Goal: Transaction & Acquisition: Purchase product/service

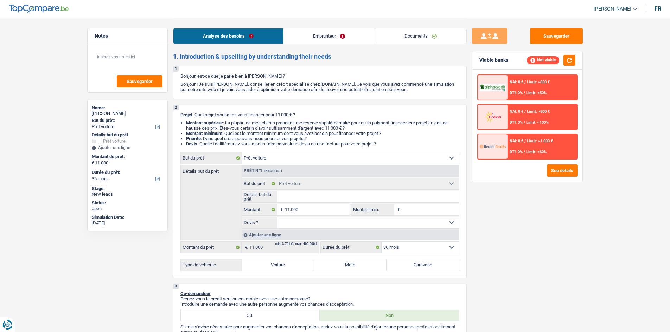
select select "car"
select select "36"
select select "car"
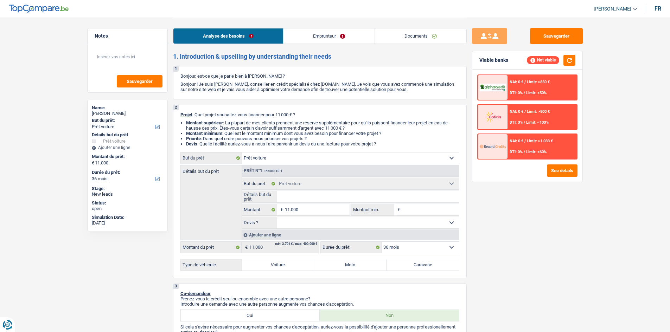
select select "36"
select select "car"
select select "36"
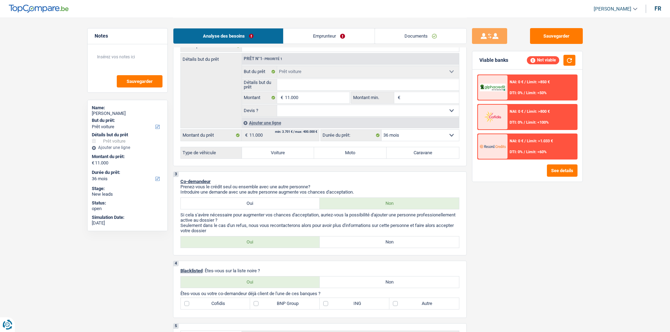
scroll to position [176, 0]
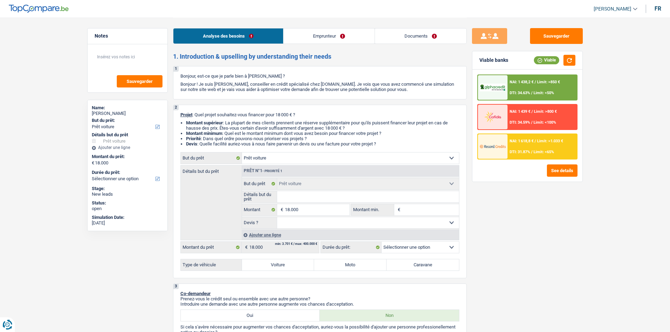
select select "car"
select select "worker"
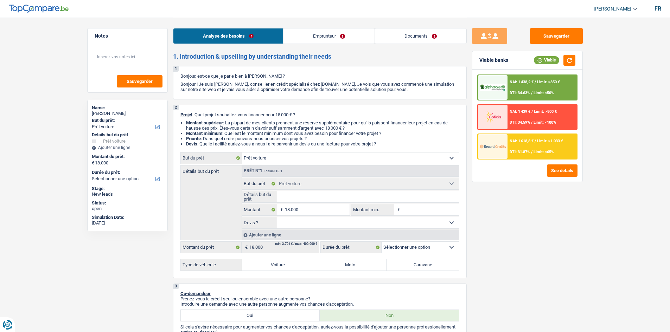
select select "netSalary"
select select "rents"
select select "car"
click at [309, 222] on select "Oui Non Non répondu Sélectionner une option" at bounding box center [368, 222] width 182 height 11
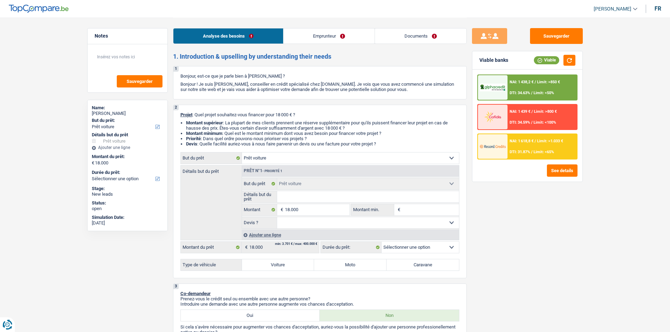
select select "yes"
click at [277, 217] on select "Oui Non Non répondu Sélectionner une option" at bounding box center [368, 222] width 182 height 11
select select "yes"
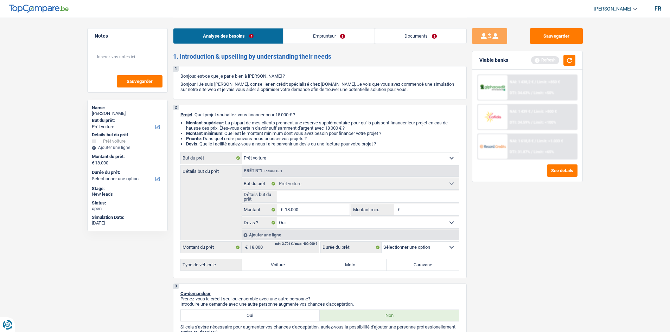
drag, startPoint x: 418, startPoint y: 251, endPoint x: 412, endPoint y: 246, distance: 7.7
click at [418, 251] on select "12 mois 18 mois 24 mois 30 mois 36 mois 42 mois 48 mois 60 mois Sélectionner un…" at bounding box center [419, 247] width 77 height 11
drag, startPoint x: 478, startPoint y: 263, endPoint x: 377, endPoint y: 251, distance: 100.9
click at [478, 263] on div "Sauvegarder Viable banks Refresh NAI: 1 438,2 € / Limit: >850 € DTI: 34.63% / L…" at bounding box center [526, 174] width 121 height 293
click at [292, 261] on label "Voiture" at bounding box center [278, 264] width 72 height 11
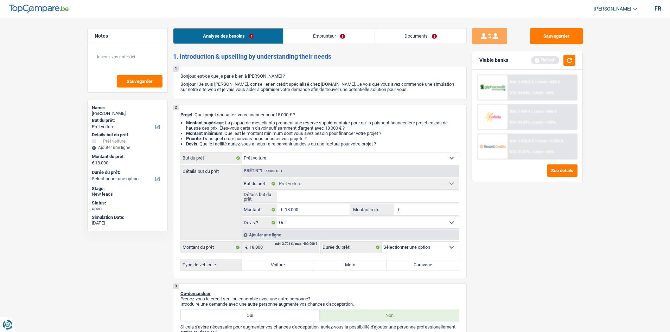
click at [292, 261] on input "Voiture" at bounding box center [278, 264] width 72 height 11
radio input "true"
select select "60"
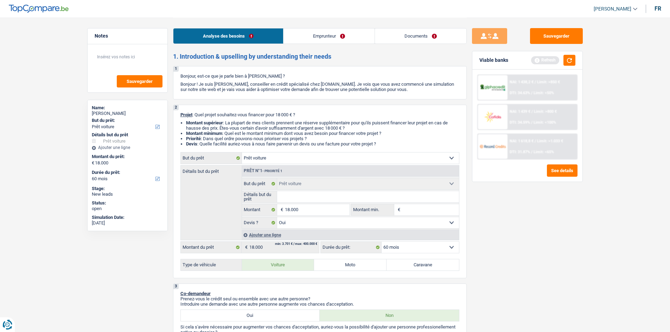
radio input "true"
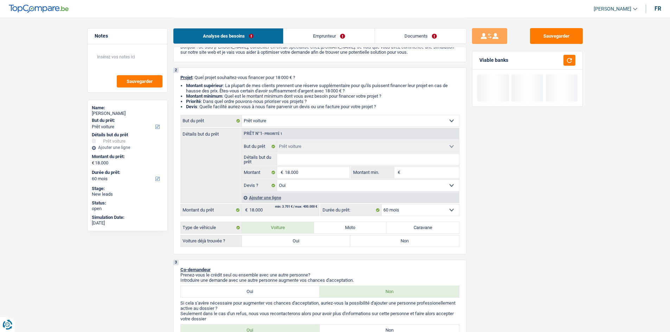
scroll to position [70, 0]
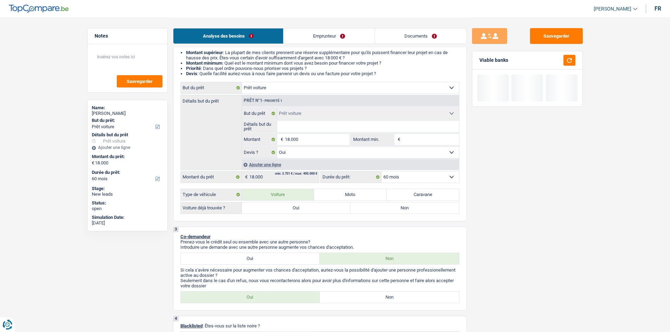
click at [297, 207] on label "Oui" at bounding box center [296, 207] width 109 height 11
click at [297, 207] on input "Oui" at bounding box center [296, 207] width 109 height 11
radio input "true"
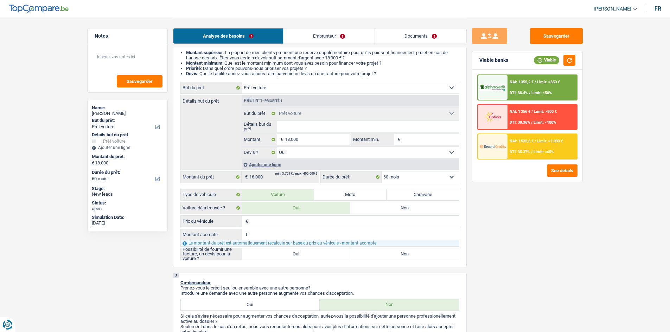
click at [288, 128] on input "Détails but du prêt" at bounding box center [368, 126] width 182 height 11
click at [261, 219] on input "Prix du véhicule" at bounding box center [354, 221] width 209 height 11
type input "1"
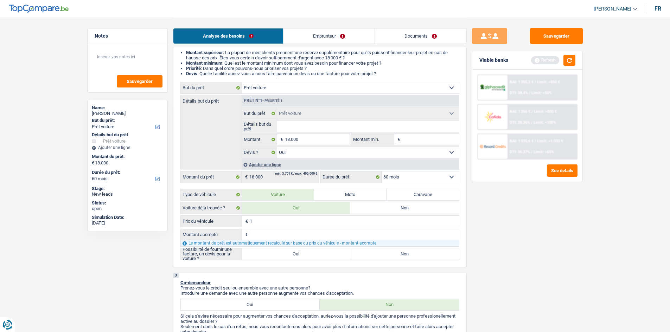
type input "17"
type input "179"
type input "1.799"
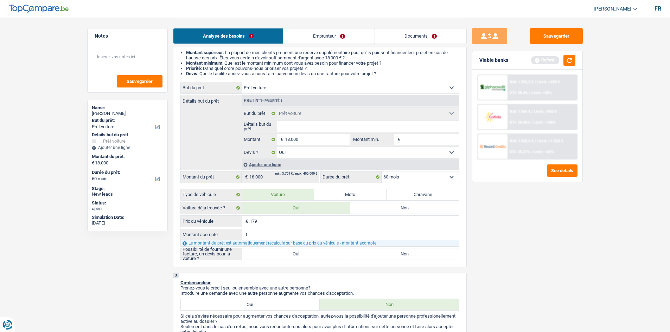
type input "1.799"
type input "17.990"
click at [286, 122] on input "Détails but du prêt" at bounding box center [368, 126] width 182 height 11
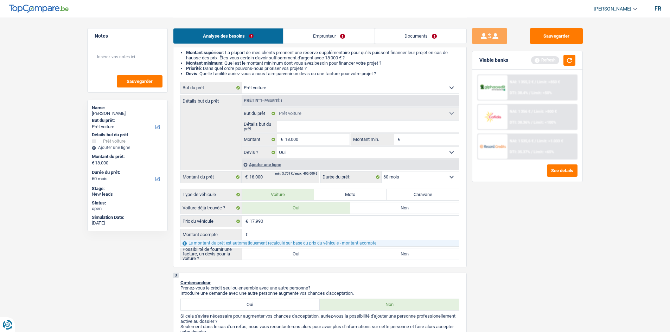
type input "x"
type input "x&"
type input "x"
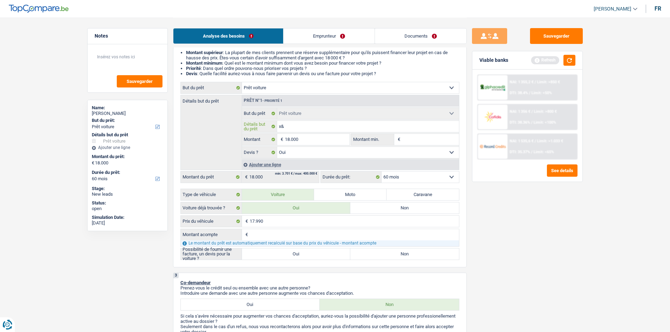
type input "x"
type input "x1"
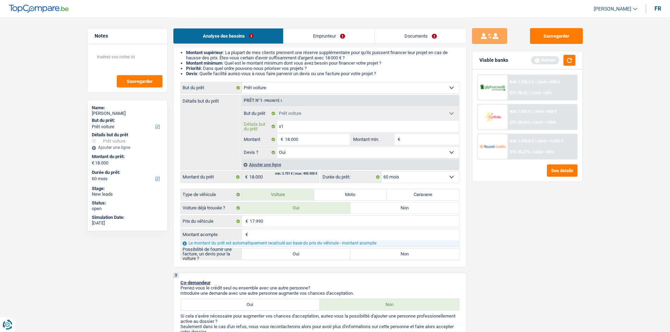
type input "x1 b"
type input "x1 bm"
type input "x1 bmw"
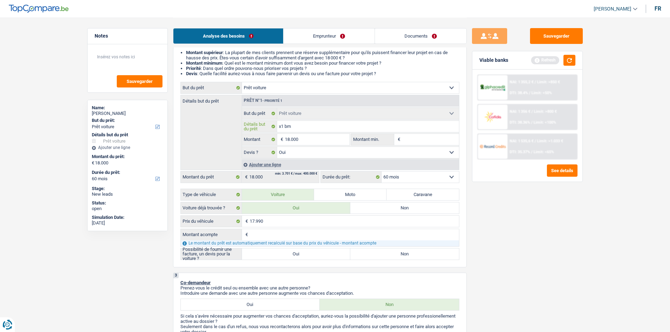
type input "x1 bmw"
click at [293, 230] on input "Montant acompte" at bounding box center [354, 234] width 209 height 11
click at [287, 254] on label "Oui" at bounding box center [296, 253] width 109 height 11
click at [287, 254] on input "Oui" at bounding box center [296, 253] width 109 height 11
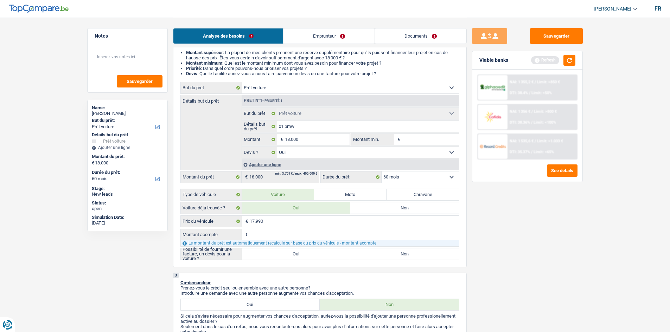
radio input "true"
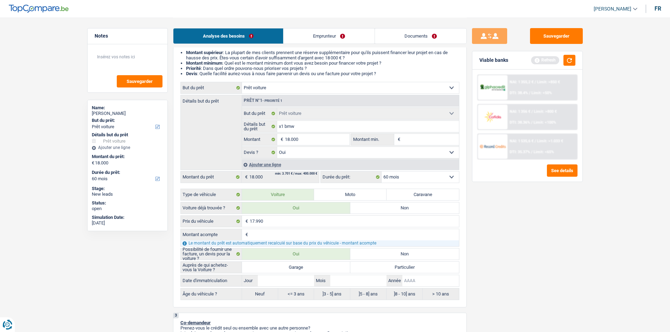
click at [408, 279] on input "Année" at bounding box center [430, 280] width 56 height 11
type input "2"
type input "20"
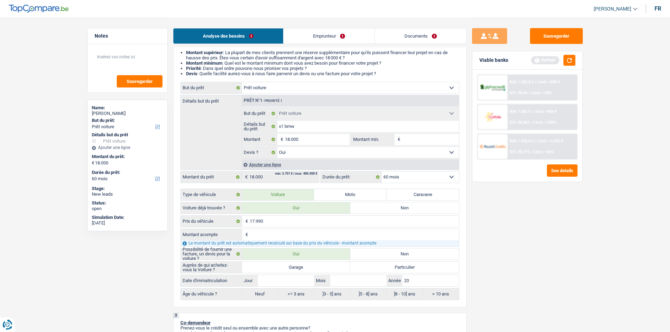
type input "201"
type input "2019"
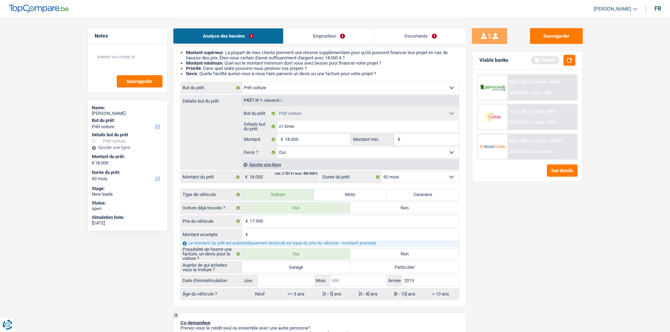
click at [346, 280] on input "Mois" at bounding box center [358, 280] width 56 height 11
click at [371, 269] on label "Particulier" at bounding box center [404, 267] width 109 height 11
click at [371, 269] on input "Particulier" at bounding box center [404, 267] width 109 height 11
radio input "true"
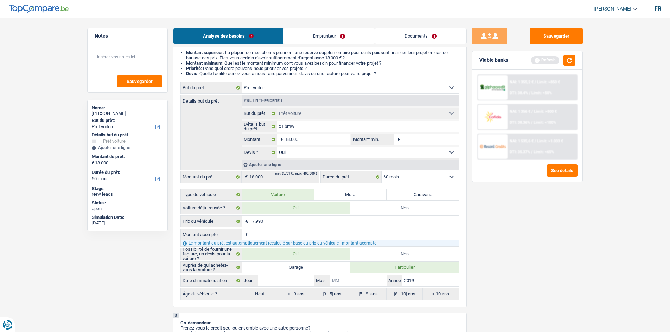
click at [357, 280] on input "Mois" at bounding box center [358, 280] width 56 height 11
type input "0"
type input "02"
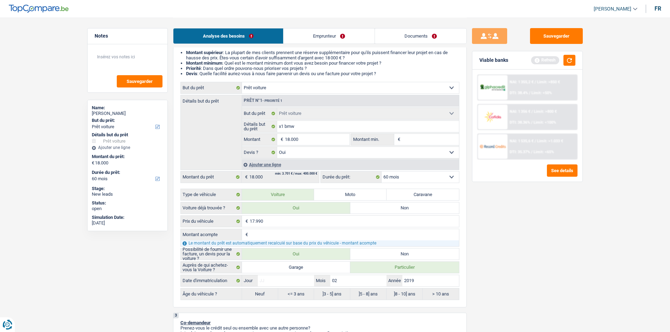
click at [291, 285] on input "Jour" at bounding box center [286, 280] width 56 height 11
type input "1"
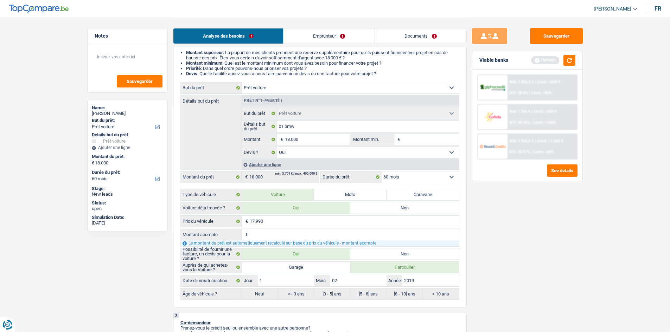
radio input "false"
radio input "true"
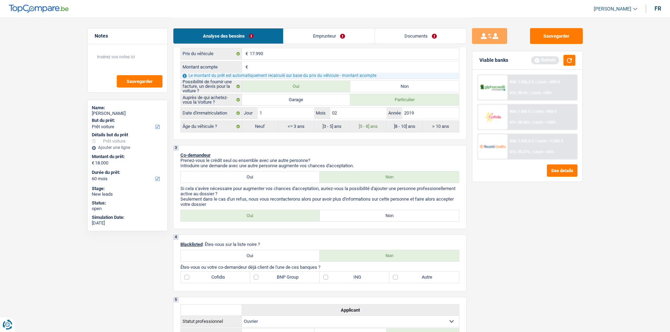
scroll to position [238, 0]
click at [329, 217] on label "Non" at bounding box center [388, 215] width 139 height 11
click at [329, 217] on input "Non" at bounding box center [388, 215] width 139 height 11
radio input "true"
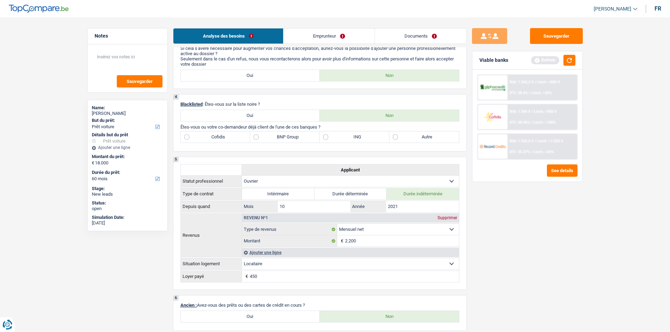
scroll to position [309, 0]
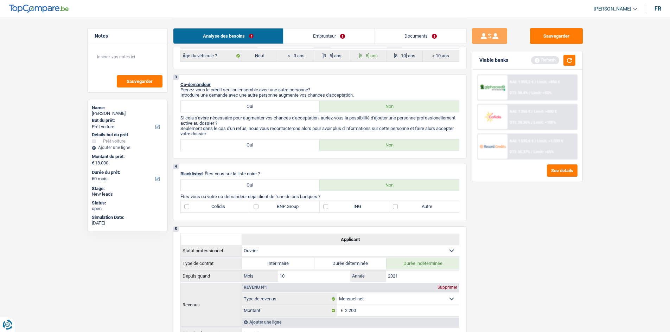
click at [422, 208] on label "Autre" at bounding box center [424, 206] width 70 height 11
click at [422, 208] on input "Autre" at bounding box center [424, 206] width 70 height 11
checkbox input "true"
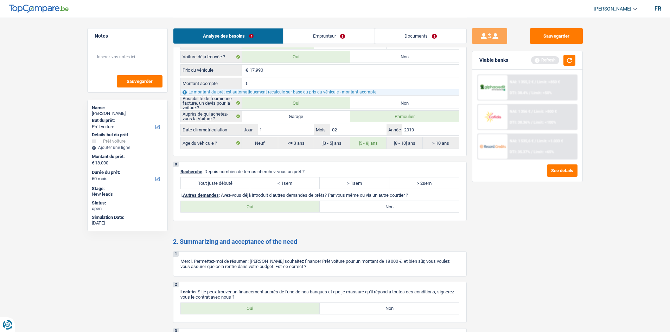
scroll to position [871, 0]
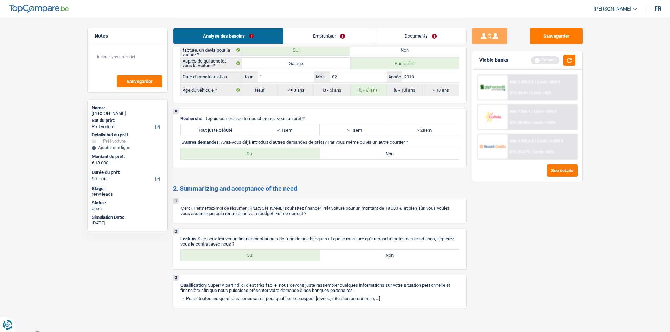
click at [355, 154] on label "Non" at bounding box center [388, 153] width 139 height 11
click at [355, 154] on input "Non" at bounding box center [388, 153] width 139 height 11
radio input "true"
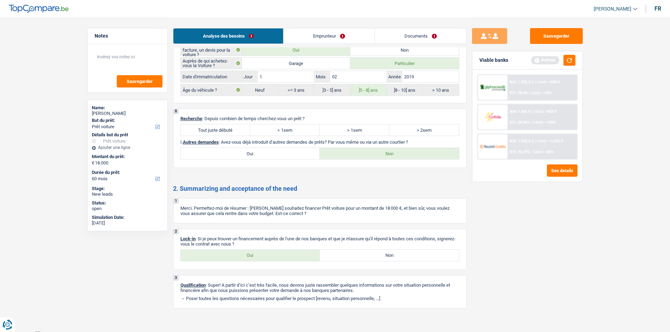
drag, startPoint x: 234, startPoint y: 154, endPoint x: 239, endPoint y: 154, distance: 5.0
click at [234, 154] on label "Oui" at bounding box center [250, 153] width 139 height 11
click at [234, 154] on input "Oui" at bounding box center [250, 153] width 139 height 11
radio input "true"
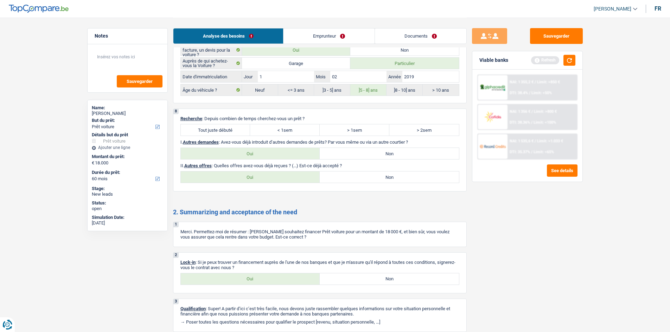
click at [364, 174] on label "Non" at bounding box center [388, 177] width 139 height 11
click at [364, 174] on input "Non" at bounding box center [388, 177] width 139 height 11
radio input "true"
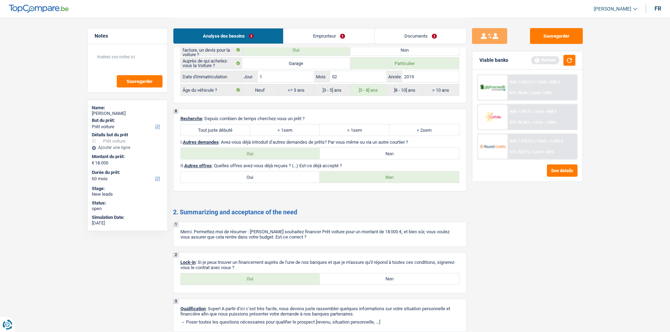
click at [245, 282] on label "Oui" at bounding box center [250, 278] width 139 height 11
click at [245, 282] on input "Oui" at bounding box center [250, 278] width 139 height 11
radio input "true"
click at [338, 38] on link "Emprunteur" at bounding box center [328, 35] width 91 height 15
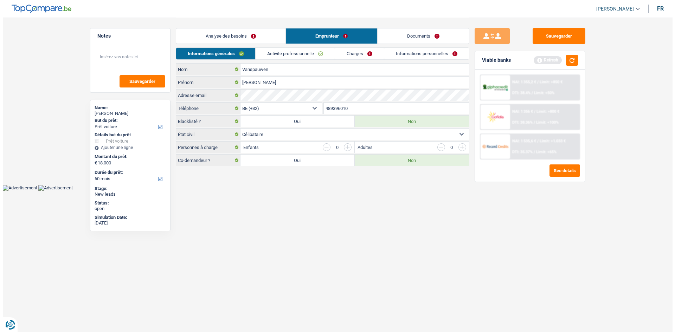
scroll to position [0, 0]
click at [570, 64] on button "button" at bounding box center [572, 60] width 12 height 11
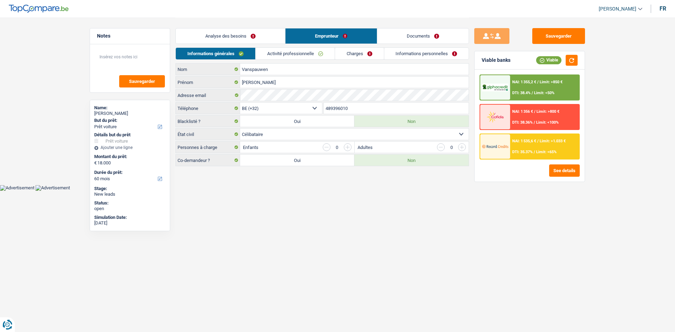
click at [318, 136] on select "Célibataire Marié(e) Cohabitant(e) légal(e) Divorcé(e) Veuf(ve) Séparé (de fait…" at bounding box center [354, 134] width 228 height 11
select select "cohabitation"
click at [240, 129] on select "Célibataire Marié(e) Cohabitant(e) légal(e) Divorcé(e) Veuf(ve) Séparé (de fait…" at bounding box center [354, 134] width 228 height 11
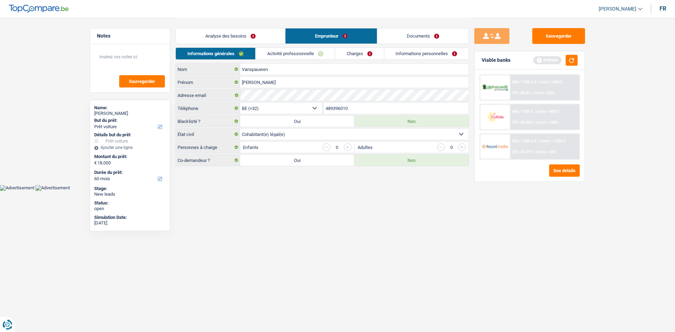
click at [293, 55] on link "Activité professionnelle" at bounding box center [295, 54] width 79 height 12
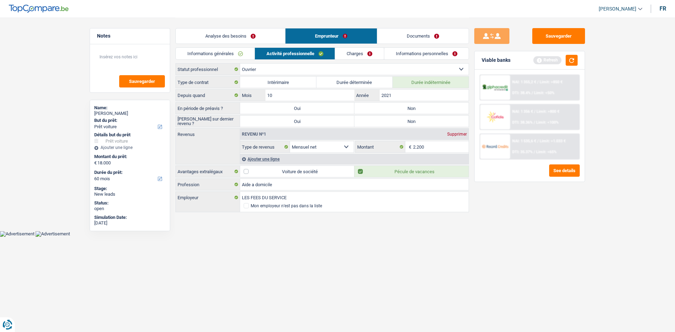
click at [298, 237] on html "Vous avez le contrôle de vos données Nous utilisons des cookies, tout comme nos…" at bounding box center [337, 118] width 675 height 237
click at [250, 160] on div "Ajouter une ligne" at bounding box center [354, 159] width 228 height 10
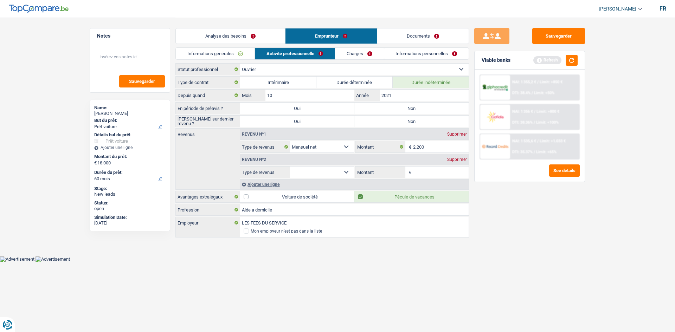
click at [322, 170] on select "Allocation d'handicap Allocations chômage Allocations familiales Chèques repas …" at bounding box center [322, 172] width 64 height 11
drag, startPoint x: 452, startPoint y: 251, endPoint x: 443, endPoint y: 242, distance: 13.4
click at [452, 251] on main "Notes Sauvegarder Name: Bryan Vanspauwen But du prêt: Confort maison: meubles, …" at bounding box center [337, 128] width 675 height 256
click at [435, 148] on input "2.200" at bounding box center [441, 146] width 56 height 11
type input "2"
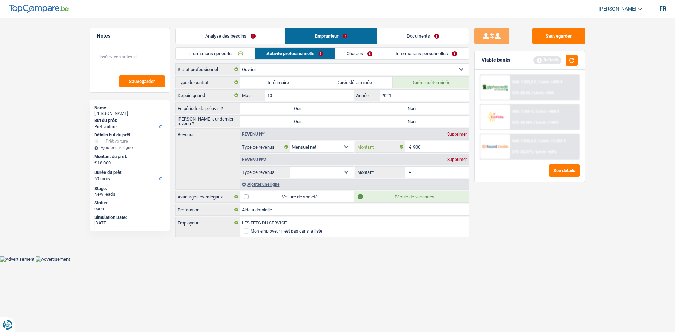
type input "900"
click at [430, 174] on input "Montant" at bounding box center [441, 172] width 56 height 11
type input "1.500"
click at [295, 172] on select "Allocation d'handicap Allocations chômage Allocations familiales Chèques repas …" at bounding box center [322, 172] width 64 height 11
click at [438, 174] on input "1.500" at bounding box center [441, 172] width 56 height 11
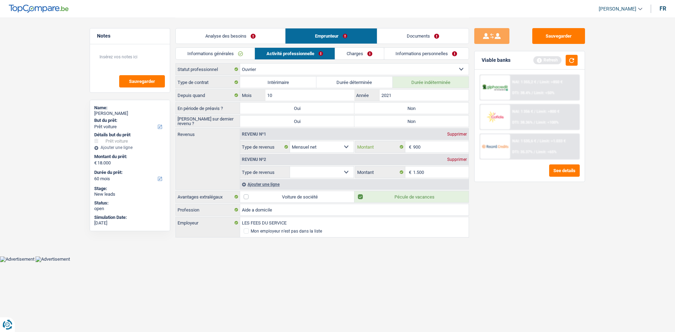
click at [424, 149] on input "900" at bounding box center [441, 146] width 56 height 11
type input "9"
type input "800"
click at [315, 170] on select "Allocation d'handicap Allocations chômage Allocations familiales Chèques repas …" at bounding box center [322, 172] width 64 height 11
select select "mutualityIndemnity"
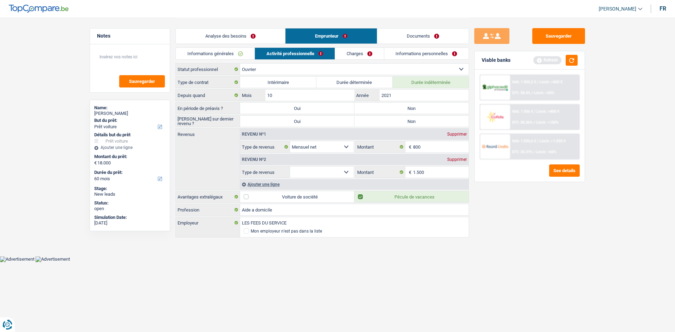
click at [290, 167] on select "Allocation d'handicap Allocations chômage Allocations familiales Chèques repas …" at bounding box center [322, 172] width 64 height 11
click at [365, 53] on link "Charges" at bounding box center [359, 54] width 49 height 12
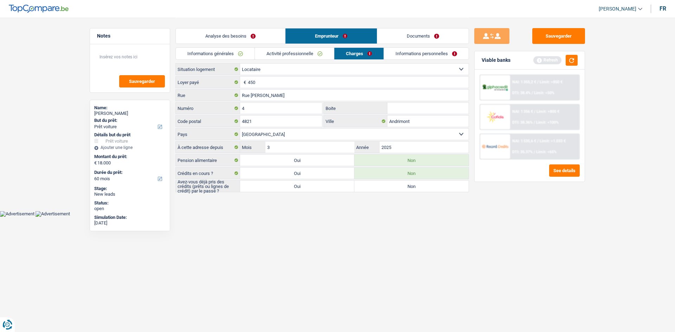
click at [336, 217] on html "Vous avez le contrôle de vos données Nous utilisons des cookies, tout comme nos…" at bounding box center [337, 108] width 675 height 217
click at [268, 83] on input "450" at bounding box center [358, 82] width 221 height 11
type input "4"
type input "9"
type input "725"
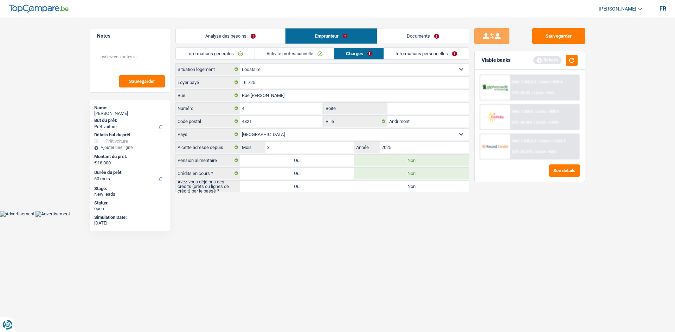
click at [361, 217] on html "Vous avez le contrôle de vos données Nous utilisons des cookies, tout comme nos…" at bounding box center [337, 108] width 675 height 217
click at [425, 49] on div "Analyse des besoins Emprunteur Documents 1. Introduction & upselling by underst…" at bounding box center [321, 105] width 293 height 175
click at [425, 54] on link "Informations personnelles" at bounding box center [426, 54] width 85 height 12
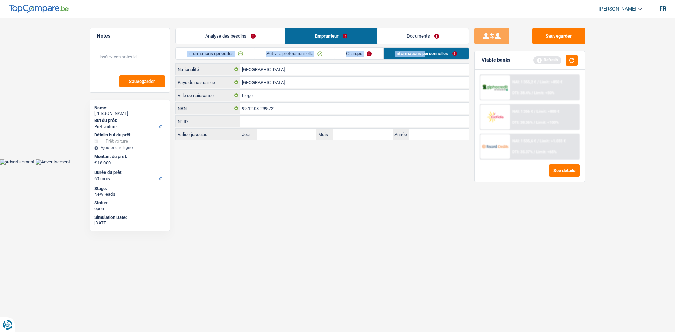
click at [409, 36] on link "Documents" at bounding box center [422, 35] width 91 height 15
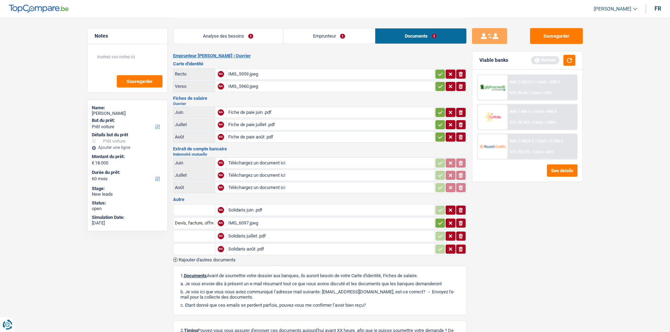
click at [224, 34] on link "Analyse des besoins" at bounding box center [228, 35] width 110 height 15
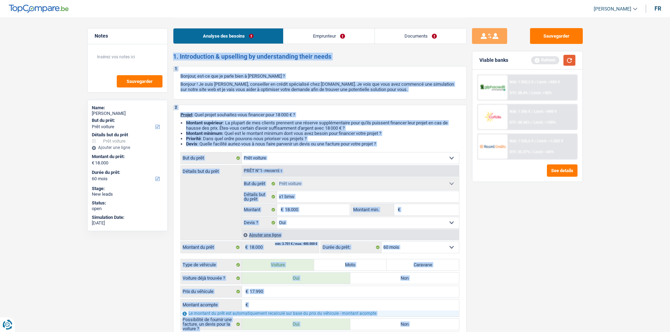
click at [569, 59] on button "button" at bounding box center [569, 60] width 12 height 11
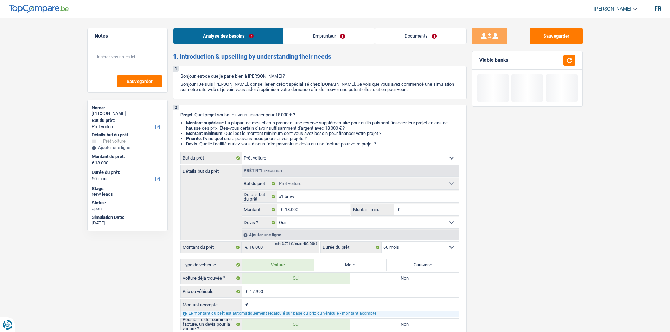
drag, startPoint x: 572, startPoint y: 200, endPoint x: 568, endPoint y: 199, distance: 4.6
click at [571, 201] on div "Sauvegarder Viable banks" at bounding box center [526, 174] width 121 height 293
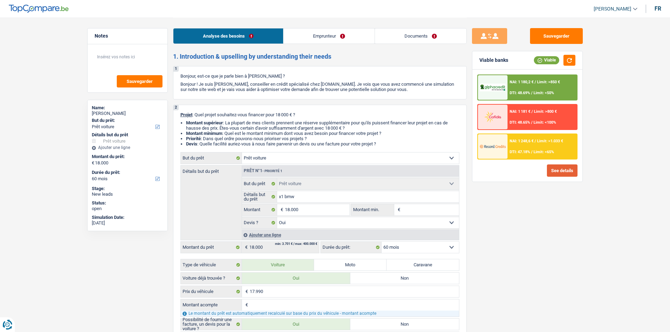
click at [553, 168] on button "See details" at bounding box center [562, 170] width 31 height 12
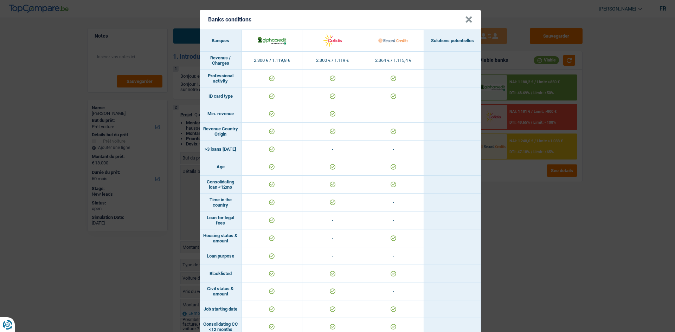
drag, startPoint x: 544, startPoint y: 239, endPoint x: 519, endPoint y: 217, distance: 33.4
click at [544, 238] on div "Banks conditions × Banques Solutions potentielles Revenus / Charges 2.300 € / 1…" at bounding box center [337, 166] width 675 height 332
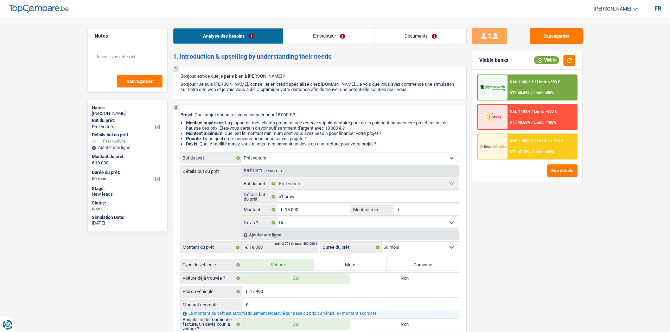
click at [426, 38] on link "Documents" at bounding box center [420, 35] width 91 height 15
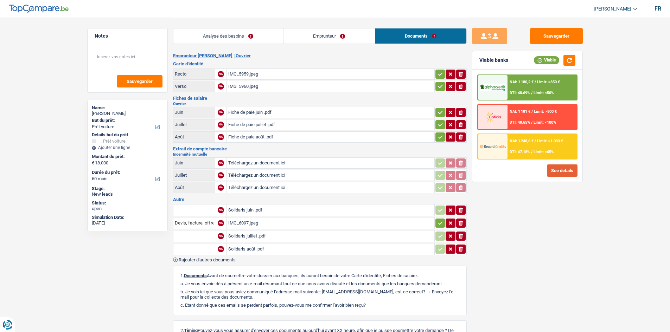
click at [551, 168] on button "See details" at bounding box center [562, 170] width 31 height 12
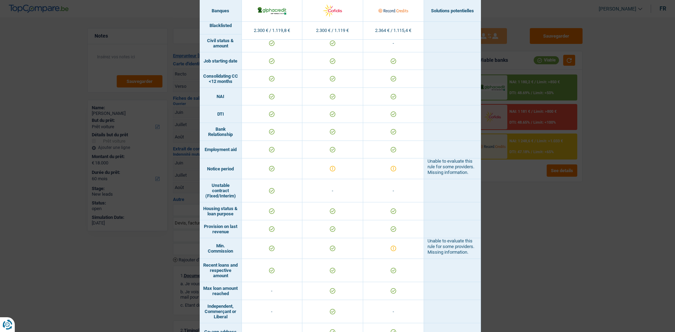
scroll to position [235, 0]
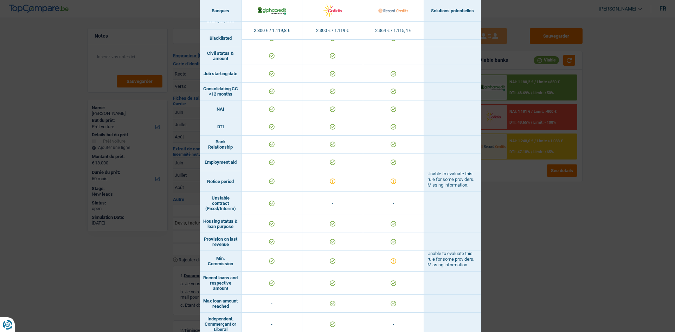
click at [506, 251] on div "Banks conditions × Banques Solutions potentielles Revenus / Charges 2.300 € / 1…" at bounding box center [337, 166] width 675 height 332
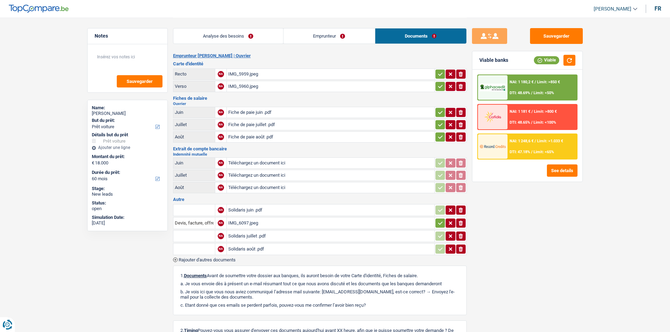
drag, startPoint x: 210, startPoint y: 32, endPoint x: 216, endPoint y: 36, distance: 7.3
click at [210, 32] on link "Analyse des besoins" at bounding box center [228, 35] width 110 height 15
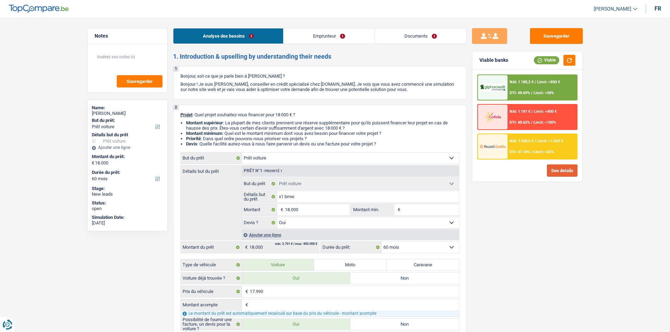
click at [561, 172] on button "See details" at bounding box center [562, 170] width 31 height 12
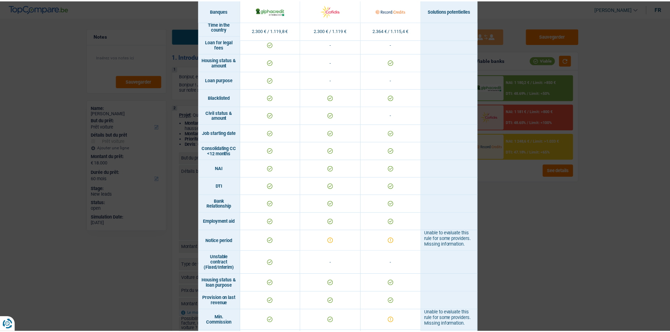
scroll to position [211, 0]
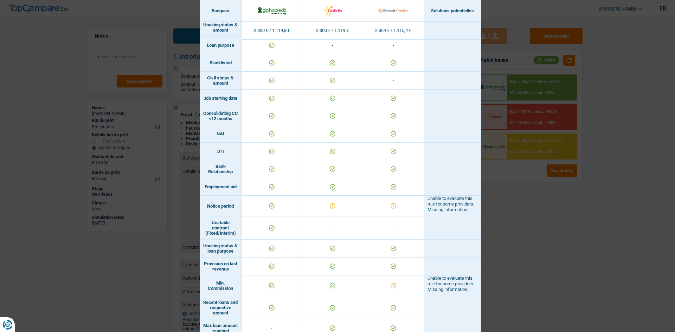
click at [512, 220] on div "Banks conditions × Banques Solutions potentielles Revenus / Charges 2.300 € / 1…" at bounding box center [337, 166] width 675 height 332
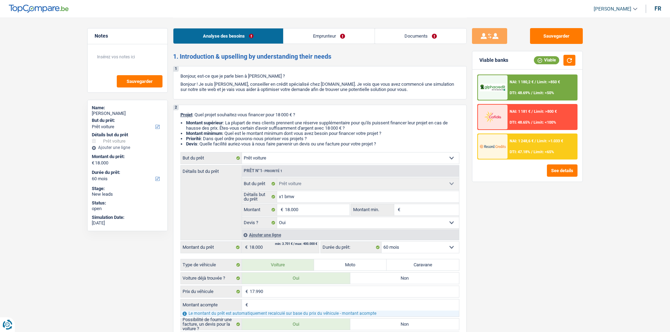
click at [506, 91] on div at bounding box center [493, 87] width 30 height 25
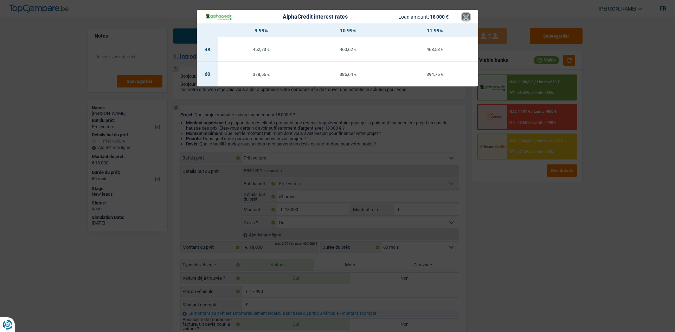
click at [469, 20] on button "×" at bounding box center [465, 16] width 7 height 7
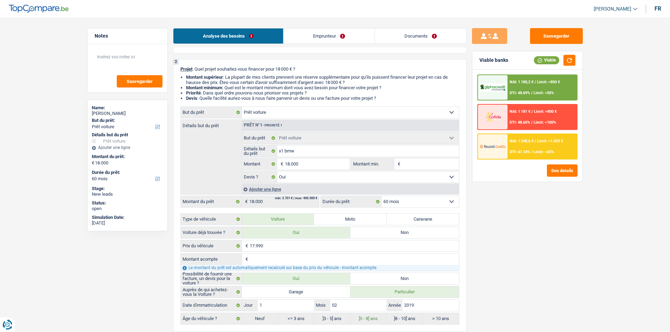
scroll to position [105, 0]
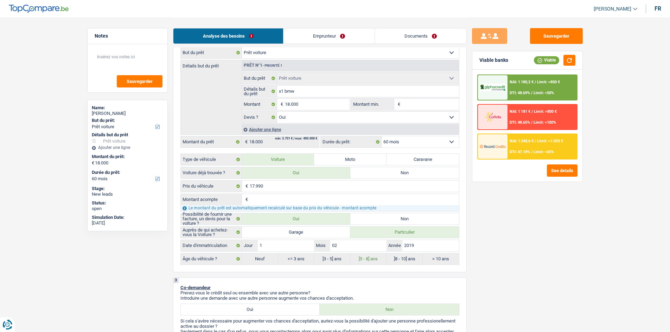
click at [403, 141] on select "12 mois 18 mois 24 mois 30 mois 36 mois 42 mois 48 mois 60 mois Sélectionner un…" at bounding box center [419, 141] width 77 height 11
click at [381, 136] on select "12 mois 18 mois 24 mois 30 mois 36 mois 42 mois 48 mois 60 mois Sélectionner un…" at bounding box center [419, 141] width 77 height 11
click at [526, 143] on div "NAI: 1 248,6 € / Limit: >1.033 € DTI: 47.18% / Limit: <65%" at bounding box center [541, 146] width 69 height 25
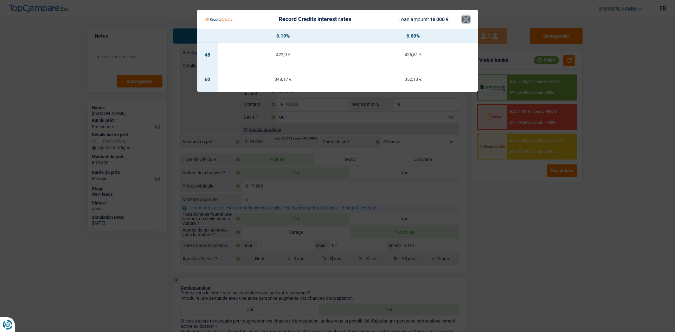
drag, startPoint x: 465, startPoint y: 18, endPoint x: 463, endPoint y: 22, distance: 5.2
click at [465, 18] on button "×" at bounding box center [465, 19] width 7 height 7
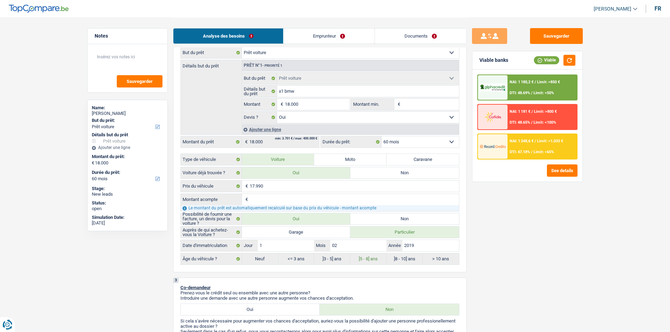
click at [532, 146] on div "NAI: 1 248,6 € / Limit: >1.033 € DTI: 47.18% / Limit: <65%" at bounding box center [541, 146] width 69 height 25
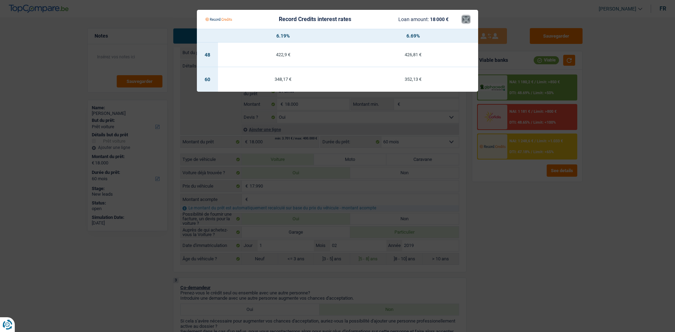
click at [469, 20] on button "×" at bounding box center [465, 19] width 7 height 7
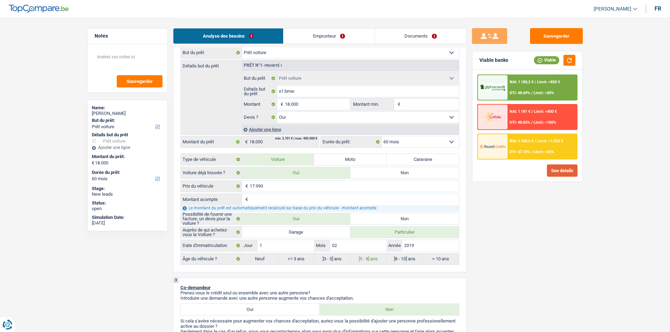
click at [567, 174] on button "See details" at bounding box center [562, 170] width 31 height 12
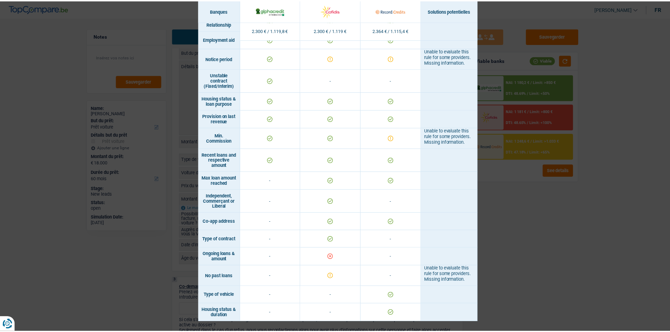
scroll to position [376, 0]
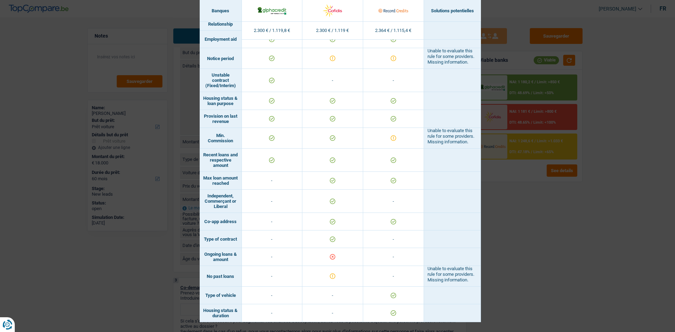
drag, startPoint x: 544, startPoint y: 250, endPoint x: 528, endPoint y: 240, distance: 18.5
click at [543, 251] on div "Banks conditions × Banques Solutions potentielles Revenus / Charges 2.300 € / 1…" at bounding box center [337, 166] width 675 height 332
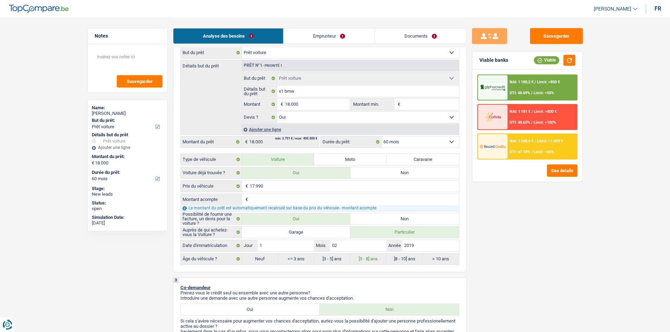
click at [497, 146] on img at bounding box center [492, 146] width 26 height 13
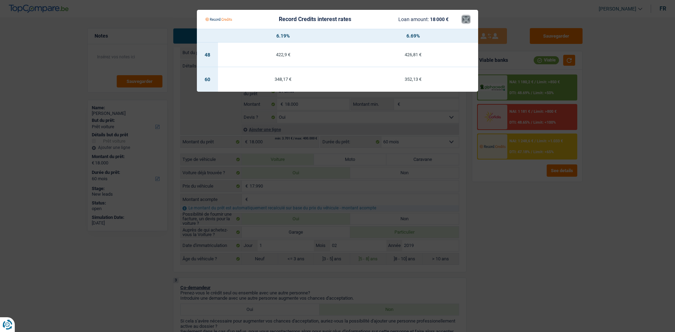
click at [463, 21] on button "×" at bounding box center [465, 19] width 7 height 7
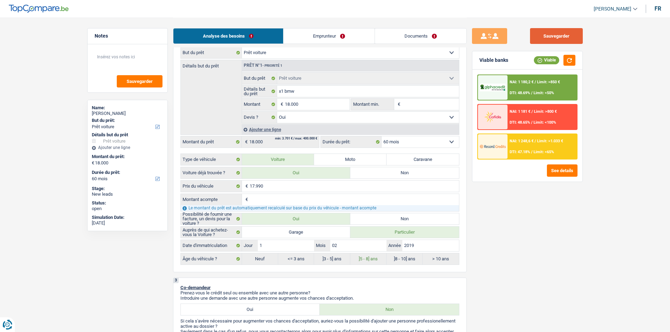
click at [539, 41] on button "Sauvegarder" at bounding box center [556, 36] width 53 height 16
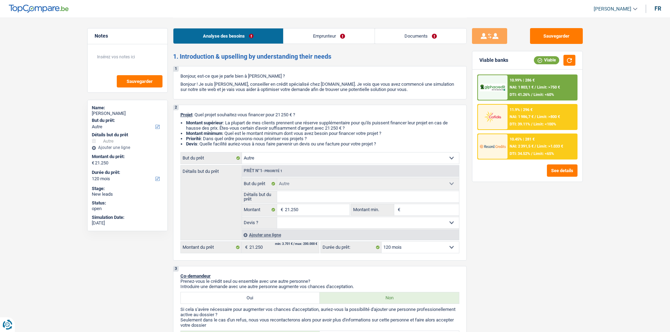
select select "other"
select select "120"
select select "other"
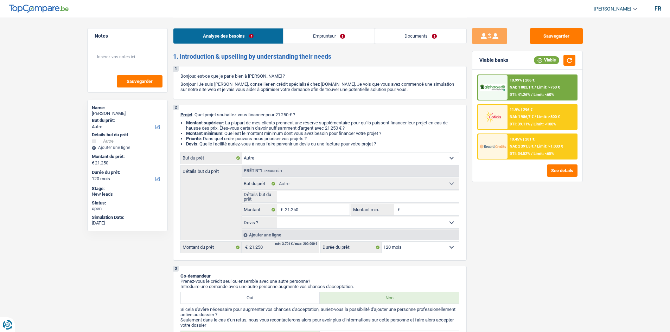
select select "120"
select select "privateEmployee"
select select "familyAllowances"
select select "netSalary"
select select "mealVouchers"
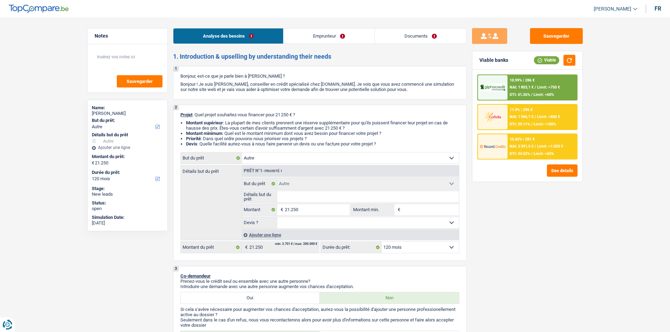
select select "ownerWithMortgage"
select select "mortgage"
select select "420"
select select "other"
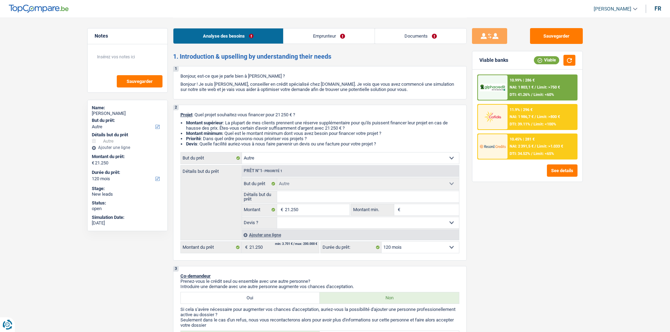
select select "120"
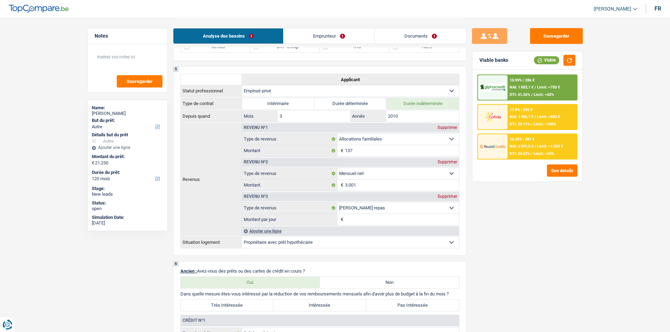
scroll to position [141, 0]
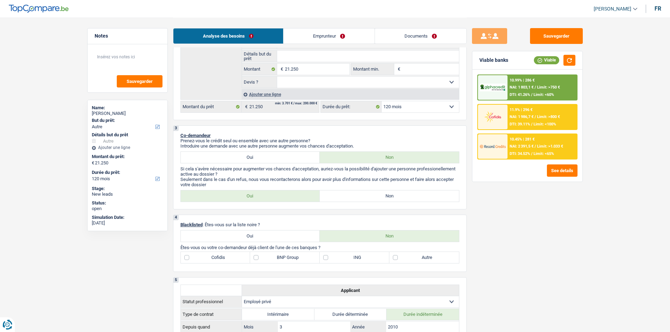
click at [367, 198] on label "Non" at bounding box center [388, 195] width 139 height 11
click at [367, 198] on input "Non" at bounding box center [388, 195] width 139 height 11
radio input "true"
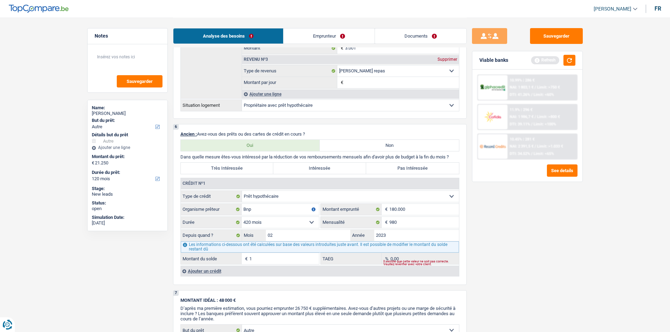
scroll to position [562, 0]
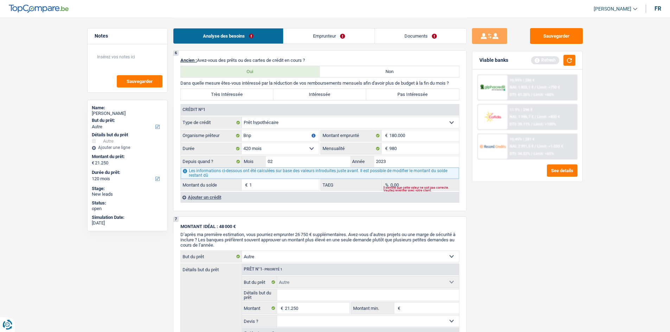
click at [413, 38] on link "Documents" at bounding box center [420, 35] width 91 height 15
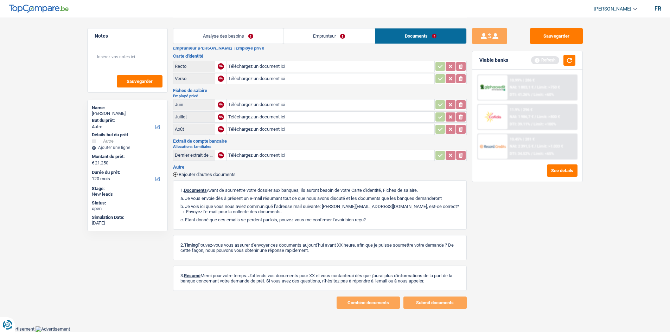
scroll to position [7, 0]
click at [309, 65] on input "Téléchargez un document ici" at bounding box center [330, 67] width 205 height 11
click at [252, 63] on input "Téléchargez un document ici" at bounding box center [330, 67] width 205 height 11
click at [213, 34] on link "Analyse des besoins" at bounding box center [228, 35] width 110 height 15
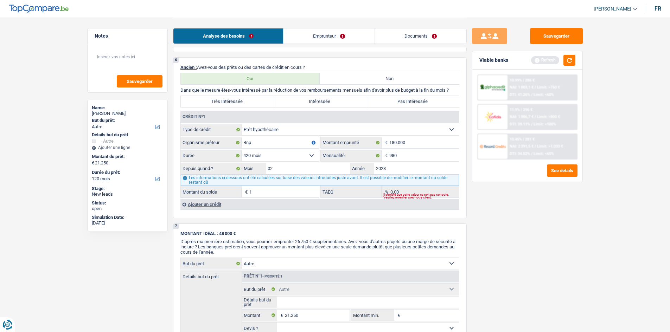
scroll to position [535, 0]
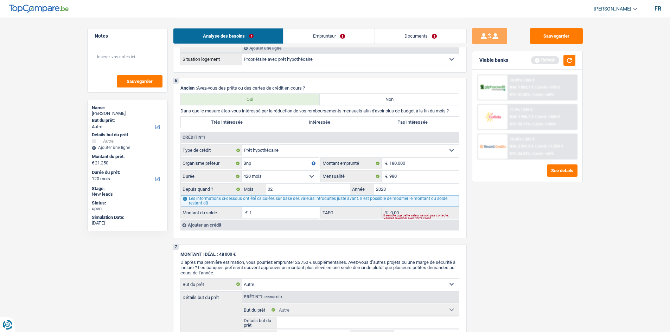
click at [215, 224] on div "Ajouter un crédit" at bounding box center [319, 225] width 278 height 11
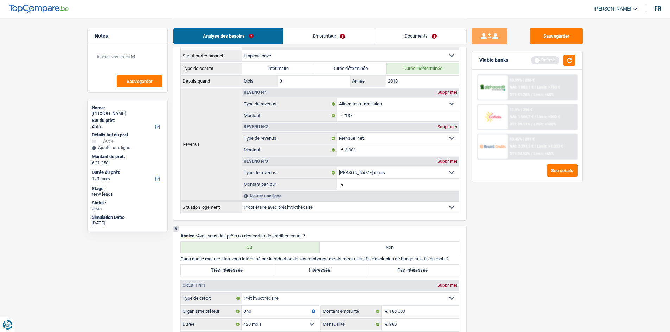
scroll to position [289, 0]
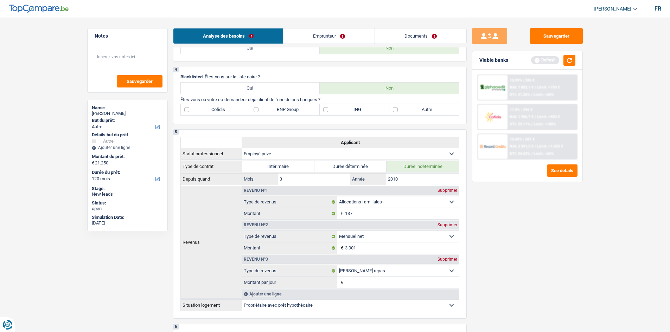
drag, startPoint x: 262, startPoint y: 111, endPoint x: 262, endPoint y: 105, distance: 6.0
click at [262, 111] on label "BNP Group" at bounding box center [285, 109] width 70 height 11
click at [262, 111] on input "BNP Group" at bounding box center [285, 109] width 70 height 11
checkbox input "true"
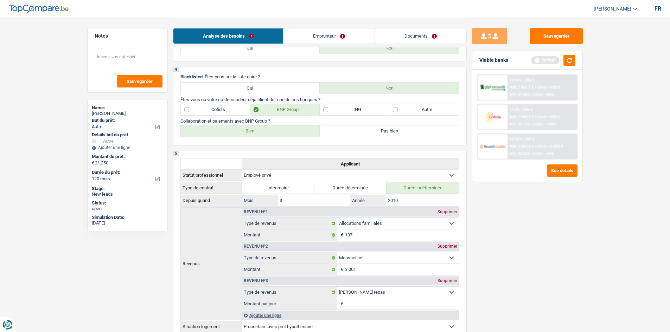
click at [258, 127] on label "Bien" at bounding box center [250, 130] width 139 height 11
click at [258, 127] on input "Bien" at bounding box center [250, 130] width 139 height 11
radio input "true"
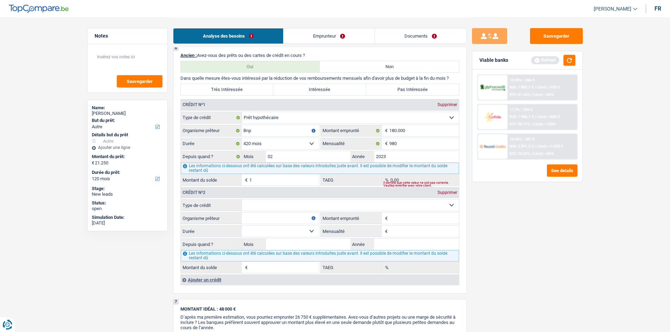
scroll to position [640, 0]
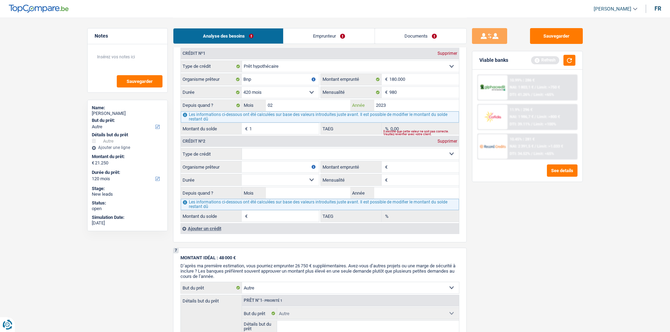
click at [389, 105] on input "2023" at bounding box center [416, 105] width 85 height 11
click at [383, 105] on input "2023" at bounding box center [416, 105] width 85 height 11
type input "2013"
click at [492, 184] on div "Sauvegarder Viable banks Refresh 10.99% | 286 € NAI: 1 803,1 € / Limit: >750 € …" at bounding box center [526, 174] width 121 height 293
drag, startPoint x: 293, startPoint y: 155, endPoint x: 293, endPoint y: 159, distance: 3.5
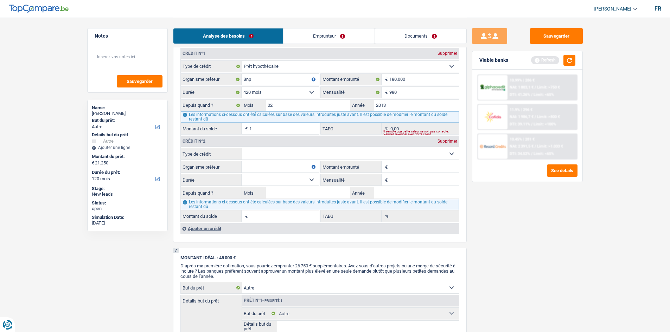
click at [293, 155] on select "Carte ou ouverture de crédit Prêt hypothécaire Vente à tempérament Prêt à tempé…" at bounding box center [350, 153] width 217 height 11
select select "personalLoan"
type input "0"
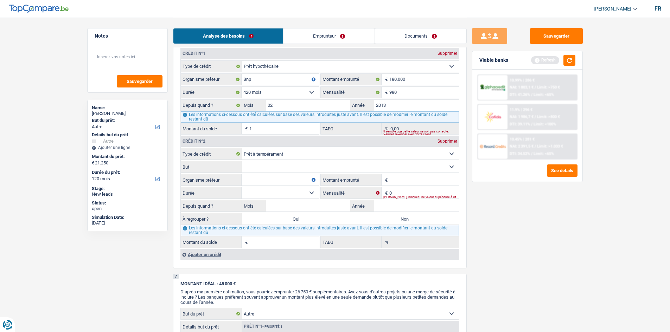
click at [280, 154] on select "Carte ou ouverture de crédit Prêt hypothécaire Vente à tempérament Prêt à tempé…" at bounding box center [350, 153] width 217 height 11
click at [242, 148] on select "Carte ou ouverture de crédit Prêt hypothécaire Vente à tempérament Prêt à tempé…" at bounding box center [350, 153] width 217 height 11
click at [252, 183] on input "Organisme prêteur" at bounding box center [279, 179] width 77 height 11
click at [411, 178] on input "Montant emprunté" at bounding box center [424, 179] width 70 height 11
click at [281, 170] on select "Confort maison: meubles, textile, peinture, électroménager, outillage non-profe…" at bounding box center [350, 166] width 217 height 11
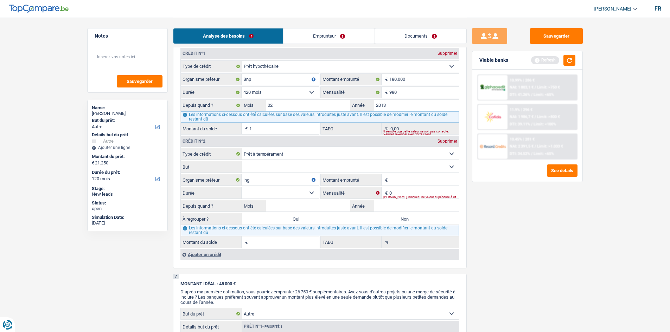
click at [615, 277] on main "Notes Sauvegarder Name: Lorenzo Rizzo But du prêt: Confort maison: meubles, tex…" at bounding box center [335, 2] width 670 height 1285
click at [260, 172] on select "Confort maison: meubles, textile, peinture, électroménager, outillage non-profe…" at bounding box center [350, 166] width 217 height 11
click at [192, 171] on label "But" at bounding box center [211, 166] width 61 height 11
click at [242, 171] on select "Confort maison: meubles, textile, peinture, électroménager, outillage non-profe…" at bounding box center [350, 166] width 217 height 11
click at [266, 183] on input "ing" at bounding box center [279, 179] width 77 height 11
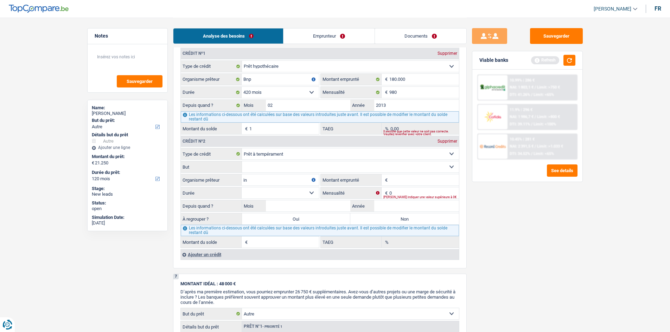
type input "i"
type input "ING"
click at [398, 181] on input "Montant emprunté" at bounding box center [424, 179] width 70 height 11
click at [270, 189] on select "12 mois 18 mois 24 mois 30 mois 36 mois 42 mois 48 mois 60 mois Sélectionner un…" at bounding box center [279, 192] width 77 height 11
click at [406, 180] on input "10.001" at bounding box center [424, 179] width 70 height 11
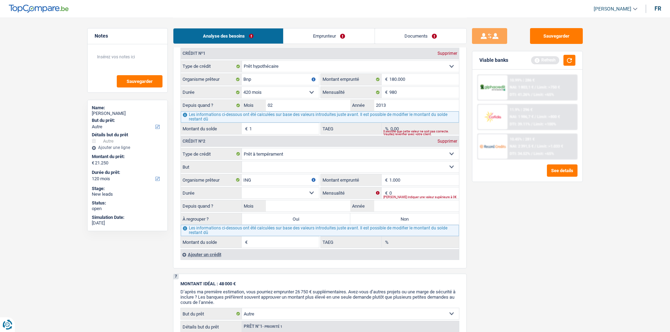
type input "1.000"
click at [263, 240] on input "Montant du solde" at bounding box center [284, 242] width 70 height 11
click at [263, 243] on input "816" at bounding box center [284, 242] width 70 height 11
type input "8.162"
click at [381, 207] on input "Année" at bounding box center [416, 205] width 85 height 11
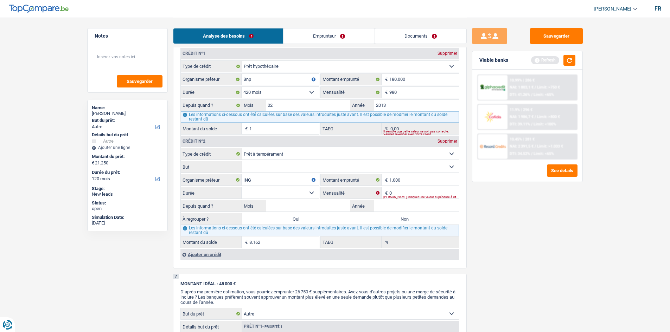
click at [421, 169] on select "Confort maison: meubles, textile, peinture, électroménager, outillage non-profe…" at bounding box center [350, 166] width 217 height 11
click at [603, 262] on main "Notes Sauvegarder Name: Lorenzo Rizzo But du prêt: Confort maison: meubles, tex…" at bounding box center [335, 2] width 670 height 1285
click at [409, 182] on input "1.000" at bounding box center [424, 179] width 70 height 11
type input "10.000"
click at [390, 206] on input "Année" at bounding box center [416, 205] width 85 height 11
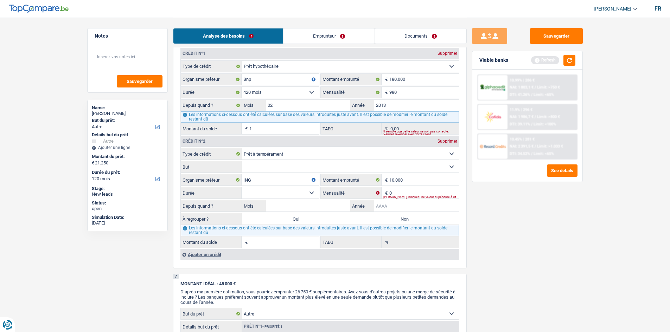
click at [393, 201] on input "Année" at bounding box center [416, 205] width 85 height 11
click at [398, 204] on input "Année" at bounding box center [416, 205] width 85 height 11
type input "0"
click at [377, 205] on input "Année" at bounding box center [416, 205] width 85 height 11
type input "2025"
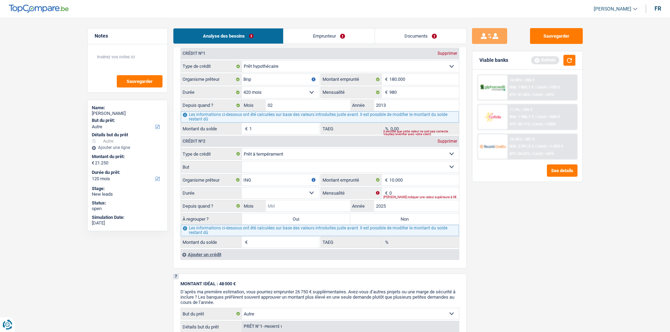
click at [332, 208] on input "Mois" at bounding box center [308, 205] width 85 height 11
type input "02"
click at [293, 189] on select "12 mois 18 mois 24 mois 30 mois 36 mois 42 mois 48 mois Sélectionner une option" at bounding box center [279, 192] width 77 height 11
select select "36"
click at [241, 187] on select "12 mois 18 mois 24 mois 30 mois 36 mois 42 mois 48 mois Sélectionner une option" at bounding box center [279, 192] width 77 height 11
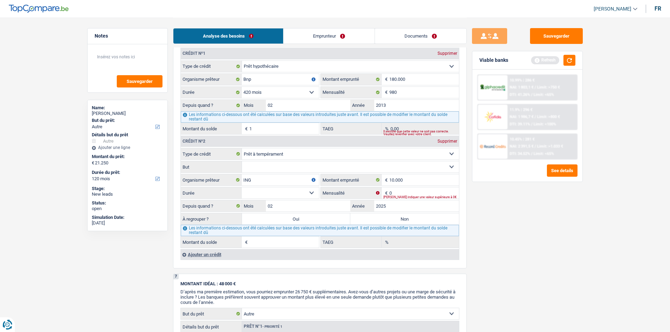
type input "1"
type input "0,00"
click at [402, 193] on input "0" at bounding box center [424, 192] width 70 height 11
click at [402, 193] on input "2" at bounding box center [424, 192] width 70 height 11
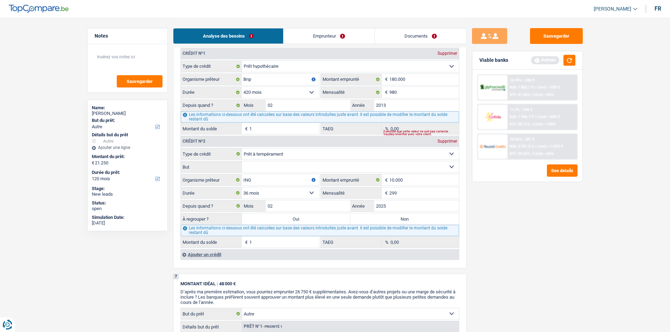
type input "299"
click at [558, 291] on div "Sauvegarder Viable banks Refresh 10.99% | 286 € NAI: 1 803,1 € / Limit: >750 € …" at bounding box center [526, 174] width 121 height 293
type input "8.168"
type input "4,95"
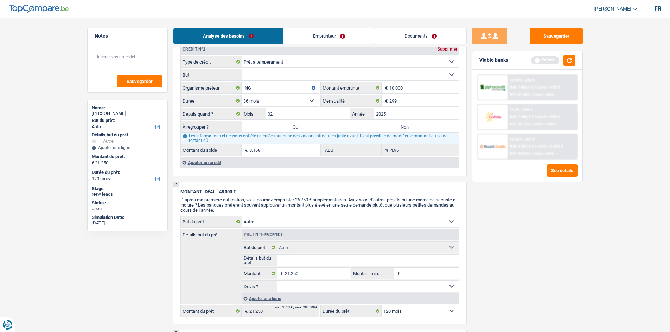
scroll to position [732, 0]
click at [196, 163] on div "Ajouter un crédit" at bounding box center [319, 162] width 278 height 11
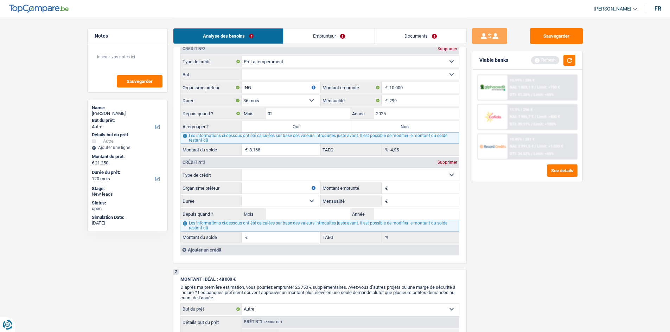
click at [259, 177] on select "Carte ou ouverture de crédit Prêt hypothécaire Vente à tempérament Prêt à tempé…" at bounding box center [350, 174] width 217 height 11
select select "personalLoan"
type input "0"
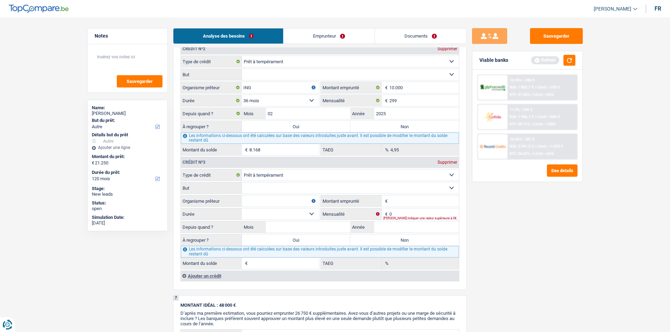
click at [260, 201] on input "Organisme prêteur" at bounding box center [279, 200] width 77 height 11
type input "BNP"
click at [401, 199] on input "Montant emprunté" at bounding box center [424, 200] width 70 height 11
click at [317, 189] on select "Confort maison: meubles, textile, peinture, électroménager, outillage non-profe…" at bounding box center [350, 187] width 217 height 11
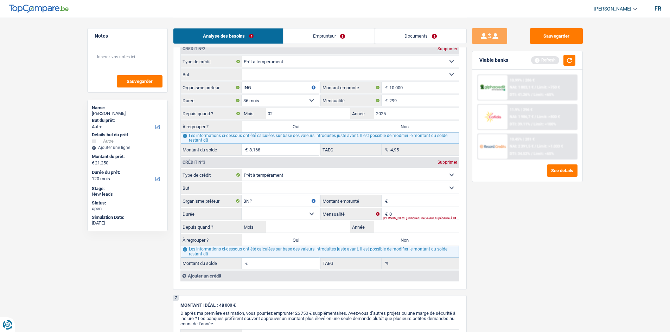
click at [426, 204] on input "Montant emprunté" at bounding box center [424, 200] width 70 height 11
type input "11.000"
click at [276, 260] on input "Montant du solde" at bounding box center [284, 263] width 70 height 11
type input "10.163"
drag, startPoint x: 524, startPoint y: 260, endPoint x: 521, endPoint y: 256, distance: 5.5
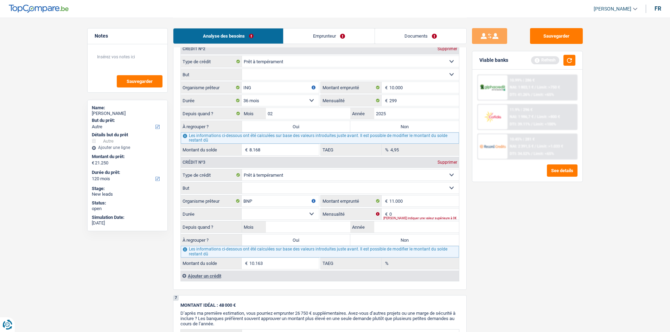
click at [522, 257] on div "Sauvegarder Viable banks Refresh 10.99% | 286 € NAI: 1 803,1 € / Limit: >750 € …" at bounding box center [526, 174] width 121 height 293
click at [293, 216] on select "12 mois 18 mois 24 mois 30 mois 36 mois 42 mois 48 mois 60 mois Sélectionner un…" at bounding box center [279, 213] width 77 height 11
select select "36"
click at [241, 208] on select "12 mois 18 mois 24 mois 30 mois 36 mois 42 mois 48 mois 60 mois Sélectionner un…" at bounding box center [279, 213] width 77 height 11
click at [396, 217] on div "Veuillez indiquer une valeur supérieure à 0€" at bounding box center [421, 218] width 76 height 3
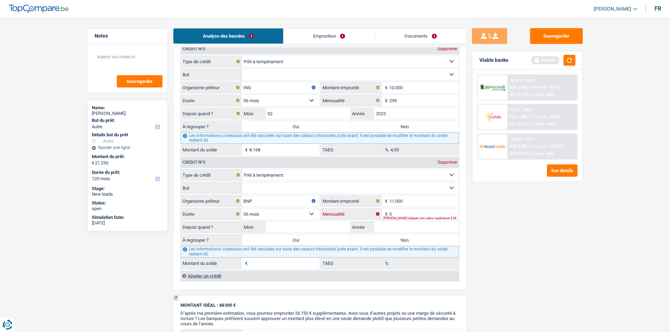
click at [396, 214] on input "0" at bounding box center [424, 213] width 70 height 11
type input "0"
type input "202"
click at [298, 228] on input "Mois" at bounding box center [308, 226] width 85 height 11
click at [385, 230] on input "Année" at bounding box center [416, 226] width 85 height 11
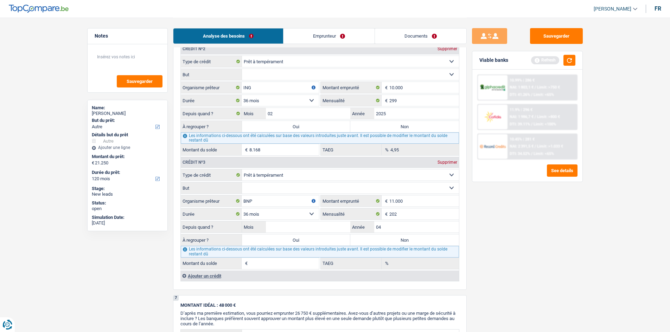
type input "0"
drag, startPoint x: 316, startPoint y: 231, endPoint x: 310, endPoint y: 228, distance: 6.8
click at [315, 230] on input "Mois" at bounding box center [308, 226] width 85 height 11
type input "04"
type input "1"
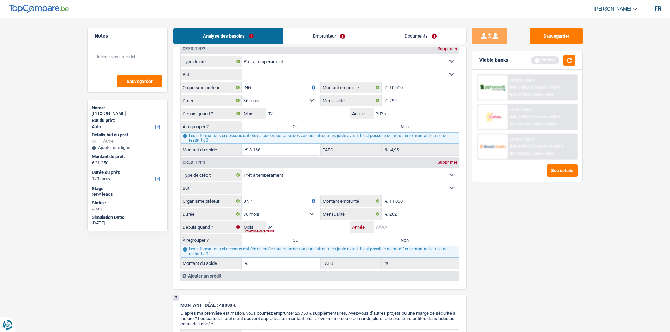
type input "0,00"
click at [389, 228] on input "Année" at bounding box center [416, 226] width 85 height 11
type input "2025"
drag, startPoint x: 470, startPoint y: 250, endPoint x: 461, endPoint y: 247, distance: 8.4
click at [468, 249] on div "Sauvegarder Viable banks Refresh 10.99% | 286 € NAI: 1 803,1 € / Limit: >750 € …" at bounding box center [526, 174] width 121 height 293
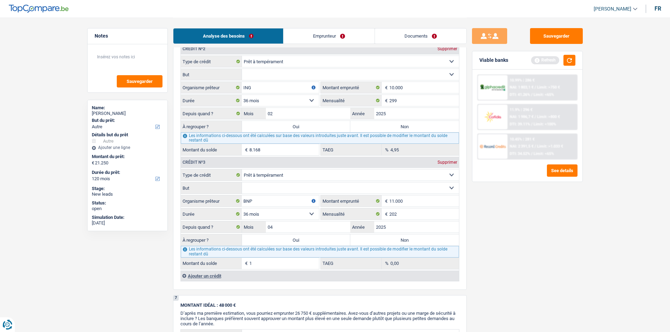
type input "8.931"
click at [291, 230] on input "04" at bounding box center [308, 226] width 85 height 11
type input "04"
drag, startPoint x: 554, startPoint y: 274, endPoint x: 532, endPoint y: 274, distance: 21.8
click at [554, 274] on div "Sauvegarder Viable banks Refresh 10.99% | 286 € NAI: 1 803,1 € / Limit: >750 € …" at bounding box center [526, 174] width 121 height 293
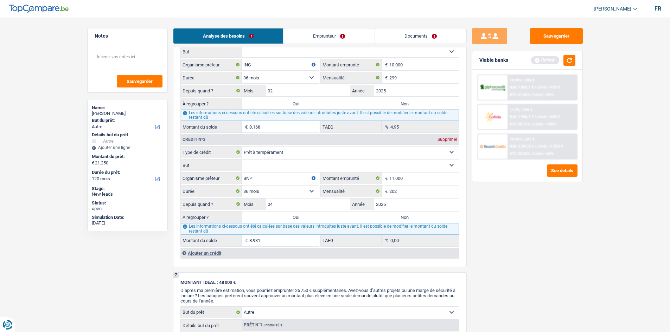
scroll to position [768, 0]
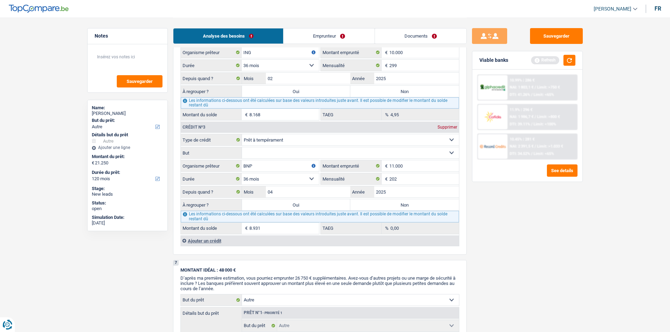
click at [205, 243] on div "Ajouter un crédit" at bounding box center [319, 240] width 278 height 11
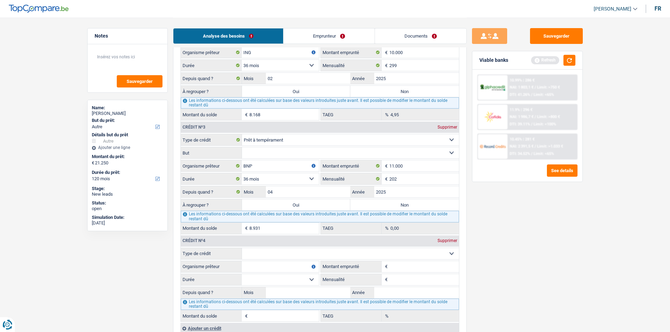
click at [409, 273] on fieldset "Carte ou ouverture de crédit Prêt hypothécaire Vente à tempérament Prêt à tempé…" at bounding box center [320, 285] width 278 height 74
click at [407, 270] on input "Montant emprunté" at bounding box center [424, 266] width 70 height 11
type input "1"
click at [394, 278] on input "Mensualité" at bounding box center [424, 279] width 70 height 11
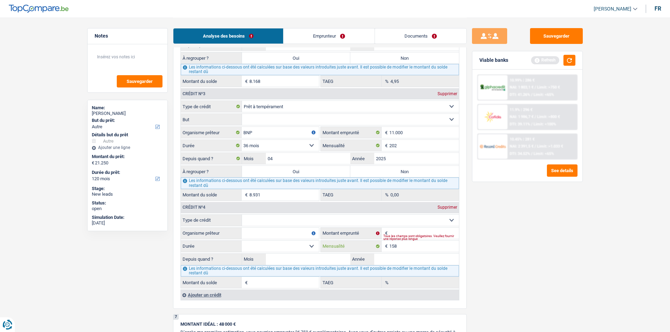
scroll to position [803, 0]
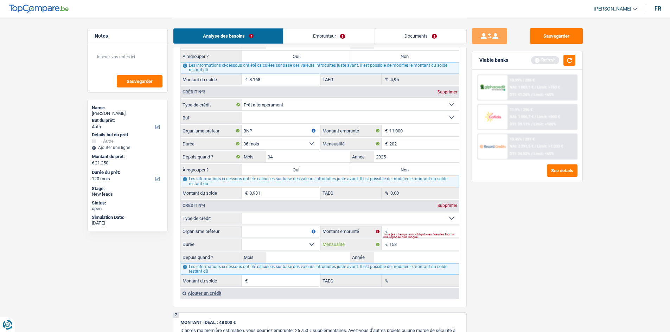
type input "158"
click at [387, 257] on input "Année" at bounding box center [416, 257] width 85 height 11
click at [285, 245] on select "12 mois 18 mois 24 mois Sélectionner une option" at bounding box center [279, 244] width 77 height 11
click at [484, 265] on div "Sauvegarder Viable banks Refresh 10.99% | 286 € NAI: 1 803,1 € / Limit: >750 € …" at bounding box center [526, 174] width 121 height 293
click at [389, 234] on div "Tous les champs sont obligatoires. Veuillez fournir une réponse plus longue" at bounding box center [421, 235] width 76 height 3
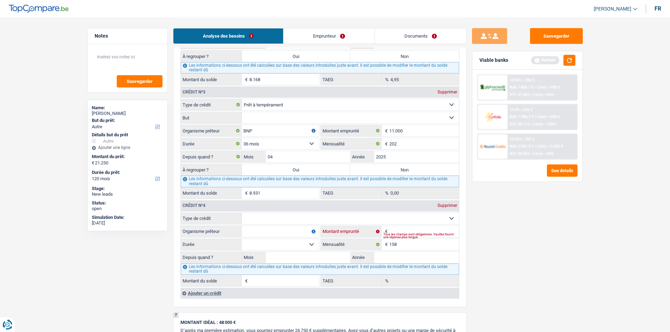
click at [389, 231] on input "Montant emprunté" at bounding box center [424, 231] width 70 height 11
click at [311, 245] on select "12 mois 18 mois 24 mois Sélectionner une option" at bounding box center [279, 244] width 77 height 11
select select "12"
click at [408, 230] on input "Montant emprunté" at bounding box center [424, 231] width 70 height 11
type input "0"
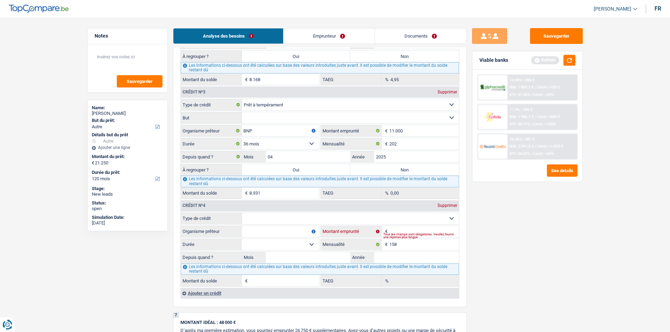
select select
type input "10.000"
click at [297, 243] on select "12 mois 18 mois 24 mois 30 mois 36 mois 42 mois 48 mois Sélectionner une option" at bounding box center [279, 244] width 77 height 11
select select "36"
click at [241, 239] on select "12 mois 18 mois 24 mois 30 mois 36 mois 42 mois 48 mois Sélectionner une option" at bounding box center [279, 244] width 77 height 11
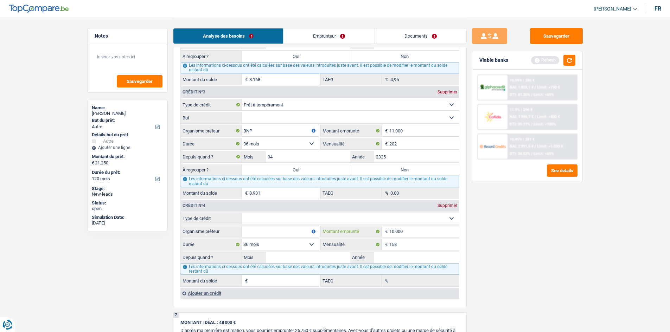
click at [413, 232] on input "10.000" at bounding box center [424, 231] width 70 height 11
type input "1.000"
select select
type input "1"
type input "7.500"
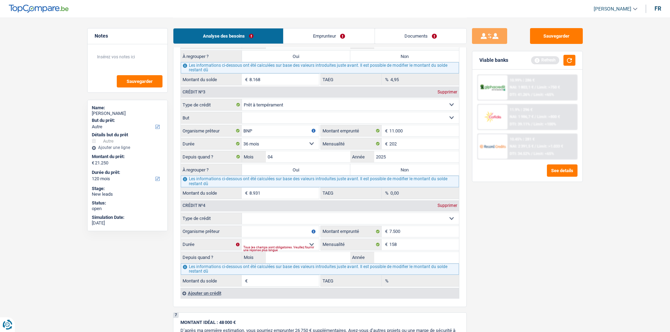
drag, startPoint x: 470, startPoint y: 254, endPoint x: 469, endPoint y: 250, distance: 4.6
click at [472, 252] on div "Sauvegarder Viable banks Refresh 10.99% | 286 € NAI: 1 803,1 € / Limit: >750 € …" at bounding box center [526, 174] width 121 height 293
click at [287, 247] on div "Tous les champs sont obligatoires. Veuillez fournir une réponse plus longue" at bounding box center [281, 248] width 76 height 3
click at [309, 244] on select "12 mois 18 mois 24 mois 30 mois 36 mois 42 mois Sélectionner une option" at bounding box center [279, 244] width 77 height 11
select select "36"
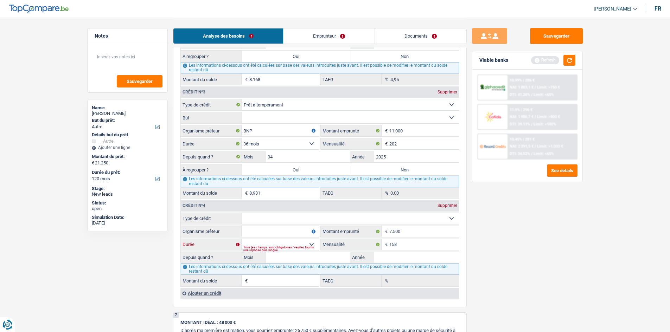
click at [241, 239] on select "12 mois 18 mois 24 mois 30 mois 36 mois 42 mois Sélectionner une option" at bounding box center [279, 244] width 77 height 11
click at [381, 253] on input "Année" at bounding box center [416, 257] width 85 height 11
type input "2024"
click at [349, 260] on input "Mois" at bounding box center [308, 257] width 85 height 11
type input "03"
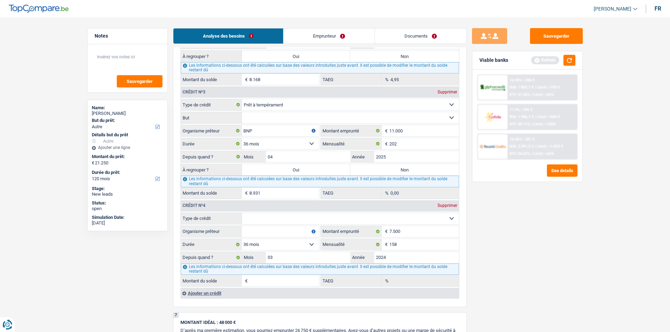
click at [288, 233] on input "Organisme prêteur" at bounding box center [279, 231] width 77 height 11
type input "BEOBANK"
click at [266, 217] on select "Carte ou ouverture de crédit Prêt hypothécaire Vente à tempérament Prêt à tempé…" at bounding box center [350, 218] width 217 height 11
select select "personalLoan"
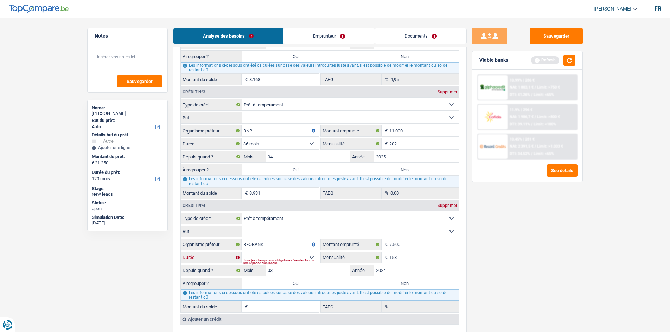
click at [263, 252] on select "12 mois 18 mois 24 mois 30 mois 36 mois 42 mois Sélectionner une option" at bounding box center [279, 257] width 77 height 11
select select "36"
click at [241, 252] on select "12 mois 18 mois 24 mois 30 mois 36 mois 42 mois Sélectionner une option" at bounding box center [279, 257] width 77 height 11
type input "3.269"
type input "0,00"
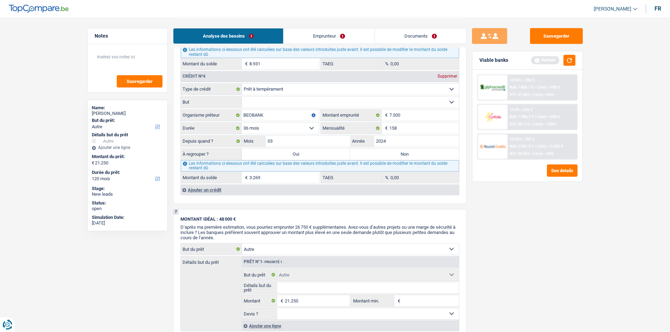
scroll to position [935, 0]
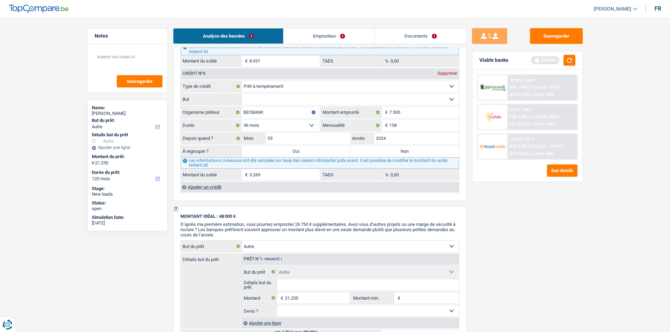
click at [295, 152] on label "Oui" at bounding box center [296, 151] width 109 height 11
click at [295, 152] on input "Oui" at bounding box center [296, 151] width 109 height 11
radio input "true"
type input "24.519"
type input "3.269"
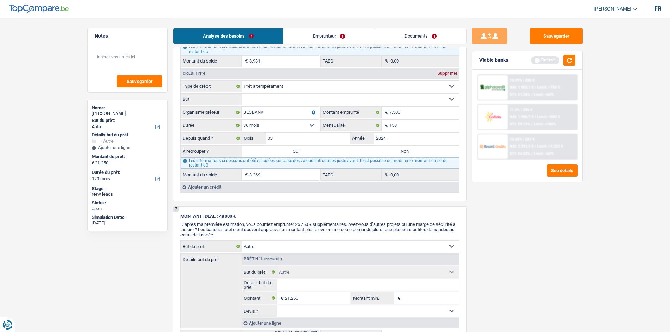
type input "3.269"
select select "refinancing"
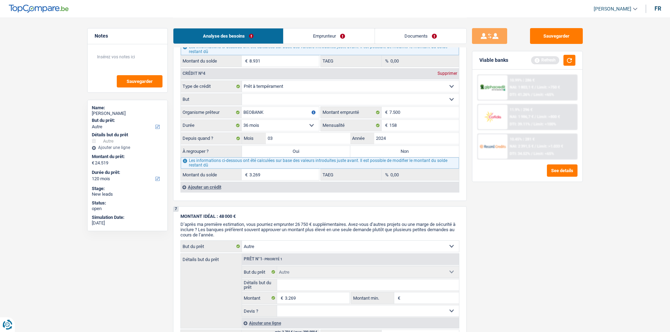
select select "refinancing"
select select "other"
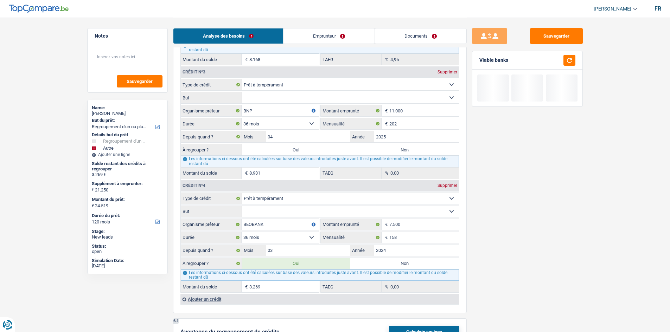
scroll to position [898, 0]
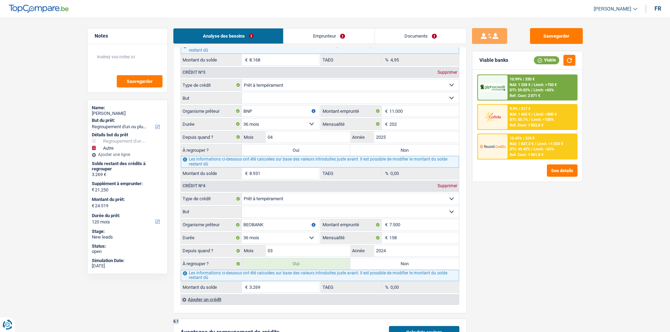
click at [267, 149] on label "Oui" at bounding box center [296, 149] width 109 height 11
click at [267, 149] on input "Oui" at bounding box center [296, 149] width 109 height 11
radio input "true"
type input "12.200"
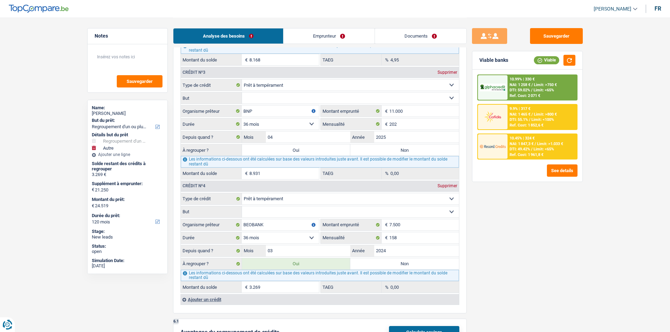
type input "33.450"
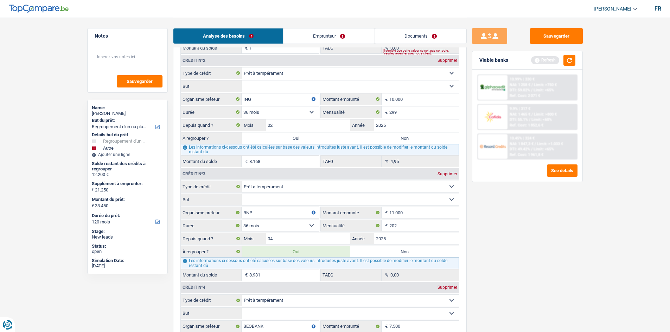
scroll to position [787, 0]
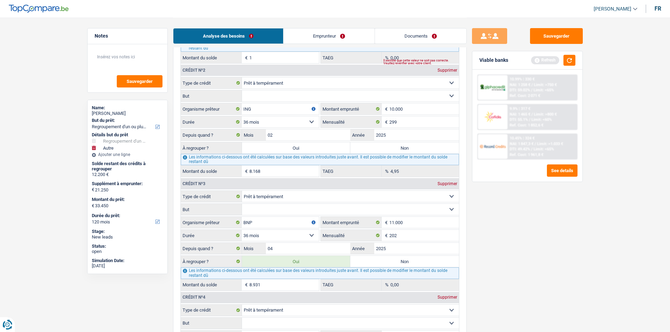
click at [269, 149] on label "Oui" at bounding box center [296, 147] width 109 height 11
click at [269, 149] on input "Oui" at bounding box center [296, 147] width 109 height 11
radio input "true"
type input "20.368"
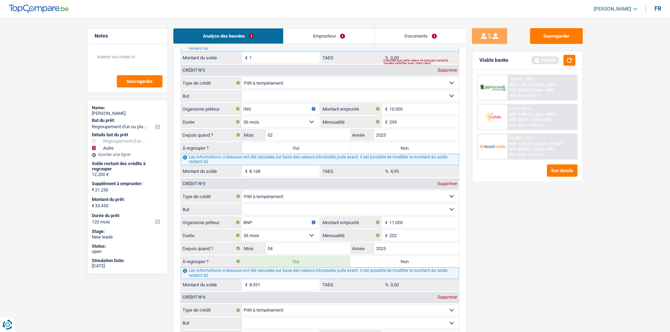
type input "41.618"
select select "144"
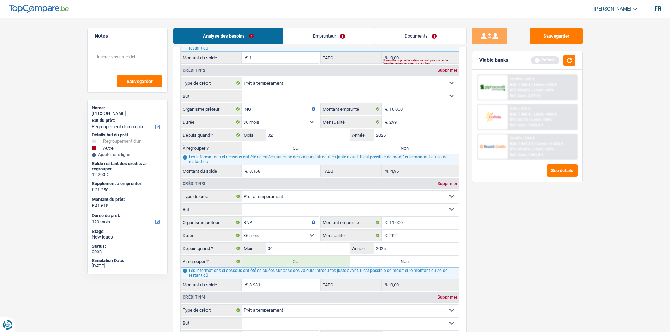
select select "144"
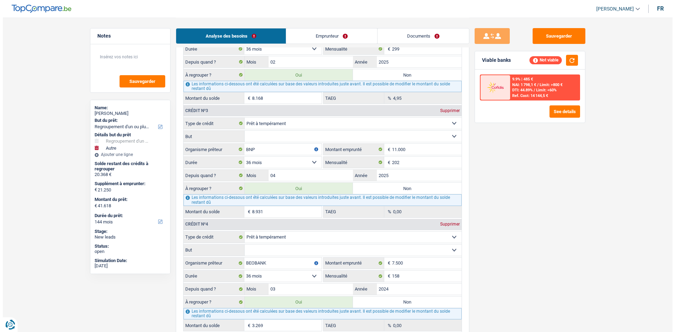
scroll to position [860, 0]
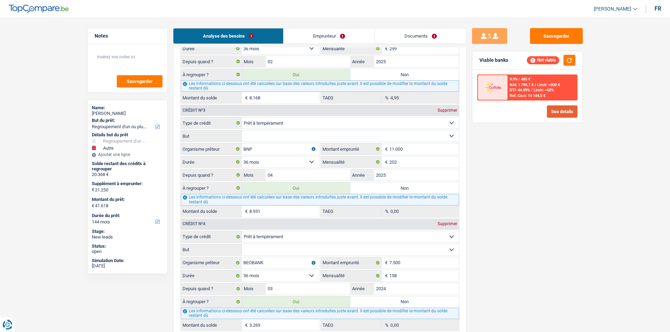
click at [553, 110] on button "See details" at bounding box center [562, 111] width 31 height 12
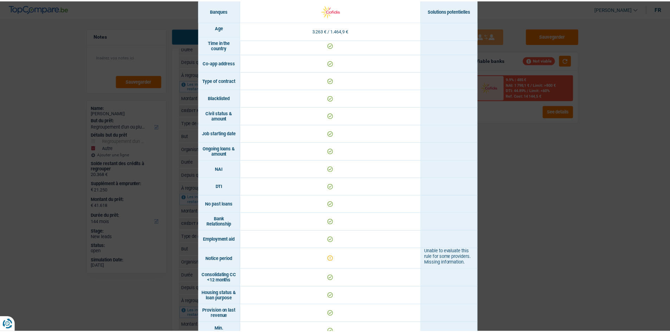
scroll to position [243, 0]
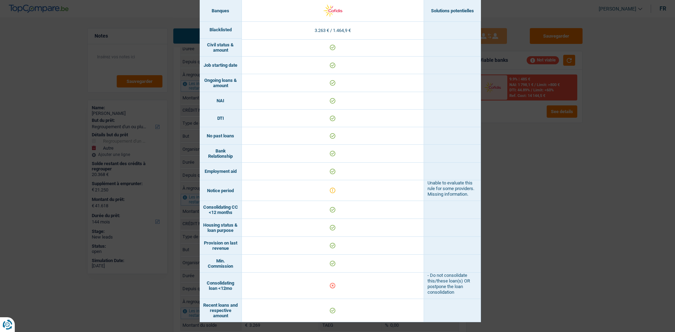
click at [526, 264] on div "Banks conditions × Banques Solutions potentielles Revenus / Charges 3.263 € / 1…" at bounding box center [337, 166] width 675 height 332
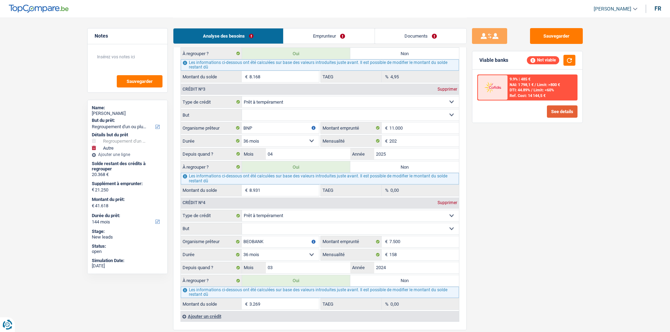
scroll to position [882, 0]
click at [381, 167] on label "Non" at bounding box center [404, 166] width 109 height 11
click at [381, 167] on input "Non" at bounding box center [404, 166] width 109 height 11
radio input "true"
select select "120"
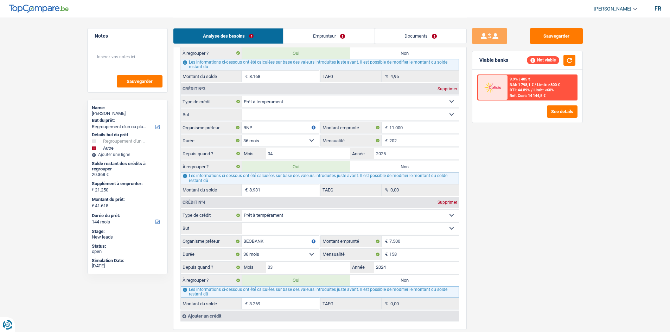
type input "11.437"
select select "120"
type input "11.437"
select select "120"
radio input "false"
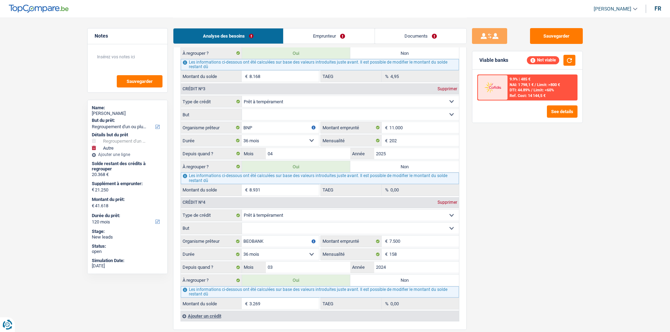
type input "32.687"
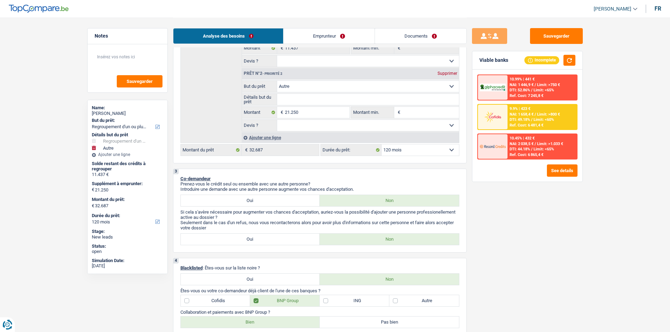
scroll to position [0, 0]
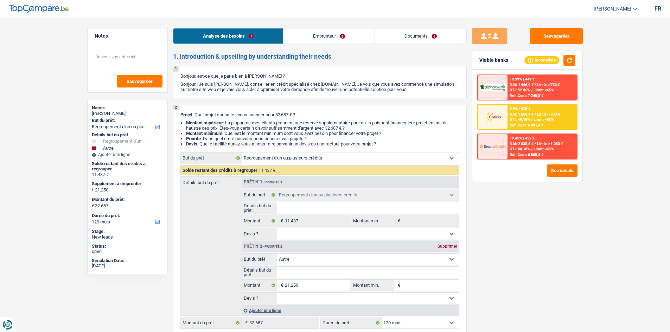
click at [298, 32] on link "Emprunteur" at bounding box center [328, 35] width 91 height 15
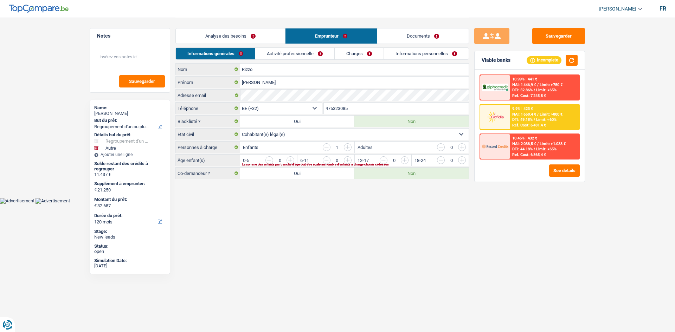
drag, startPoint x: 346, startPoint y: 161, endPoint x: 314, endPoint y: 152, distance: 33.7
click at [346, 161] on input "button" at bounding box center [490, 161] width 293 height 11
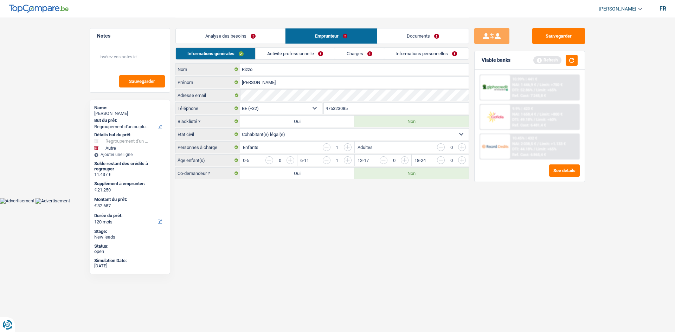
click at [301, 49] on link "Activité professionnelle" at bounding box center [295, 54] width 79 height 12
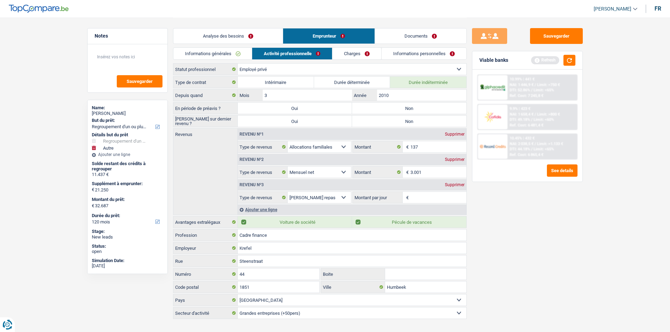
click at [402, 107] on label "Non" at bounding box center [409, 108] width 114 height 11
click at [402, 107] on input "Non" at bounding box center [409, 108] width 114 height 11
radio input "true"
click at [402, 120] on label "Non" at bounding box center [409, 121] width 114 height 11
click at [402, 120] on input "Non" at bounding box center [409, 121] width 114 height 11
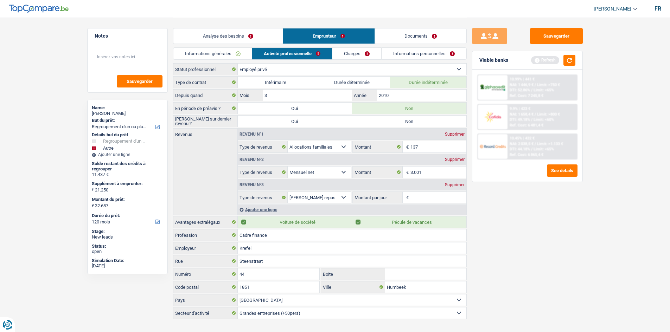
radio input "true"
click at [444, 170] on input "3.001" at bounding box center [438, 172] width 56 height 11
click at [422, 196] on input "Montant par jour" at bounding box center [438, 197] width 56 height 11
click at [500, 244] on div "Sauvegarder Viable banks Refresh 10.99% | 441 € NAI: 1 446,9 € / Limit: >750 € …" at bounding box center [526, 174] width 121 height 293
click at [427, 196] on input "8,0" at bounding box center [438, 197] width 56 height 11
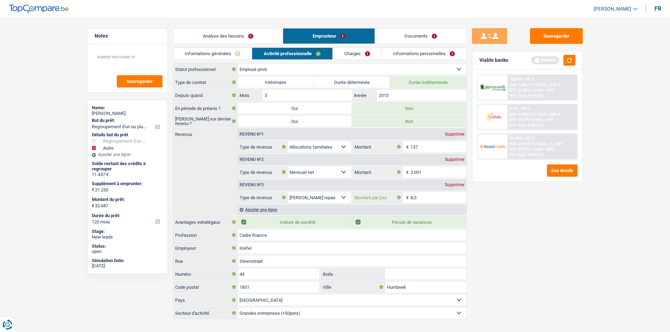
click at [452, 201] on input "8,0" at bounding box center [438, 197] width 56 height 11
type input "8"
click at [504, 231] on div "Sauvegarder Viable banks Refresh 10.99% | 441 € NAI: 1 446,9 € / Limit: >750 € …" at bounding box center [526, 174] width 121 height 293
type input "6,0"
click at [362, 55] on link "Charges" at bounding box center [356, 54] width 49 height 12
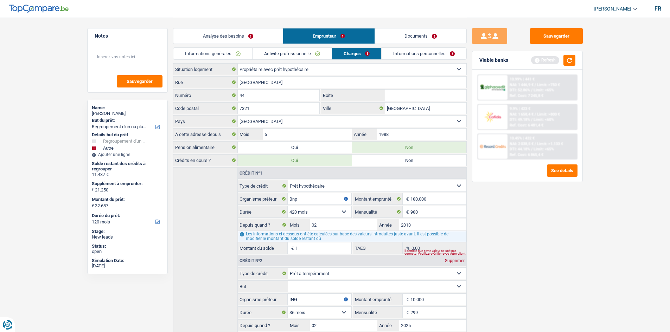
click at [545, 243] on div "Sauvegarder Viable banks Refresh 10.99% | 441 € NAI: 1 446,9 € / Limit: >750 € …" at bounding box center [526, 174] width 121 height 293
click at [298, 53] on link "Activité professionnelle" at bounding box center [291, 54] width 79 height 12
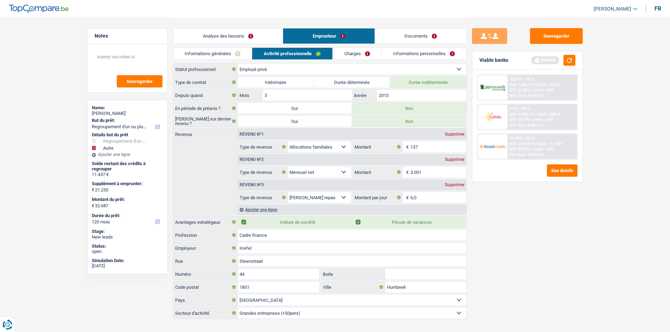
click at [360, 54] on link "Charges" at bounding box center [356, 54] width 49 height 12
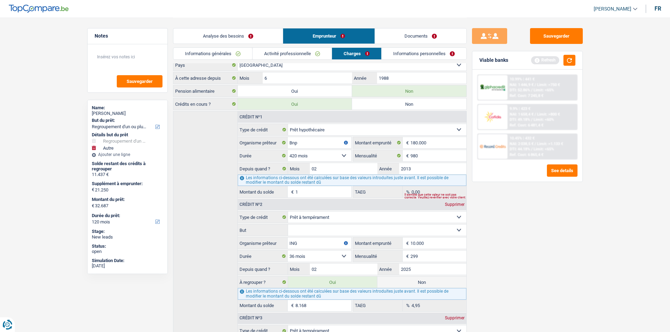
scroll to position [35, 0]
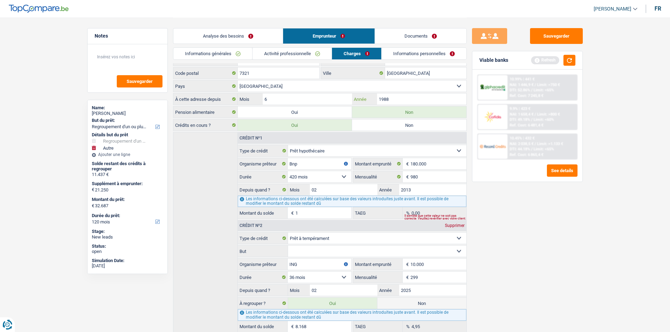
click at [424, 96] on input "1988" at bounding box center [421, 98] width 89 height 11
type input "1"
type input "2013"
click at [323, 94] on input "6" at bounding box center [307, 98] width 89 height 11
drag, startPoint x: 503, startPoint y: 202, endPoint x: 492, endPoint y: 202, distance: 10.9
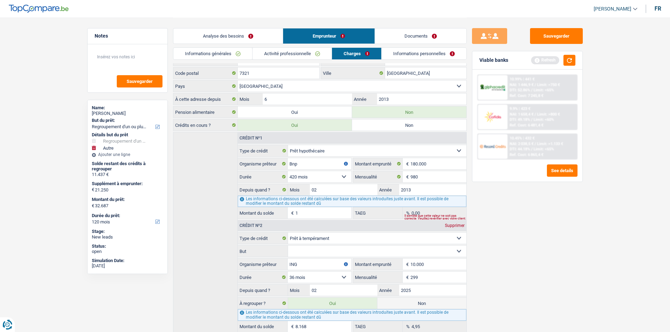
click at [500, 203] on div "Sauvegarder Viable banks Refresh 10.99% | 441 € NAI: 1 446,9 € / Limit: >750 € …" at bounding box center [526, 174] width 121 height 293
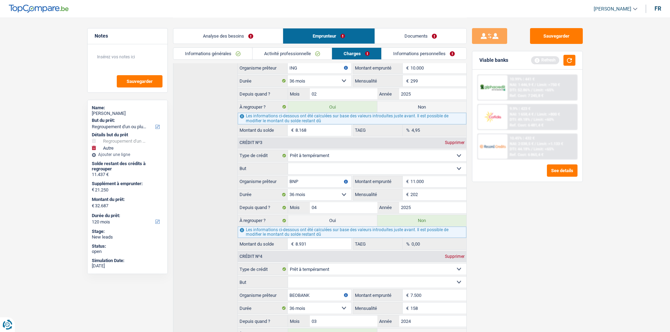
scroll to position [159, 0]
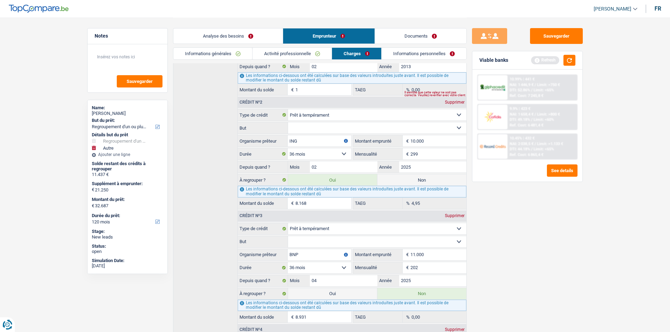
click at [396, 46] on div "Analyse des besoins Emprunteur Documents" at bounding box center [319, 33] width 293 height 30
click at [392, 57] on link "Informations personnelles" at bounding box center [423, 54] width 85 height 12
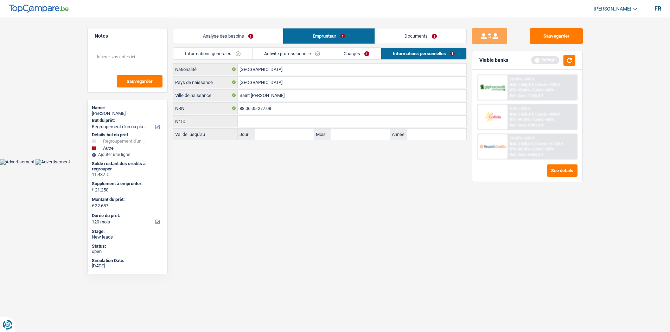
scroll to position [0, 0]
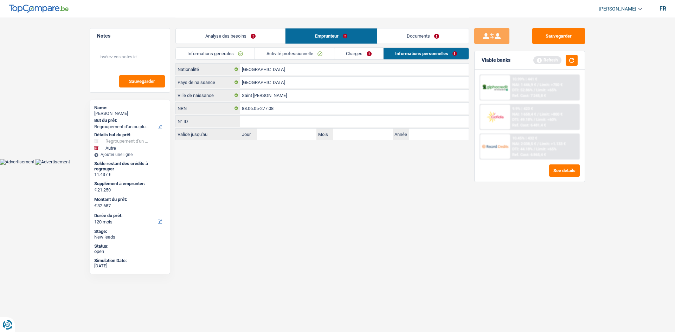
drag, startPoint x: 233, startPoint y: 36, endPoint x: 282, endPoint y: 54, distance: 52.3
click at [233, 35] on link "Analyse des besoins" at bounding box center [230, 35] width 109 height 15
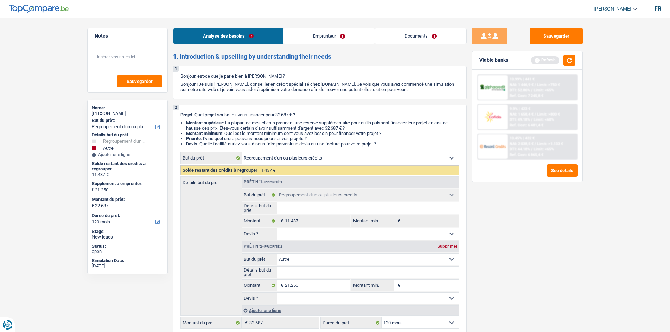
click at [335, 30] on link "Emprunteur" at bounding box center [328, 35] width 91 height 15
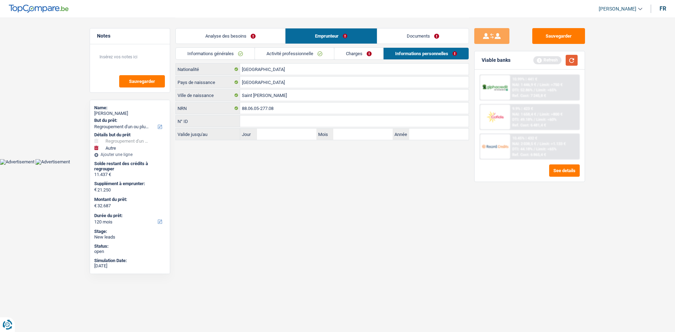
click at [567, 60] on button "button" at bounding box center [572, 60] width 12 height 11
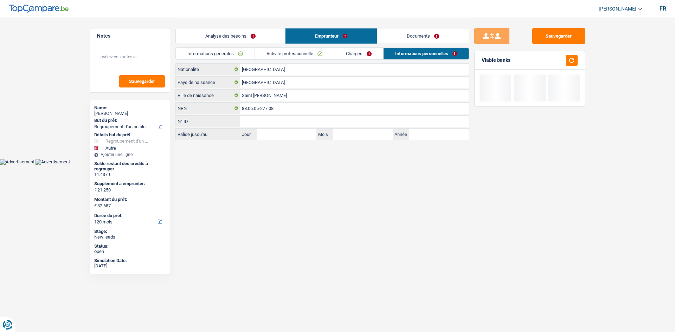
click at [224, 35] on link "Analyse des besoins" at bounding box center [230, 35] width 109 height 15
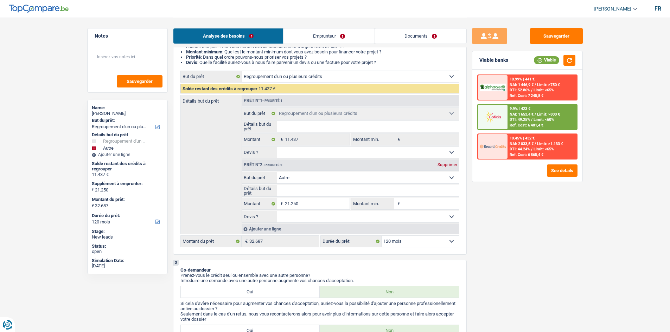
scroll to position [70, 0]
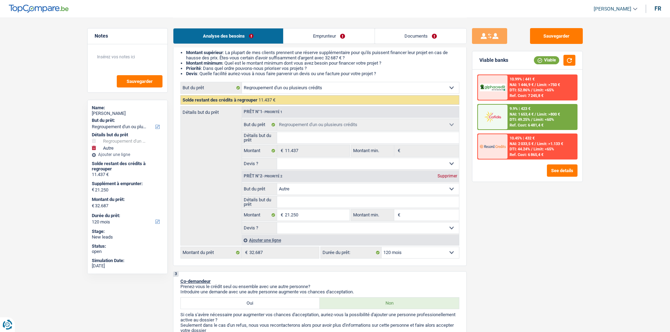
click at [443, 176] on div "Supprimer" at bounding box center [446, 176] width 23 height 4
select select "60"
type input "0"
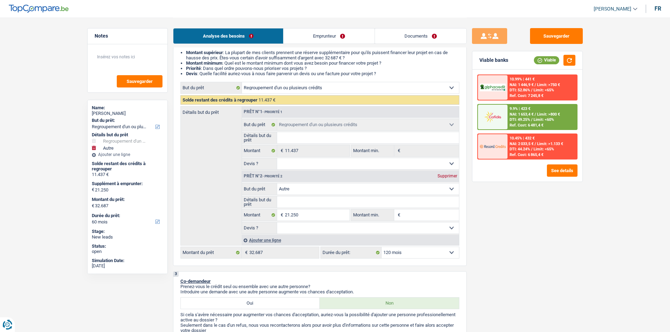
type input "11.437"
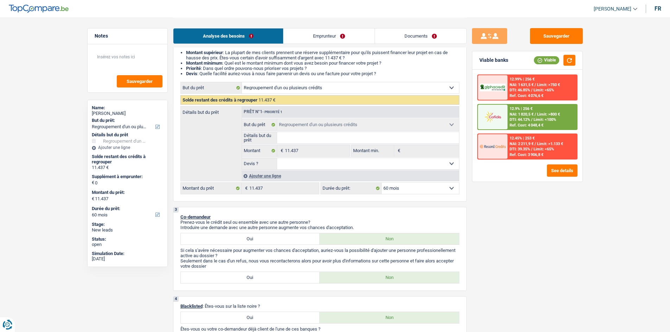
click at [261, 177] on div "Ajouter une ligne" at bounding box center [349, 176] width 217 height 10
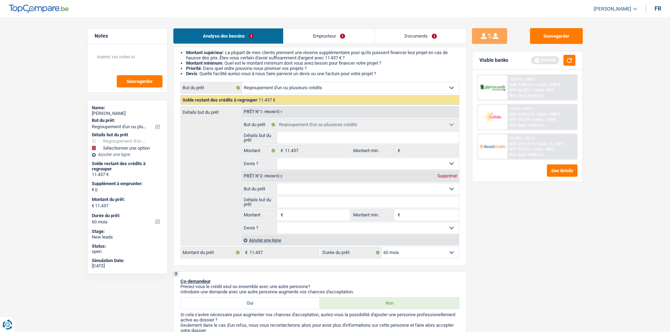
click at [290, 218] on input "Montant" at bounding box center [317, 214] width 64 height 11
type input "1"
type input "10"
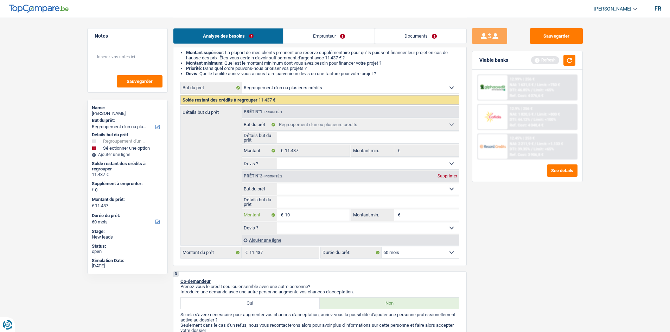
type input "100"
type input "1.000"
type input "10.000"
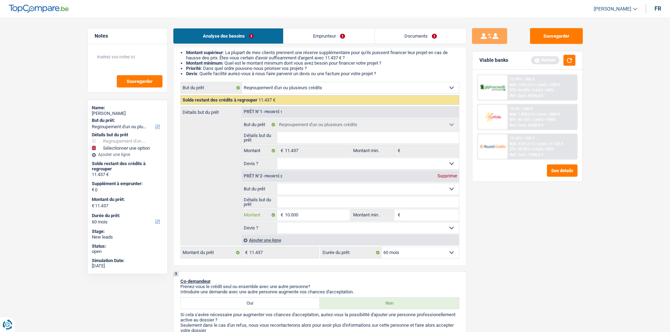
type input "10.000"
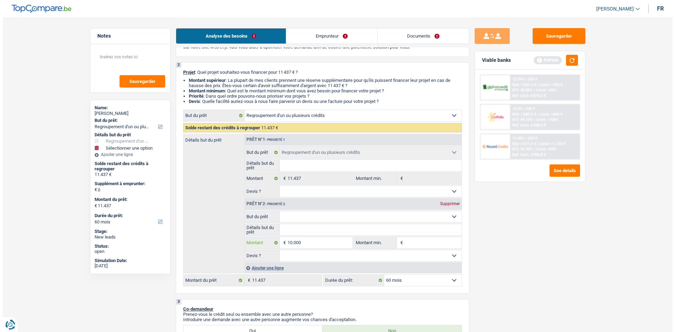
scroll to position [105, 0]
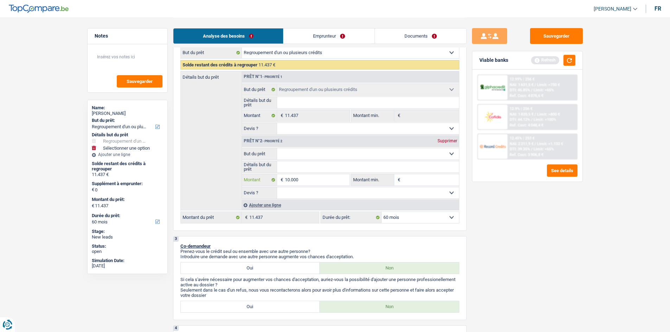
type input "10.000"
click at [526, 261] on div "Sauvegarder Viable banks Refresh 12.99% | 256 € NAI: 1 631,5 € / Limit: >750 € …" at bounding box center [526, 174] width 121 height 293
type input "10.000"
type input "21.437"
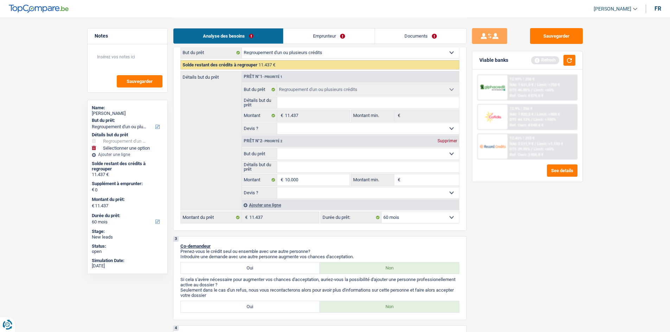
type input "21.437"
select select "120"
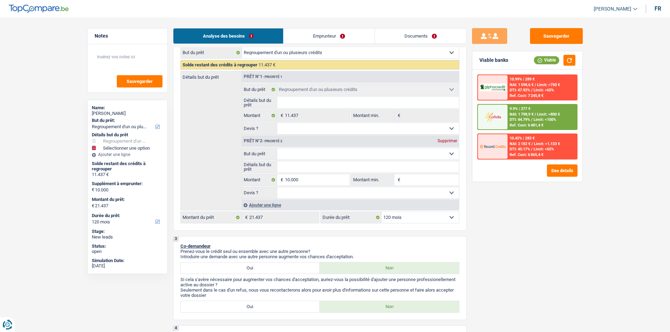
click at [535, 221] on div "Sauvegarder Viable banks Viable 10.99% | 289 € NAI: 1 598,6 € / Limit: >750 € D…" at bounding box center [526, 174] width 121 height 293
click at [325, 153] on select "Confort maison: meubles, textile, peinture, électroménager, outillage non-profe…" at bounding box center [368, 153] width 182 height 11
click at [498, 239] on div "Sauvegarder Viable banks Viable 10.99% | 289 € NAI: 1 598,6 € / Limit: >750 € D…" at bounding box center [526, 174] width 121 height 293
click at [560, 171] on button "See details" at bounding box center [562, 170] width 31 height 12
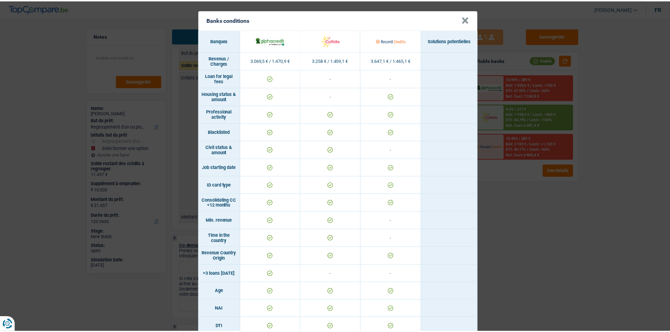
scroll to position [0, 0]
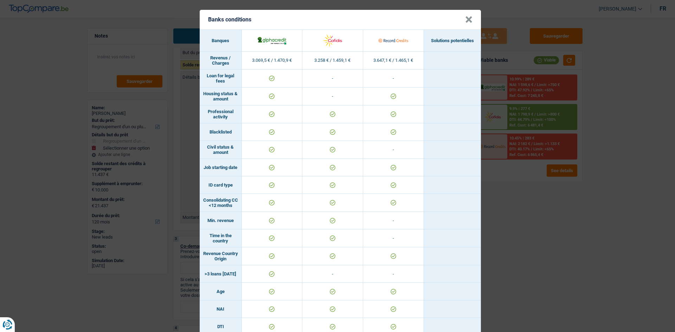
click at [561, 247] on div "Banks conditions × Banques Solutions potentielles Revenus / Charges 3.069,5 € /…" at bounding box center [337, 166] width 675 height 332
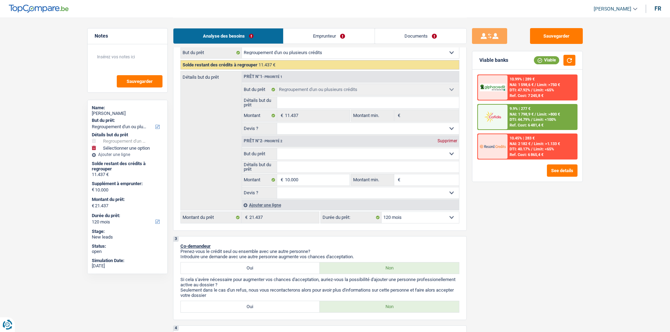
click at [520, 122] on div "9.9% | 277 € NAI: 1 798,9 € / Limit: >800 € DTI: 44.79% / Limit: <100% Ref. Cos…" at bounding box center [541, 117] width 69 height 25
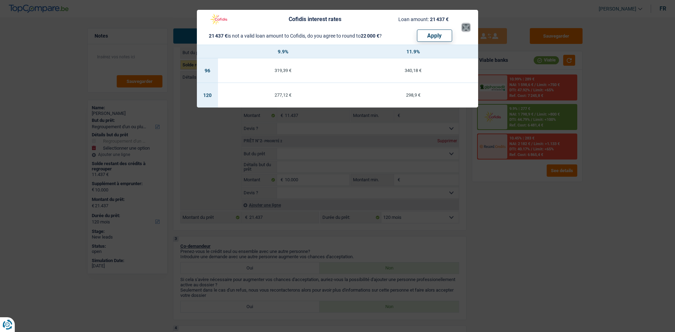
drag, startPoint x: 464, startPoint y: 29, endPoint x: 459, endPoint y: 39, distance: 11.2
click at [464, 29] on button "×" at bounding box center [465, 27] width 7 height 7
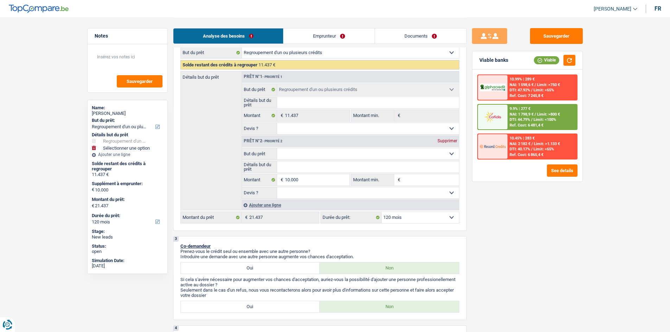
click at [396, 220] on select "12 mois 18 mois 24 mois 30 mois 36 mois 42 mois 48 mois 60 mois 72 mois 84 mois…" at bounding box center [419, 217] width 77 height 11
select select "84"
click at [381, 212] on select "12 mois 18 mois 24 mois 30 mois 36 mois 42 mois 48 mois 60 mois 72 mois 84 mois…" at bounding box center [419, 217] width 77 height 11
select select "84"
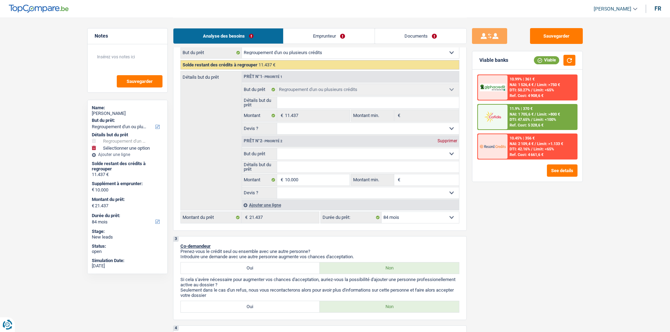
click at [427, 217] on select "12 mois 18 mois 24 mois 30 mois 36 mois 42 mois 48 mois 60 mois 72 mois 84 mois…" at bounding box center [419, 217] width 77 height 11
select select "120"
click at [381, 212] on select "12 mois 18 mois 24 mois 30 mois 36 mois 42 mois 48 mois 60 mois 72 mois 84 mois…" at bounding box center [419, 217] width 77 height 11
select select "120"
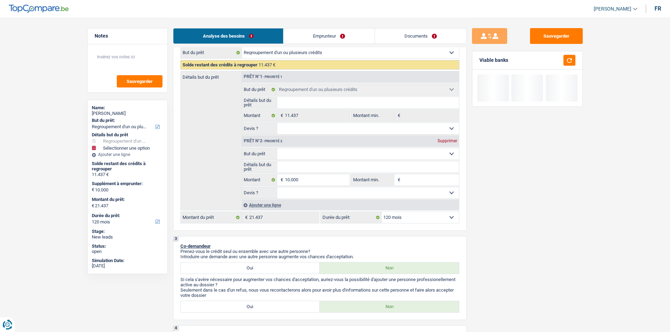
click at [515, 224] on div "Sauvegarder Viable banks" at bounding box center [526, 174] width 121 height 293
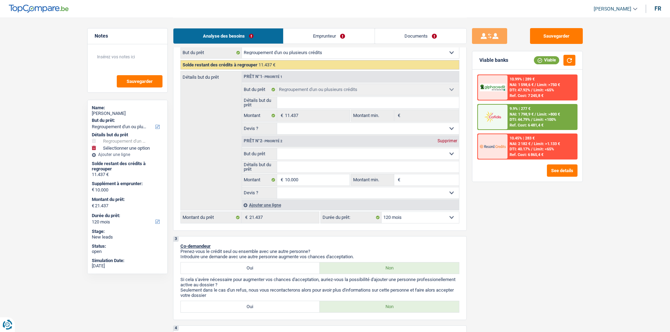
click at [510, 106] on div "9.9% | 277 €" at bounding box center [519, 108] width 21 height 5
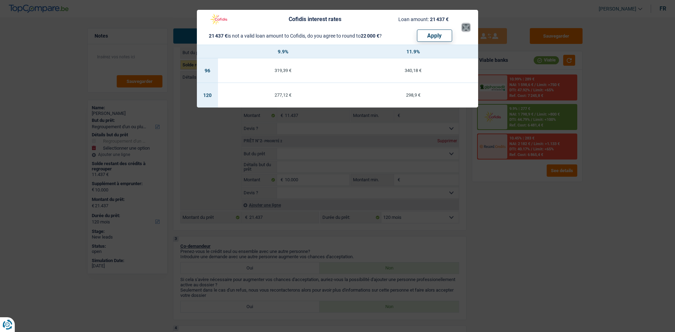
click at [467, 27] on button "×" at bounding box center [465, 27] width 7 height 7
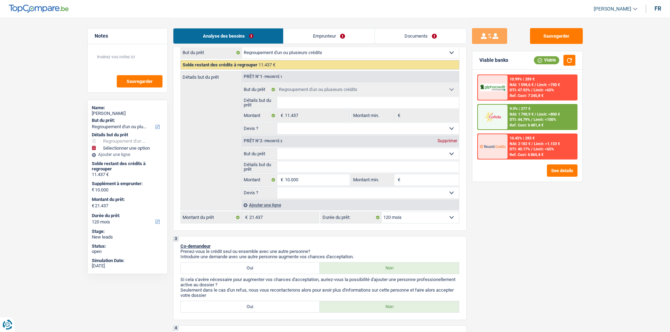
click at [403, 37] on link "Documents" at bounding box center [420, 35] width 91 height 15
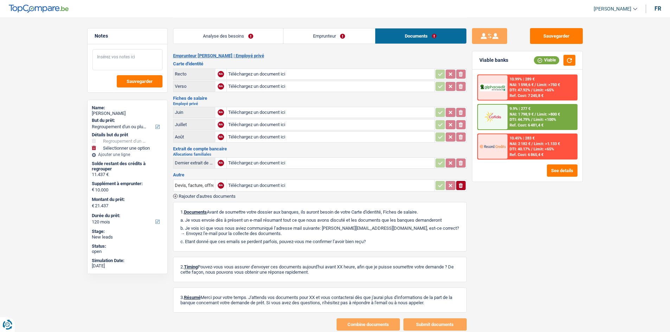
click at [136, 51] on textarea at bounding box center [127, 59] width 70 height 21
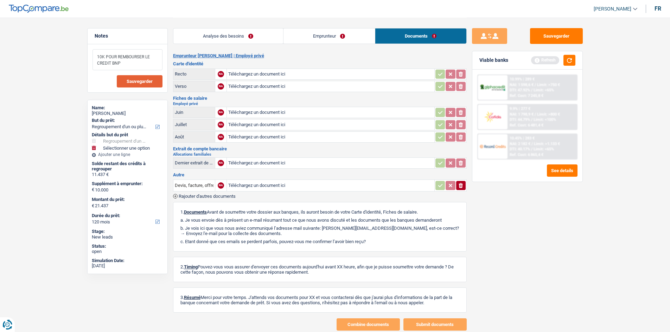
type textarea "10K POUR REMBOURSER LE CREDIT BNP"
click at [143, 79] on span "Sauvegarder" at bounding box center [140, 81] width 26 height 5
click at [550, 32] on button "Sauvegarder" at bounding box center [556, 36] width 53 height 16
click at [148, 77] on button "Sauvegarder" at bounding box center [140, 81] width 46 height 12
click at [547, 27] on div "Sauvegarder Viable banks Refresh 10.99% | 289 € NAI: 1 598,6 € / Limit: >750 € …" at bounding box center [527, 174] width 122 height 313
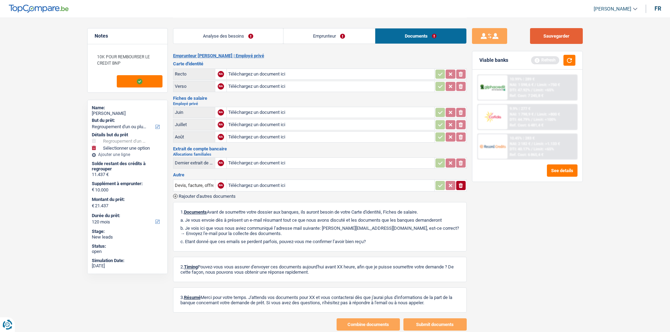
click at [545, 33] on button "Sauvegarder" at bounding box center [556, 36] width 53 height 16
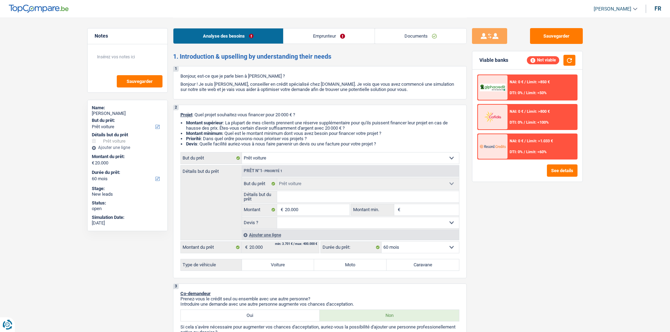
select select "car"
select select "60"
select select "car"
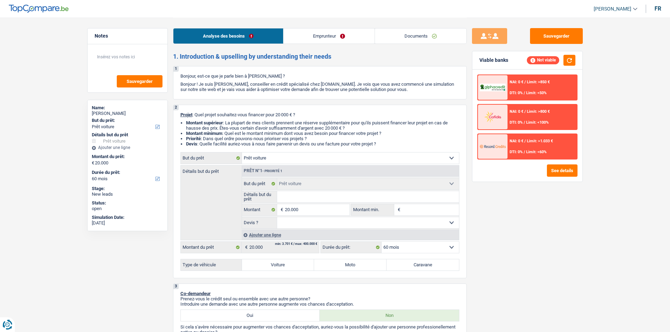
select select "60"
select select "car"
select select "60"
click at [311, 34] on link "Emprunteur" at bounding box center [328, 35] width 91 height 15
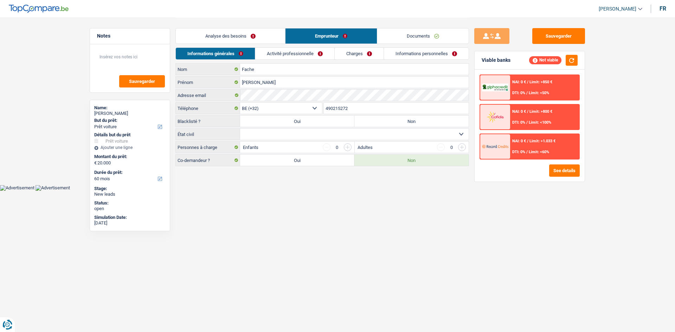
click at [293, 54] on link "Activité professionnelle" at bounding box center [294, 54] width 79 height 12
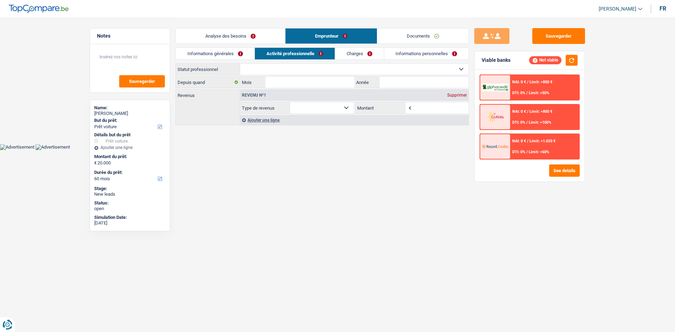
click at [314, 71] on select "Ouvrier Employé privé Employé public Invalide Indépendant Pensionné Chômeur Mut…" at bounding box center [354, 69] width 228 height 11
click at [428, 150] on html "Vous avez le contrôle de vos données Nous utilisons des cookies, tout comme nos…" at bounding box center [337, 75] width 675 height 150
click at [293, 67] on select "Ouvrier Employé privé Employé public Invalide Indépendant Pensionné Chômeur Mut…" at bounding box center [354, 69] width 228 height 11
click at [543, 31] on button "Sauvegarder" at bounding box center [558, 36] width 53 height 16
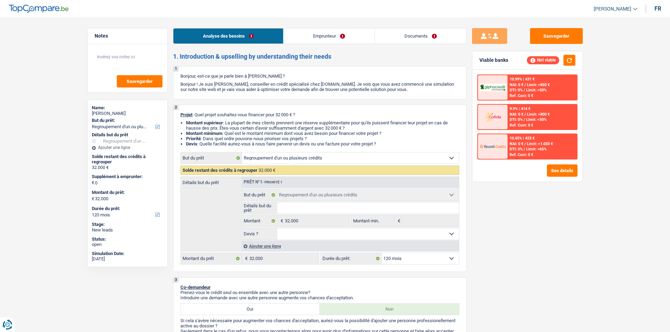
select select "refinancing"
select select "120"
select select "refinancing"
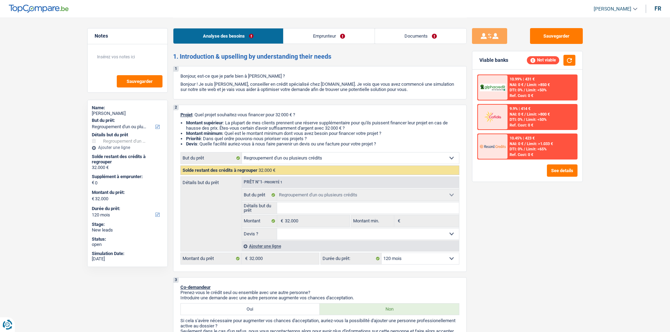
select select "120"
select select "worker"
select select "netSalary"
select select "rents"
select select "refinancing"
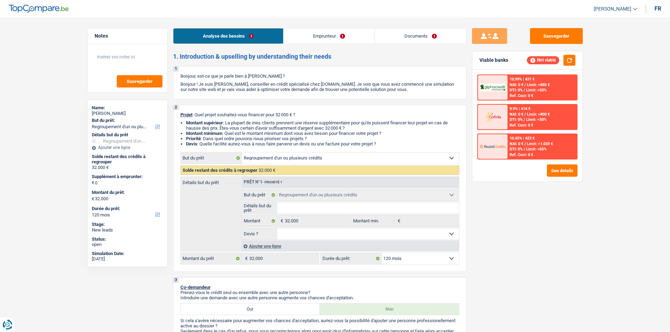
select select "refinancing"
select select "120"
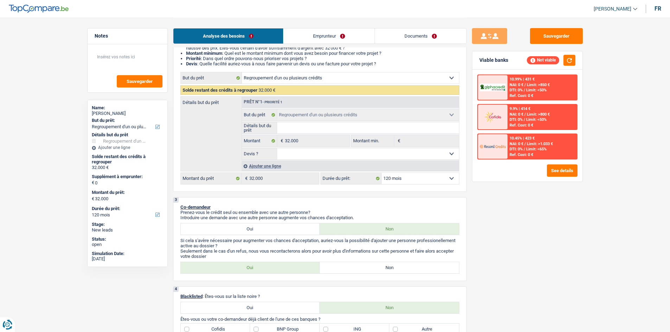
scroll to position [141, 0]
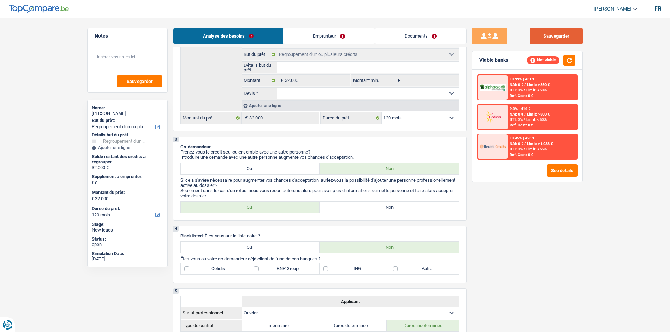
drag, startPoint x: 561, startPoint y: 36, endPoint x: 560, endPoint y: 30, distance: 6.5
click at [561, 35] on button "Sauvegarder" at bounding box center [556, 36] width 53 height 16
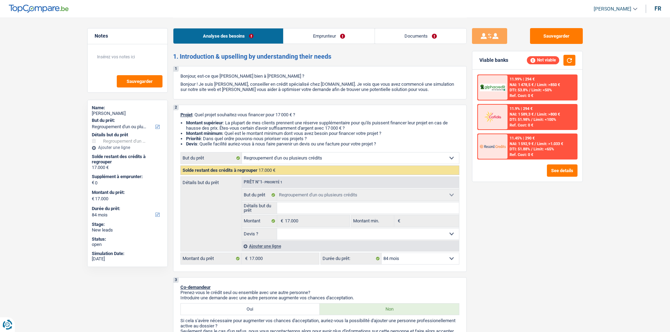
select select "refinancing"
select select "84"
select select "refinancing"
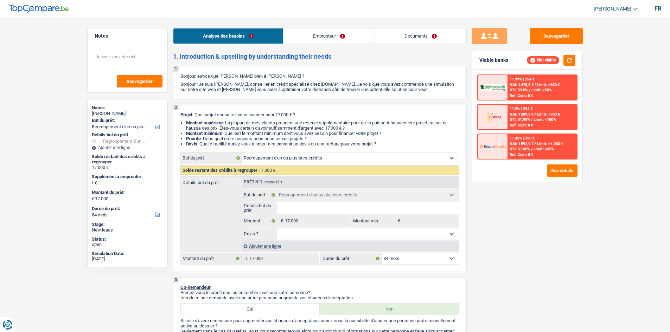
select select "84"
select select "publicEmployee"
select select "netSalary"
select select "mealVouchers"
select select "rents"
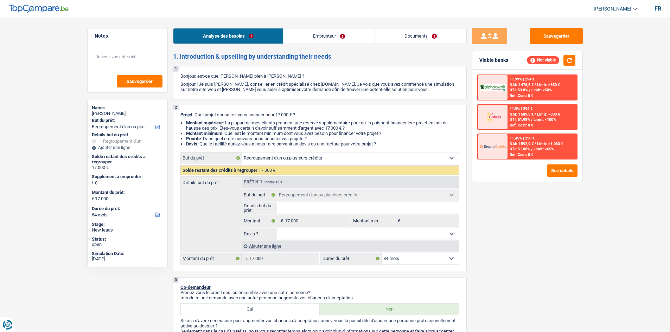
select select "cardOrCredit"
select select "refinancing"
select select "84"
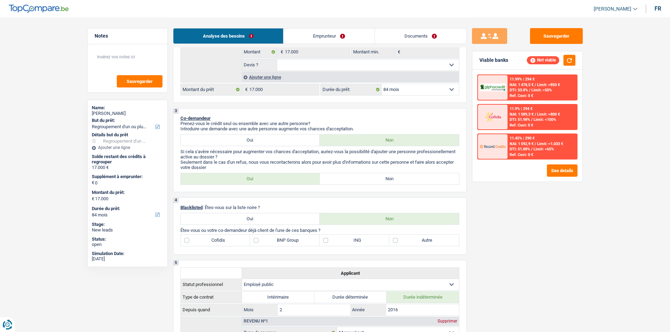
scroll to position [246, 0]
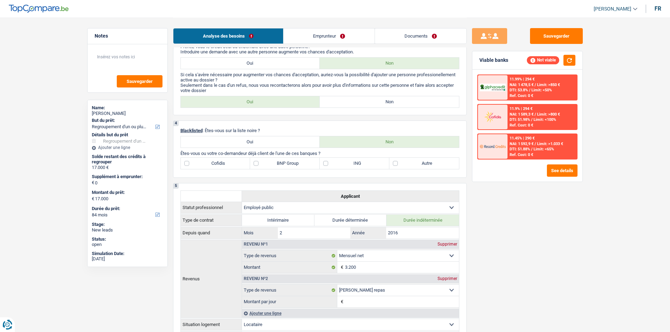
click at [524, 247] on div "Sauvegarder Viable banks Not viable 11.99% | 294 € NAI: 1 478,5 € / Limit: >850…" at bounding box center [526, 174] width 121 height 293
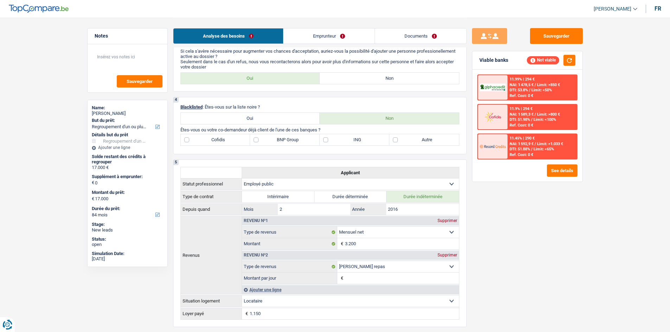
scroll to position [209, 0]
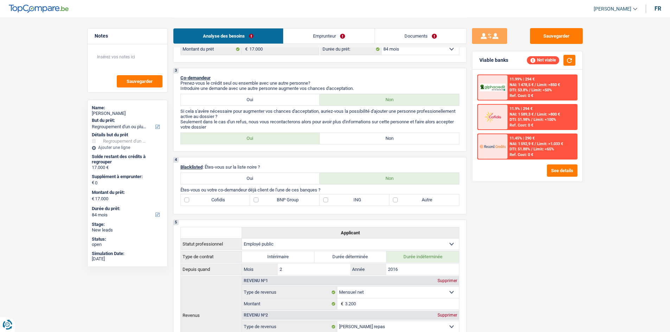
click at [443, 202] on label "Autre" at bounding box center [424, 199] width 70 height 11
click at [443, 202] on input "Autre" at bounding box center [424, 199] width 70 height 11
checkbox input "true"
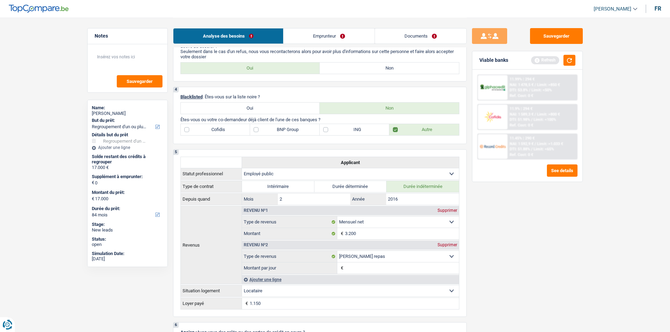
scroll to position [174, 0]
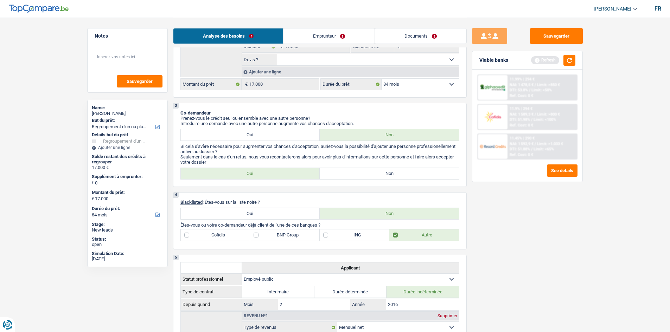
click at [219, 235] on label "Cofidis" at bounding box center [216, 235] width 70 height 11
click at [219, 235] on input "Cofidis" at bounding box center [216, 235] width 70 height 11
checkbox input "true"
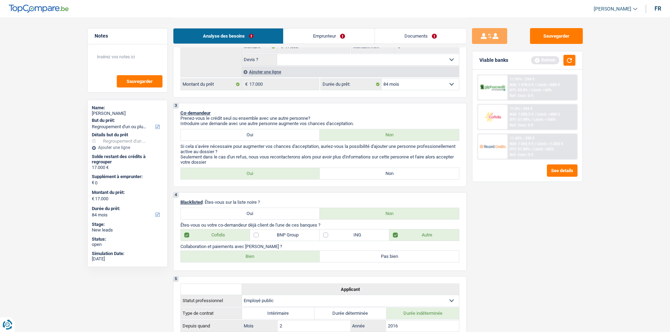
click at [248, 257] on label "Bien" at bounding box center [250, 256] width 139 height 11
click at [248, 257] on input "Bien" at bounding box center [250, 256] width 139 height 11
radio input "true"
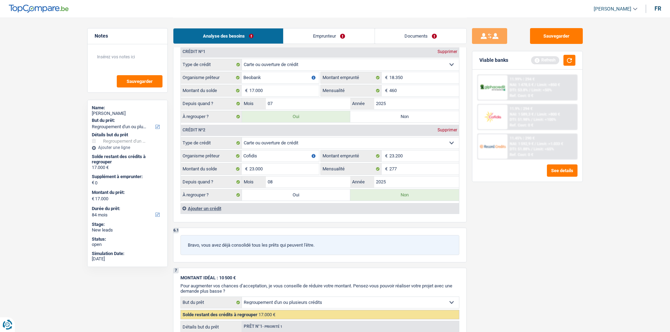
scroll to position [596, 0]
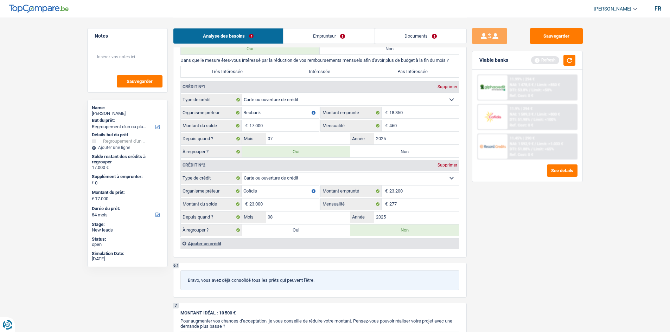
click at [280, 100] on select "Carte ou ouverture de crédit Prêt hypothécaire Vente à tempérament Prêt à tempé…" at bounding box center [350, 99] width 217 height 11
select select "personalLoan"
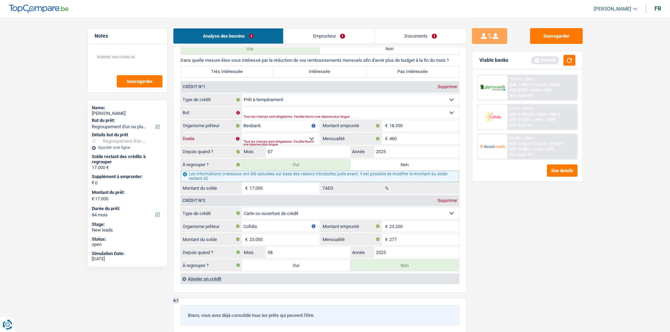
click at [301, 138] on select "12 mois 18 mois 24 mois 30 mois 36 mois 42 mois 48 mois 60 mois 72 mois 84 mois…" at bounding box center [279, 138] width 77 height 11
select select "42"
click at [241, 133] on select "12 mois 18 mois 24 mois 30 mois 36 mois 42 mois 48 mois 60 mois 72 mois 84 mois…" at bounding box center [279, 138] width 77 height 11
select select
type input "17.518"
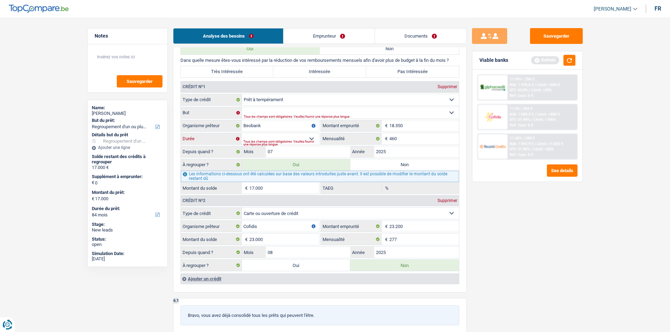
type input "2,94"
click at [484, 208] on div "Sauvegarder Viable banks Refresh 11.99% | 294 € NAI: 1 478,5 € / Limit: >850 € …" at bounding box center [526, 174] width 121 height 293
click at [257, 112] on select "Confort maison: meubles, textile, peinture, électroménager, outillage non-profe…" at bounding box center [350, 112] width 217 height 11
select select "other"
click at [242, 107] on select "Confort maison: meubles, textile, peinture, électroménager, outillage non-profe…" at bounding box center [350, 112] width 217 height 11
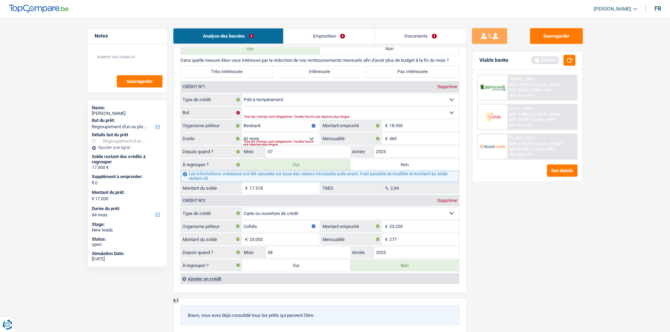
click at [269, 119] on fieldset "Carte ou ouverture de crédit Prêt hypothécaire Vente à tempérament Prêt à tempé…" at bounding box center [320, 144] width 278 height 100
click at [266, 112] on select "Confort maison: meubles, textile, peinture, électroménager, outillage non-profe…" at bounding box center [350, 112] width 217 height 11
click at [242, 107] on select "Confort maison: meubles, textile, peinture, électroménager, outillage non-profe…" at bounding box center [350, 112] width 217 height 11
click at [250, 108] on select "Confort maison: meubles, textile, peinture, électroménager, outillage non-profe…" at bounding box center [350, 112] width 217 height 11
click at [242, 107] on select "Confort maison: meubles, textile, peinture, électroménager, outillage non-profe…" at bounding box center [350, 112] width 217 height 11
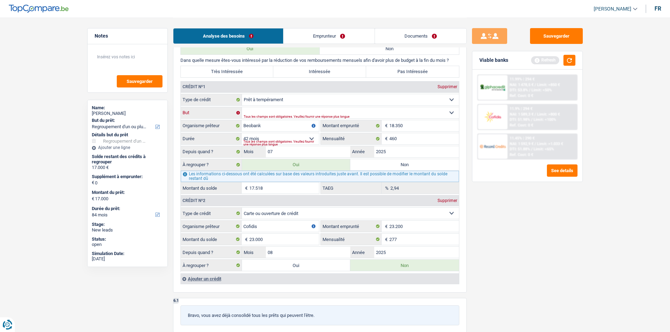
click at [271, 109] on select "Confort maison: meubles, textile, peinture, électroménager, outillage non-profe…" at bounding box center [350, 112] width 217 height 11
click at [242, 107] on select "Confort maison: meubles, textile, peinture, électroménager, outillage non-profe…" at bounding box center [350, 112] width 217 height 11
click at [280, 116] on div "Tous les champs sont obligatoires. Veuillez fournir une réponse plus longue" at bounding box center [340, 117] width 193 height 3
drag, startPoint x: 438, startPoint y: 111, endPoint x: 420, endPoint y: 111, distance: 17.6
click at [438, 111] on select "Confort maison: meubles, textile, peinture, électroménager, outillage non-profe…" at bounding box center [350, 112] width 217 height 11
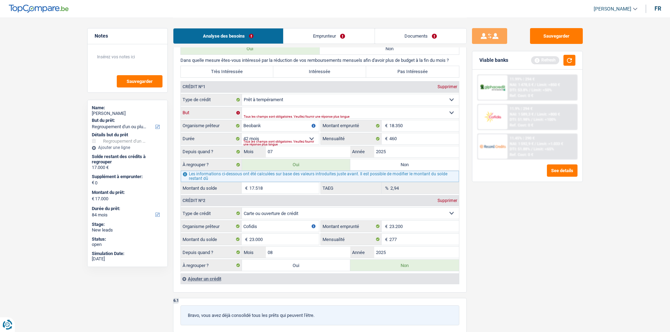
click at [242, 107] on select "Confort maison: meubles, textile, peinture, électroménager, outillage non-profe…" at bounding box center [350, 112] width 217 height 11
click at [480, 234] on div "Sauvegarder Viable banks Refresh 11.99% | 294 € NAI: 1 478,5 € / Limit: >850 € …" at bounding box center [526, 174] width 121 height 293
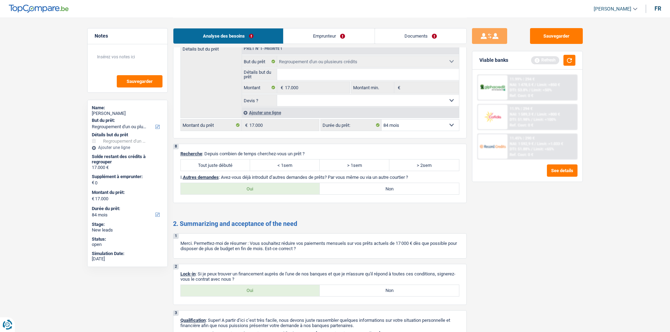
scroll to position [983, 0]
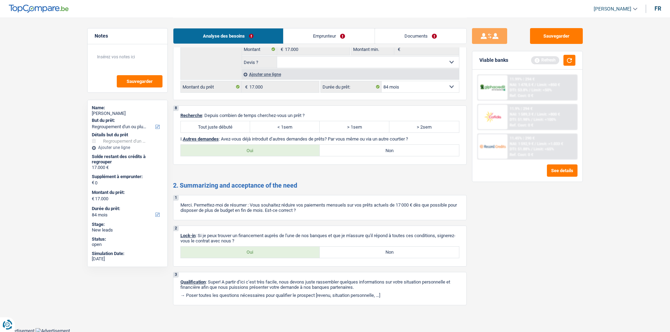
click at [340, 148] on label "Non" at bounding box center [388, 150] width 139 height 11
click at [340, 148] on input "Non" at bounding box center [388, 150] width 139 height 11
radio input "true"
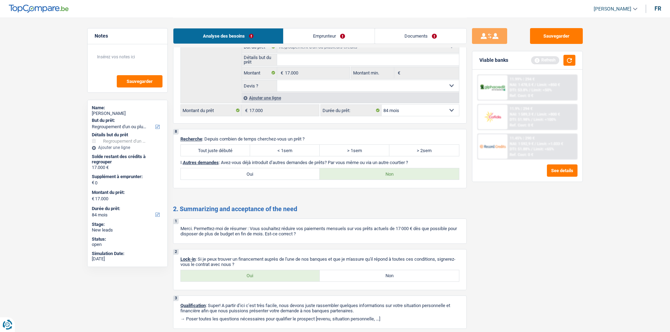
scroll to position [984, 0]
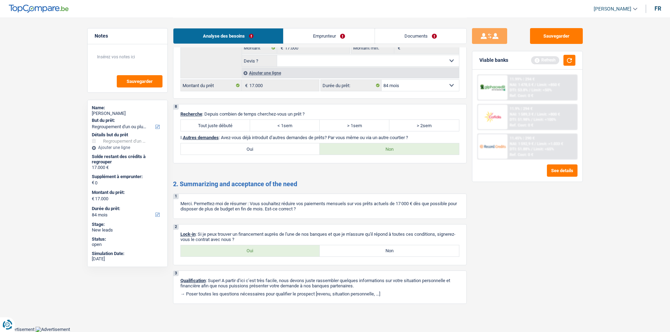
click at [279, 248] on label "Oui" at bounding box center [250, 250] width 139 height 11
click at [279, 248] on input "Oui" at bounding box center [250, 250] width 139 height 11
radio input "true"
click at [317, 35] on link "Emprunteur" at bounding box center [328, 35] width 91 height 15
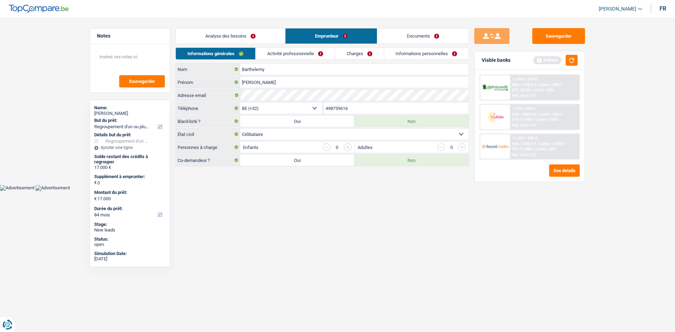
click at [291, 53] on link "Activité professionnelle" at bounding box center [295, 54] width 79 height 12
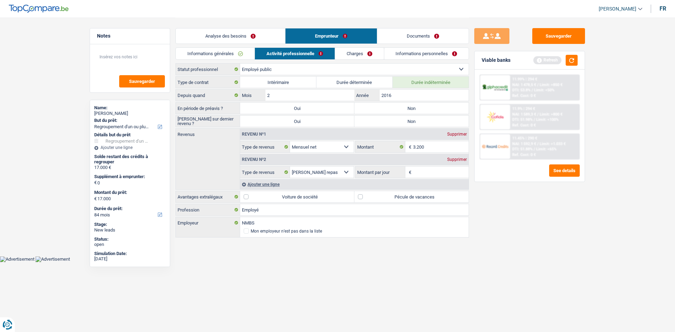
drag, startPoint x: 393, startPoint y: 109, endPoint x: 394, endPoint y: 114, distance: 5.0
click at [394, 112] on label "Non" at bounding box center [411, 108] width 114 height 11
click at [394, 112] on input "Non" at bounding box center [411, 108] width 114 height 11
radio input "true"
click at [403, 120] on label "Non" at bounding box center [411, 121] width 114 height 11
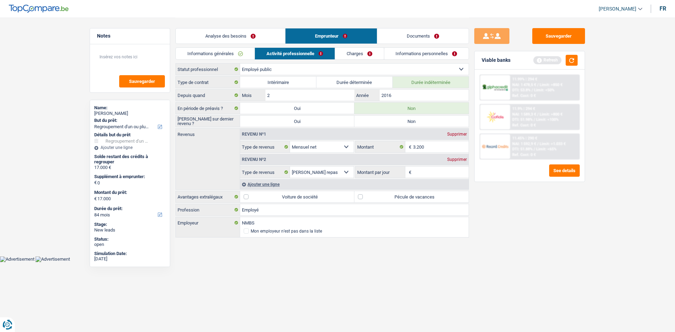
click at [403, 120] on input "Non" at bounding box center [411, 121] width 114 height 11
radio input "true"
click at [429, 173] on input "Montant par jour" at bounding box center [441, 172] width 56 height 11
click at [385, 196] on label "Pécule de vacances" at bounding box center [411, 196] width 114 height 11
click at [385, 196] on input "Pécule de vacances" at bounding box center [411, 196] width 114 height 11
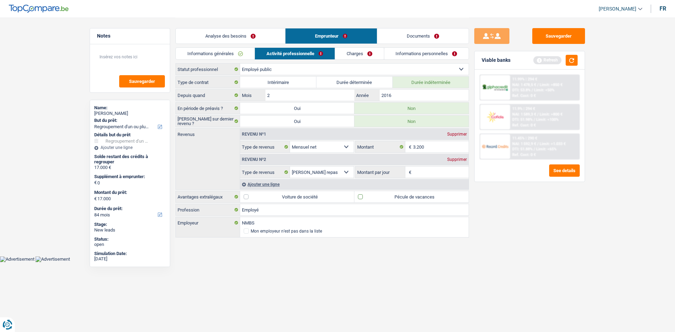
checkbox input "true"
click at [431, 165] on div "Revenu nº2 Supprimer Allocation d'handicap Allocations chômage Allocations fami…" at bounding box center [354, 165] width 228 height 25
click at [430, 172] on input "Montant par jour" at bounding box center [441, 172] width 56 height 11
type input "8"
type input "6,0"
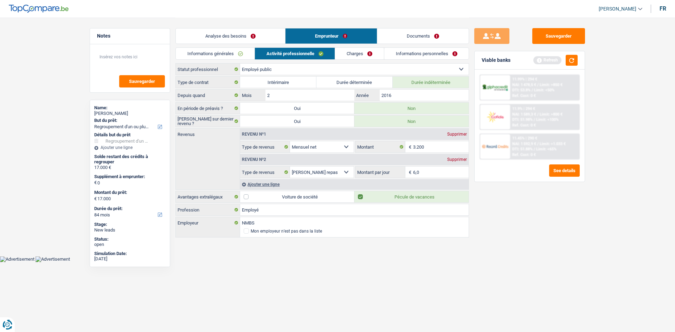
drag, startPoint x: 495, startPoint y: 207, endPoint x: 491, endPoint y: 204, distance: 5.4
click at [495, 207] on div "Sauvegarder Viable banks Refresh 11.99% | 294 € NAI: 1 478,5 € / Limit: >850 € …" at bounding box center [529, 174] width 121 height 293
click at [362, 51] on link "Charges" at bounding box center [359, 54] width 49 height 12
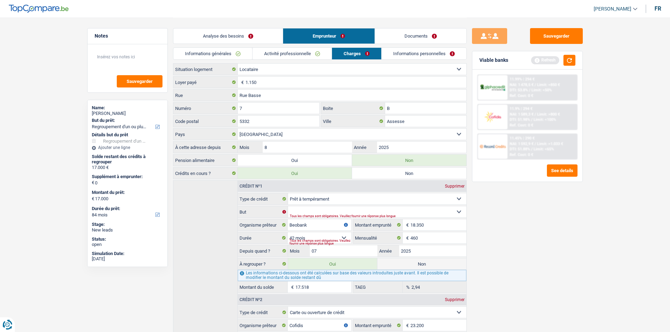
click at [403, 53] on link "Informations personnelles" at bounding box center [423, 54] width 85 height 12
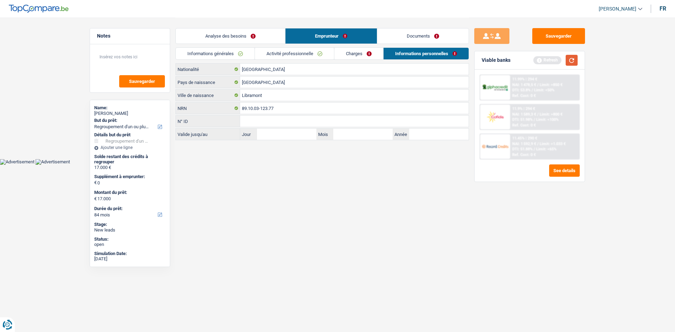
click at [571, 61] on button "button" at bounding box center [572, 60] width 12 height 11
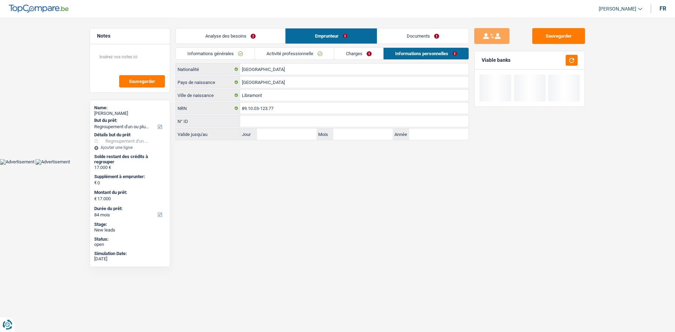
click at [228, 37] on link "Analyse des besoins" at bounding box center [230, 35] width 109 height 15
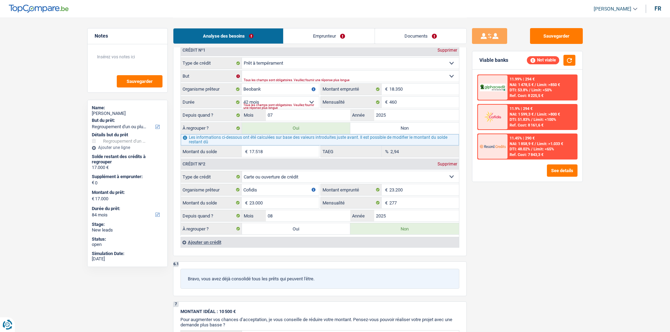
scroll to position [598, 0]
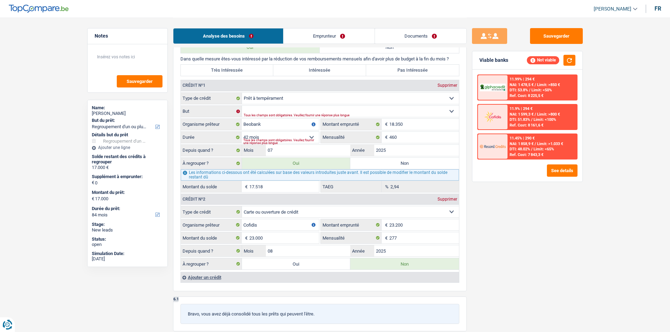
click at [362, 164] on label "Non" at bounding box center [404, 163] width 109 height 11
click at [362, 164] on input "Non" at bounding box center [404, 163] width 109 height 11
radio input "true"
select select
select select "24"
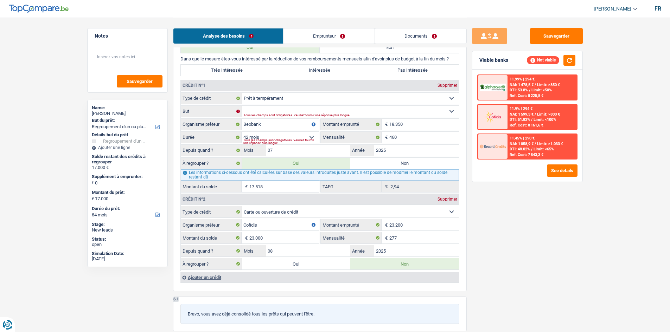
select select
select select "24"
radio input "false"
select select
select select "24"
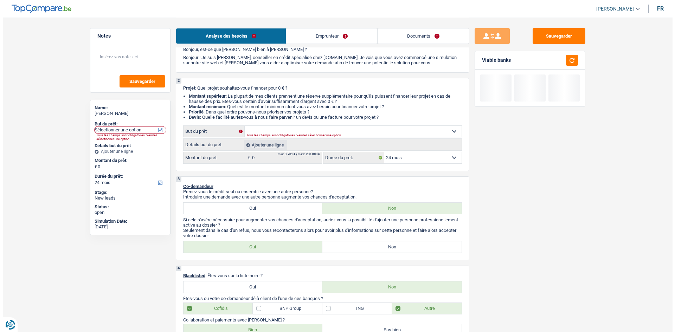
scroll to position [0, 0]
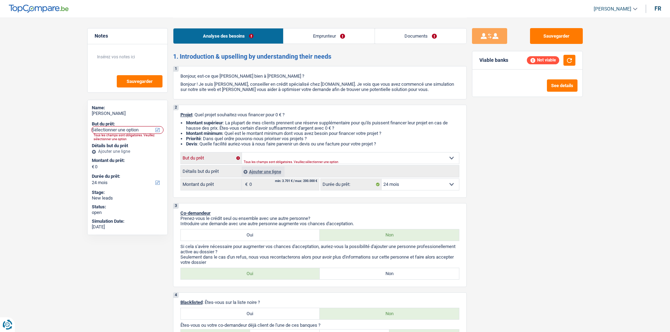
click at [305, 156] on select "Confort maison: meubles, textile, peinture, électroménager, outillage non-profe…" at bounding box center [350, 158] width 217 height 11
select select "other"
click at [242, 153] on select "Confort maison: meubles, textile, peinture, électroménager, outillage non-profe…" at bounding box center [350, 158] width 217 height 11
select select "other"
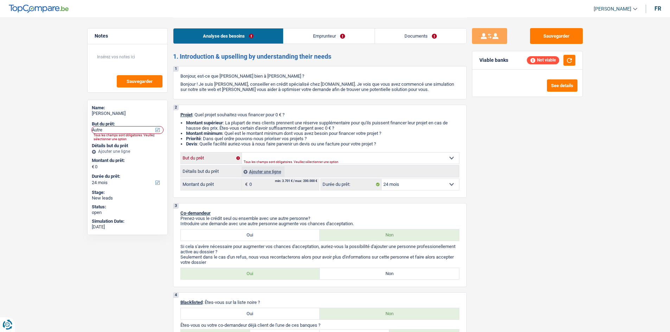
select select "other"
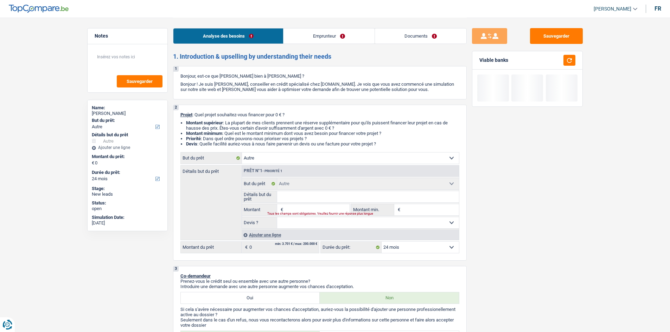
click at [305, 211] on input "Montant" at bounding box center [317, 209] width 64 height 11
type input "1"
type input "17"
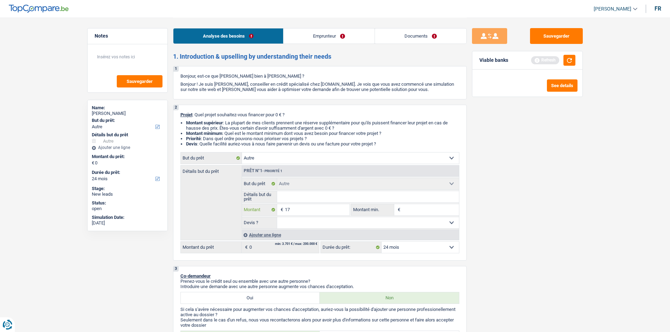
type input "170"
type input "1.700"
type input "17.000"
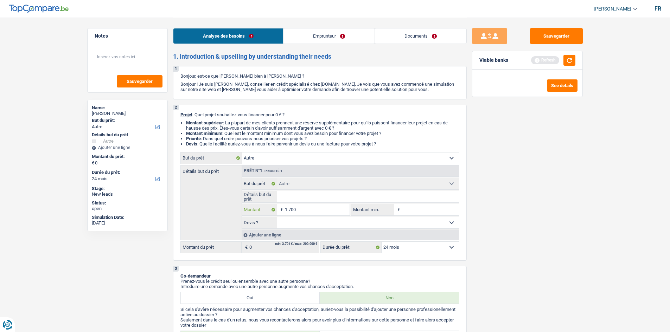
type input "17.000"
type input "170.000"
type input "17.000"
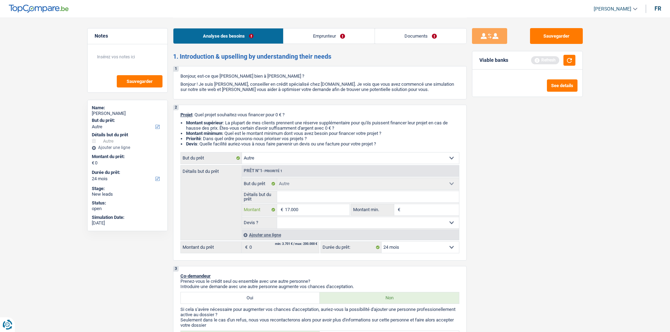
type input "17.000"
click at [394, 244] on select "12 mois 18 mois 24 mois Sélectionner une option" at bounding box center [419, 247] width 77 height 11
type input "17.000"
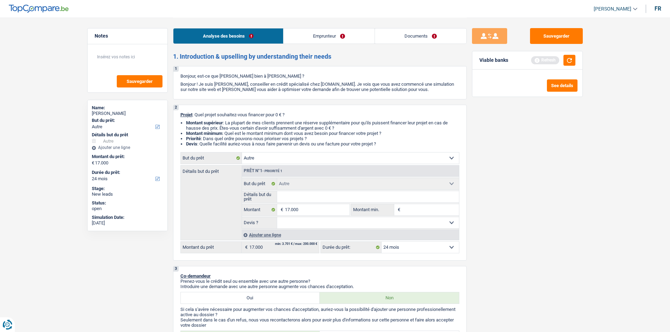
select select "84"
click at [381, 242] on select "12 mois 18 mois 24 mois 30 mois 36 mois 42 mois 48 mois 60 mois 72 mois 84 mois…" at bounding box center [419, 247] width 77 height 11
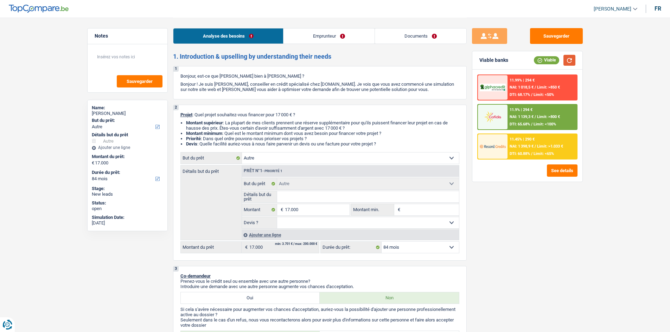
click at [567, 60] on button "button" at bounding box center [569, 60] width 12 height 11
drag, startPoint x: 567, startPoint y: 171, endPoint x: 561, endPoint y: 192, distance: 21.6
click at [561, 192] on div "Sauvegarder Viable banks Viable 11.99% | 294 € NAI: 1 018,5 € / Limit: >850 € D…" at bounding box center [526, 174] width 121 height 293
click at [552, 169] on button "See details" at bounding box center [562, 170] width 31 height 12
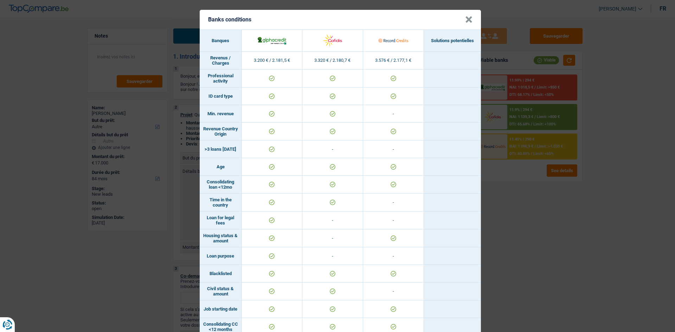
drag, startPoint x: 505, startPoint y: 215, endPoint x: 504, endPoint y: 232, distance: 17.3
click at [504, 232] on div "Banks conditions × Banques Solutions potentielles Revenus / Charges 3.200 € / 2…" at bounding box center [337, 166] width 675 height 332
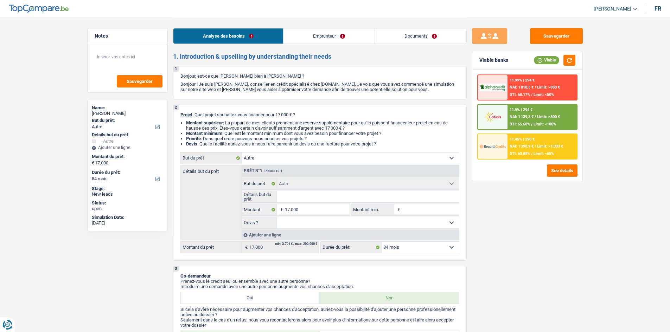
click at [335, 220] on select "Oui Non Non répondu Sélectionner une option" at bounding box center [368, 222] width 182 height 11
click at [321, 213] on input "17.000" at bounding box center [317, 209] width 64 height 11
type input "1.700"
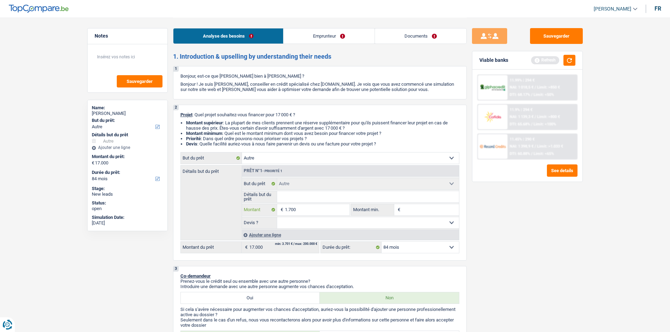
type input "170"
type input "17"
type input "1"
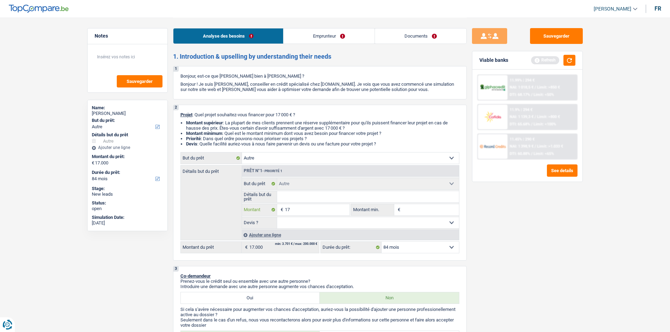
type input "1"
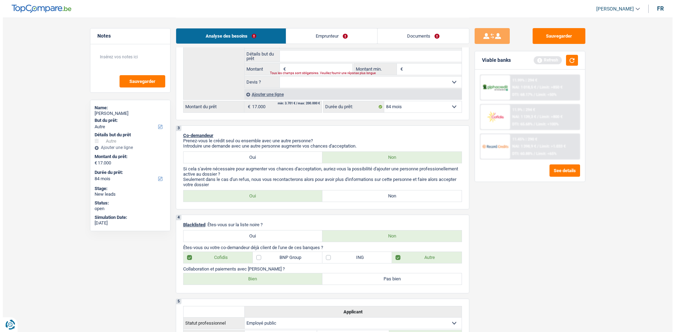
scroll to position [35, 0]
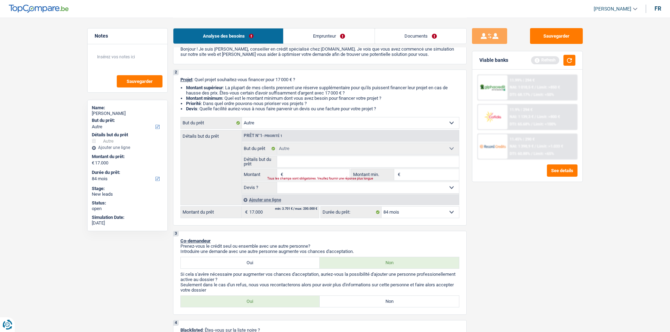
type input "1"
type input "11"
type input "1"
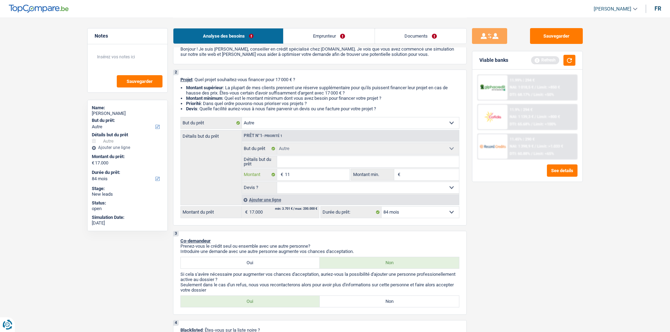
type input "1"
type input "17"
type input "170"
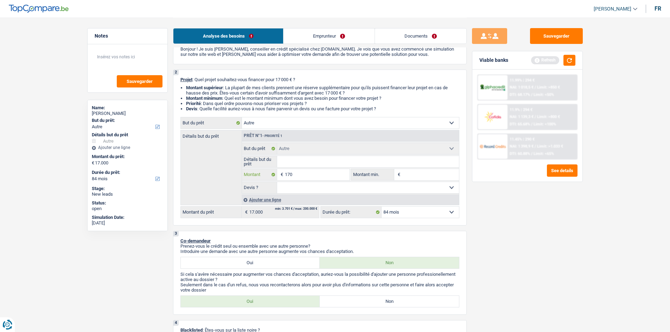
type input "1.700"
type input "17.000"
click at [254, 200] on div "Ajouter une ligne" at bounding box center [349, 200] width 217 height 10
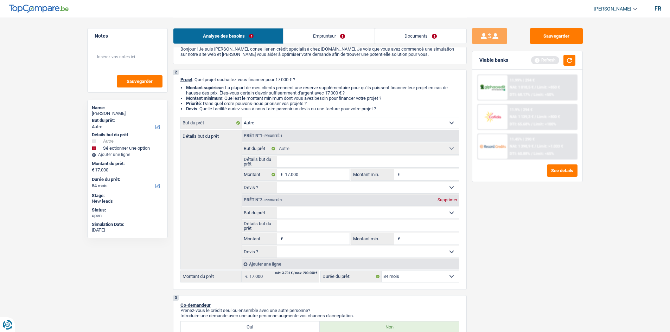
click at [304, 240] on input "Montant" at bounding box center [317, 238] width 64 height 11
type input "1"
type input "17"
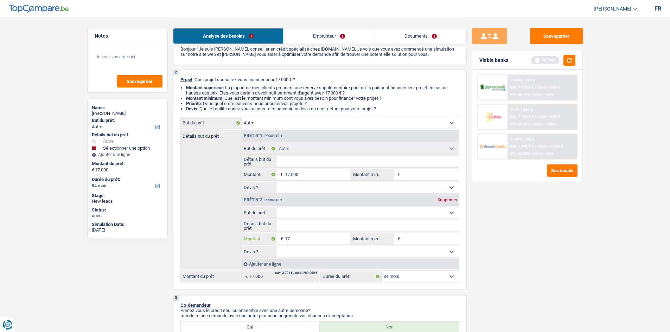
type input "170"
type input "1.700"
type input "17.000"
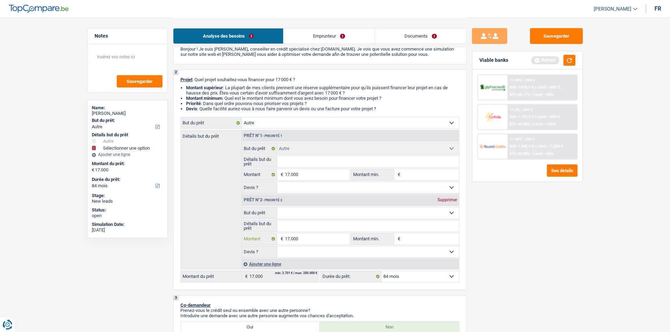
type input "17.000"
click at [542, 273] on div "Sauvegarder Viable banks Refresh 11.99% | 294 € NAI: 1 018,5 € / Limit: >850 € …" at bounding box center [526, 174] width 121 height 293
type input "34.000"
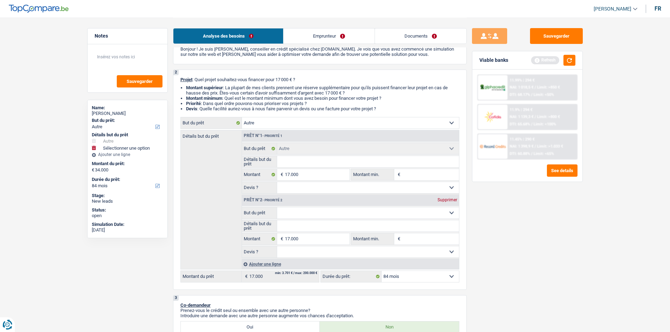
type input "34.000"
select select "120"
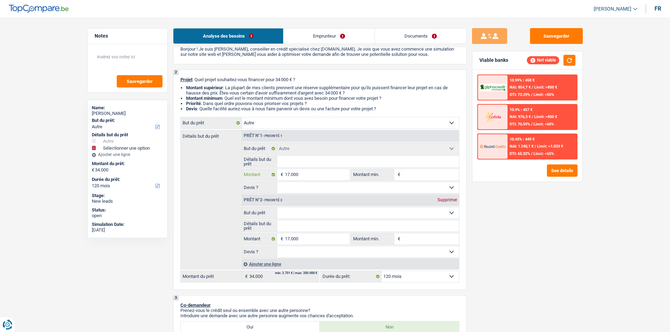
click at [306, 169] on input "17.000" at bounding box center [317, 174] width 64 height 11
type input "1.700"
type input "170"
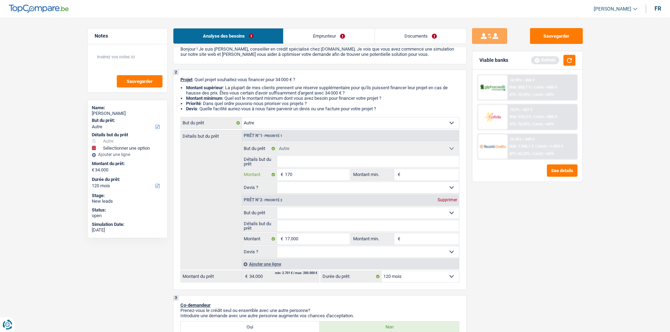
type input "17"
type input "175"
type input "1.750"
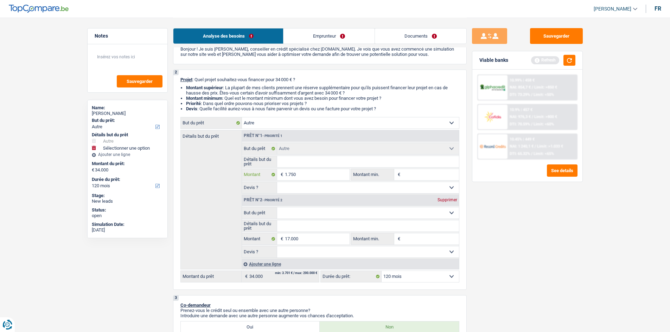
type input "1.750"
type input "17.500"
click at [539, 206] on div "Sauvegarder Viable banks Refresh 10.99% | 458 € NAI: 854,7 € / Limit: >850 € DT…" at bounding box center [526, 174] width 121 height 293
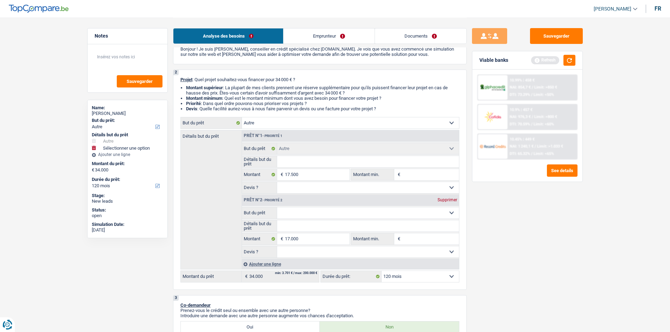
type input "34.500"
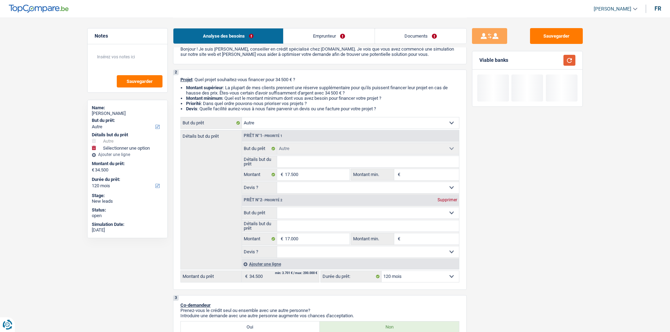
click at [570, 60] on button "button" at bounding box center [569, 60] width 12 height 11
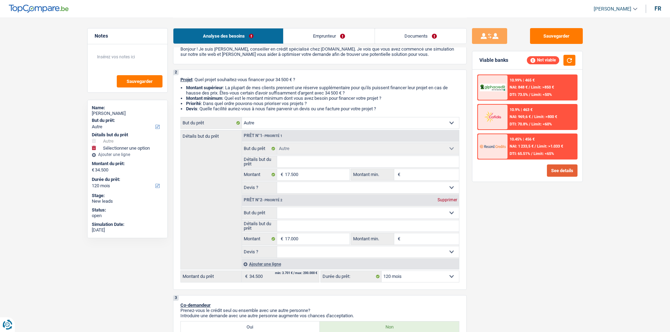
click at [554, 172] on button "See details" at bounding box center [562, 170] width 31 height 12
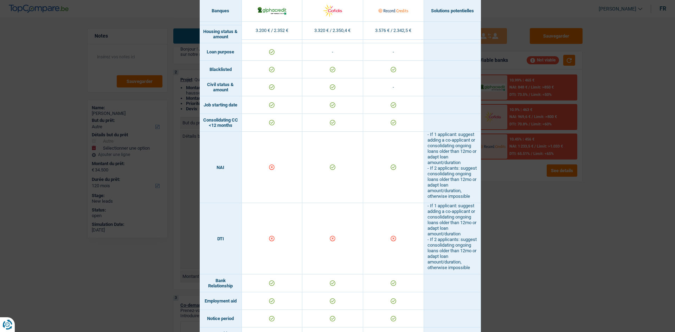
scroll to position [204, 0]
click at [581, 232] on div "Banks conditions × Banques Solutions potentielles Revenus / Charges 3.200 € / 2…" at bounding box center [337, 166] width 675 height 332
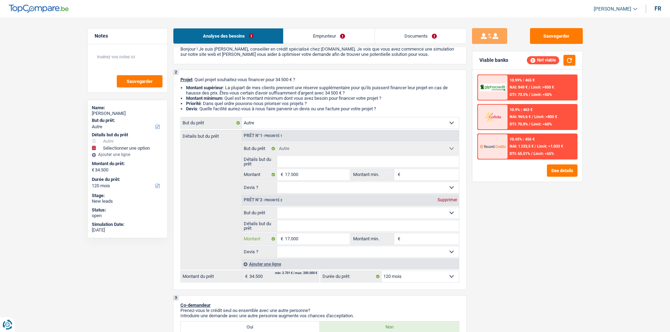
click at [316, 236] on input "17.000" at bounding box center [317, 238] width 64 height 11
type input "1.700"
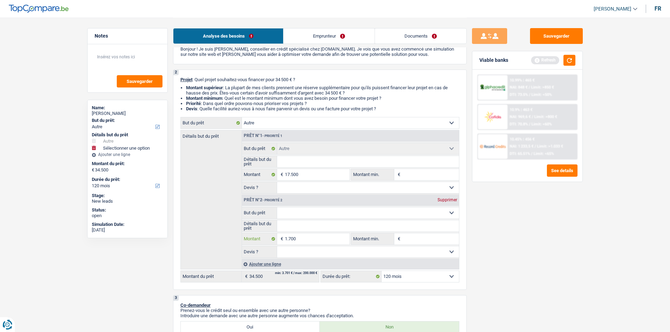
type input "170"
type input "17"
type input "1"
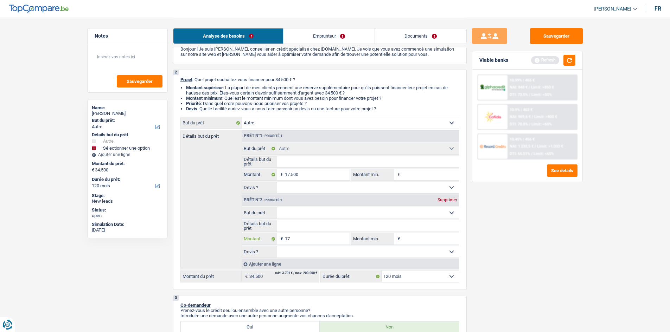
type input "1"
type input "15"
type input "150"
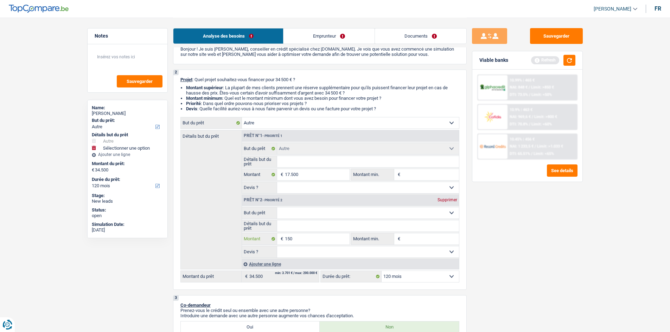
type input "1.500"
type input "15.000"
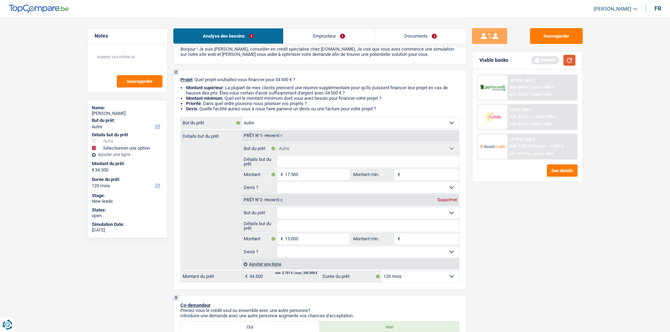
click at [569, 60] on button "button" at bounding box center [569, 60] width 12 height 11
type input "32.500"
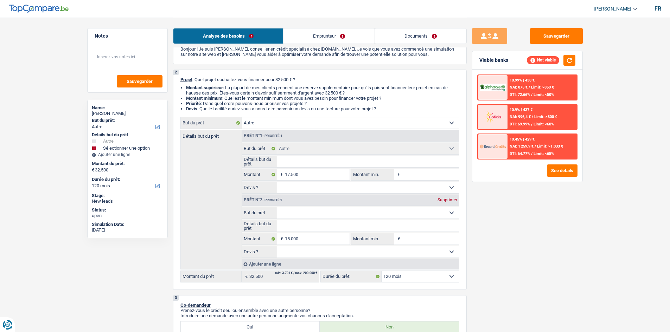
click at [401, 276] on select "12 mois 18 mois 24 mois 30 mois 36 mois 42 mois 48 mois 60 mois 72 mois 84 mois…" at bounding box center [419, 276] width 77 height 11
select select "84"
click at [381, 271] on select "12 mois 18 mois 24 mois 30 mois 36 mois 42 mois 48 mois 60 mois 72 mois 84 mois…" at bounding box center [419, 276] width 77 height 11
select select "84"
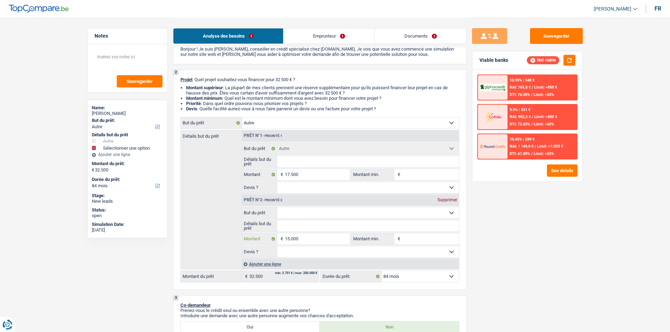
click at [305, 238] on input "15.000" at bounding box center [317, 238] width 64 height 11
type input "1.500"
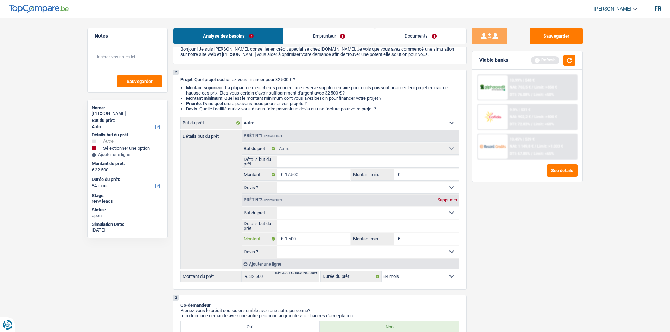
type input "150"
type input "15"
type input "1"
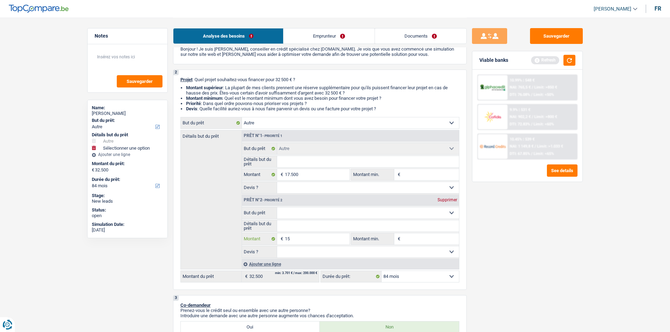
type input "1"
type input "10"
type input "100"
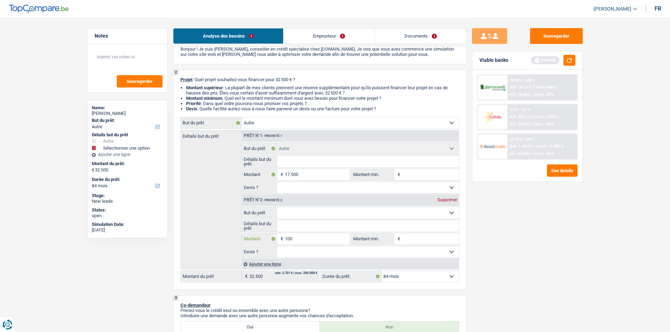
type input "1.000"
type input "10.000"
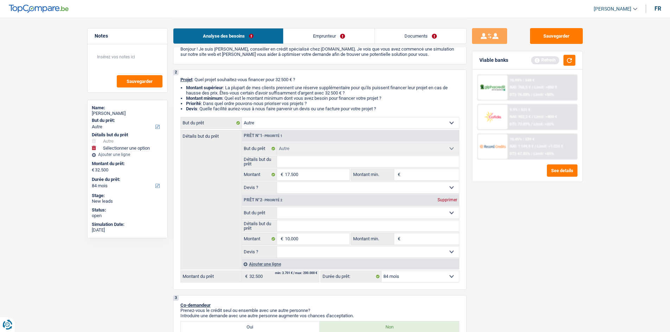
click at [548, 211] on div "Sauvegarder Viable banks Refresh 10.99% | 548 € NAI: 765,5 € / Limit: >850 € DT…" at bounding box center [526, 174] width 121 height 293
select select "120"
type input "27.500"
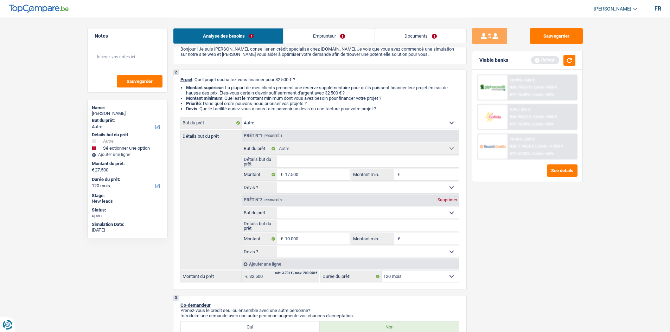
type input "27.500"
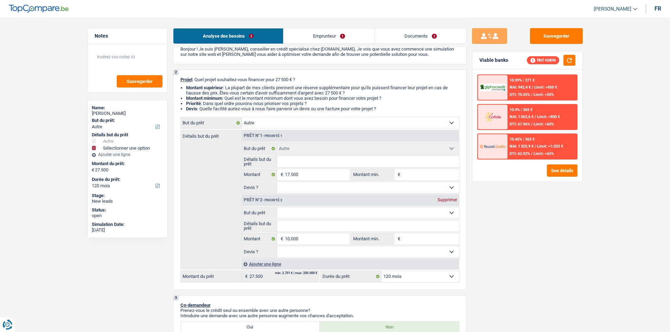
click at [399, 279] on select "12 mois 18 mois 24 mois 30 mois 36 mois 42 mois 48 mois 60 mois 72 mois 84 mois…" at bounding box center [419, 276] width 77 height 11
select select "84"
click at [381, 271] on select "12 mois 18 mois 24 mois 30 mois 36 mois 42 mois 48 mois 60 mois 72 mois 84 mois…" at bounding box center [419, 276] width 77 height 11
select select "84"
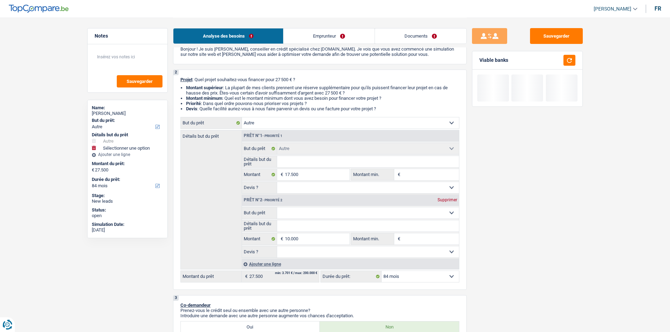
click at [534, 199] on div "Sauvegarder Viable banks" at bounding box center [526, 174] width 121 height 293
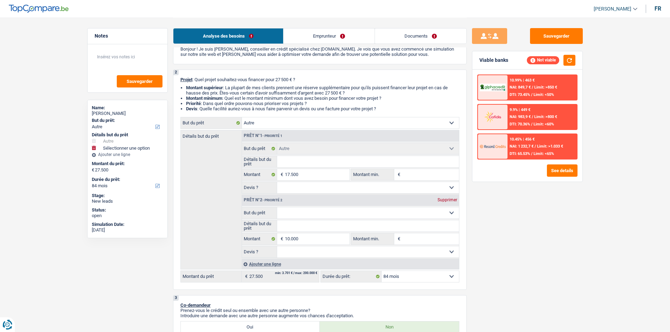
click at [309, 232] on fieldset "Confort maison: meubles, textile, peinture, électroménager, outillage non-profe…" at bounding box center [350, 232] width 217 height 51
click at [309, 240] on input "10.000" at bounding box center [317, 238] width 64 height 11
type input "1.000"
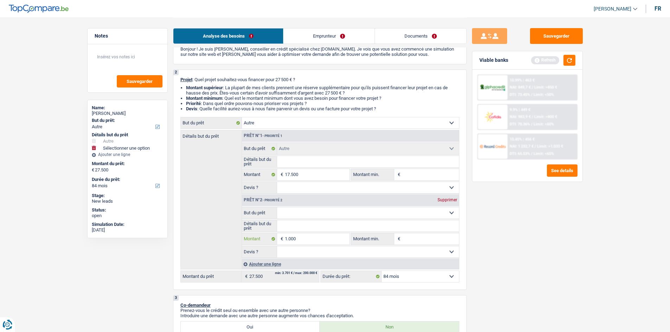
type input "100"
type input "10"
type input "1"
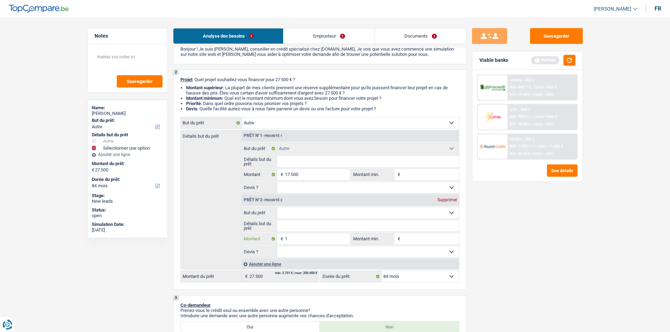
type input "1"
type input "8"
type input "80"
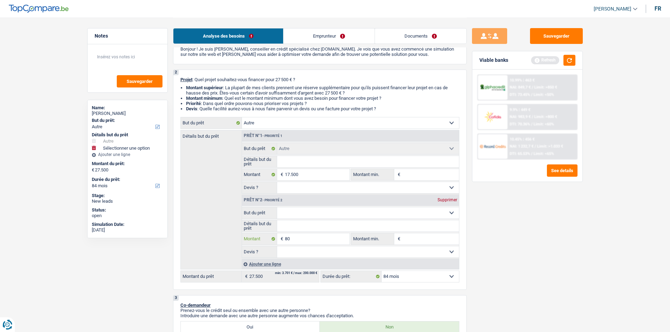
type input "800"
type input "8.000"
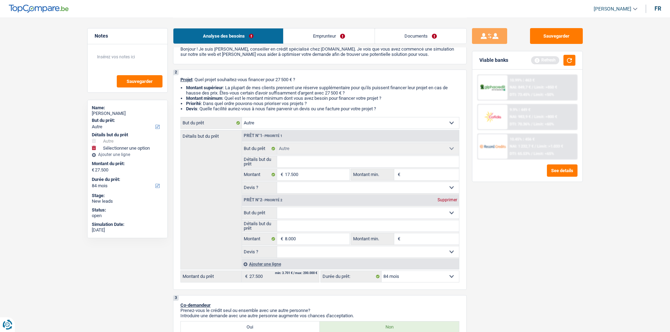
click at [584, 193] on div "Sauvegarder Viable banks Refresh 10.99% | 463 € NAI: 849,7 € / Limit: >850 € DT…" at bounding box center [526, 174] width 121 height 293
select select "120"
type input "25.500"
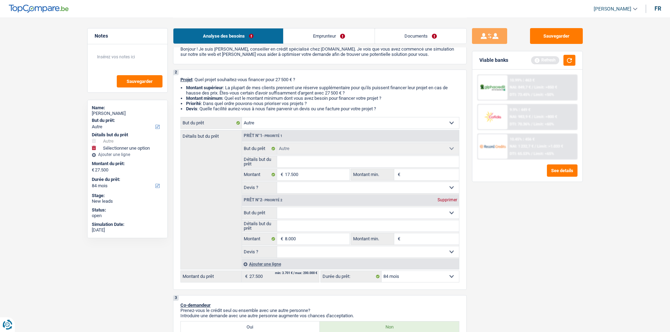
type input "25.500"
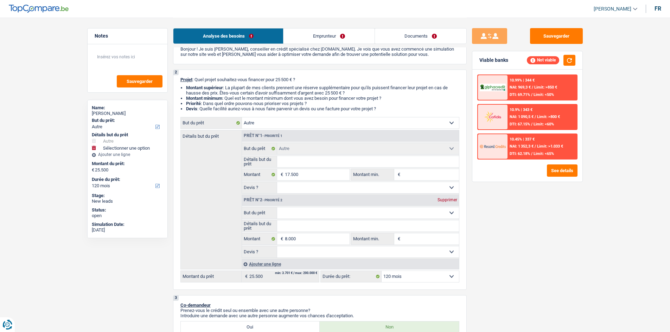
click at [392, 274] on select "12 mois 18 mois 24 mois 30 mois 36 mois 42 mois 48 mois 60 mois 72 mois 84 mois…" at bounding box center [419, 276] width 77 height 11
select select "84"
click at [381, 271] on select "12 mois 18 mois 24 mois 30 mois 36 mois 42 mois 48 mois 60 mois 72 mois 84 mois…" at bounding box center [419, 276] width 77 height 11
select select "84"
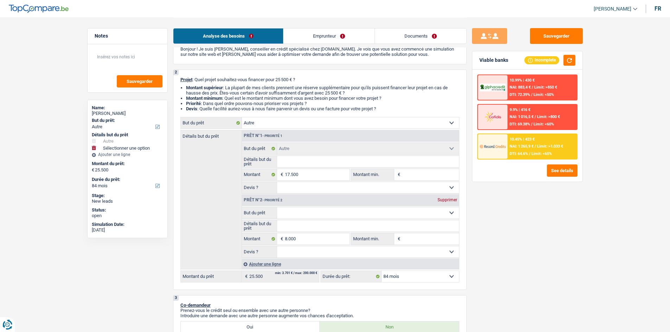
click at [509, 137] on div "10.45% | 423 € NAI: 1 265,9 € / Limit: >1.033 € DTI: 64.6% / Limit: <65%" at bounding box center [541, 146] width 69 height 25
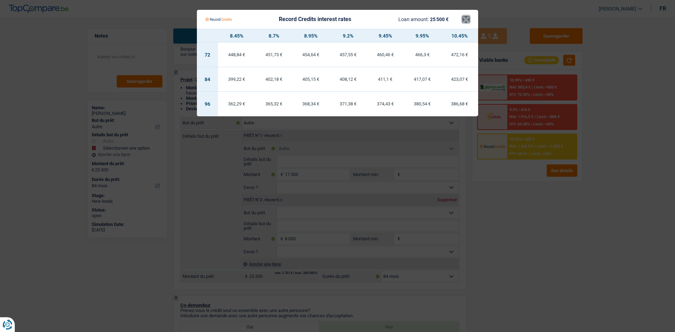
click at [465, 19] on button "×" at bounding box center [465, 19] width 7 height 7
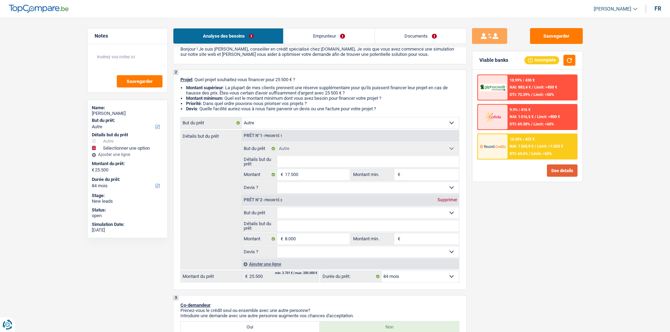
click at [568, 169] on button "See details" at bounding box center [562, 170] width 31 height 12
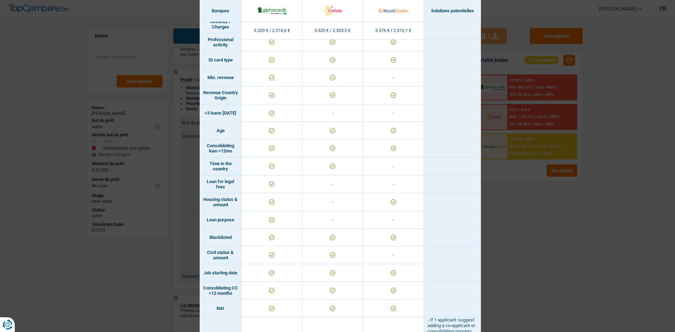
scroll to position [28, 0]
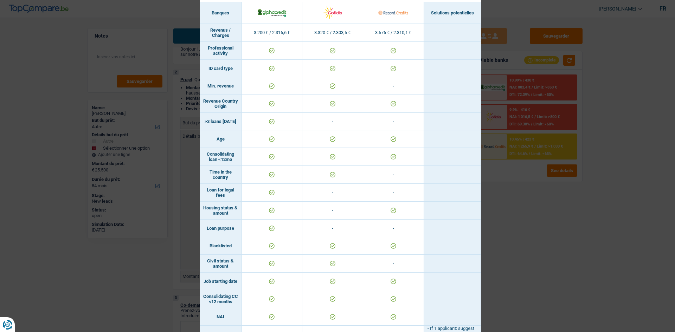
click at [583, 314] on div "Banks conditions × Banques Solutions potentielles Revenus / Charges 3.200 € / 2…" at bounding box center [337, 166] width 675 height 332
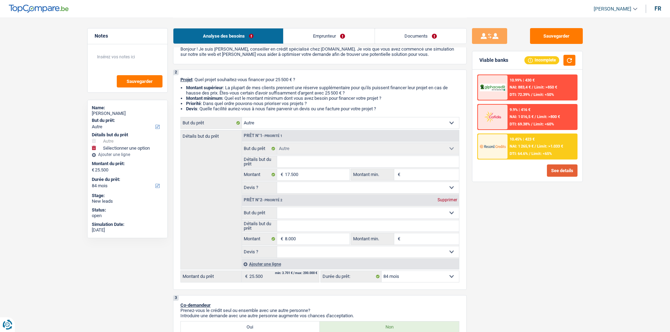
click at [549, 171] on button "See details" at bounding box center [562, 170] width 31 height 12
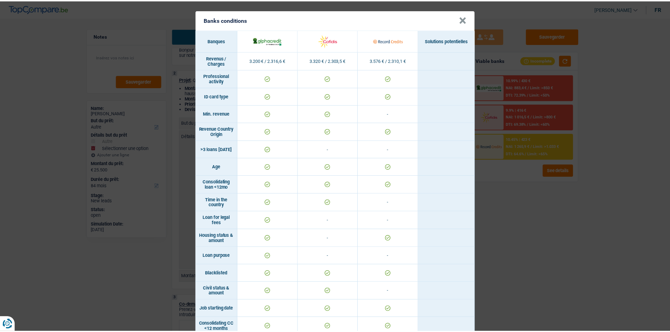
scroll to position [0, 0]
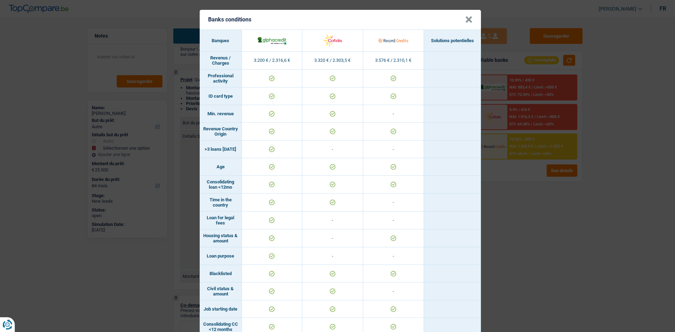
click at [465, 21] on button "×" at bounding box center [468, 19] width 7 height 7
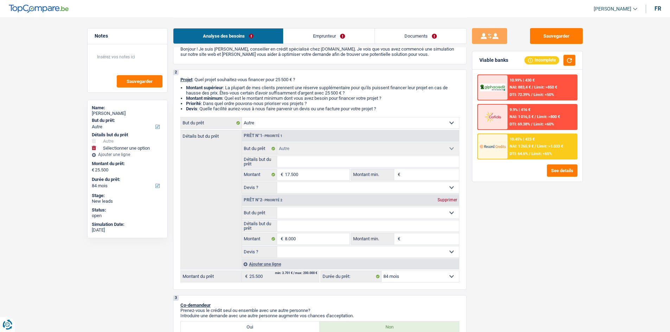
click at [507, 151] on div "10.45% | 423 € NAI: 1 265,9 € / Limit: >1.033 € DTI: 64.6% / Limit: <65%" at bounding box center [541, 146] width 69 height 25
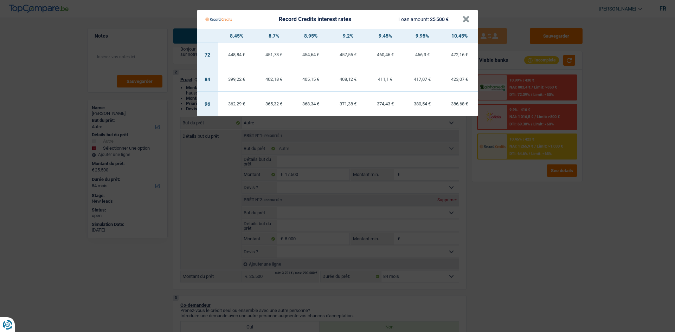
click at [554, 205] on Credits "Record Credits interest rates Loan amount: 25 500 € × 8.45% 8.7% 8.95% 9.2% 9.4…" at bounding box center [337, 166] width 675 height 332
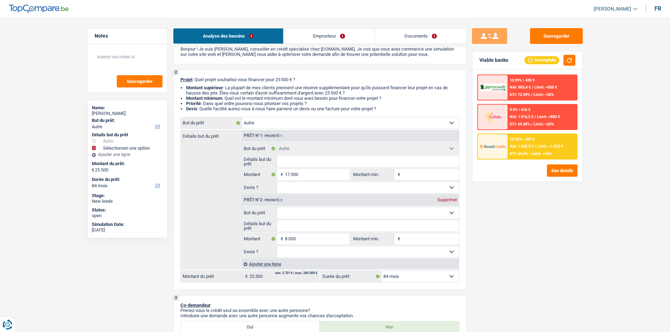
click at [317, 44] on div "Analyse des besoins Emprunteur Documents" at bounding box center [319, 33] width 293 height 30
click at [314, 40] on link "Emprunteur" at bounding box center [328, 35] width 91 height 15
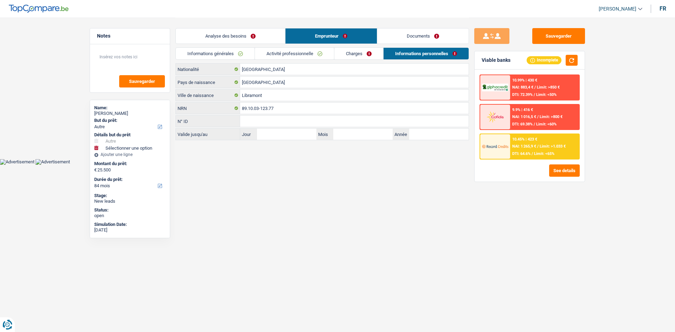
click at [272, 53] on link "Activité professionnelle" at bounding box center [294, 54] width 79 height 12
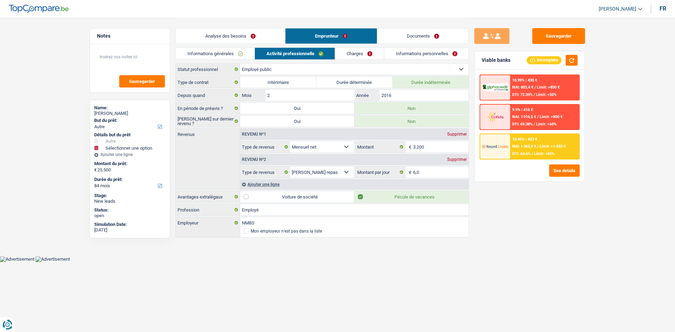
click at [235, 36] on link "Analyse des besoins" at bounding box center [230, 35] width 109 height 15
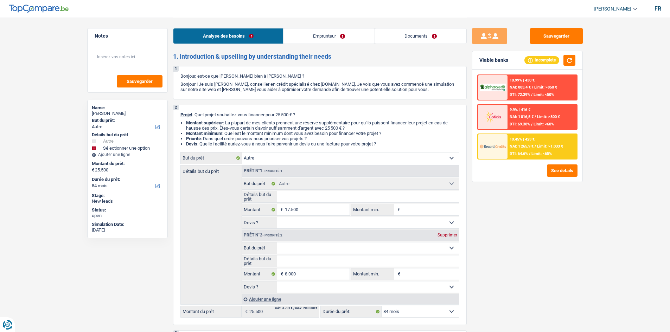
click at [296, 200] on input "Détails but du prêt" at bounding box center [368, 196] width 182 height 11
drag, startPoint x: 412, startPoint y: 212, endPoint x: 415, endPoint y: 214, distance: 3.6
click at [412, 212] on input "Montant min." at bounding box center [430, 209] width 57 height 11
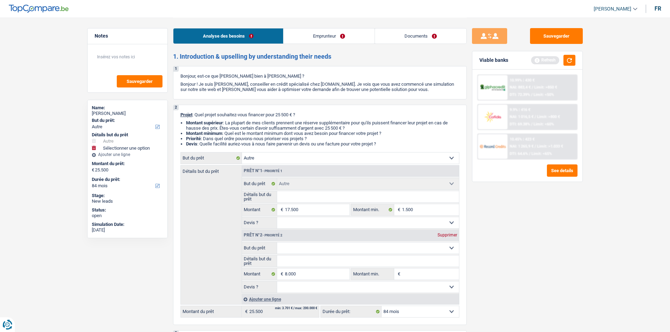
click at [495, 265] on div "Sauvegarder Viable banks Refresh 10.99% | 430 € NAI: 883,4 € / Limit: >850 € DT…" at bounding box center [526, 174] width 121 height 293
click at [424, 212] on input "1.500" at bounding box center [430, 209] width 57 height 11
drag, startPoint x: 300, startPoint y: 197, endPoint x: 299, endPoint y: 201, distance: 3.6
click at [300, 197] on input "Détails but du prêt" at bounding box center [368, 196] width 182 height 11
click at [128, 60] on textarea at bounding box center [127, 59] width 70 height 21
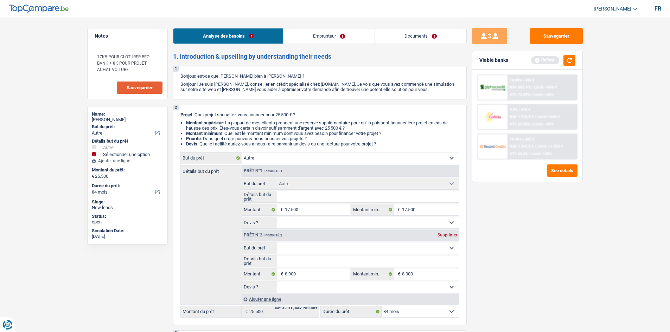
click at [138, 86] on span "Sauvegarder" at bounding box center [140, 87] width 26 height 5
click at [334, 250] on select "Confort maison: meubles, textile, peinture, électroménager, outillage non-profe…" at bounding box center [368, 248] width 182 height 11
click at [277, 243] on select "Confort maison: meubles, textile, peinture, électroménager, outillage non-profe…" at bounding box center [368, 248] width 182 height 11
click at [483, 269] on div "Sauvegarder Viable banks Refresh 10.99% | 430 € NAI: 883,4 € / Limit: >850 € DT…" at bounding box center [526, 174] width 121 height 293
click at [567, 59] on button "button" at bounding box center [569, 60] width 12 height 11
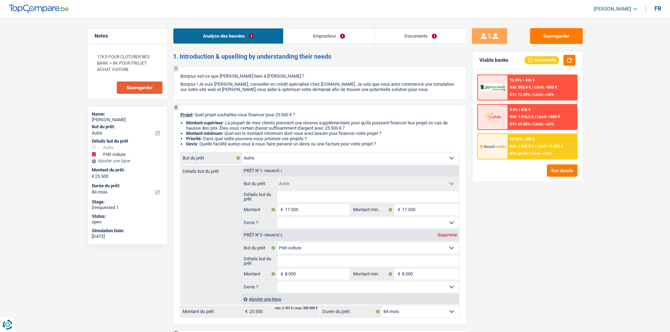
click at [356, 290] on select "Oui Non Non répondu Sélectionner une option" at bounding box center [368, 287] width 182 height 11
click at [277, 282] on select "Oui Non Non répondu Sélectionner une option" at bounding box center [368, 287] width 182 height 11
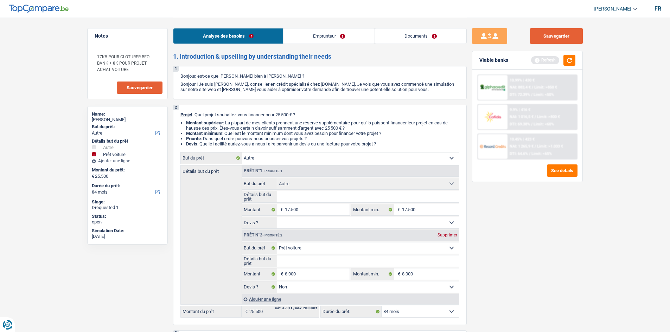
click at [549, 32] on button "Sauvegarder" at bounding box center [556, 36] width 53 height 16
drag, startPoint x: 543, startPoint y: 34, endPoint x: 534, endPoint y: 32, distance: 9.4
click at [544, 34] on button "Sauvegarder" at bounding box center [556, 36] width 53 height 16
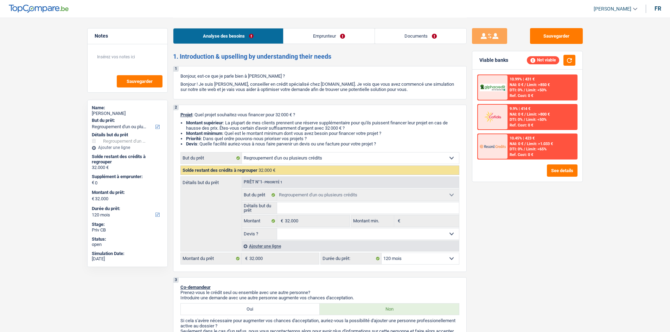
select select "refinancing"
select select "120"
select select "refinancing"
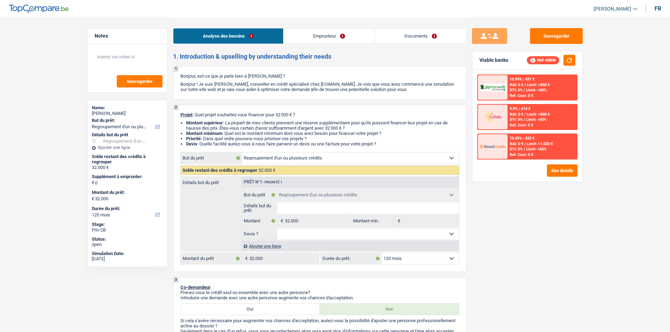
select select "120"
select select "worker"
select select "netSalary"
select select "rents"
select select "refinancing"
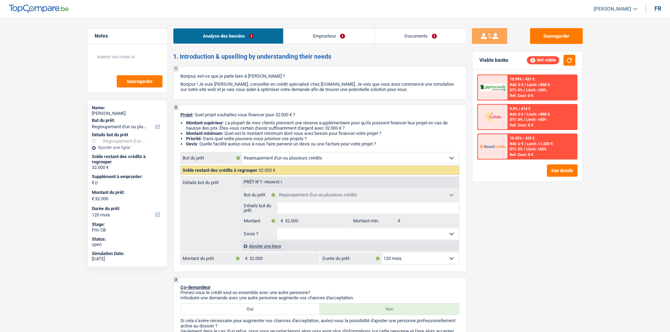
select select "refinancing"
select select "120"
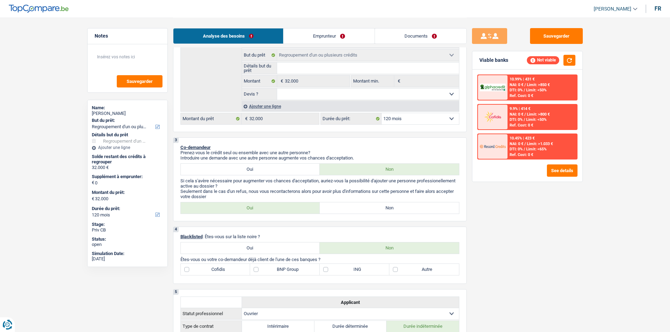
scroll to position [211, 0]
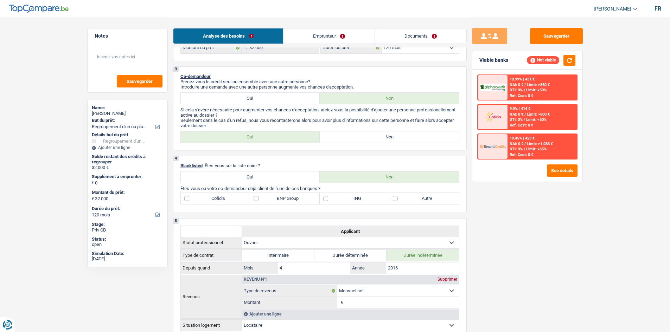
click at [362, 136] on label "Non" at bounding box center [388, 136] width 139 height 11
click at [362, 136] on input "Non" at bounding box center [388, 136] width 139 height 11
radio input "true"
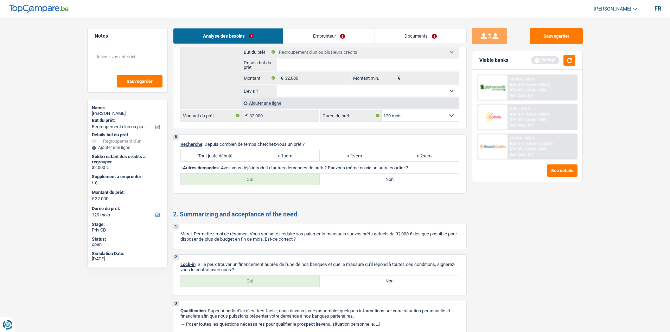
scroll to position [784, 0]
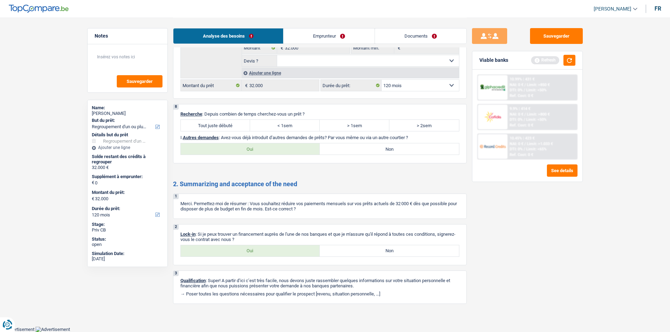
drag, startPoint x: 312, startPoint y: 34, endPoint x: 319, endPoint y: 37, distance: 7.1
click at [311, 34] on link "Emprunteur" at bounding box center [328, 35] width 91 height 15
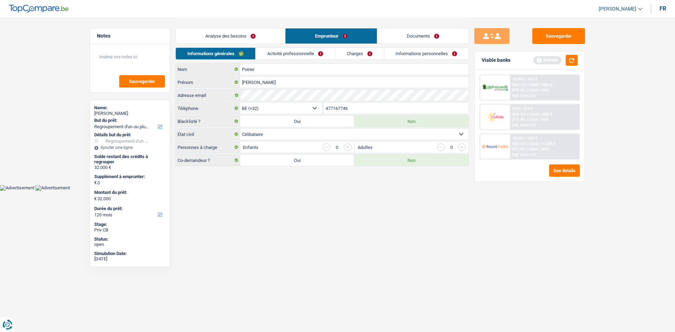
click at [275, 51] on link "Activité professionnelle" at bounding box center [295, 54] width 79 height 12
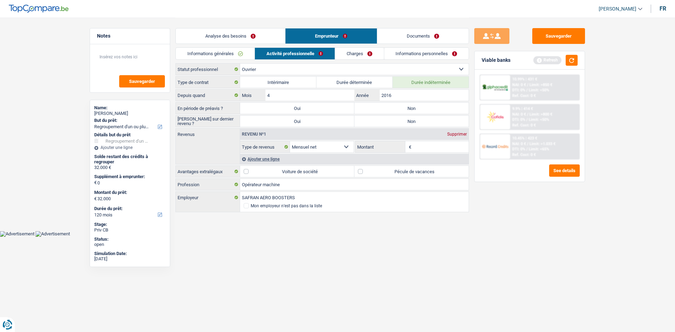
click at [229, 33] on link "Analyse des besoins" at bounding box center [230, 35] width 109 height 15
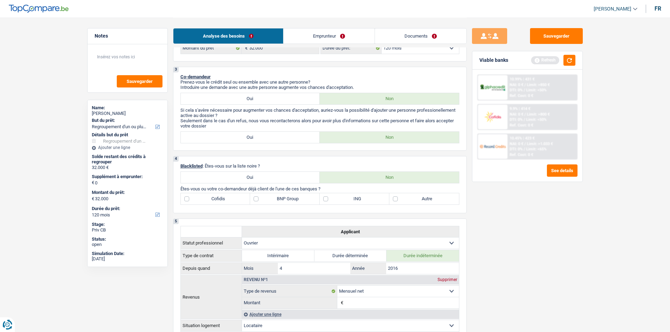
scroll to position [211, 0]
click at [291, 200] on label "BNP Group" at bounding box center [285, 198] width 70 height 11
click at [267, 199] on label "BNP Group" at bounding box center [285, 198] width 70 height 11
click at [267, 199] on input "BNP Group" at bounding box center [285, 198] width 70 height 11
checkbox input "true"
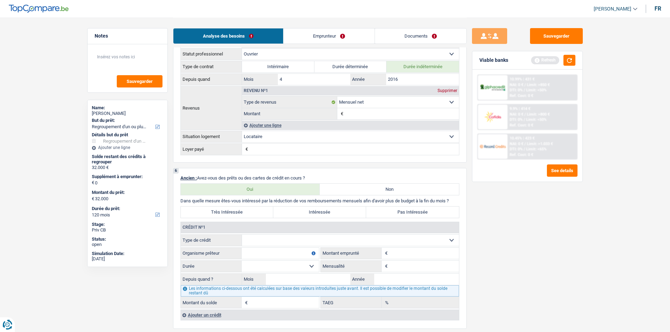
scroll to position [457, 0]
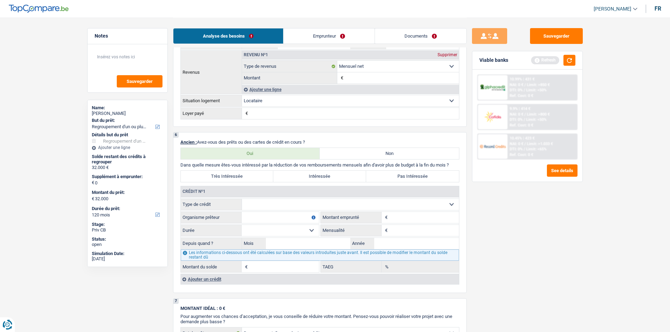
click at [271, 204] on select "Carte ou ouverture de crédit Prêt hypothécaire Vente à tempérament Prêt à tempé…" at bounding box center [350, 204] width 217 height 11
select select "personalLoan"
type input "0"
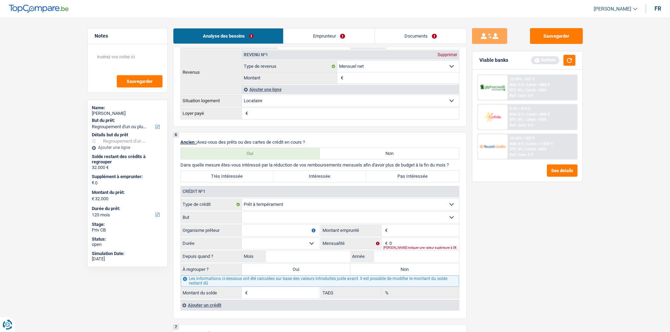
click at [368, 217] on select "Confort maison: meubles, textile, peinture, électroménager, outillage non-profe…" at bounding box center [350, 217] width 217 height 11
click at [581, 246] on div "Sauvegarder Viable banks Refresh 10.99% | 431 € NAI: 0 € / Limit: >850 € DTI: 0…" at bounding box center [526, 174] width 121 height 293
click at [309, 219] on select "Confort maison: meubles, textile, peinture, électroménager, outillage non-profe…" at bounding box center [350, 217] width 217 height 11
select select "carRestore"
click at [242, 212] on select "Confort maison: meubles, textile, peinture, électroménager, outillage non-profe…" at bounding box center [350, 217] width 217 height 11
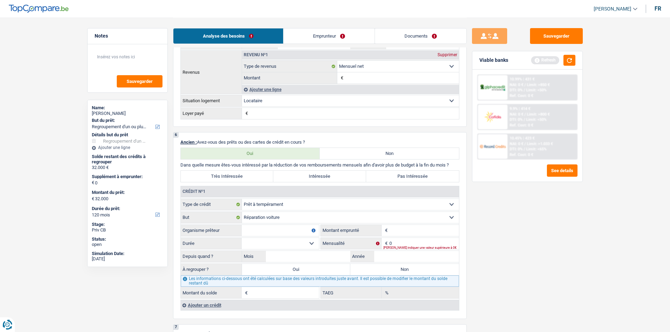
click at [267, 207] on select "Carte ou ouverture de crédit Prêt hypothécaire Vente à tempérament Prêt à tempé…" at bounding box center [350, 204] width 217 height 11
select select "carLoan"
click at [242, 199] on select "Carte ou ouverture de crédit Prêt hypothécaire Vente à tempérament Prêt à tempé…" at bounding box center [350, 204] width 217 height 11
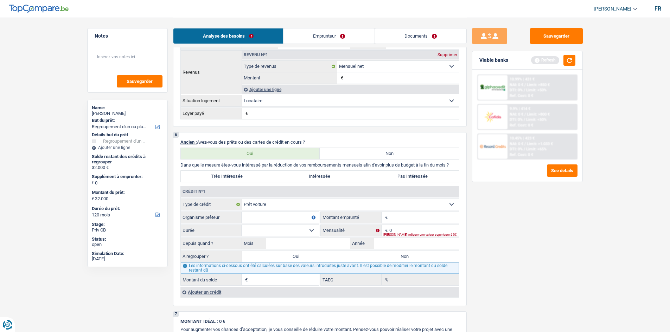
click at [264, 217] on input "Organisme prêteur" at bounding box center [279, 217] width 77 height 11
type input "ALPHA CREDIT"
click at [404, 219] on input "Montant" at bounding box center [424, 217] width 70 height 11
type input "9.500"
click at [260, 231] on select "12 mois 18 mois 24 mois 30 mois 36 mois 42 mois 48 mois Sélectionner une option" at bounding box center [279, 230] width 77 height 11
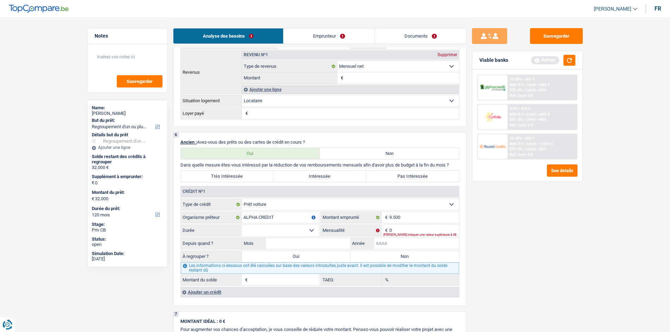
drag, startPoint x: 389, startPoint y: 245, endPoint x: 386, endPoint y: 243, distance: 4.0
click at [389, 244] on input "Année" at bounding box center [416, 243] width 85 height 11
click at [308, 229] on select "12 mois 18 mois 24 mois 30 mois 36 mois 42 mois 48 mois Sélectionner une option" at bounding box center [279, 230] width 77 height 11
select select "48"
click at [241, 225] on select "12 mois 18 mois 24 mois 30 mois 36 mois 42 mois 48 mois Sélectionner une option" at bounding box center [279, 230] width 77 height 11
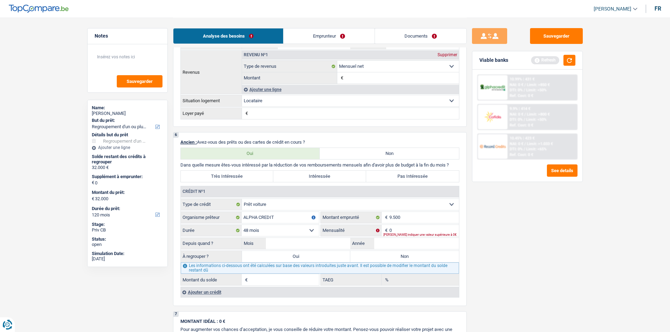
click at [399, 234] on div "Veuillez indiquer une valeur supérieure à 0€" at bounding box center [421, 234] width 76 height 3
click at [395, 232] on input "0" at bounding box center [424, 230] width 70 height 11
type input "1"
type input "224"
drag, startPoint x: 390, startPoint y: 241, endPoint x: 438, endPoint y: 227, distance: 50.0
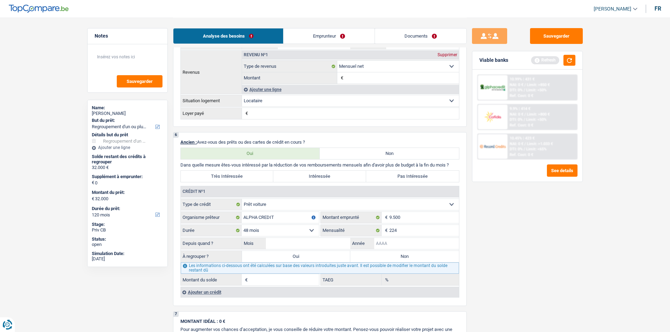
click at [390, 241] on input "Année" at bounding box center [416, 243] width 85 height 11
type input "2025"
click at [321, 246] on input "Mois" at bounding box center [308, 243] width 85 height 11
type input "03"
type input "8.438"
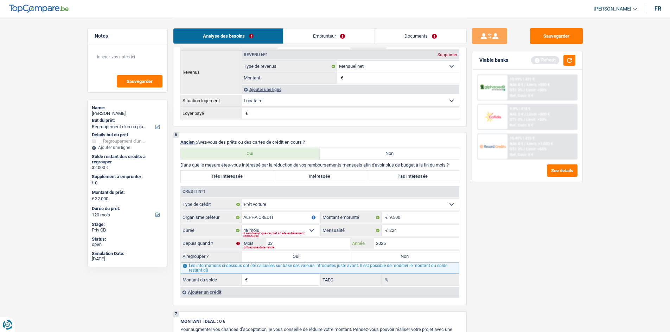
type input "6,38"
click at [487, 272] on div "Sauvegarder Viable banks Refresh 10.99% | 431 € NAI: 0 € / Limit: >850 € DTI: 0…" at bounding box center [526, 174] width 121 height 293
click at [272, 254] on label "Oui" at bounding box center [296, 256] width 109 height 11
click at [272, 254] on input "Oui" at bounding box center [296, 256] width 109 height 11
radio input "true"
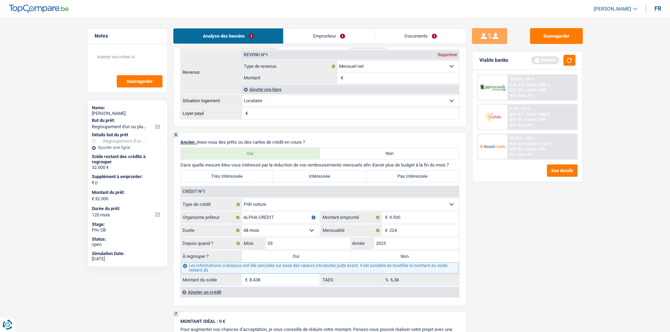
type input "8.438"
select select "48"
type input "8.438"
select select "48"
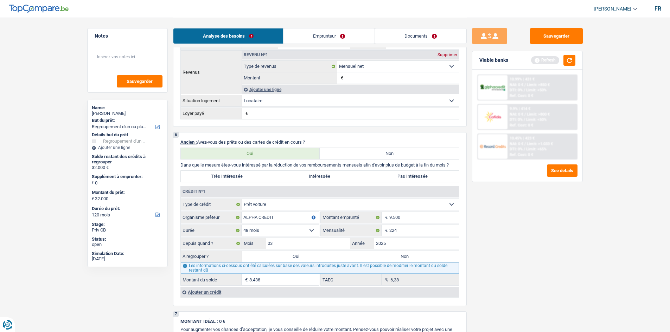
type input "8.438"
select select "48"
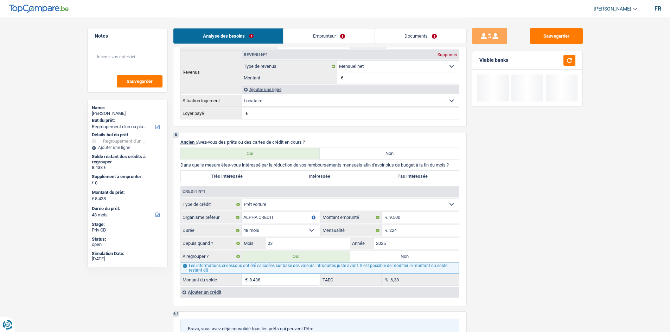
click at [201, 295] on div "Ajouter un crédit" at bounding box center [319, 292] width 278 height 11
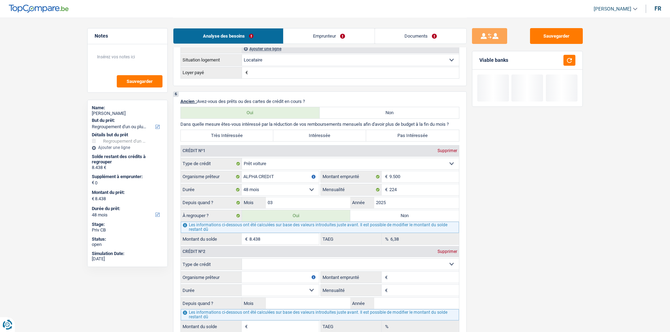
scroll to position [527, 0]
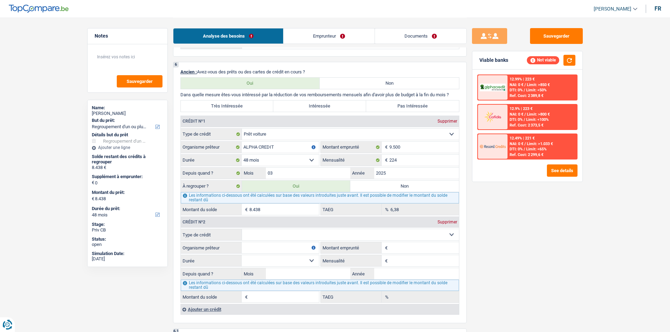
click at [284, 236] on select "Carte ou ouverture de crédit Prêt hypothécaire Vente à tempérament Prêt à tempé…" at bounding box center [350, 234] width 217 height 11
select select "personalLoan"
type input "0"
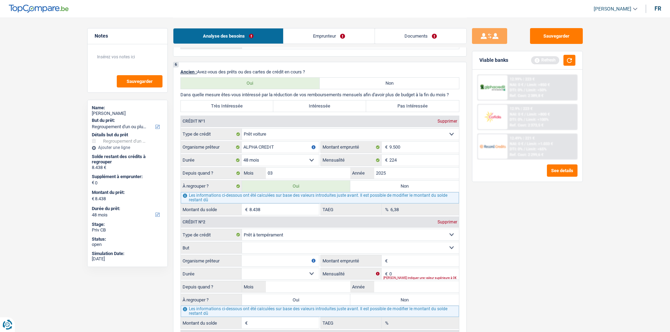
click at [271, 249] on select "Confort maison: meubles, textile, peinture, électroménager, outillage non-profe…" at bounding box center [350, 247] width 217 height 11
drag, startPoint x: 517, startPoint y: 275, endPoint x: 511, endPoint y: 275, distance: 6.0
click at [514, 275] on div "Sauvegarder Viable banks Refresh 12.99% | 223 € NAI: 0 € / Limit: >850 € DTI: 0…" at bounding box center [526, 174] width 121 height 293
click at [400, 260] on input "Montant emprunté" at bounding box center [424, 260] width 70 height 11
type input "8.000"
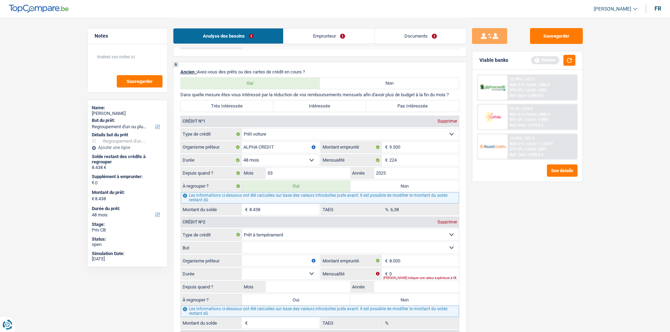
drag, startPoint x: 499, startPoint y: 286, endPoint x: 480, endPoint y: 283, distance: 20.0
click at [499, 286] on div "Sauvegarder Viable banks Refresh 12.99% | 223 € NAI: 0 € / Limit: >850 € DTI: 0…" at bounding box center [526, 174] width 121 height 293
click at [395, 270] on input "0" at bounding box center [424, 273] width 70 height 11
type input "211"
drag, startPoint x: 526, startPoint y: 311, endPoint x: 510, endPoint y: 300, distance: 19.0
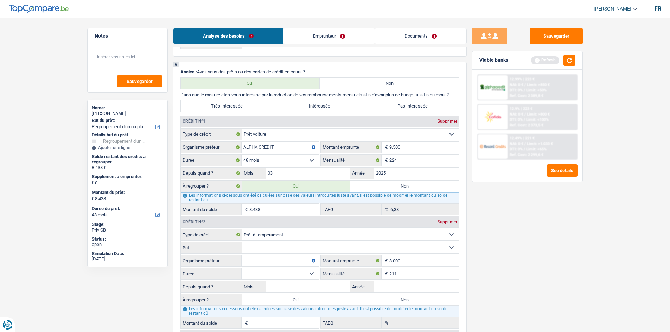
click at [524, 311] on div "Sauvegarder Viable banks Refresh 12.99% | 223 € NAI: 0 € / Limit: >850 € DTI: 0…" at bounding box center [526, 174] width 121 height 293
click at [376, 287] on input "Année" at bounding box center [416, 286] width 85 height 11
type input "0202"
click at [325, 286] on input "Mois" at bounding box center [308, 286] width 85 height 11
type input "09"
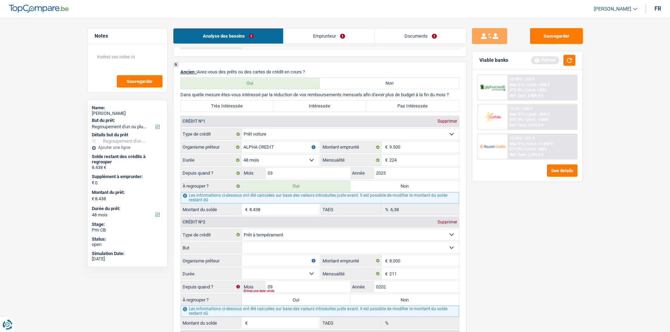
click at [287, 272] on select "12 mois 18 mois 24 mois 30 mois 36 mois 42 mois 48 mois Sélectionner une option" at bounding box center [279, 273] width 77 height 11
select select "48"
click at [241, 268] on select "12 mois 18 mois 24 mois 30 mois 36 mois 42 mois 48 mois Sélectionner une option" at bounding box center [279, 273] width 77 height 11
type input "1"
type input "12,78"
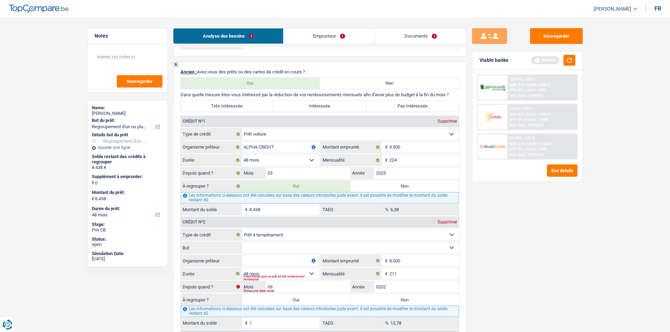
click at [263, 258] on input "Organisme prêteur" at bounding box center [279, 260] width 77 height 11
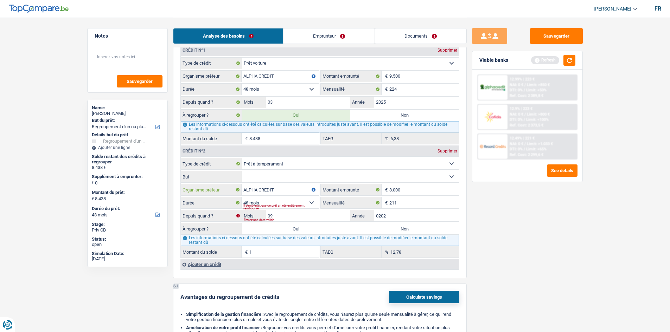
scroll to position [617, 0]
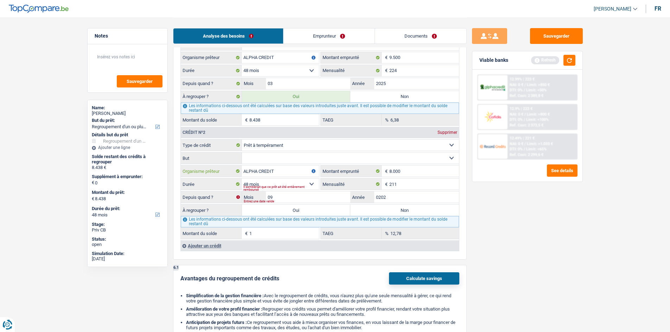
type input "ALPHA CREDIT"
click at [205, 244] on div "Ajouter un crédit" at bounding box center [319, 245] width 278 height 11
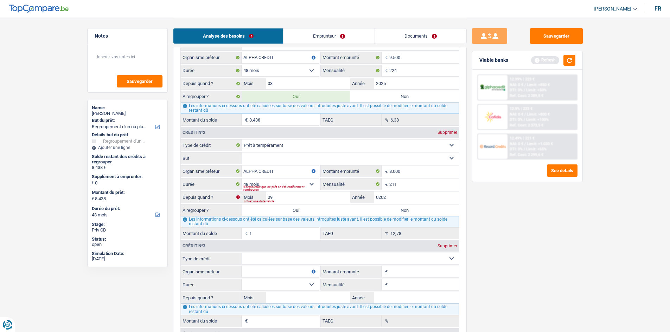
click at [258, 260] on select "Carte ou ouverture de crédit Prêt hypothécaire Vente à tempérament Prêt à tempé…" at bounding box center [350, 258] width 217 height 11
select select "cardOrCredit"
type input "0"
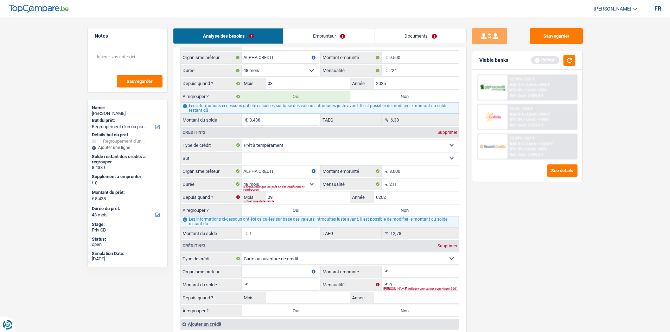
click at [254, 272] on input "Organisme prêteur" at bounding box center [279, 271] width 77 height 11
type input "COFIDIS"
click at [394, 196] on input "0202" at bounding box center [416, 197] width 85 height 11
type input "0"
type input "2025"
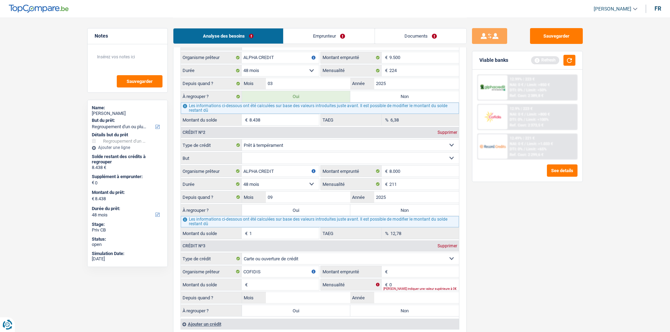
type input "8.001"
click at [496, 225] on div "Sauvegarder Viable banks Refresh 12.99% | 223 € NAI: 0 € / Limit: >850 € DTI: 0…" at bounding box center [526, 174] width 121 height 293
click at [301, 195] on input "09" at bounding box center [308, 197] width 85 height 11
type input "0"
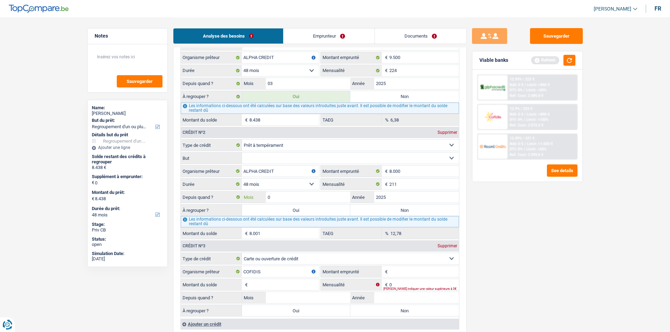
click at [301, 195] on input "0" at bounding box center [308, 197] width 85 height 11
click at [301, 195] on input "8" at bounding box center [308, 197] width 85 height 11
type input "8"
type input "7.870"
click at [510, 271] on div "Sauvegarder Viable banks Refresh 12.99% | 223 € NAI: 0 € / Limit: >850 € DTI: 0…" at bounding box center [526, 174] width 121 height 293
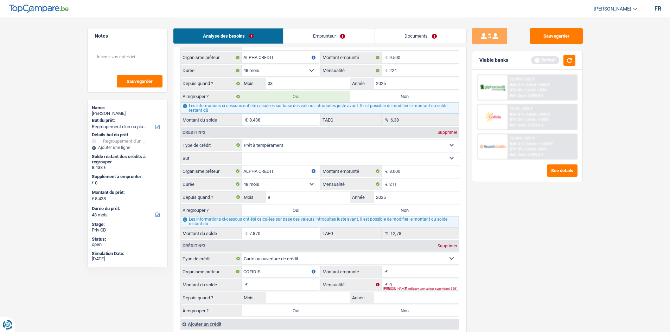
click at [302, 209] on label "Oui" at bounding box center [296, 210] width 109 height 11
click at [302, 209] on input "Oui" at bounding box center [296, 210] width 109 height 11
radio input "true"
type input "16.308"
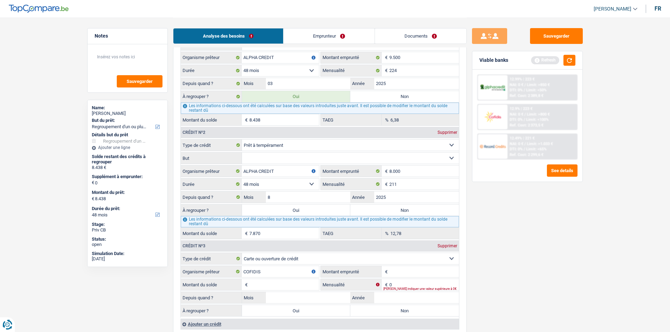
type input "16.308"
select select "84"
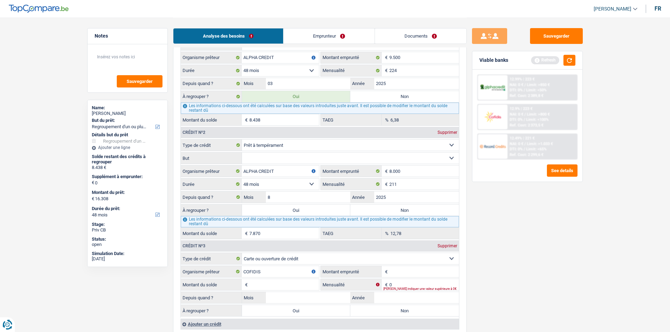
select select "84"
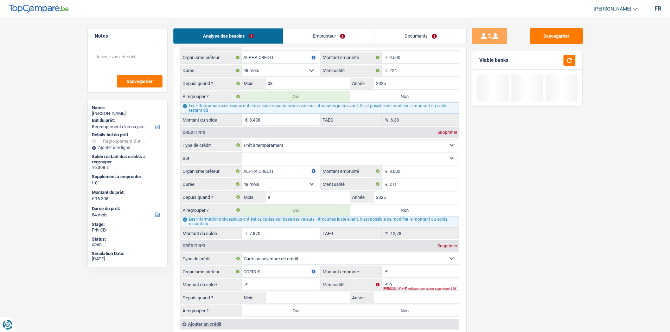
click at [370, 211] on label "Non" at bounding box center [404, 210] width 109 height 11
click at [370, 211] on input "Non" at bounding box center [404, 210] width 109 height 11
radio input "true"
type input "8.438"
select select "48"
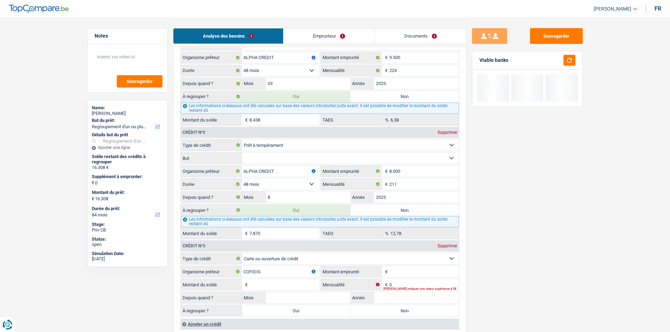
type input "8.438"
select select "48"
type input "8.438"
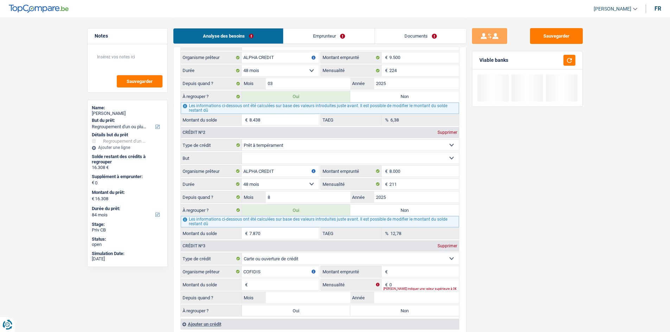
select select "48"
radio input "false"
click at [596, 257] on main "Notes Sauvegarder Name: Sébastien Poirier But du prêt: Confort maison: meubles,…" at bounding box center [335, 71] width 670 height 1377
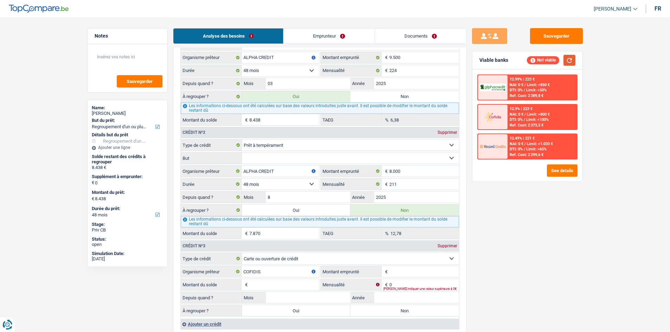
click at [567, 59] on button "button" at bounding box center [569, 60] width 12 height 11
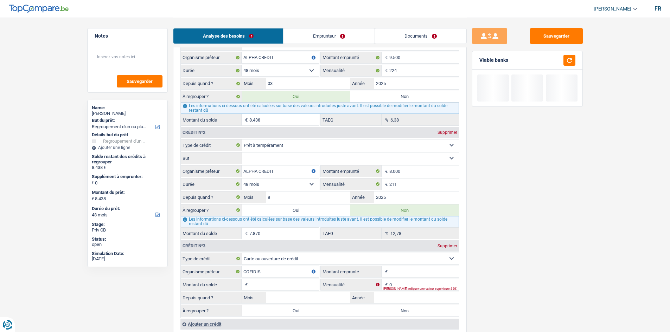
click at [336, 36] on link "Emprunteur" at bounding box center [328, 35] width 91 height 15
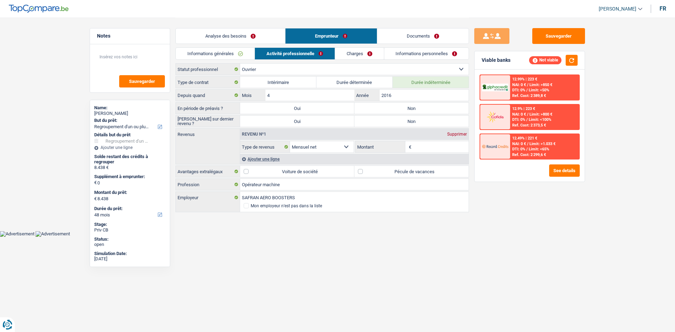
click at [226, 32] on link "Analyse des besoins" at bounding box center [230, 35] width 109 height 15
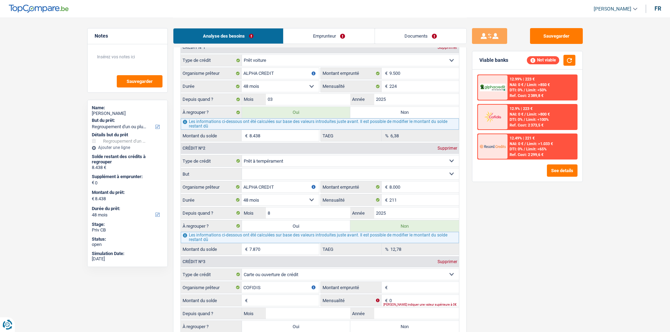
scroll to position [638, 0]
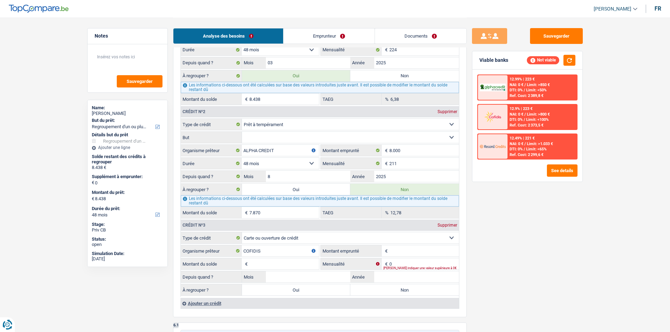
click at [396, 249] on input "Montant emprunté" at bounding box center [424, 250] width 70 height 11
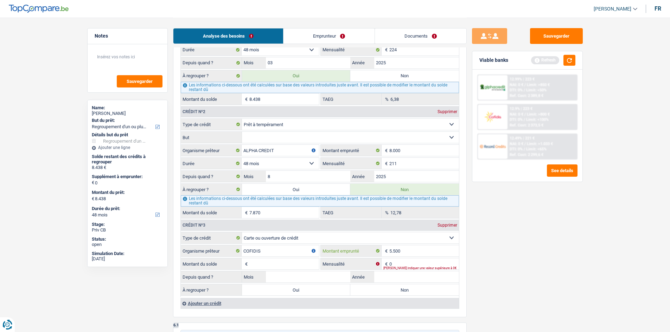
type input "5.500"
click at [278, 268] on input "Montant du solde" at bounding box center [284, 263] width 70 height 11
type input "5.500"
click at [439, 267] on div "Veuillez indiquer une valeur supérieure à 0€" at bounding box center [421, 268] width 76 height 3
click at [424, 260] on input "0" at bounding box center [424, 263] width 70 height 11
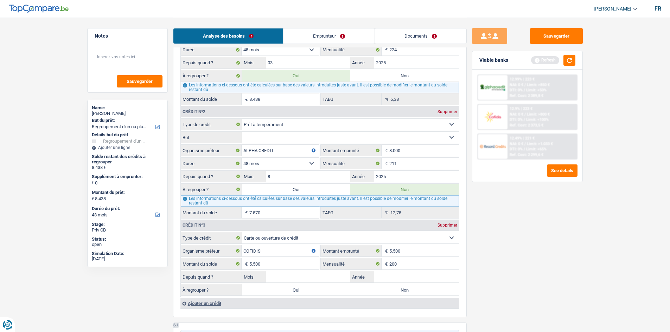
drag, startPoint x: 501, startPoint y: 266, endPoint x: 434, endPoint y: 258, distance: 68.0
click at [498, 266] on div "Sauvegarder Viable banks Refresh 12.99% | 223 € NAI: 0 € / Limit: >850 € DTI: 0…" at bounding box center [526, 174] width 121 height 293
click at [324, 275] on input "Mois" at bounding box center [308, 276] width 85 height 11
click at [405, 262] on input "200" at bounding box center [424, 263] width 70 height 11
type input "230"
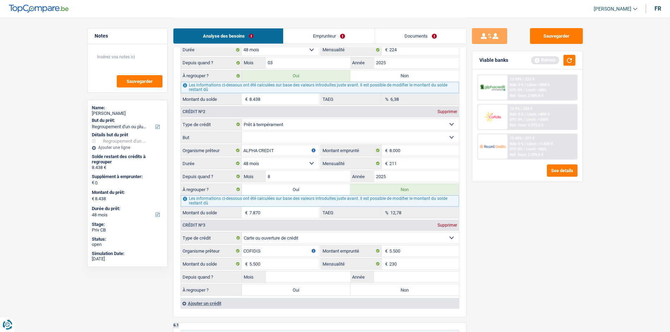
drag, startPoint x: 463, startPoint y: 269, endPoint x: 406, endPoint y: 272, distance: 57.4
click at [454, 270] on div "6 Ancien : Avez-vous des prêts ou des cartes de crédit en cours ? Oui Non Dans …" at bounding box center [319, 134] width 293 height 366
click at [399, 276] on input "Année" at bounding box center [416, 276] width 85 height 11
type input "2025"
drag, startPoint x: 299, startPoint y: 267, endPoint x: 300, endPoint y: 273, distance: 6.1
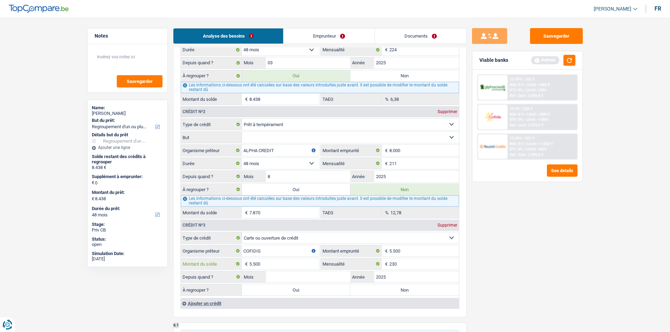
click at [300, 270] on fieldset "Carte ou ouverture de crédit Prêt hypothécaire Vente à tempérament Prêt à tempé…" at bounding box center [320, 264] width 278 height 65
click at [300, 278] on input "Mois" at bounding box center [308, 276] width 85 height 11
type input "02"
drag, startPoint x: 651, startPoint y: 306, endPoint x: 642, endPoint y: 306, distance: 8.1
click at [651, 308] on main "Notes Sauvegarder Name: Sébastien Poirier But du prêt: Confort maison: meubles,…" at bounding box center [335, 69] width 670 height 1415
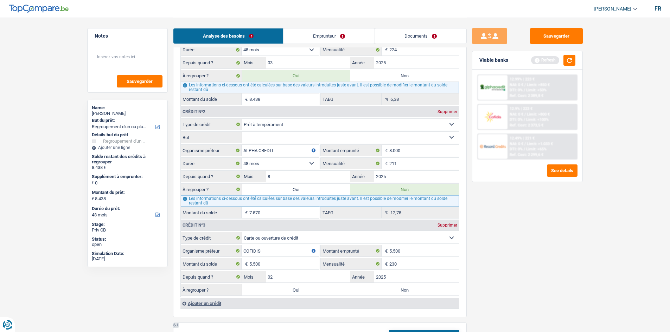
drag, startPoint x: 563, startPoint y: 286, endPoint x: 481, endPoint y: 292, distance: 82.5
click at [561, 286] on div "Sauvegarder Viable banks Refresh 12.99% | 223 € NAI: 0 € / Limit: >850 € DTI: 0…" at bounding box center [526, 174] width 121 height 293
click at [409, 291] on label "Non" at bounding box center [404, 289] width 109 height 11
click at [409, 291] on input "Non" at bounding box center [404, 289] width 109 height 11
radio input "true"
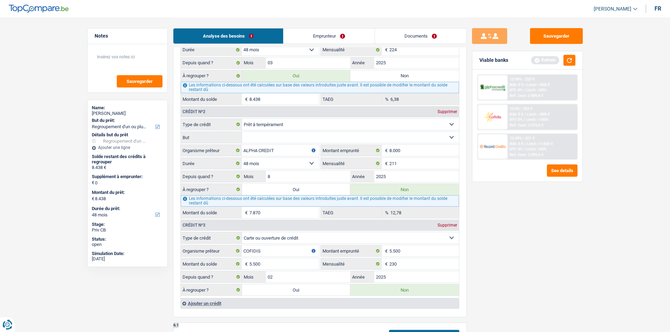
scroll to position [708, 0]
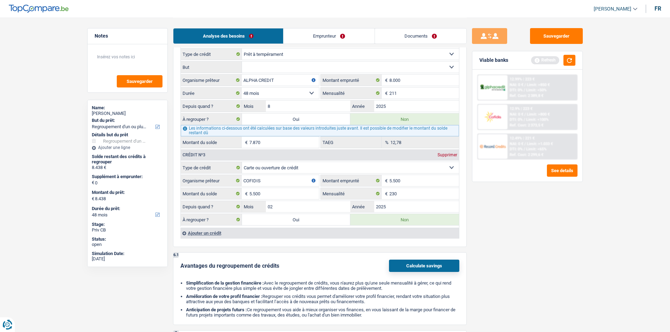
click at [210, 232] on div "Ajouter un crédit" at bounding box center [319, 233] width 278 height 11
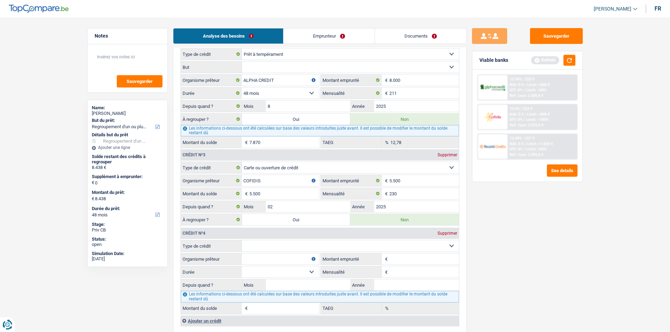
click at [254, 246] on select "Carte ou ouverture de crédit Prêt hypothécaire Vente à tempérament Prêt à tempé…" at bounding box center [350, 245] width 217 height 11
select select "cardOrCredit"
type input "0"
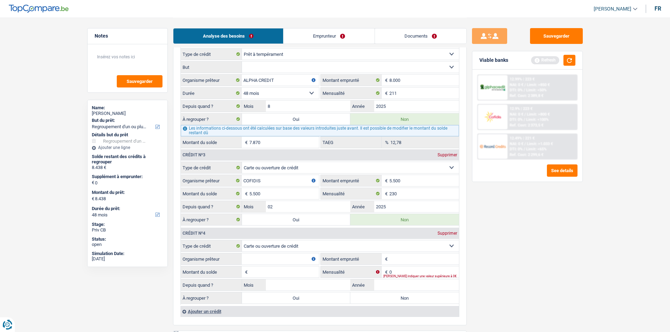
click at [275, 260] on input "Organisme prêteur" at bounding box center [279, 258] width 77 height 11
type input "FORTIS"
click at [389, 262] on input "Montant emprunté" at bounding box center [424, 258] width 70 height 11
type input "5.000"
click at [459, 280] on div "6 Ancien : Avez-vous des prêts ou des cartes de crédit en cours ? Oui Non Dans …" at bounding box center [319, 103] width 293 height 445
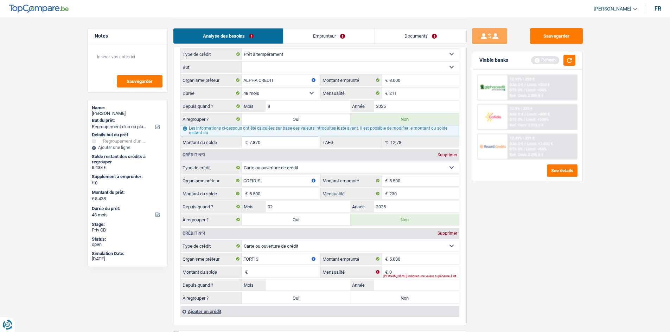
click at [304, 270] on input "Montant du solde" at bounding box center [284, 271] width 70 height 11
type input "5.000"
drag, startPoint x: 469, startPoint y: 282, endPoint x: 431, endPoint y: 278, distance: 38.5
click at [464, 283] on div "Notes Sauvegarder Name: Sébastien Poirier But du prêt: Confort maison: meubles,…" at bounding box center [335, 39] width 506 height 1458
drag, startPoint x: 405, startPoint y: 270, endPoint x: 384, endPoint y: 280, distance: 22.8
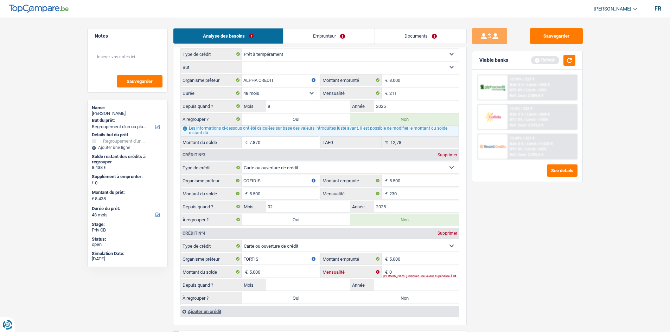
click at [404, 269] on input "0" at bounding box center [424, 271] width 70 height 11
click at [398, 284] on input "Année" at bounding box center [416, 284] width 85 height 11
click at [396, 273] on input "0" at bounding box center [424, 271] width 70 height 11
click at [394, 271] on input "0" at bounding box center [424, 271] width 70 height 11
type input "175"
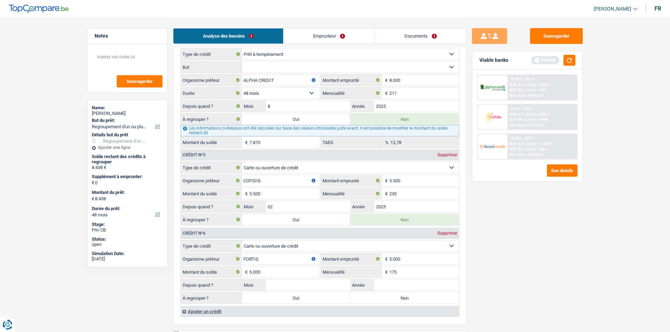
drag, startPoint x: 489, startPoint y: 289, endPoint x: 451, endPoint y: 291, distance: 37.7
click at [482, 289] on div "Sauvegarder Viable banks Refresh 12.99% | 223 € NAI: 0 € / Limit: >850 € DTI: 0…" at bounding box center [526, 174] width 121 height 293
click at [424, 286] on input "Année" at bounding box center [416, 284] width 85 height 11
click at [285, 273] on input "5.000" at bounding box center [284, 271] width 70 height 11
type input "5"
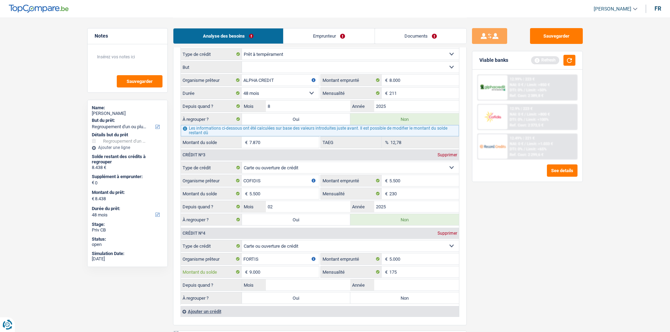
type input "9.000"
click at [396, 282] on input "Année" at bounding box center [416, 284] width 85 height 11
type input "2020"
click at [342, 286] on input "Mois" at bounding box center [308, 284] width 85 height 11
type input "05"
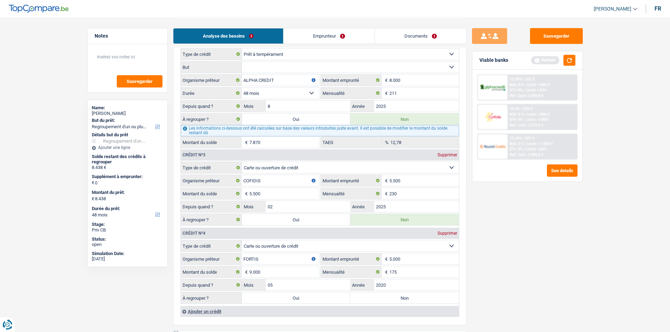
click at [312, 300] on label "Oui" at bounding box center [296, 297] width 109 height 11
click at [312, 300] on input "Oui" at bounding box center [296, 297] width 109 height 11
radio input "true"
type input "17.438"
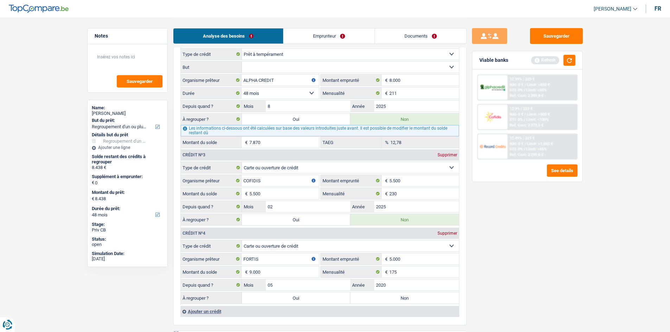
type input "17.438"
select select "84"
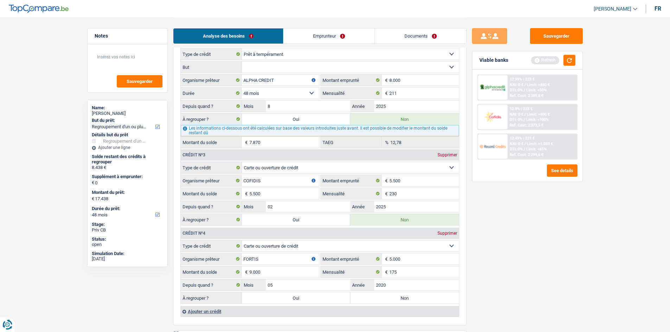
select select "84"
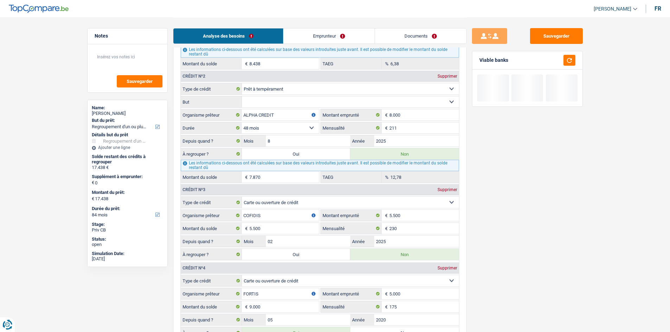
scroll to position [673, 0]
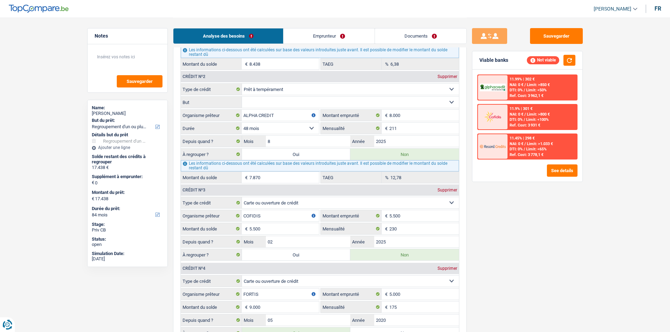
click at [298, 257] on label "Oui" at bounding box center [296, 254] width 109 height 11
click at [298, 257] on input "Oui" at bounding box center [296, 254] width 109 height 11
radio input "true"
type input "22.938"
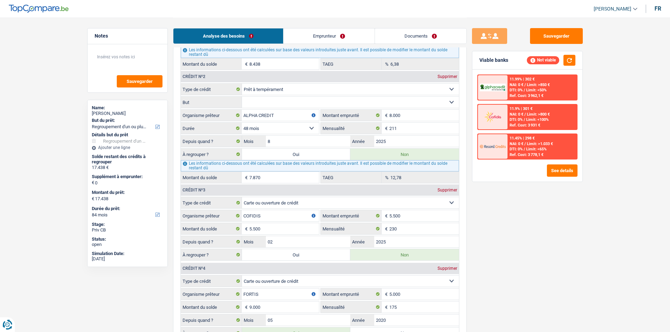
type input "22.938"
radio input "false"
select select "120"
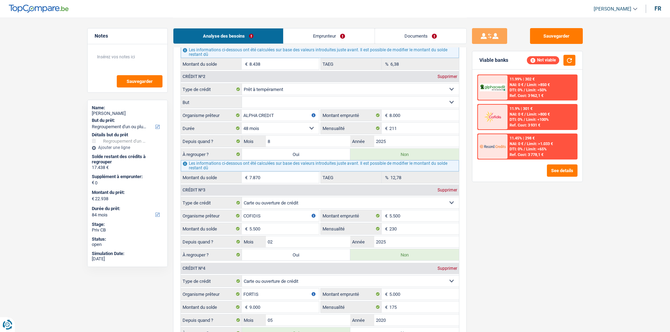
select select "120"
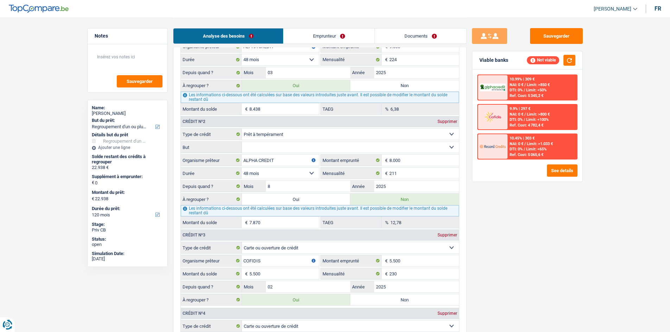
scroll to position [585, 0]
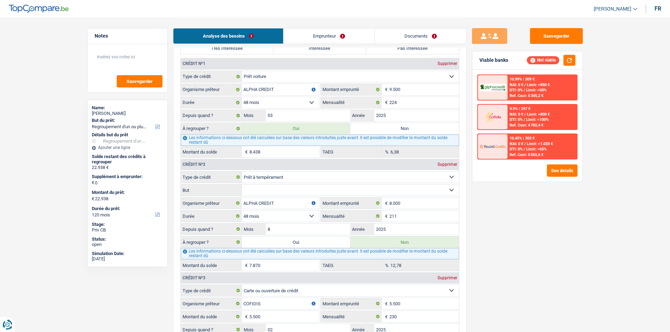
click at [325, 29] on link "Emprunteur" at bounding box center [328, 35] width 91 height 15
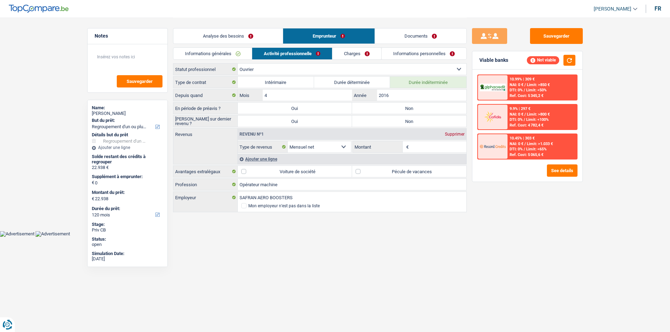
scroll to position [0, 0]
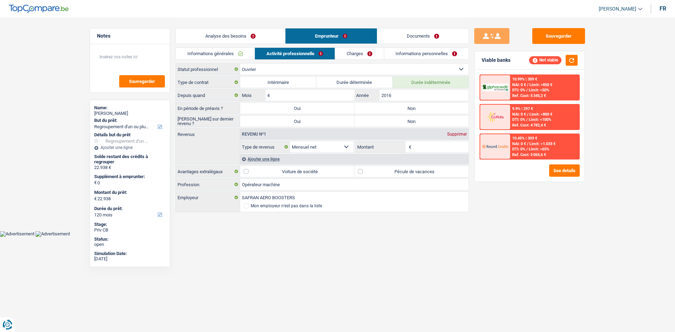
click at [228, 53] on link "Informations générales" at bounding box center [215, 54] width 79 height 12
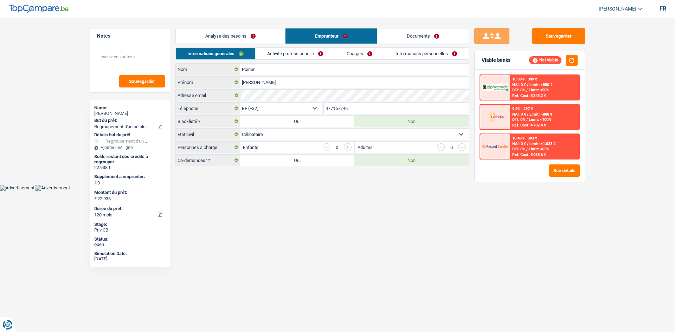
click at [277, 55] on link "Activité professionnelle" at bounding box center [295, 54] width 79 height 12
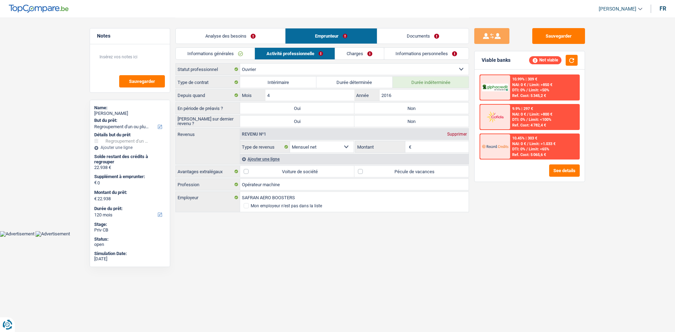
click at [382, 107] on label "Non" at bounding box center [411, 108] width 114 height 11
click at [382, 107] on input "Non" at bounding box center [411, 108] width 114 height 11
radio input "true"
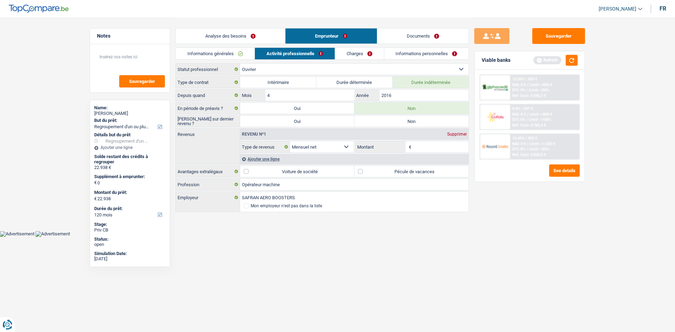
click at [369, 119] on label "Non" at bounding box center [411, 121] width 114 height 11
click at [369, 119] on input "Non" at bounding box center [411, 121] width 114 height 11
radio input "true"
click at [414, 147] on input "Montant" at bounding box center [441, 146] width 56 height 11
type input "3.300"
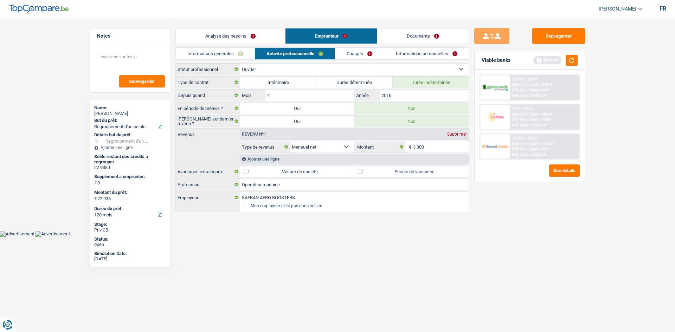
click at [361, 174] on label "Pécule de vacances" at bounding box center [411, 171] width 114 height 11
click at [361, 174] on input "Pécule de vacances" at bounding box center [411, 171] width 114 height 11
checkbox input "true"
click at [264, 155] on div "Ajouter une ligne" at bounding box center [354, 159] width 228 height 10
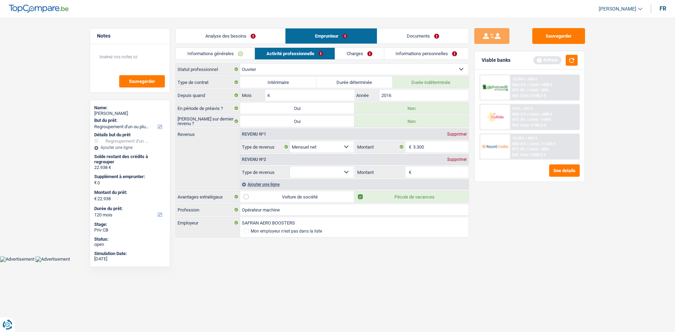
click at [425, 169] on input "Montant" at bounding box center [441, 172] width 56 height 11
type input "8"
click at [322, 169] on select "Allocation d'handicap Allocations chômage Allocations familiales Chèques repas …" at bounding box center [322, 172] width 64 height 11
select select "mealVouchers"
click at [290, 167] on select "Allocation d'handicap Allocations chômage Allocations familiales Chèques repas …" at bounding box center [322, 172] width 64 height 11
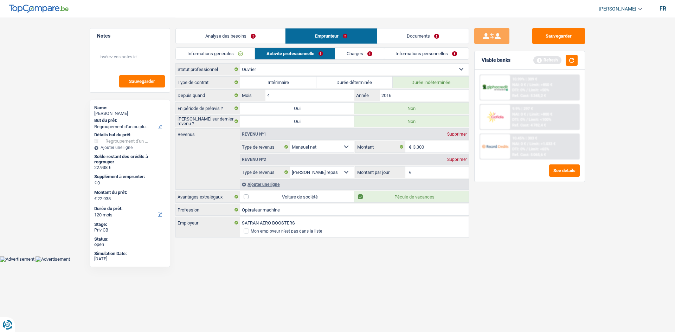
click at [433, 167] on input "Montant par jour" at bounding box center [441, 172] width 56 height 11
type input "8,0"
click at [541, 217] on div "Sauvegarder Viable banks Refresh 10.99% | 309 € NAI: 0 € / Limit: >850 € DTI: 0…" at bounding box center [529, 174] width 121 height 293
click at [355, 56] on link "Charges" at bounding box center [359, 54] width 49 height 12
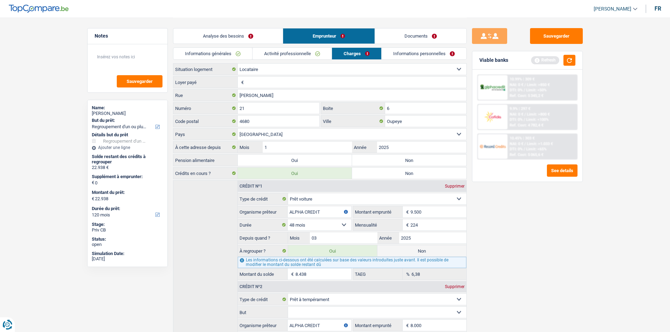
click at [264, 84] on input "Loyer payé" at bounding box center [355, 82] width 221 height 11
type input "600"
click at [359, 160] on label "Non" at bounding box center [409, 160] width 114 height 11
click at [359, 160] on input "Non" at bounding box center [409, 160] width 114 height 11
radio input "true"
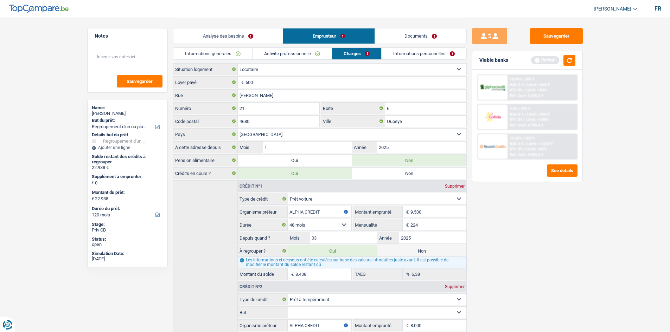
click at [399, 55] on link "Informations personnelles" at bounding box center [423, 54] width 85 height 12
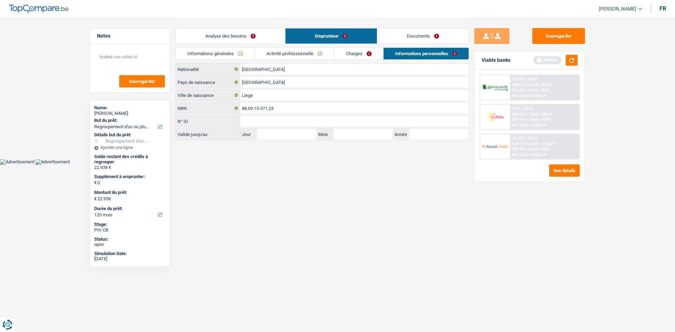
click at [232, 37] on link "Analyse des besoins" at bounding box center [230, 35] width 109 height 15
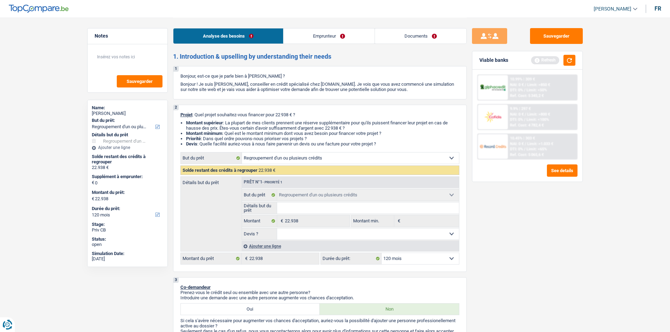
click at [348, 32] on link "Emprunteur" at bounding box center [328, 35] width 91 height 15
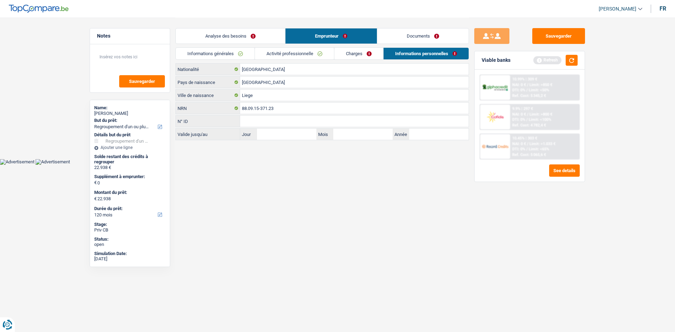
click at [349, 53] on link "Charges" at bounding box center [358, 54] width 49 height 12
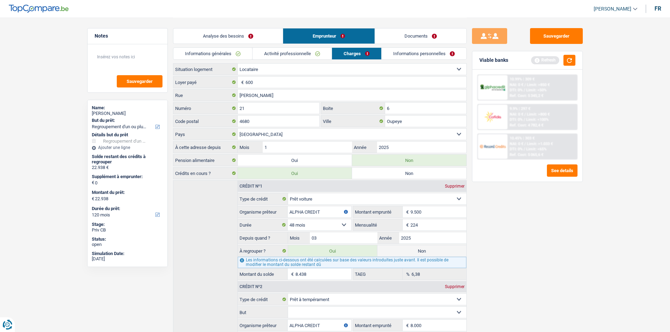
drag, startPoint x: 313, startPoint y: 158, endPoint x: 323, endPoint y: 161, distance: 10.6
click at [312, 158] on label "Oui" at bounding box center [295, 160] width 114 height 11
click at [312, 158] on input "Oui" at bounding box center [295, 160] width 114 height 11
radio input "true"
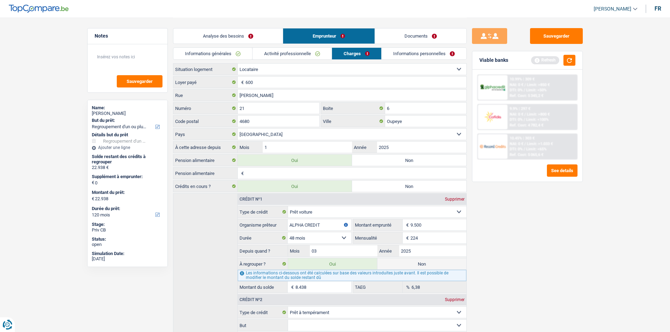
click at [383, 173] on input "Pension alimentaire" at bounding box center [355, 173] width 221 height 11
type input "150"
click at [470, 234] on div "Sauvegarder Viable banks Refresh 10.99% | 309 € NAI: 0 € / Limit: >850 € DTI: 0…" at bounding box center [526, 174] width 121 height 293
click at [411, 53] on link "Informations personnelles" at bounding box center [423, 54] width 85 height 12
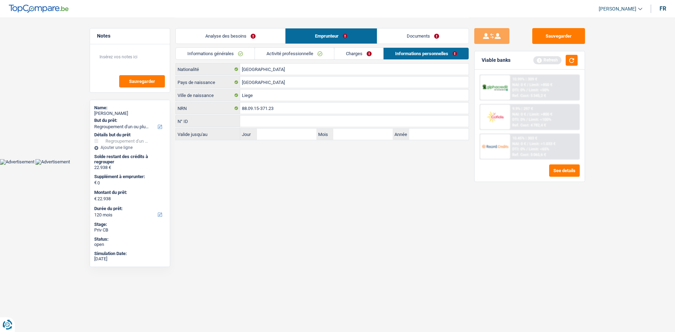
click at [271, 35] on link "Analyse des besoins" at bounding box center [230, 35] width 109 height 15
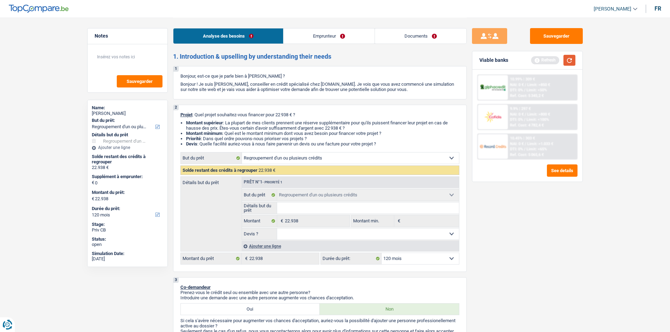
drag, startPoint x: 572, startPoint y: 60, endPoint x: 568, endPoint y: 63, distance: 5.2
click at [571, 59] on button "button" at bounding box center [569, 60] width 12 height 11
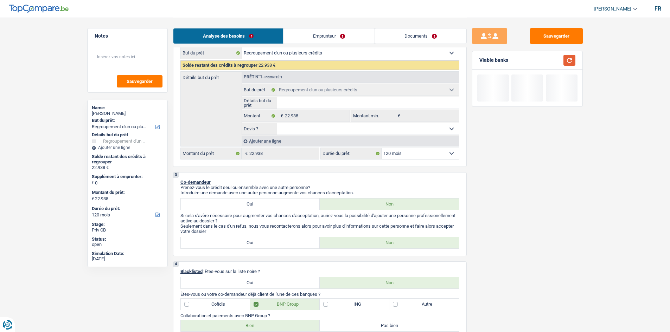
scroll to position [105, 0]
click at [407, 155] on select "12 mois 18 mois 24 mois 30 mois 36 mois 42 mois 48 mois 60 mois 72 mois 84 mois…" at bounding box center [419, 153] width 77 height 11
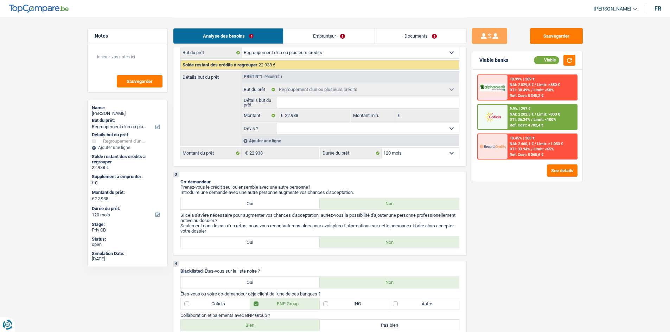
select select "84"
click at [381, 148] on select "12 mois 18 mois 24 mois 30 mois 36 mois 42 mois 48 mois 60 mois 72 mois 84 mois…" at bounding box center [419, 153] width 77 height 11
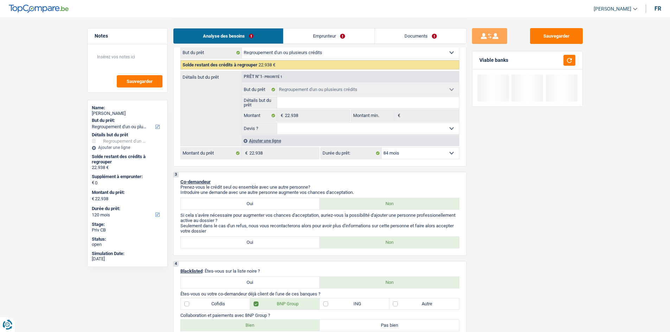
select select "84"
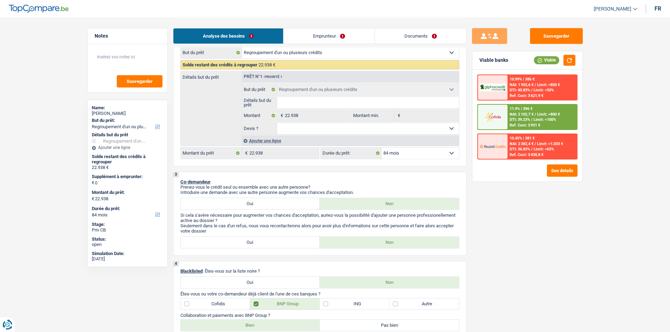
click at [529, 113] on span "NAI: 2 102,7 €" at bounding box center [521, 114] width 24 height 5
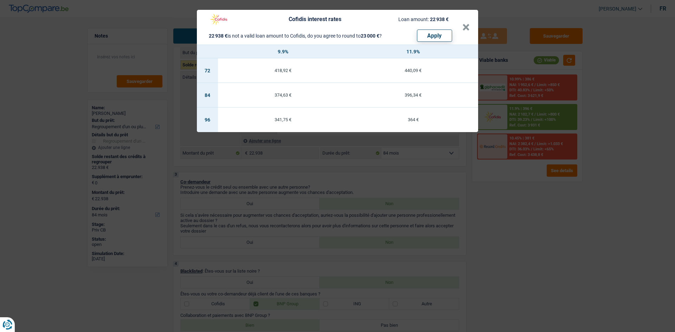
click at [510, 224] on div "Cofidis interest rates Loan amount: 22 938 € 22 938 € is not a valid loan amoun…" at bounding box center [337, 166] width 675 height 332
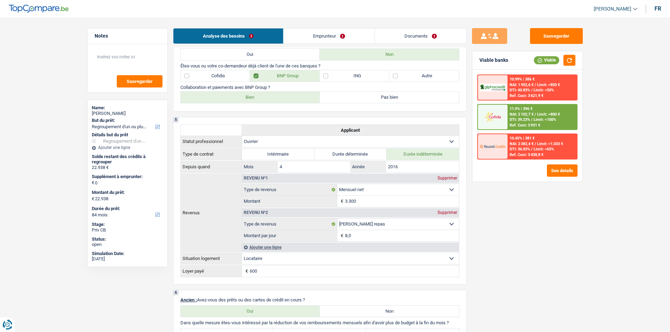
scroll to position [316, 0]
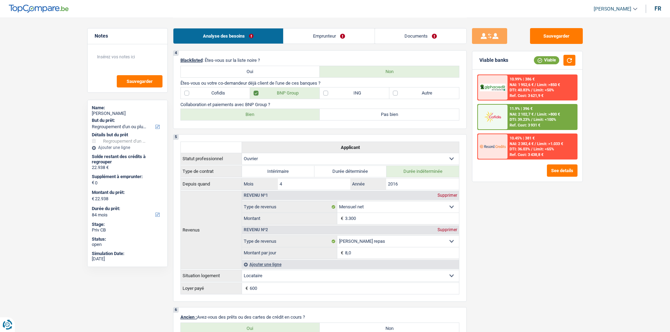
click at [263, 111] on label "Bien" at bounding box center [250, 114] width 139 height 11
click at [263, 111] on input "Bien" at bounding box center [250, 114] width 139 height 11
radio input "true"
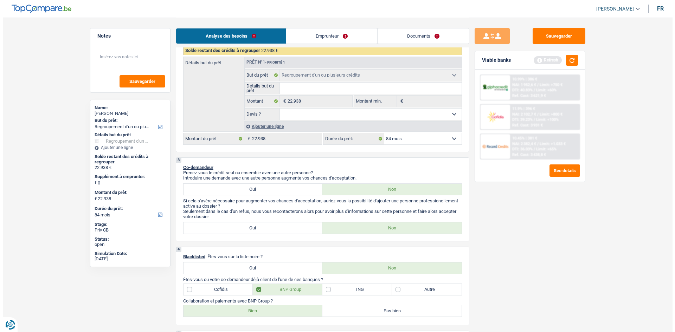
scroll to position [105, 0]
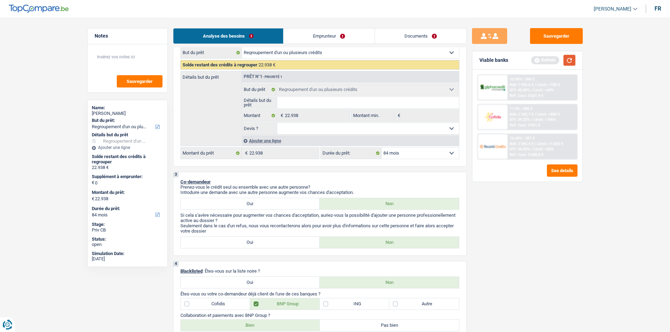
click at [571, 64] on button "button" at bounding box center [569, 60] width 12 height 11
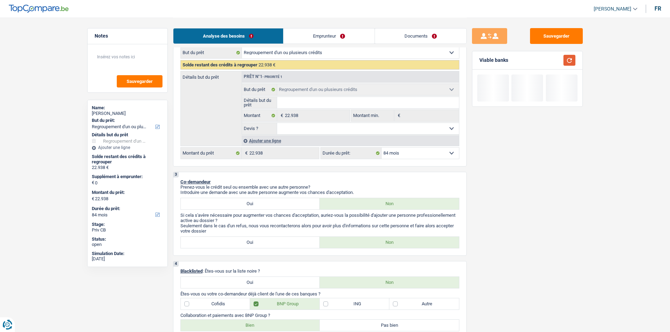
click at [570, 62] on button "button" at bounding box center [569, 60] width 12 height 11
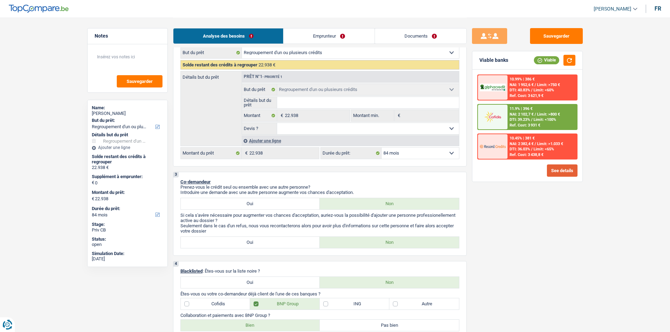
click at [555, 173] on button "See details" at bounding box center [562, 170] width 31 height 12
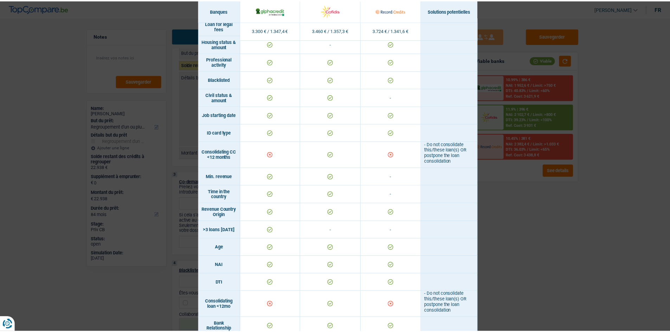
scroll to position [0, 0]
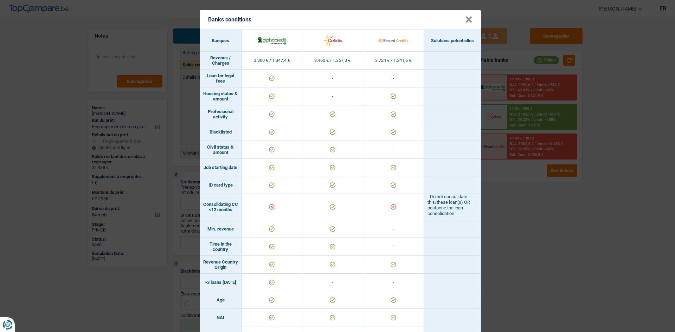
drag, startPoint x: 577, startPoint y: 261, endPoint x: 567, endPoint y: 256, distance: 12.1
click at [576, 260] on div "Banks conditions × Banques Solutions potentielles Revenus / Charges 3.300 € / 1…" at bounding box center [337, 166] width 675 height 332
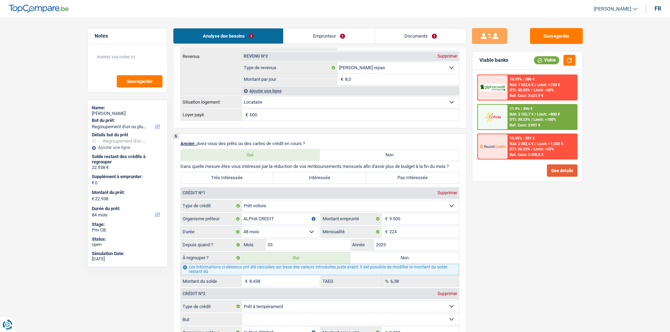
scroll to position [598, 0]
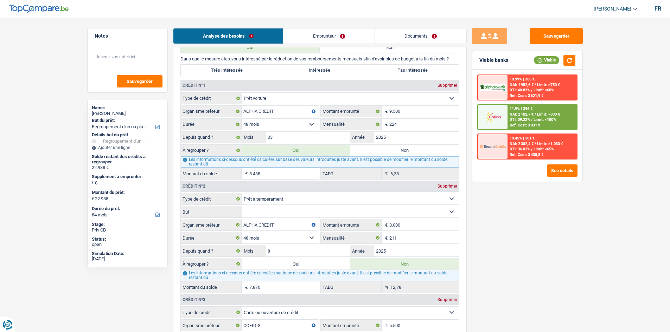
click at [363, 150] on label "Non" at bounding box center [404, 150] width 109 height 11
click at [363, 150] on input "Non" at bounding box center [404, 150] width 109 height 11
radio input "true"
type input "14.500"
select select "60"
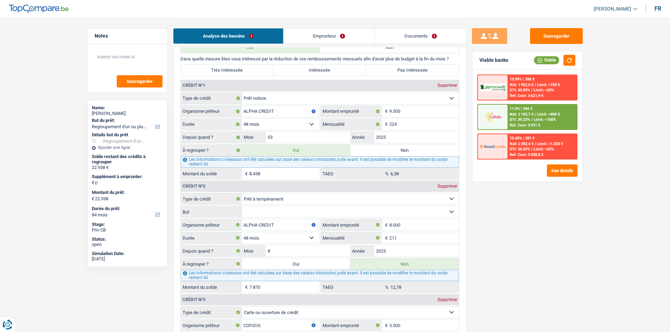
type input "14.500"
select select "60"
type input "14.500"
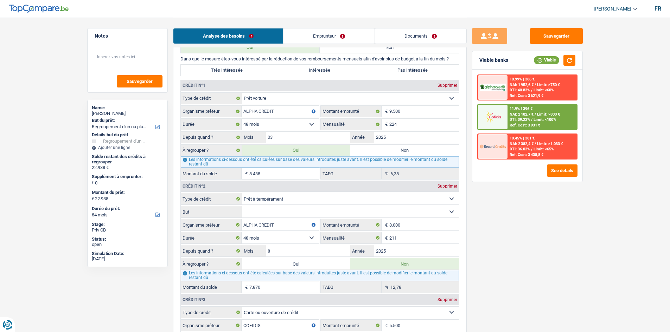
select select "60"
radio input "false"
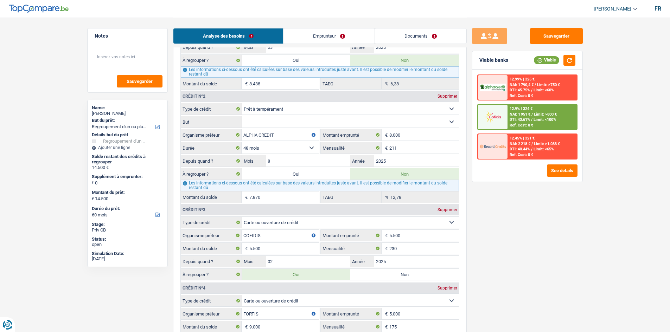
scroll to position [703, 0]
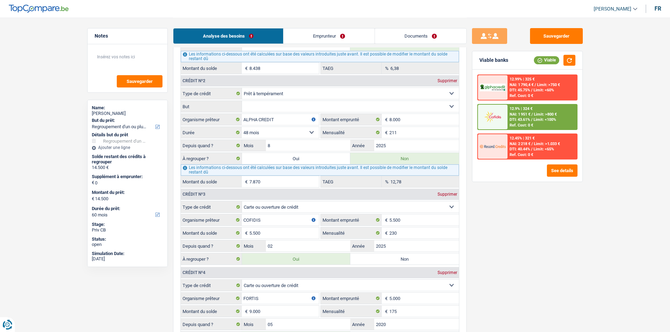
click at [387, 260] on label "Non" at bounding box center [404, 258] width 109 height 11
click at [387, 260] on input "Non" at bounding box center [404, 258] width 109 height 11
radio input "true"
type input "9.000"
select select "48"
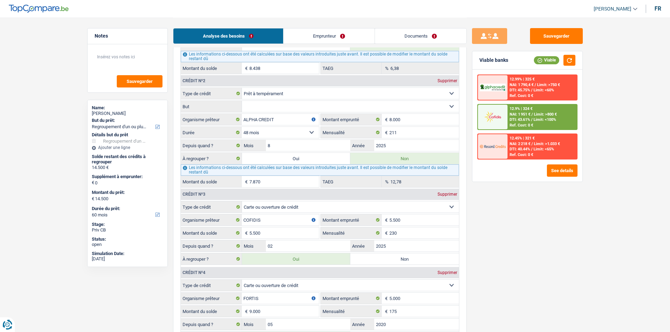
type input "9.000"
select select "48"
type input "9.000"
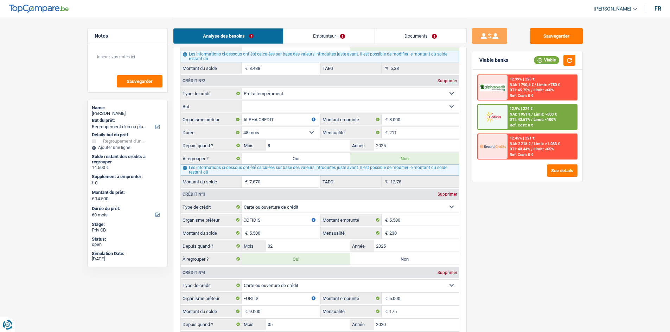
select select "48"
radio input "false"
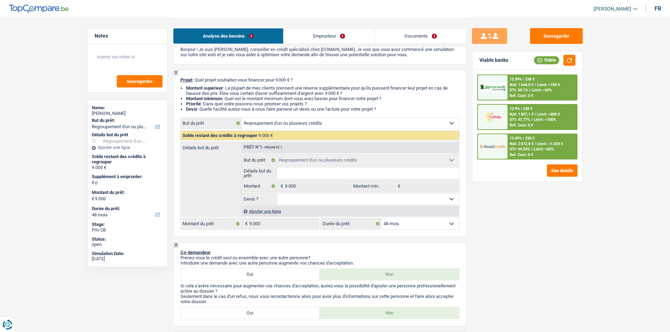
scroll to position [0, 0]
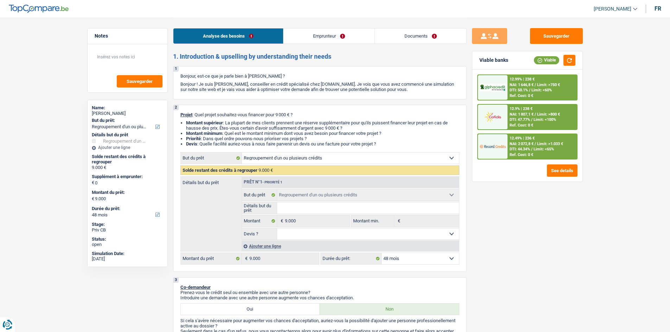
drag, startPoint x: 265, startPoint y: 243, endPoint x: 288, endPoint y: 237, distance: 22.8
click at [266, 243] on div "Ajouter une ligne" at bounding box center [349, 246] width 217 height 10
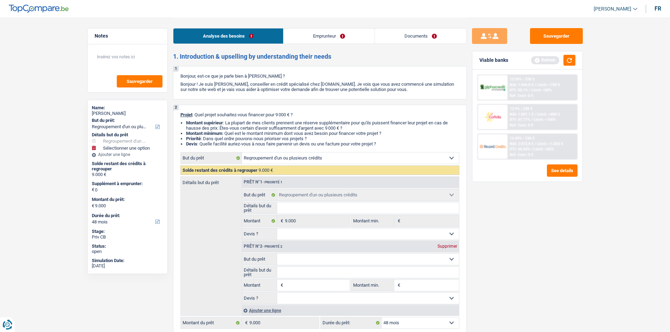
click at [290, 288] on input "Montant" at bounding box center [317, 285] width 64 height 11
type input "2"
type input "21"
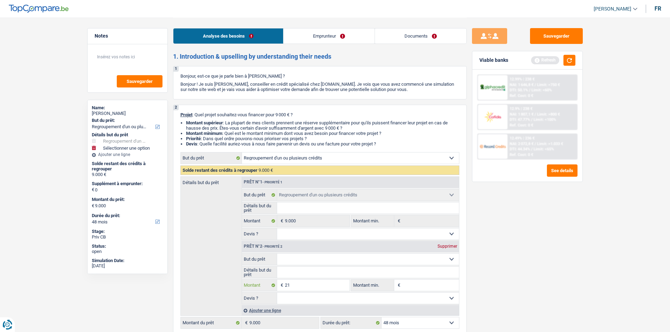
type input "217"
type input "2.170"
type input "21.700"
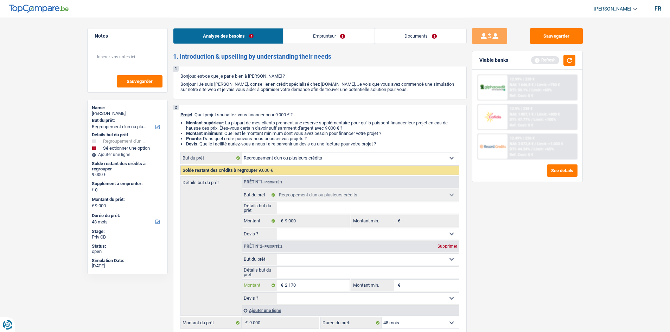
type input "21.700"
click at [536, 297] on div "Sauvegarder Viable banks Refresh 12.99% | 238 € NAI: 1 646,8 € / Limit: >750 € …" at bounding box center [526, 174] width 121 height 293
type input "21.700"
type input "30.700"
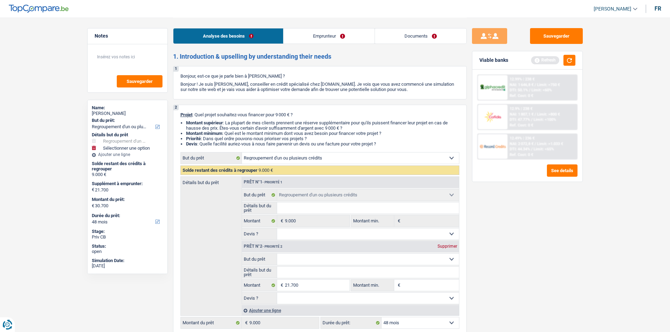
type input "30.700"
select select "120"
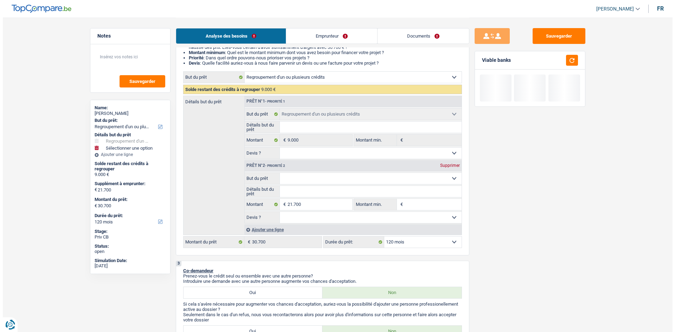
scroll to position [81, 0]
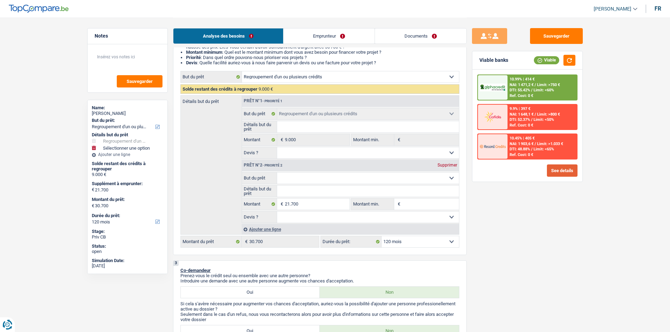
click at [558, 170] on button "See details" at bounding box center [562, 170] width 31 height 12
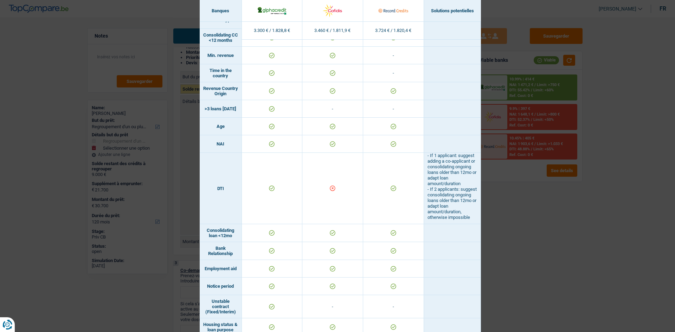
scroll to position [0, 0]
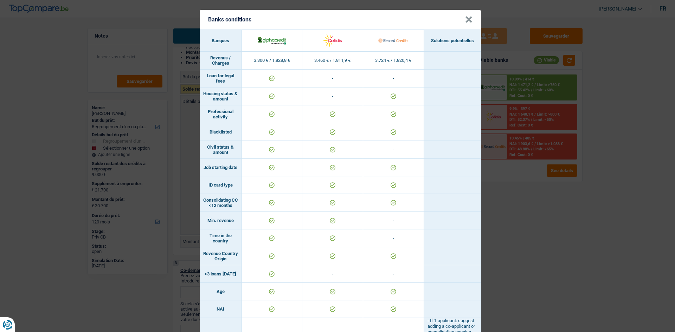
click at [595, 237] on div "Banks conditions × Banques Solutions potentielles Revenus / Charges 3.300 € / 1…" at bounding box center [337, 166] width 675 height 332
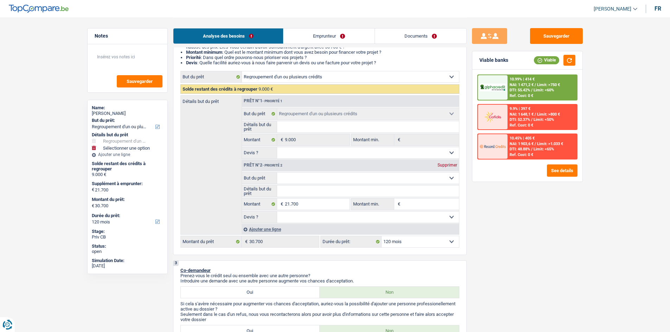
click at [517, 82] on div "10.99% | 414 € NAI: 1 471,2 € / Limit: >750 € DTI: 55.42% / Limit: <60% Ref. Co…" at bounding box center [541, 87] width 69 height 25
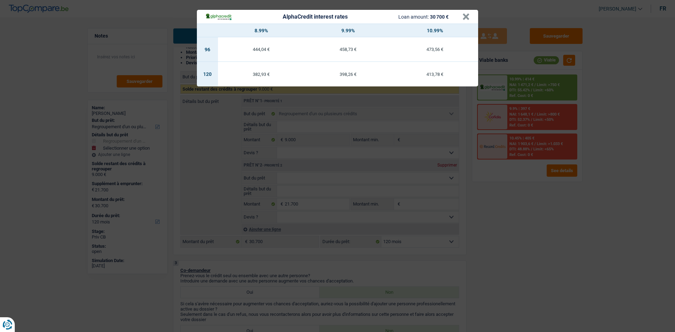
click at [504, 176] on div "AlphaCredit interest rates Loan amount: 30 700 € × 8.99% 9.99% 10.99% 96 444,04…" at bounding box center [337, 166] width 675 height 332
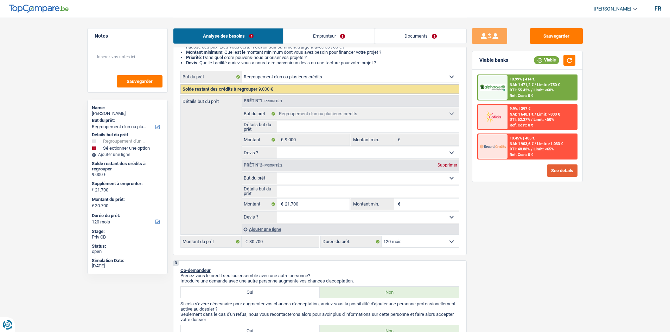
click at [555, 169] on button "See details" at bounding box center [562, 170] width 31 height 12
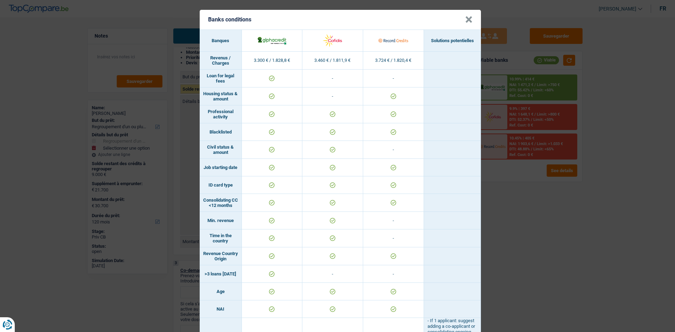
click at [570, 303] on div "Banks conditions × Banques Solutions potentielles Revenus / Charges 3.300 € / 1…" at bounding box center [337, 166] width 675 height 332
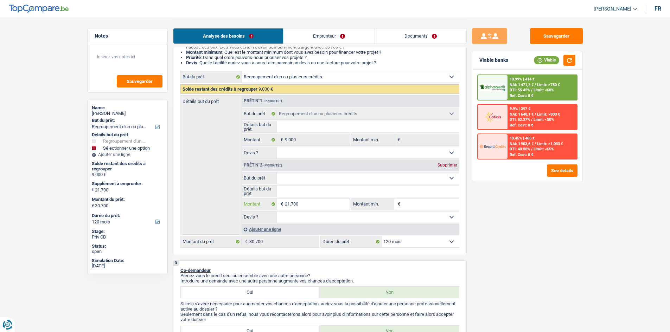
click at [307, 201] on input "21.700" at bounding box center [317, 204] width 64 height 11
type input "2.170"
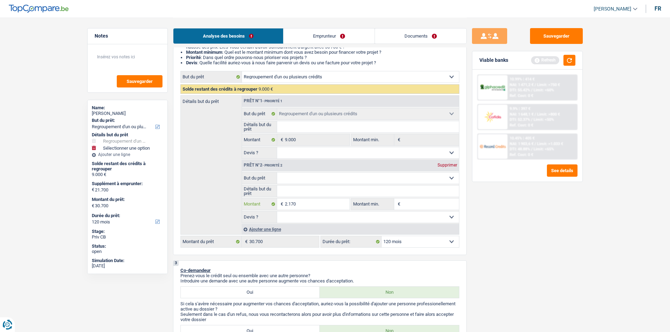
type input "217"
type input "21"
type input "2"
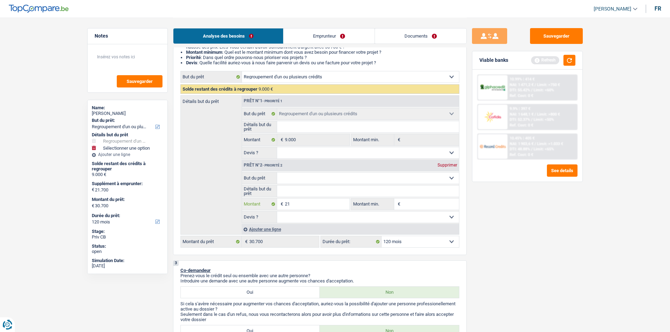
type input "2"
type input "25"
type input "257"
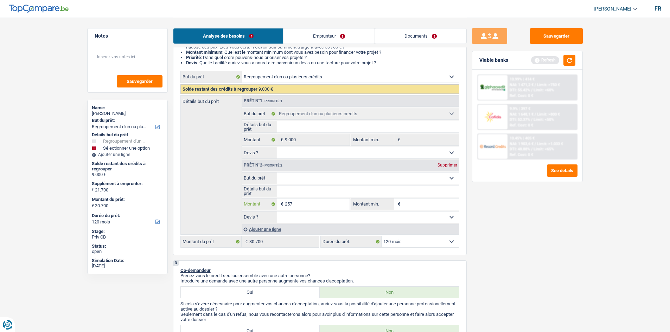
type input "2.570"
type input "25.700"
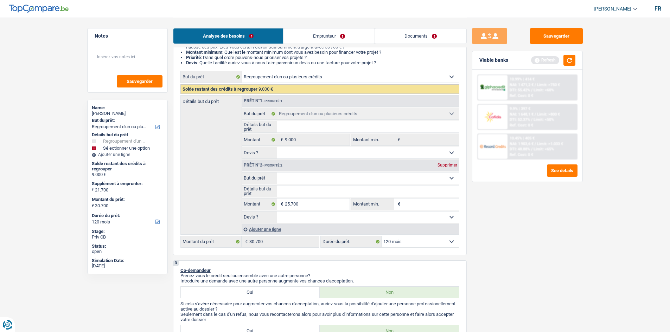
type input "25.700"
type input "34.700"
click at [534, 260] on div "Sauvegarder Viable banks Refresh 10.99% | 414 € NAI: 1 471,2 € / Limit: >750 € …" at bounding box center [526, 174] width 121 height 293
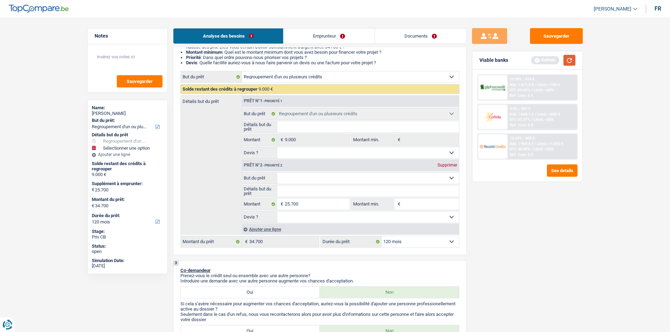
click at [570, 57] on button "button" at bounding box center [569, 60] width 12 height 11
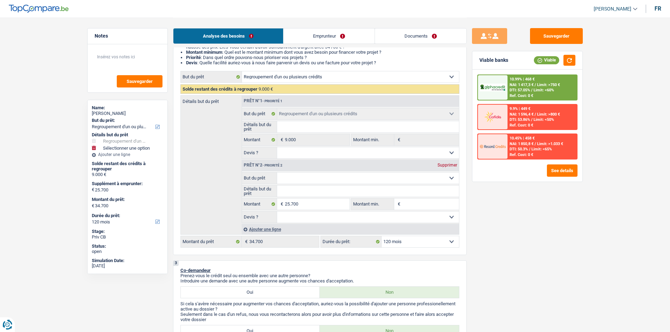
click at [524, 90] on span "DTI: 57.05%" at bounding box center [519, 90] width 20 height 5
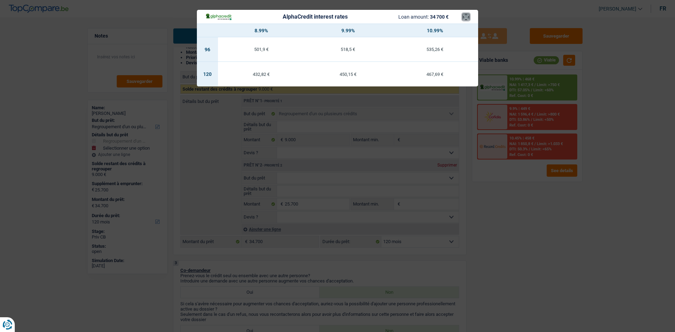
click at [464, 18] on button "×" at bounding box center [465, 16] width 7 height 7
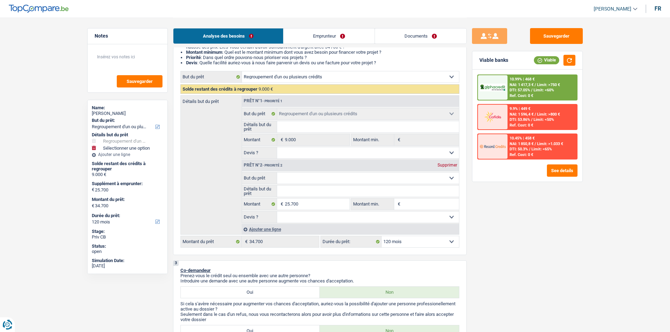
click at [323, 197] on fieldset "Confort maison: meubles, textile, peinture, électroménager, outillage non-profe…" at bounding box center [350, 197] width 217 height 51
click at [313, 206] on input "25.700" at bounding box center [317, 204] width 64 height 11
type input "2.570"
type input "257"
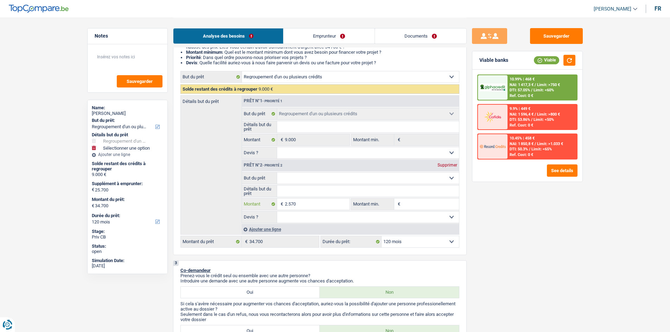
type input "257"
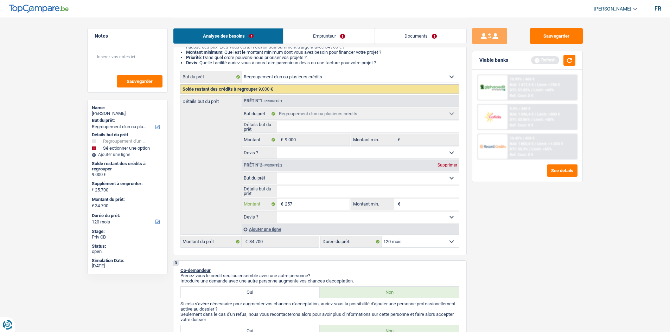
type input "25"
type input "2"
type input "26"
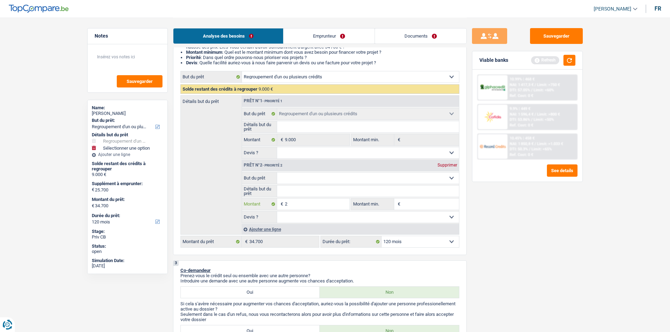
type input "26"
type input "267"
type input "2.670"
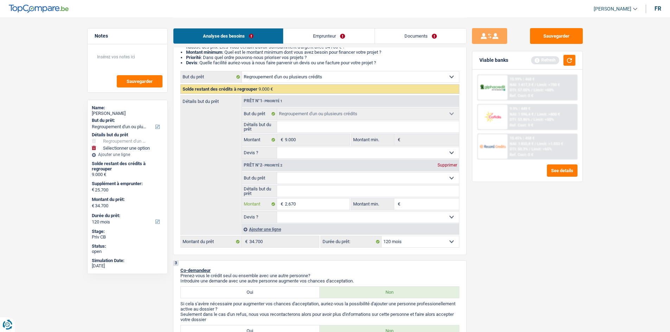
type input "26.700"
click at [313, 206] on input "26.700" at bounding box center [317, 204] width 64 height 11
type input "26.700"
click at [497, 236] on div "Sauvegarder Viable banks Refresh 10.99% | 468 € NAI: 1 417,3 € / Limit: >750 € …" at bounding box center [526, 174] width 121 height 293
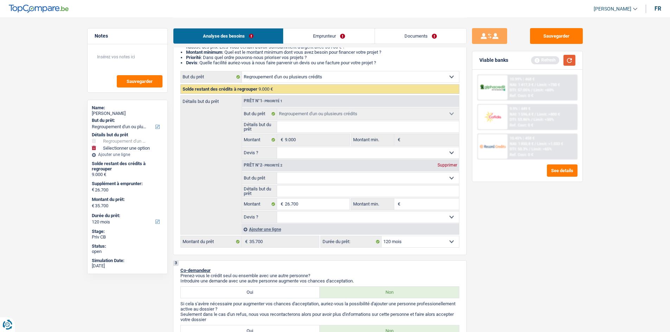
click at [570, 59] on button "button" at bounding box center [569, 60] width 12 height 11
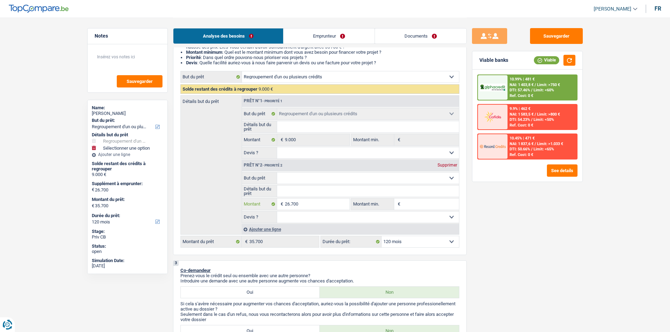
click at [313, 201] on input "26.700" at bounding box center [317, 204] width 64 height 11
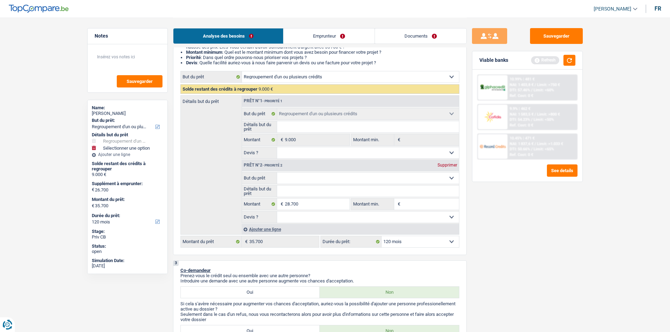
click at [532, 232] on div "Sauvegarder Viable banks Refresh 10.99% | 481 € NAI: 1 403,8 € / Limit: >750 € …" at bounding box center [526, 174] width 121 height 293
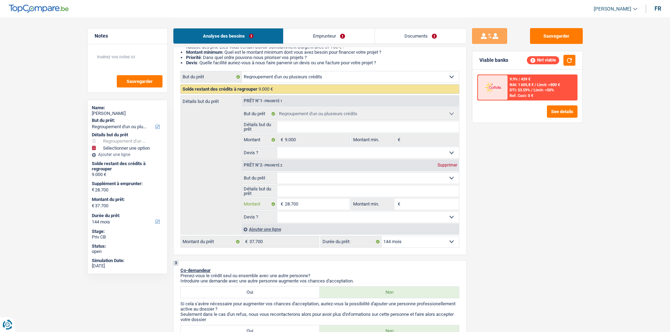
click at [290, 203] on input "28.700" at bounding box center [317, 204] width 64 height 11
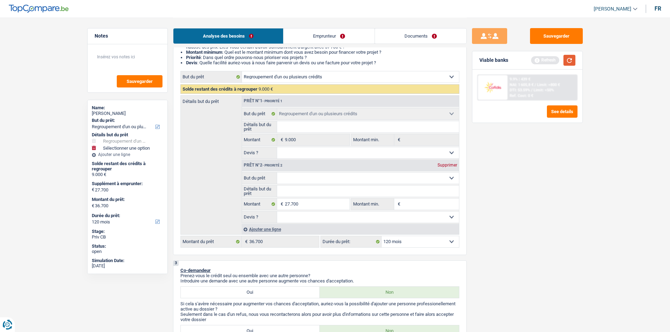
click at [568, 59] on button "button" at bounding box center [569, 60] width 12 height 11
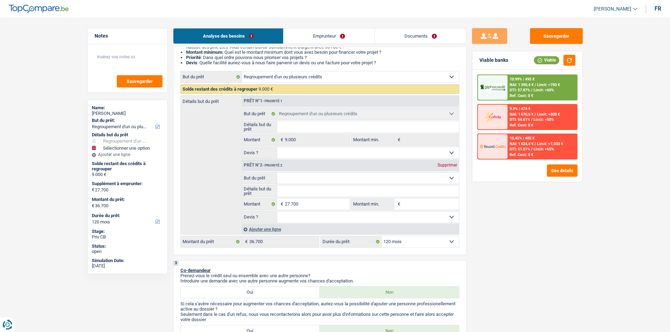
click at [519, 81] on div "10.99% | 495 €" at bounding box center [521, 79] width 25 height 5
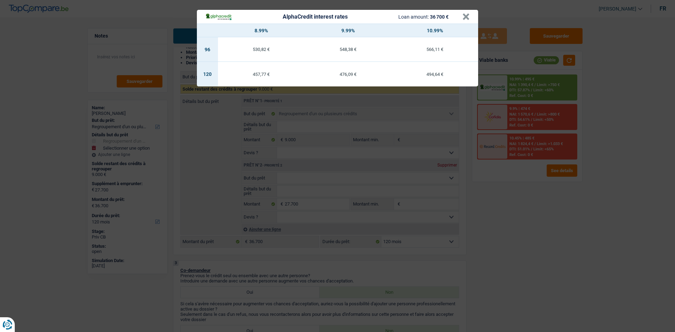
drag, startPoint x: 521, startPoint y: 90, endPoint x: 517, endPoint y: 90, distance: 3.9
click at [520, 90] on div "AlphaCredit interest rates Loan amount: 36 700 € × 8.99% 9.99% 10.99% 96 530,82…" at bounding box center [337, 166] width 675 height 332
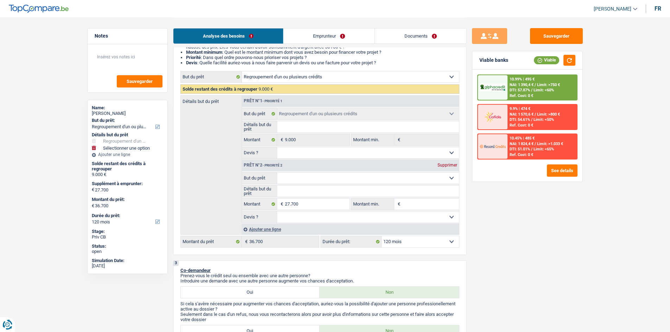
click at [513, 90] on span "DTI: 57.87%" at bounding box center [519, 90] width 20 height 5
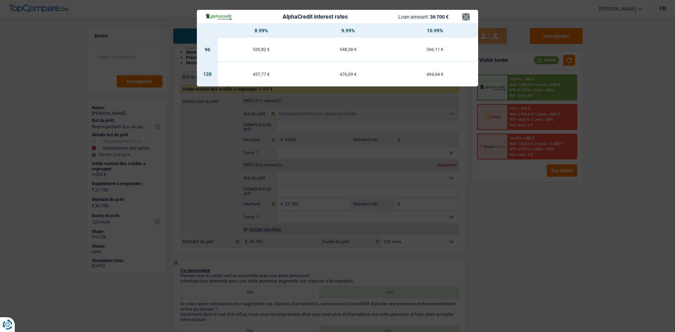
click at [469, 7] on div "AlphaCredit interest rates Loan amount: 36 700 € × 8.99% 9.99% 10.99% 96 530,82…" at bounding box center [337, 166] width 675 height 332
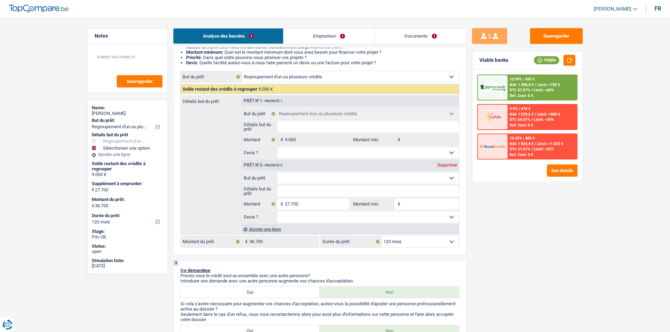
click at [400, 200] on span "€" at bounding box center [398, 204] width 8 height 11
click at [406, 202] on input "Montant min." at bounding box center [430, 204] width 57 height 11
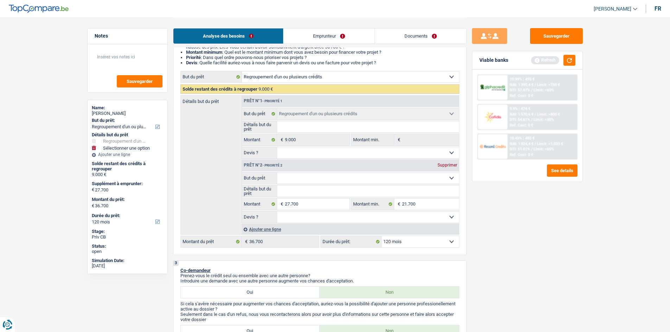
click at [396, 27] on div "Analyse des besoins Emprunteur Documents" at bounding box center [319, 33] width 293 height 30
click at [396, 31] on link "Documents" at bounding box center [420, 35] width 91 height 15
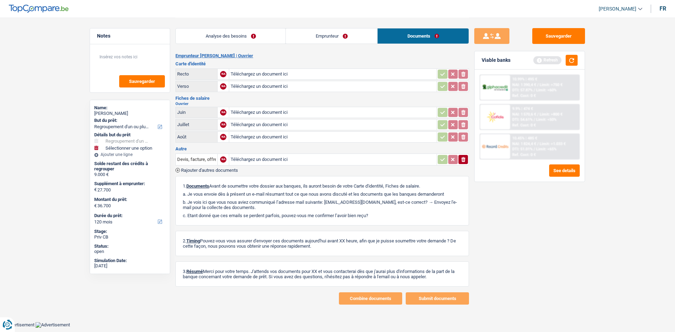
click at [332, 33] on link "Emprunteur" at bounding box center [331, 35] width 91 height 15
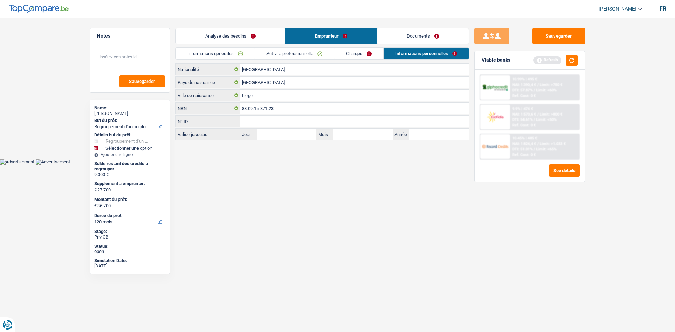
click at [278, 53] on link "Activité professionnelle" at bounding box center [294, 54] width 79 height 12
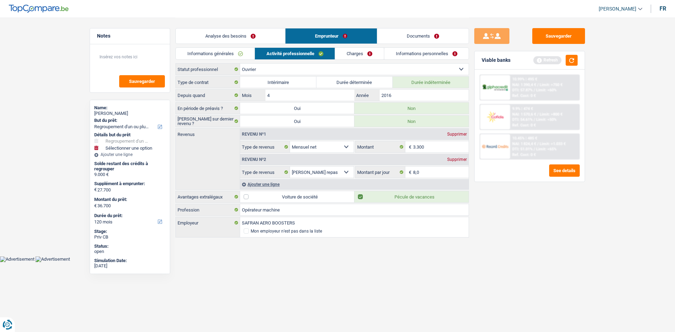
click at [245, 37] on link "Analyse des besoins" at bounding box center [230, 35] width 109 height 15
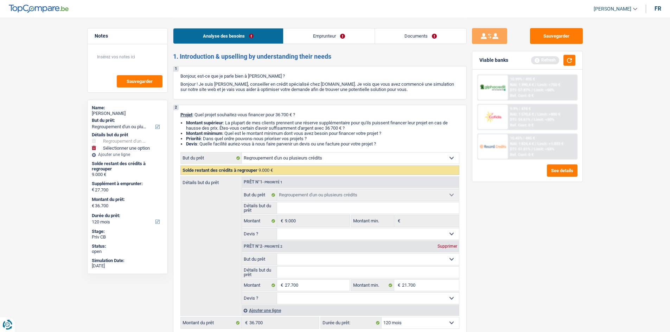
click at [307, 38] on link "Emprunteur" at bounding box center [328, 35] width 91 height 15
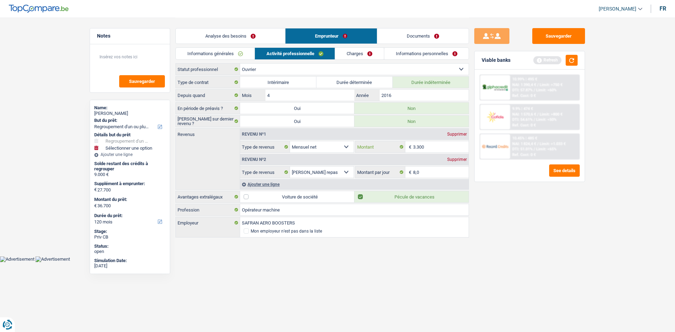
click at [428, 150] on input "3.300" at bounding box center [441, 146] width 56 height 11
drag, startPoint x: 503, startPoint y: 214, endPoint x: 504, endPoint y: 211, distance: 3.8
click at [503, 214] on div "Sauvegarder Viable banks Refresh 10.99% | 495 € NAI: 1 390,4 € / Limit: >750 € …" at bounding box center [529, 174] width 121 height 293
click at [437, 142] on fieldset "26.000 € Montant N'utilisez que des lettres pour répondre" at bounding box center [412, 147] width 114 height 12
click at [439, 149] on input "26.000" at bounding box center [441, 146] width 56 height 11
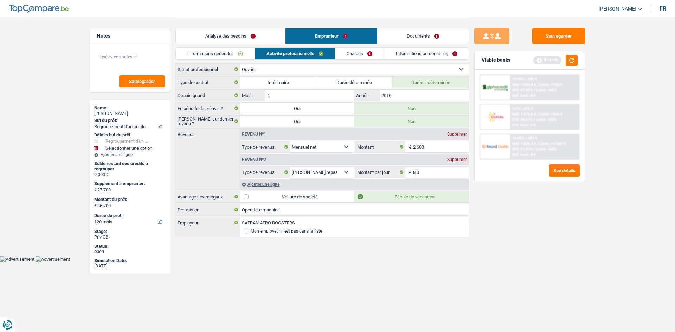
drag, startPoint x: 502, startPoint y: 213, endPoint x: 495, endPoint y: 204, distance: 11.6
click at [500, 213] on div "Sauvegarder Viable banks Refresh 10.99% | 495 € NAI: 1 390,4 € / Limit: >750 € …" at bounding box center [529, 174] width 121 height 293
click at [568, 60] on button "button" at bounding box center [572, 60] width 12 height 11
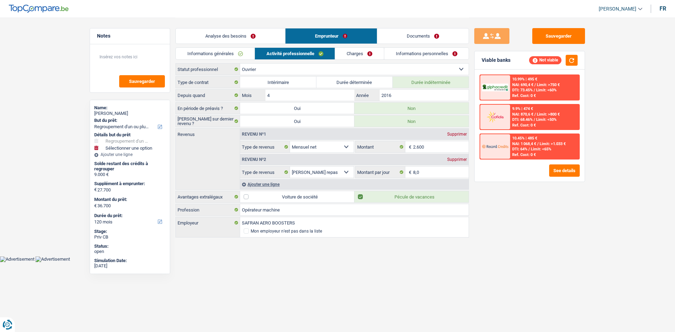
click at [338, 71] on select "Ouvrier Employé privé Employé public Invalide Indépendant Pensionné Chômeur Mut…" at bounding box center [354, 69] width 228 height 11
click at [240, 64] on select "Ouvrier Employé privé Employé public Invalide Indépendant Pensionné Chômeur Mut…" at bounding box center [354, 69] width 228 height 11
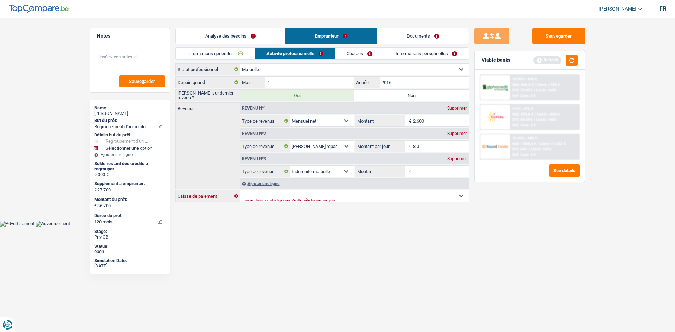
click at [292, 198] on select "Mutualité Chrétienne Mutualité Socialiste (Solidaris) SPF Sécurité Sociale Unio…" at bounding box center [354, 195] width 228 height 11
click at [240, 190] on select "Mutualité Chrétienne Mutualité Socialiste (Solidaris) SPF Sécurité Sociale Unio…" at bounding box center [354, 195] width 228 height 11
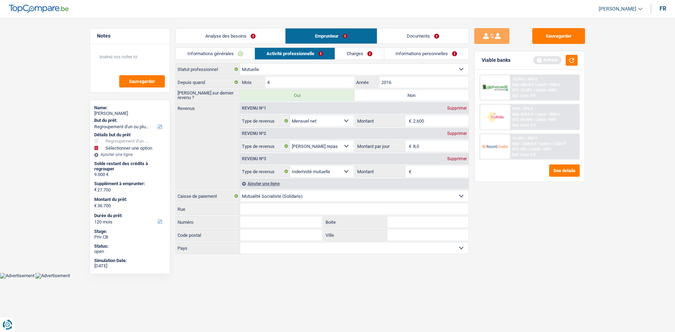
click at [433, 173] on input "Montant" at bounding box center [441, 171] width 56 height 11
click at [421, 169] on input "Montant" at bounding box center [441, 171] width 56 height 11
click at [435, 123] on input "2.600" at bounding box center [441, 120] width 56 height 11
click at [449, 143] on input "8,0" at bounding box center [441, 146] width 56 height 11
click at [418, 120] on input "Montant" at bounding box center [441, 120] width 56 height 11
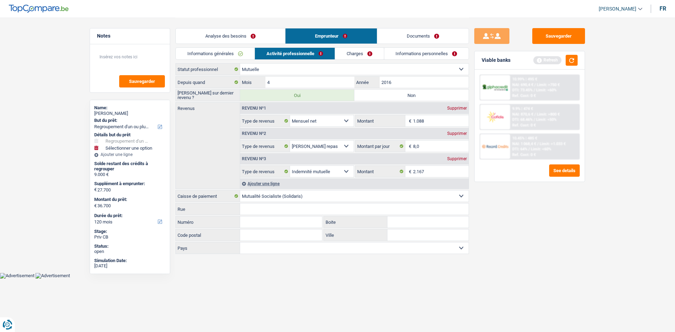
click at [481, 220] on div "Sauvegarder Viable banks Refresh 10.99% | 495 € NAI: 690,4 € / Limit: >750 € DT…" at bounding box center [529, 174] width 121 height 293
click at [459, 133] on div "Supprimer" at bounding box center [456, 133] width 23 height 4
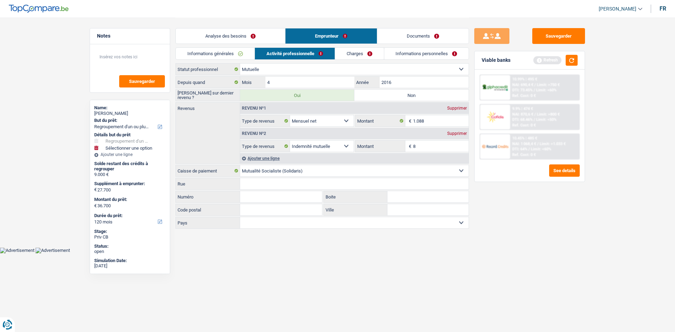
drag, startPoint x: 488, startPoint y: 255, endPoint x: 471, endPoint y: 243, distance: 21.0
click at [477, 247] on div "Sauvegarder Viable banks Refresh 10.99% | 495 € NAI: 690,4 € / Limit: >750 € DT…" at bounding box center [529, 174] width 121 height 293
click at [572, 65] on button "button" at bounding box center [572, 60] width 12 height 11
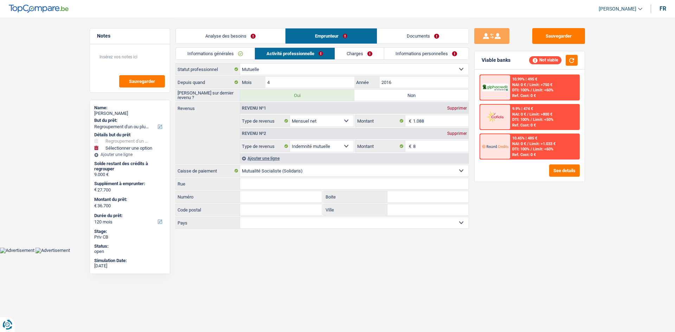
click at [364, 56] on link "Charges" at bounding box center [359, 54] width 49 height 12
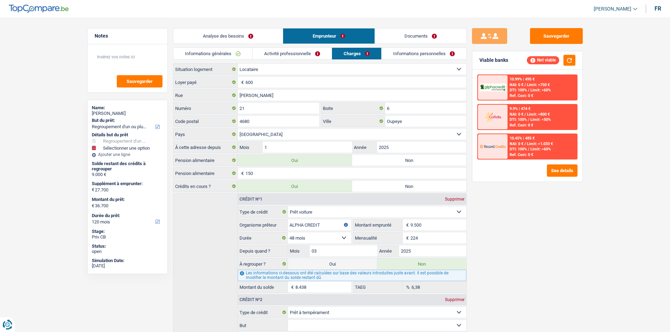
click at [228, 37] on link "Analyse des besoins" at bounding box center [227, 35] width 109 height 15
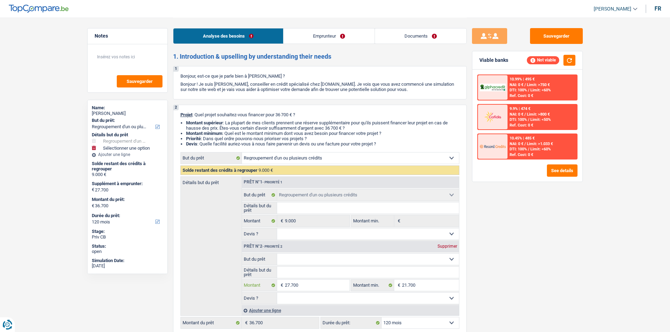
click at [304, 284] on input "27.700" at bounding box center [317, 285] width 64 height 11
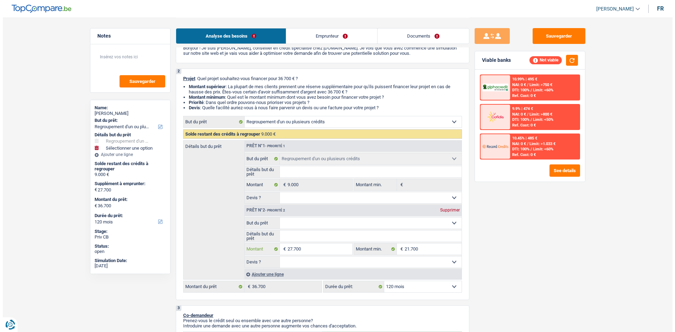
scroll to position [70, 0]
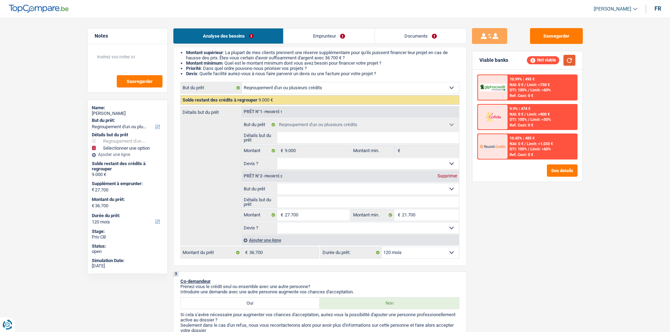
click at [570, 58] on button "button" at bounding box center [569, 60] width 12 height 11
click at [288, 214] on input "27.700" at bounding box center [317, 214] width 64 height 11
click at [289, 215] on input "27.700" at bounding box center [317, 214] width 64 height 11
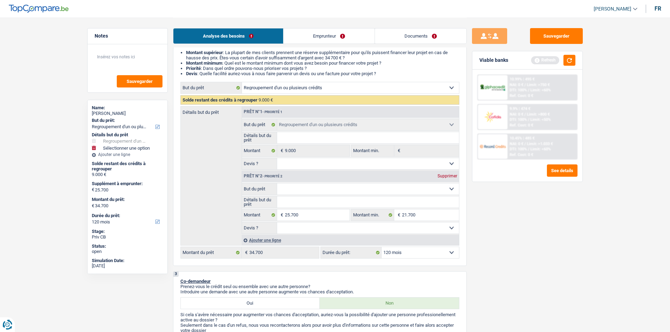
drag, startPoint x: 496, startPoint y: 254, endPoint x: 517, endPoint y: 243, distance: 24.4
click at [496, 254] on div "Sauvegarder Viable banks Refresh 10.99% | 495 € NAI: 0 € / Limit: >750 € DTI: 1…" at bounding box center [526, 174] width 121 height 293
click at [570, 60] on button "button" at bounding box center [569, 60] width 12 height 11
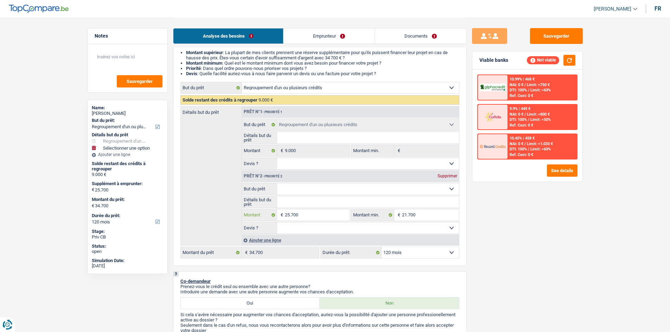
click at [289, 214] on input "25.700" at bounding box center [317, 214] width 64 height 11
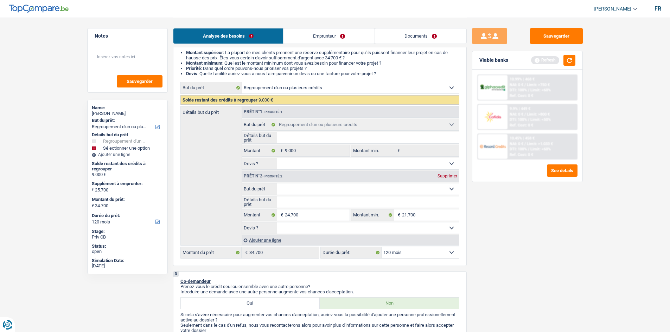
click at [509, 233] on div "Sauvegarder Viable banks Refresh 10.99% | 468 € NAI: 0 € / Limit: >750 € DTI: 1…" at bounding box center [526, 174] width 121 height 293
click at [566, 66] on div "Viable banks Refresh" at bounding box center [527, 60] width 110 height 18
click at [568, 63] on button "button" at bounding box center [569, 60] width 12 height 11
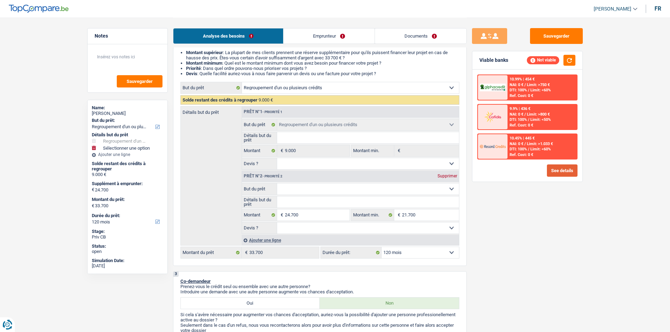
click at [556, 172] on button "See details" at bounding box center [562, 170] width 31 height 12
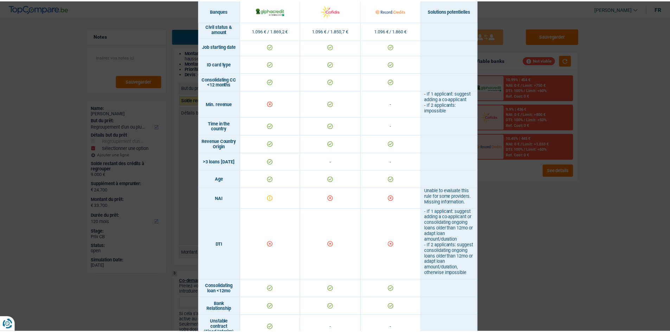
scroll to position [105, 0]
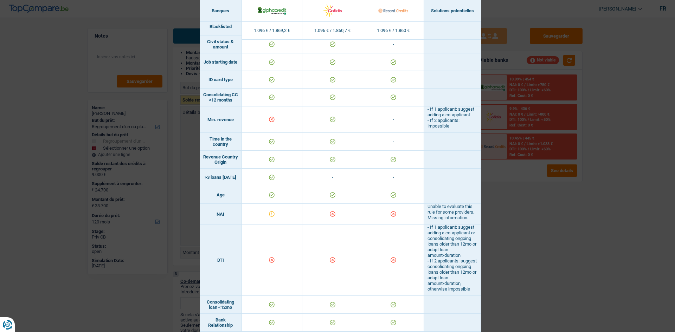
click at [501, 234] on div "Banks conditions × Banques Solutions potentielles Revenus / Charges 1.096 € / 1…" at bounding box center [337, 166] width 675 height 332
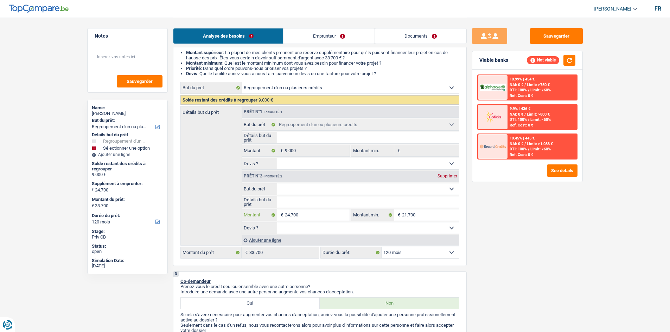
click at [289, 216] on input "24.700" at bounding box center [317, 214] width 64 height 11
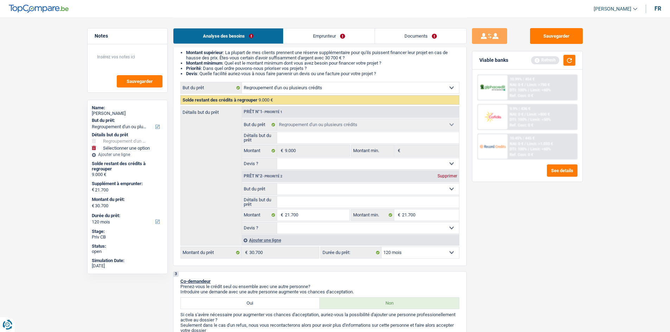
drag, startPoint x: 498, startPoint y: 251, endPoint x: 498, endPoint y: 245, distance: 6.0
click at [498, 251] on div "Sauvegarder Viable banks Refresh 10.99% | 454 € NAI: 0 € / Limit: >750 € DTI: 1…" at bounding box center [526, 174] width 121 height 293
click at [565, 64] on button "button" at bounding box center [569, 60] width 12 height 11
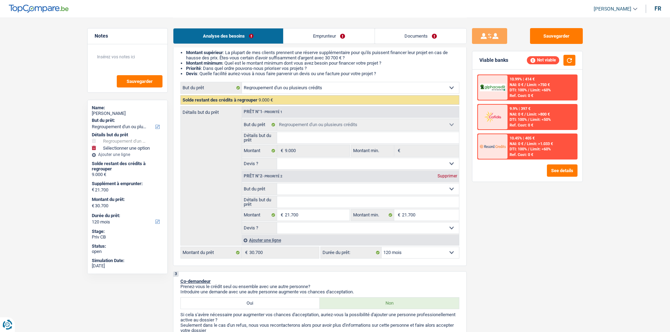
click at [394, 257] on select "12 mois 18 mois 24 mois 30 mois 36 mois 42 mois 48 mois 60 mois 72 mois 84 mois…" at bounding box center [419, 252] width 77 height 11
click at [381, 247] on select "12 mois 18 mois 24 mois 30 mois 36 mois 42 mois 48 mois 60 mois 72 mois 84 mois…" at bounding box center [419, 252] width 77 height 11
click at [322, 219] on input "21.700" at bounding box center [317, 214] width 64 height 11
click at [346, 39] on link "Emprunteur" at bounding box center [328, 35] width 91 height 15
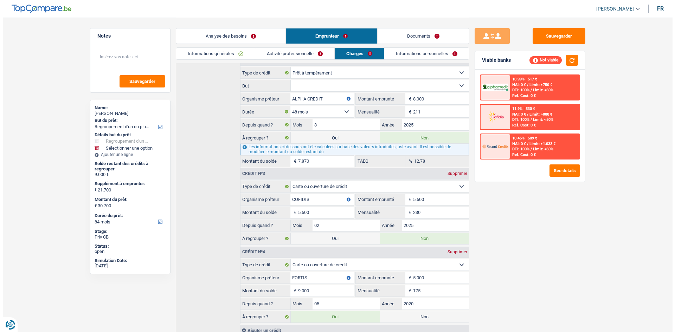
scroll to position [267, 0]
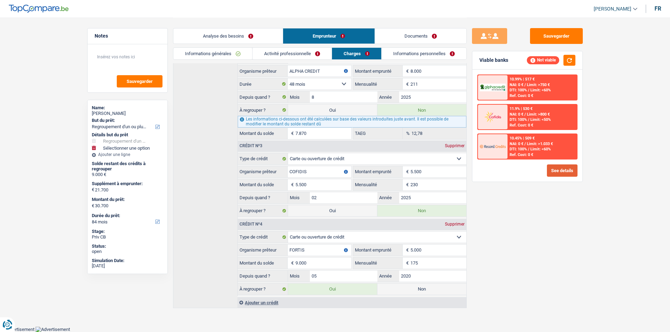
click at [563, 170] on button "See details" at bounding box center [562, 170] width 31 height 12
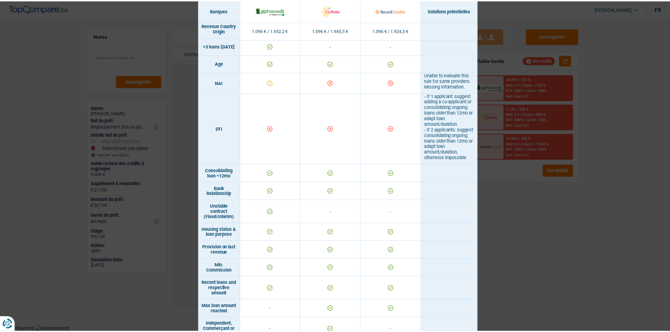
scroll to position [246, 0]
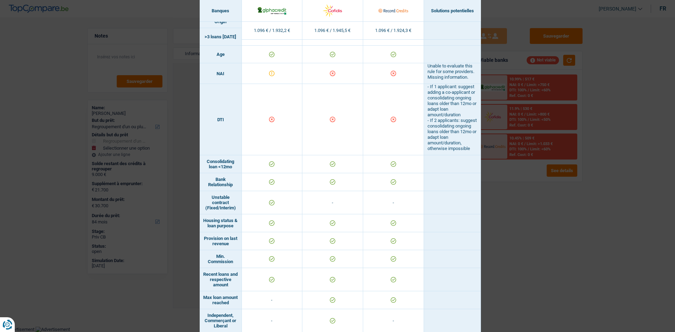
drag, startPoint x: 560, startPoint y: 231, endPoint x: 556, endPoint y: 230, distance: 3.7
click at [560, 230] on div "Banks conditions × Banques Solutions potentielles Revenus / Charges 1.096 € / 1…" at bounding box center [337, 166] width 675 height 332
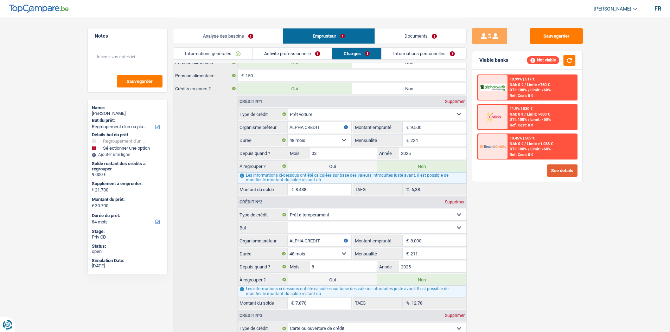
scroll to position [141, 0]
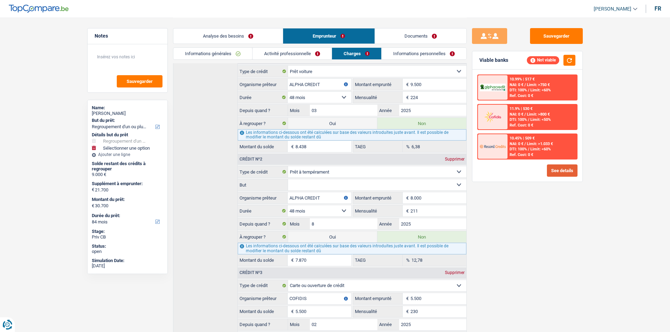
drag, startPoint x: 619, startPoint y: 12, endPoint x: 592, endPoint y: 349, distance: 337.7
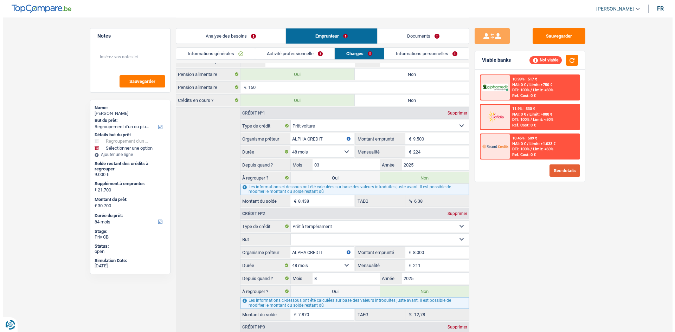
scroll to position [0, 0]
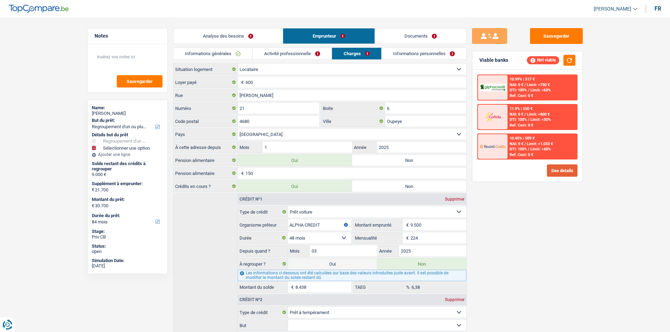
click at [568, 173] on button "See details" at bounding box center [562, 170] width 31 height 12
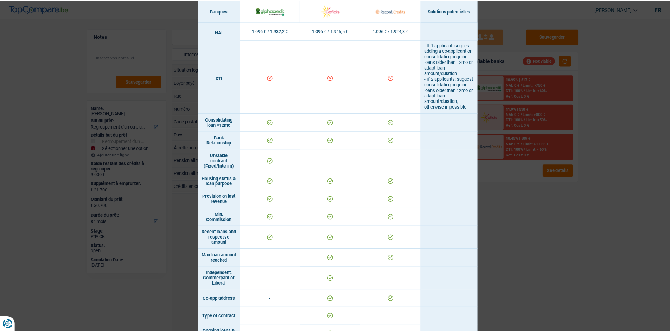
scroll to position [175, 0]
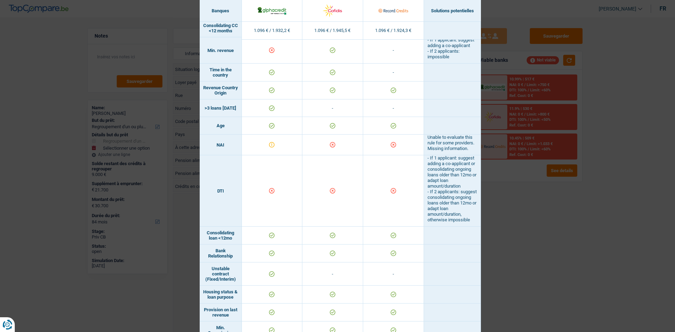
click at [547, 202] on div "Banks conditions × Banques Solutions potentielles Revenus / Charges 1.096 € / 1…" at bounding box center [337, 166] width 675 height 332
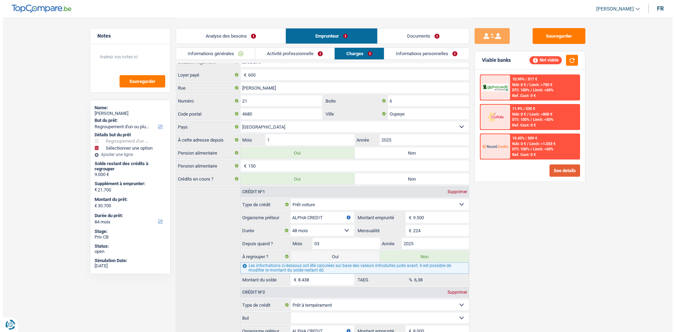
scroll to position [0, 0]
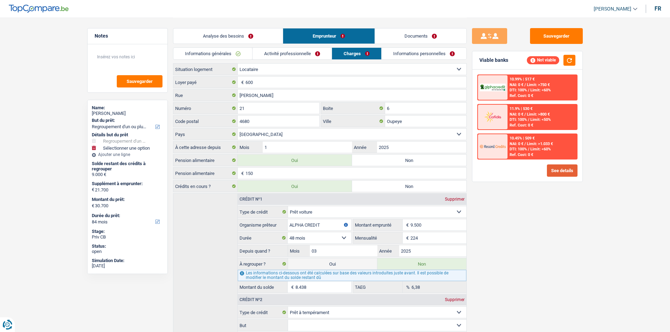
click at [558, 171] on button "See details" at bounding box center [562, 170] width 31 height 12
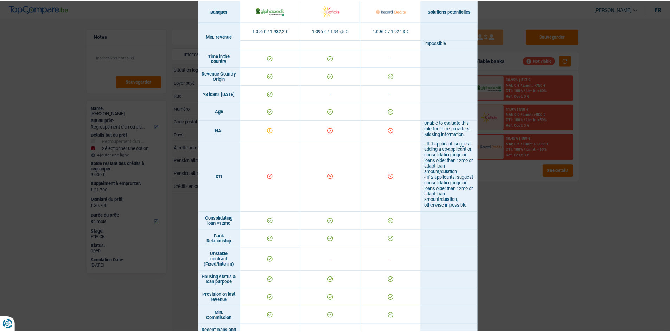
scroll to position [211, 0]
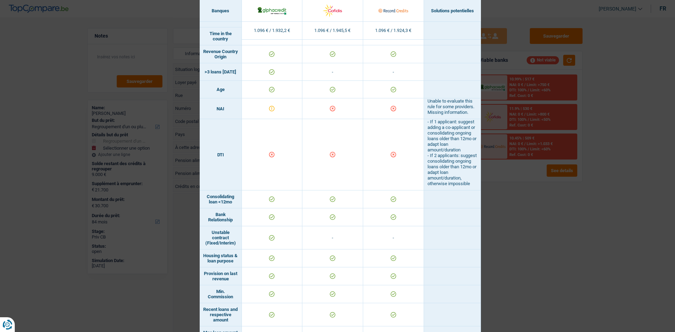
click at [527, 251] on div "Banks conditions × Banques Solutions potentielles Revenus / Charges 1.096 € / 1…" at bounding box center [337, 166] width 675 height 332
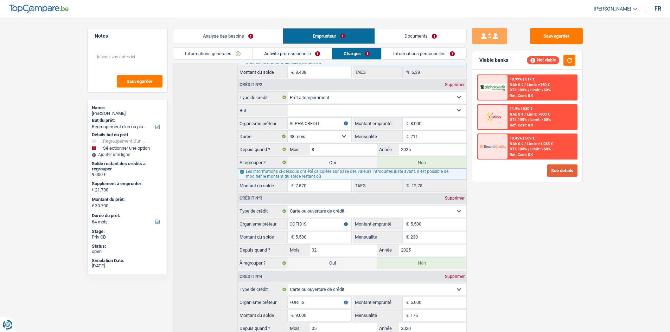
scroll to position [267, 0]
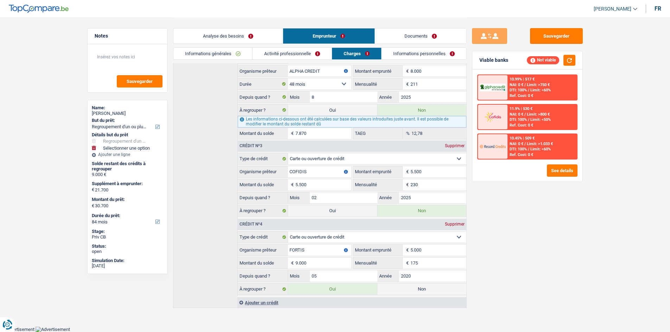
click at [214, 35] on link "Analyse des besoins" at bounding box center [227, 35] width 109 height 15
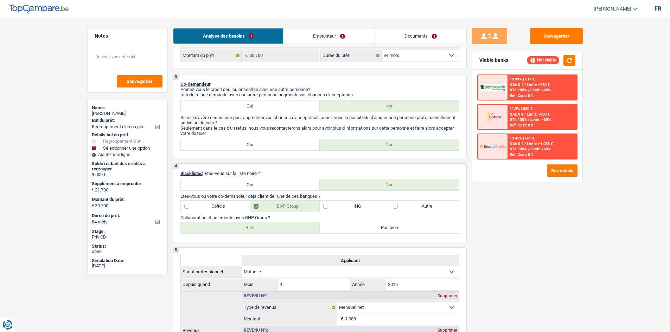
click at [303, 35] on link "Emprunteur" at bounding box center [328, 35] width 91 height 15
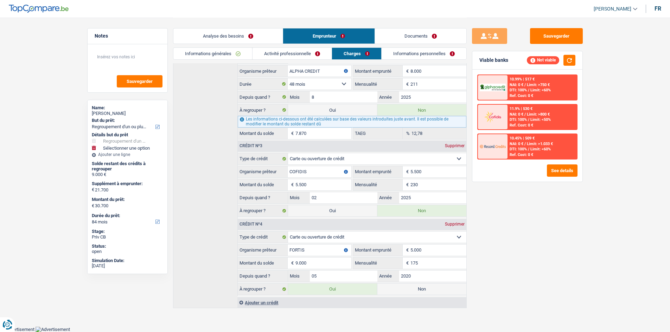
click at [229, 36] on link "Analyse des besoins" at bounding box center [227, 35] width 109 height 15
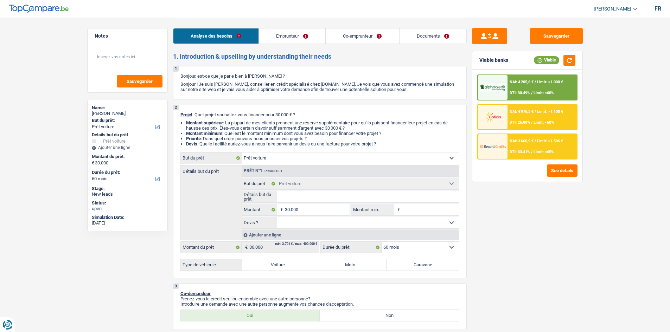
select select "car"
select select "60"
select select "car"
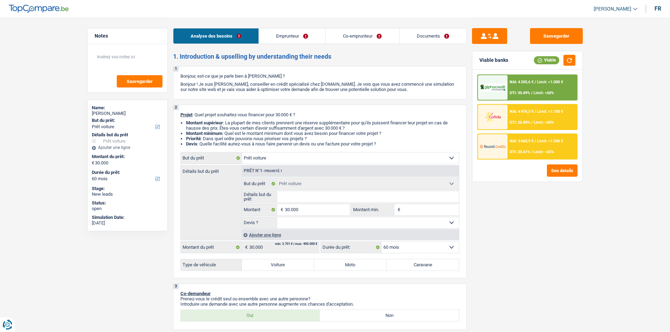
select select "60"
select select "worker"
select select "privateEmployee"
select select "familyAllowances"
select select "netSalary"
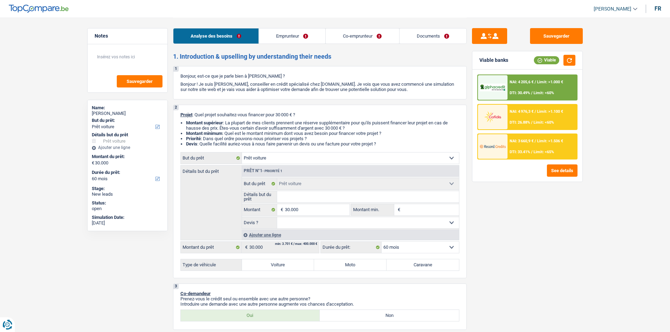
select select "netSalary"
select select "mealVouchers"
select select "ownerWithMortgage"
select select "mortgage"
select select "300"
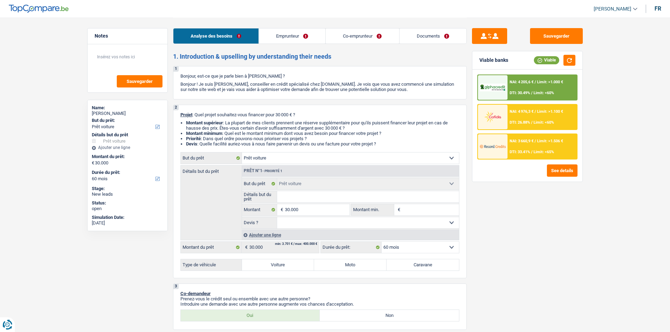
select select "car"
select select "60"
click at [275, 269] on label "Voiture" at bounding box center [278, 264] width 72 height 11
click at [275, 269] on input "Voiture" at bounding box center [278, 264] width 72 height 11
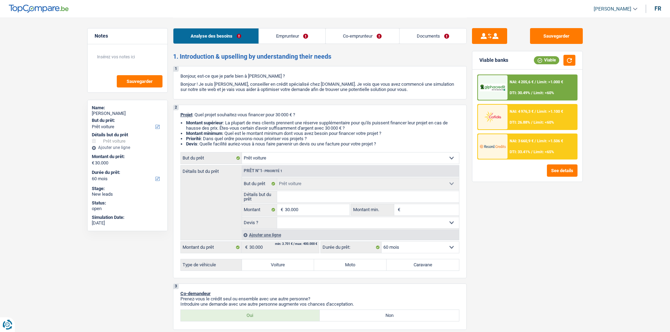
radio input "true"
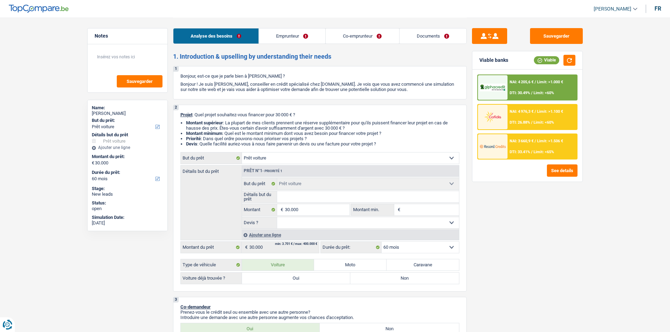
click at [309, 279] on label "Oui" at bounding box center [296, 278] width 109 height 11
click at [309, 279] on input "Oui" at bounding box center [296, 278] width 109 height 11
radio input "true"
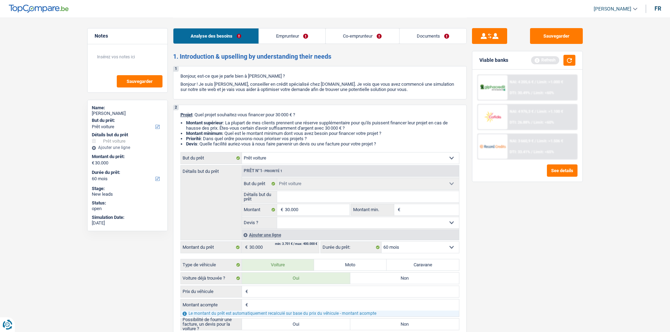
click at [298, 293] on input "Prix du véhicule" at bounding box center [354, 291] width 209 height 11
type input "2"
type input "29"
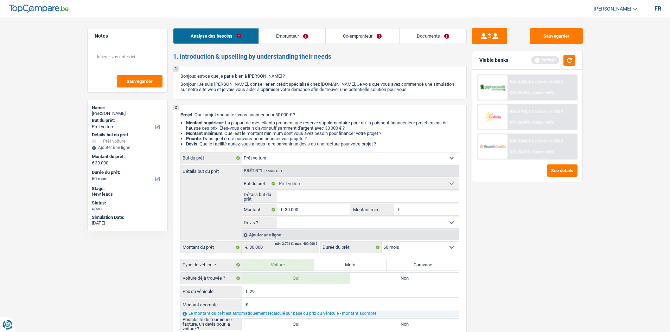
type input "299"
type input "29"
type input "290"
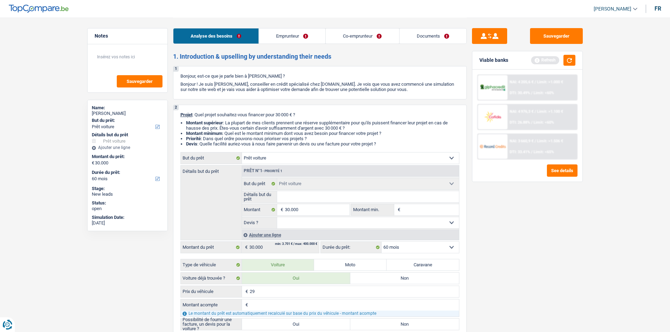
type input "290"
type input "2.900"
type input "29.000"
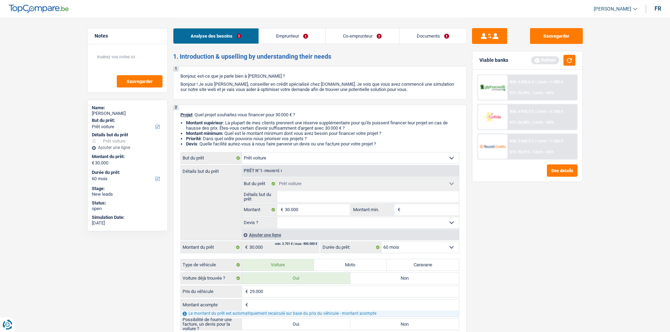
type input "29.000"
click at [311, 304] on input "Montant acompte" at bounding box center [354, 304] width 209 height 11
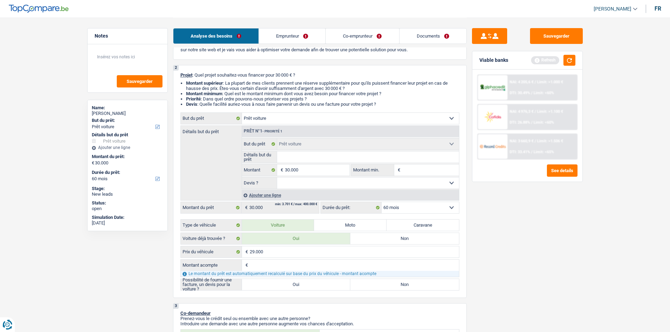
scroll to position [105, 0]
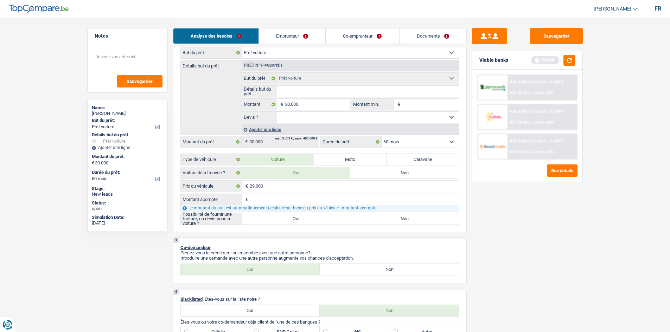
click at [319, 220] on label "Oui" at bounding box center [296, 218] width 109 height 11
click at [319, 220] on input "Oui" at bounding box center [296, 218] width 109 height 11
radio input "true"
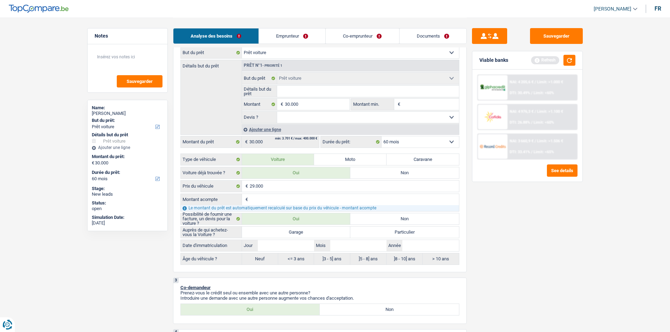
click at [328, 234] on label "Garage" at bounding box center [296, 232] width 109 height 11
click at [328, 234] on input "Garage" at bounding box center [296, 232] width 109 height 11
radio input "true"
click at [413, 246] on input "Année" at bounding box center [430, 245] width 56 height 11
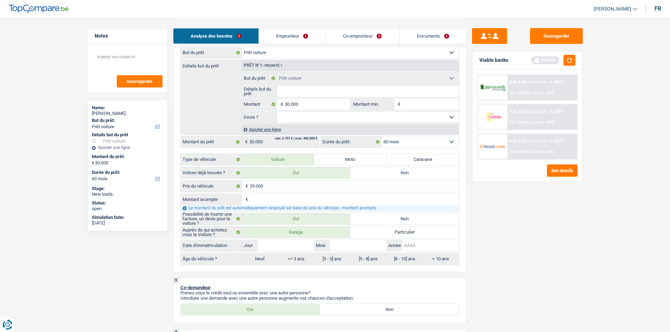
type input "2"
type input "20"
type input "201"
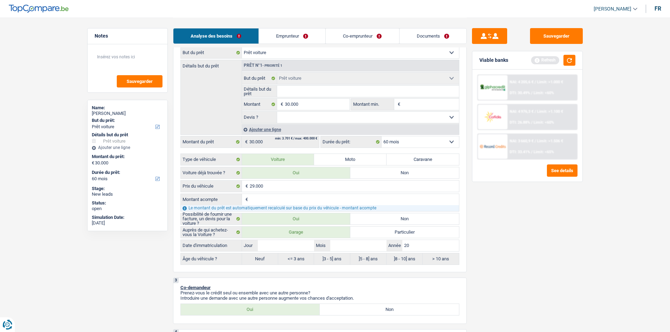
type input "201"
type input "2019"
click at [360, 245] on input "Mois" at bounding box center [358, 245] width 56 height 11
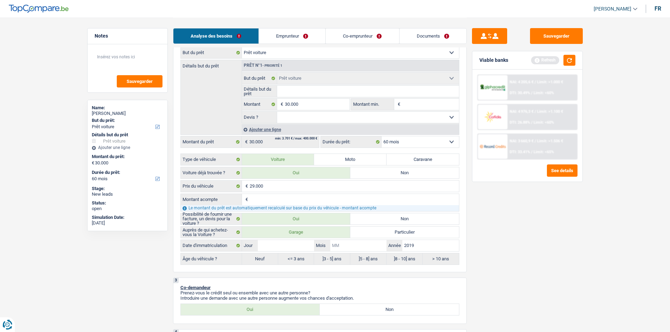
type input "0"
type input "04"
click at [300, 245] on input "Jour" at bounding box center [286, 245] width 56 height 11
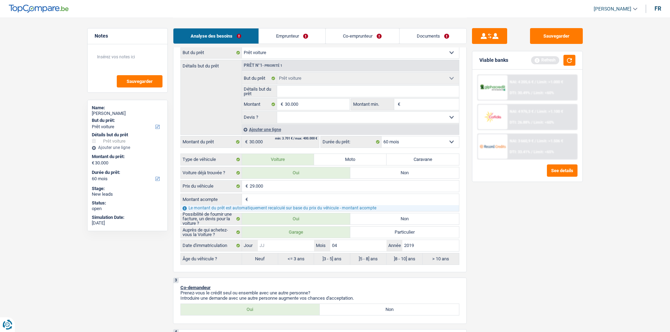
type input "0"
type input "04"
radio input "false"
type input "04"
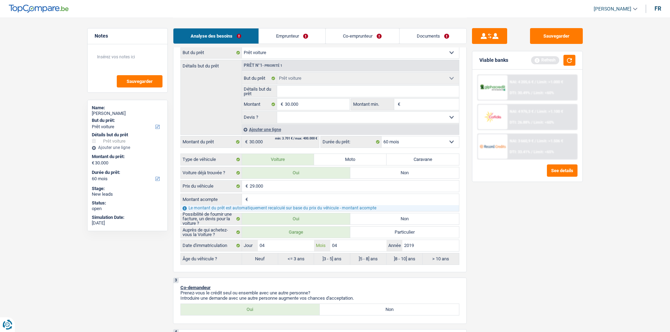
radio input "true"
type input "0"
type input "04"
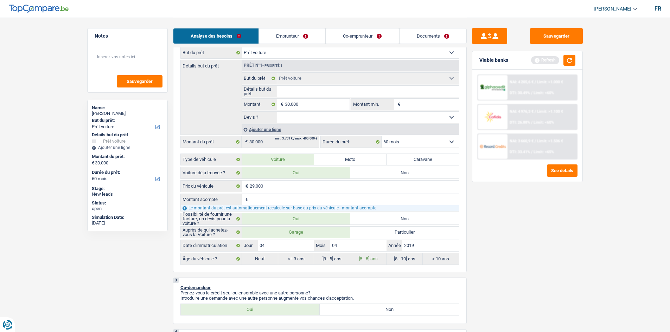
click at [495, 246] on div "Sauvegarder Viable banks Refresh NAI: 4 205,6 € / Limit: >1.000 € DTI: 30.49% /…" at bounding box center [526, 174] width 121 height 293
click at [372, 116] on select "Oui Non Non répondu Sélectionner une option" at bounding box center [368, 117] width 182 height 11
select select "yes"
click at [277, 112] on select "Oui Non Non répondu Sélectionner une option" at bounding box center [368, 117] width 182 height 11
select select "yes"
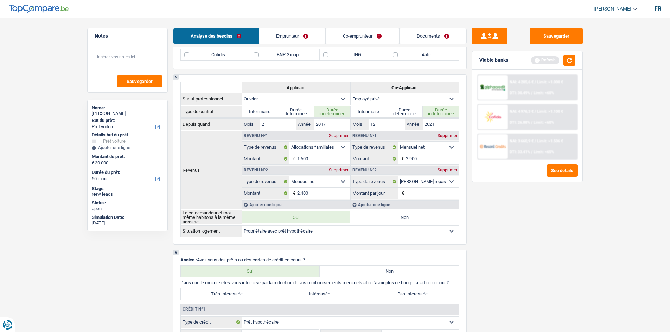
scroll to position [387, 0]
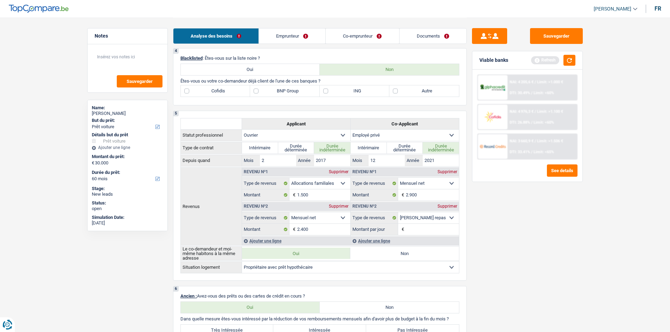
click at [415, 87] on label "Autre" at bounding box center [424, 90] width 70 height 11
click at [415, 87] on input "Autre" at bounding box center [424, 90] width 70 height 11
checkbox input "true"
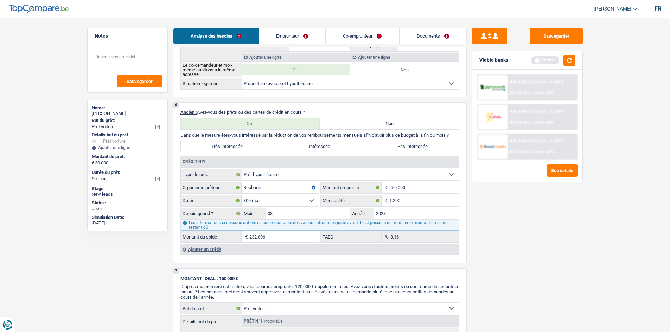
scroll to position [598, 0]
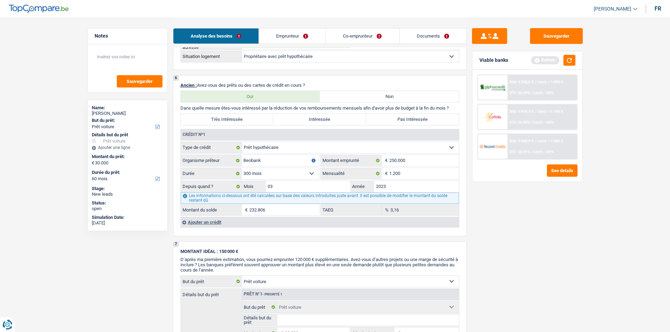
click at [209, 221] on div "Ajouter un crédit" at bounding box center [319, 222] width 278 height 11
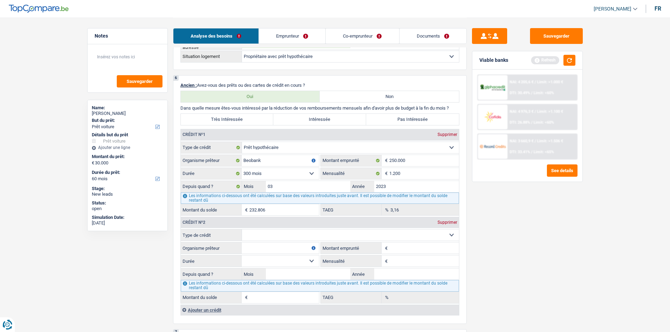
click at [255, 238] on select "Carte ou ouverture de crédit Prêt hypothécaire Vente à tempérament Prêt à tempé…" at bounding box center [350, 235] width 217 height 11
select select "renovationLoan"
type input "0"
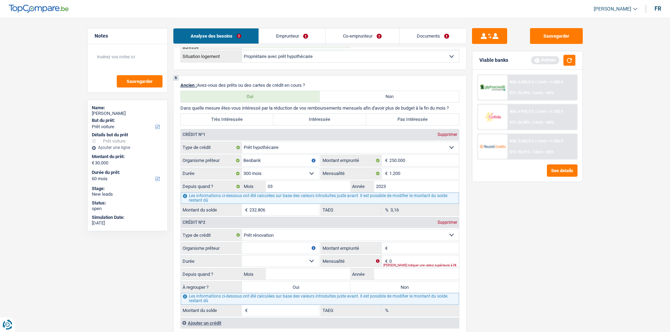
click at [298, 247] on input "Organisme prêteur" at bounding box center [279, 248] width 77 height 11
type input "BEOBANK"
click at [404, 250] on input "Montant emprunté" at bounding box center [424, 248] width 70 height 11
type input "20.000"
click at [477, 258] on div "Sauvegarder Viable banks Refresh NAI: 4 205,6 € / Limit: >1.000 € DTI: 30.49% /…" at bounding box center [526, 174] width 121 height 293
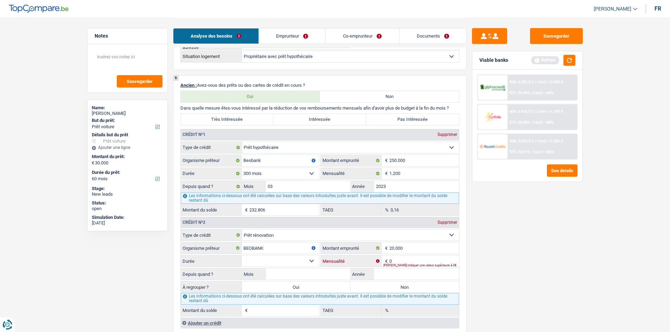
click at [396, 260] on input "0" at bounding box center [424, 261] width 70 height 11
type input "314"
click at [283, 258] on select "12 mois 18 mois 24 mois 30 mois 36 mois 42 mois 48 mois 60 mois 72 mois 84 mois…" at bounding box center [279, 261] width 77 height 11
select select "60"
click at [241, 256] on select "12 mois 18 mois 24 mois 30 mois 36 mois 42 mois 48 mois 60 mois 72 mois 84 mois…" at bounding box center [279, 261] width 77 height 11
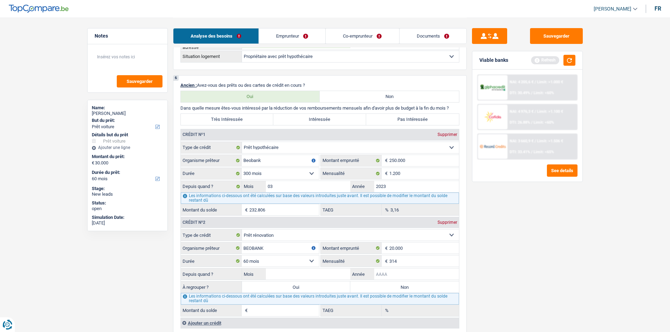
click at [388, 274] on input "Année" at bounding box center [416, 274] width 85 height 11
type input "2023"
click at [292, 278] on input "Mois" at bounding box center [308, 274] width 85 height 11
type input "05"
type input "10.377"
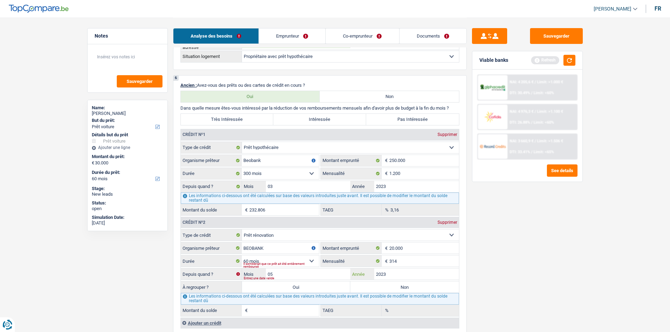
type input "0,00"
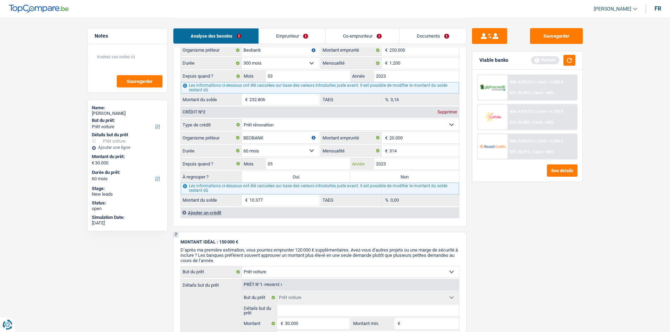
scroll to position [708, 0]
click at [210, 211] on div "Ajouter un crédit" at bounding box center [319, 212] width 278 height 11
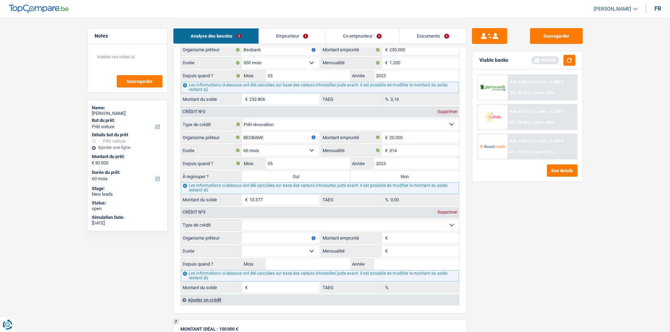
click at [272, 241] on input "Organisme prêteur" at bounding box center [279, 238] width 77 height 11
type input "BEOBANK"
click at [272, 226] on select "Carte ou ouverture de crédit Prêt hypothécaire Vente à tempérament Prêt à tempé…" at bounding box center [350, 225] width 217 height 11
select select "carLoan"
type input "0"
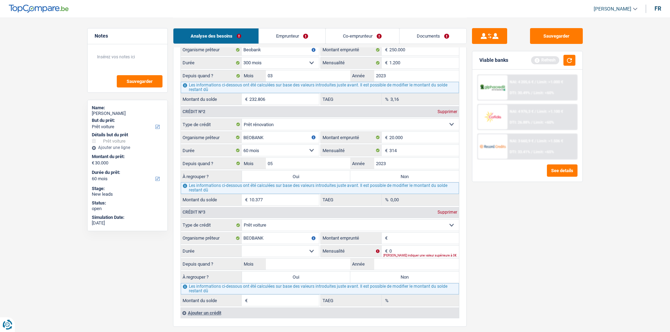
click at [403, 237] on input "Montant emprunté" at bounding box center [424, 238] width 70 height 11
click at [399, 254] on div "[PERSON_NAME] indiquer une valeur supérieure à 0€" at bounding box center [421, 255] width 76 height 3
click at [396, 251] on input "0" at bounding box center [424, 251] width 70 height 11
type input "415"
click at [290, 252] on select "12 mois 18 mois 24 mois Sélectionner une option" at bounding box center [279, 251] width 77 height 11
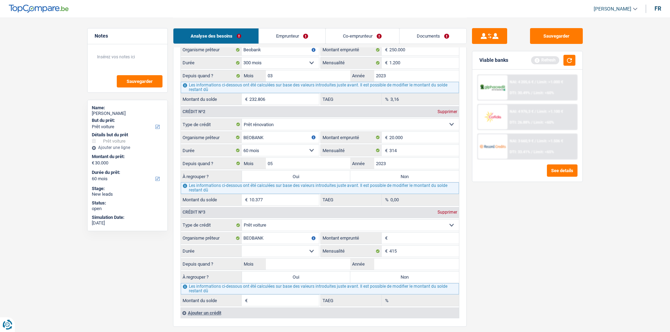
click at [416, 237] on input "Montant emprunté" at bounding box center [424, 238] width 70 height 11
click at [400, 263] on input "Année" at bounding box center [416, 264] width 85 height 11
type input "2022"
click at [316, 261] on input "Mois" at bounding box center [308, 264] width 85 height 11
type input "05"
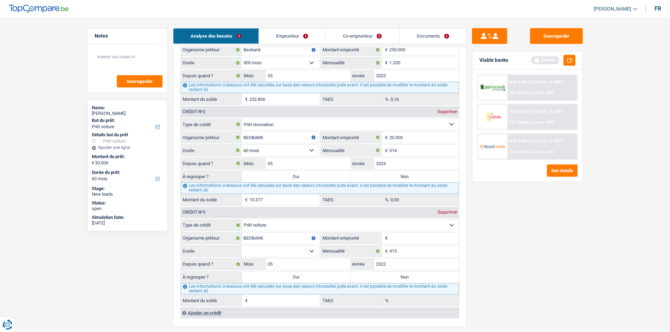
click at [271, 252] on select "12 mois 18 mois 24 mois Sélectionner une option" at bounding box center [279, 251] width 77 height 11
click at [409, 235] on input "Montant emprunté" at bounding box center [424, 238] width 70 height 11
click at [397, 241] on input "Montant emprunté" at bounding box center [424, 238] width 70 height 11
type input "40.000"
click at [479, 244] on div "Sauvegarder Viable banks Refresh NAI: 4 205,6 € / Limit: >1.000 € DTI: 30.49% /…" at bounding box center [526, 174] width 121 height 293
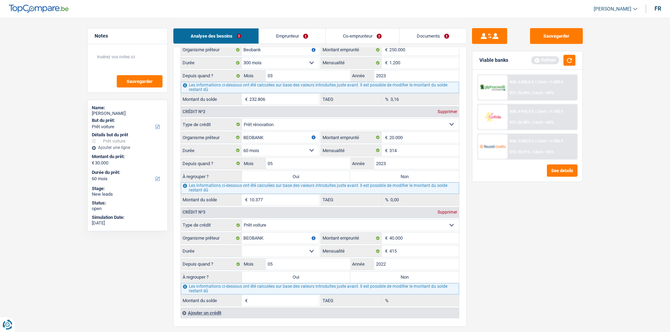
click at [271, 249] on select "12 mois 18 mois 24 mois 30 mois 36 mois 42 mois 48 mois 60 mois 72 mois 84 mois…" at bounding box center [279, 251] width 77 height 11
select select "84"
click at [241, 246] on select "12 mois 18 mois 24 mois 30 mois 36 mois 42 mois 48 mois 60 mois 72 mois 84 mois…" at bounding box center [279, 251] width 77 height 11
type input "19.625"
type input "0,00"
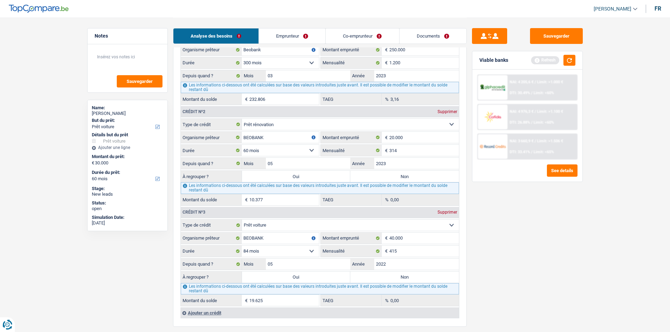
click at [551, 303] on div "Sauvegarder Viable banks Refresh NAI: 4 205,6 € / Limit: >1.000 € DTI: 30.49% /…" at bounding box center [526, 174] width 121 height 293
click at [474, 261] on div "Sauvegarder Viable banks Refresh NAI: 4 205,6 € / Limit: >1.000 € DTI: 30.49% /…" at bounding box center [526, 174] width 121 height 293
click at [481, 278] on div "Sauvegarder Viable banks Refresh NAI: 4 205,6 € / Limit: >1.000 € DTI: 30.49% /…" at bounding box center [526, 174] width 121 height 293
click at [330, 277] on label "Oui" at bounding box center [296, 277] width 109 height 11
click at [330, 277] on input "Oui" at bounding box center [296, 277] width 109 height 11
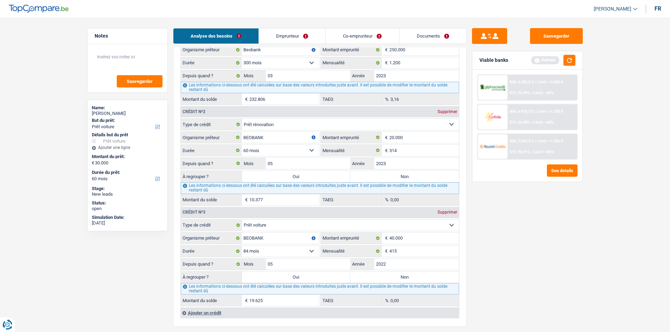
radio input "true"
type input "49.625"
type input "19.625"
select select
type input "19.625"
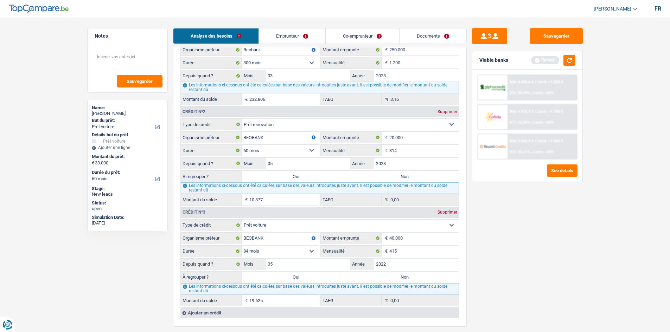
select select
select select "refinancing"
select select "144"
select select "refinancing"
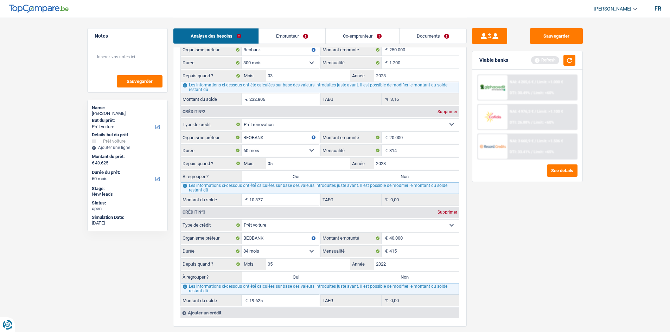
select select "refinancing"
select select "144"
select select "refinancing"
select select "144"
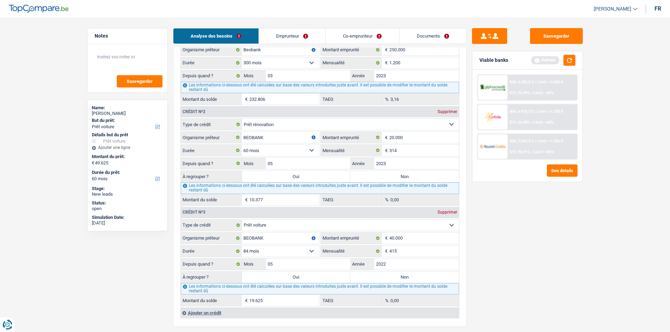
select select "car"
select select "yes"
select select "car"
select select "yes"
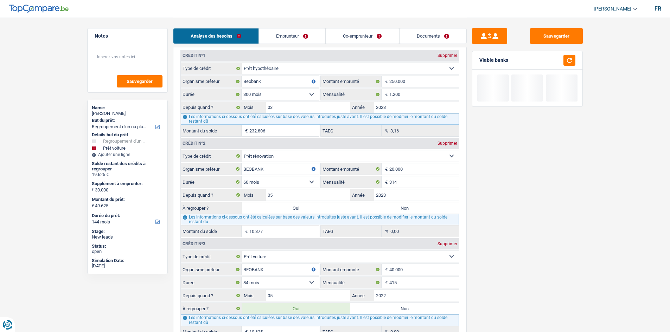
scroll to position [635, 0]
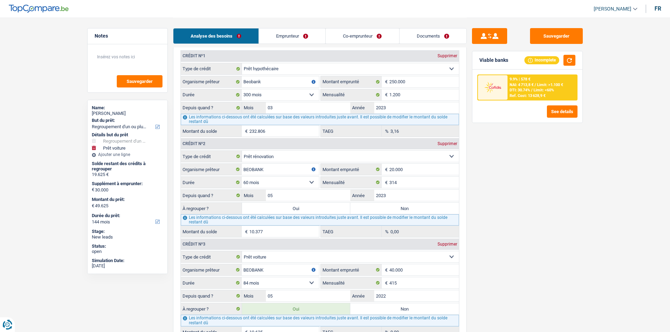
click at [308, 211] on label "Oui" at bounding box center [296, 208] width 109 height 11
click at [308, 211] on input "Oui" at bounding box center [296, 208] width 109 height 11
radio input "true"
type input "30.002"
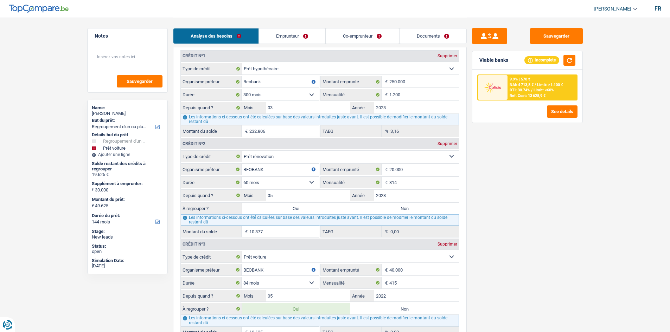
type input "60.002"
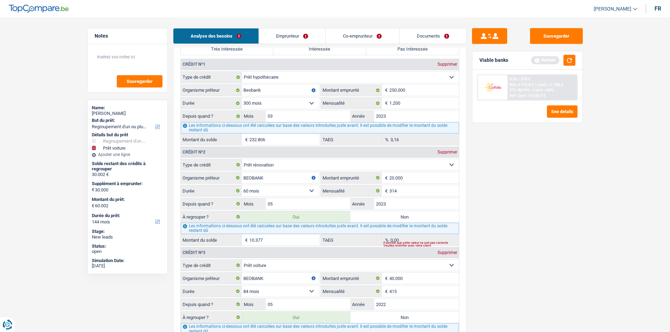
scroll to position [627, 0]
click at [569, 62] on button "button" at bounding box center [569, 60] width 12 height 11
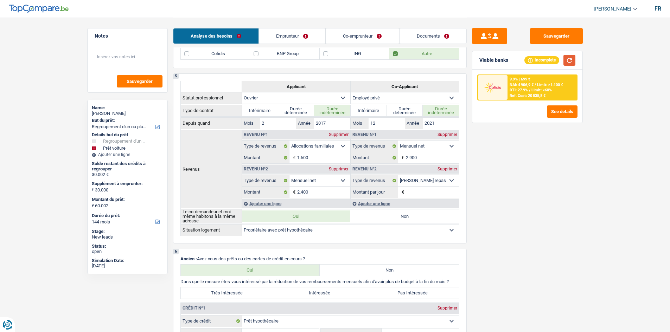
scroll to position [241, 0]
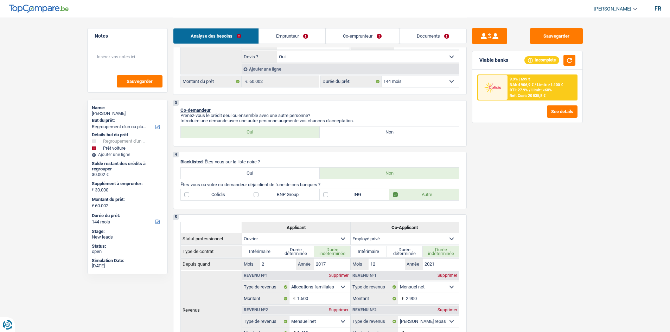
click at [295, 34] on link "Emprunteur" at bounding box center [292, 35] width 66 height 15
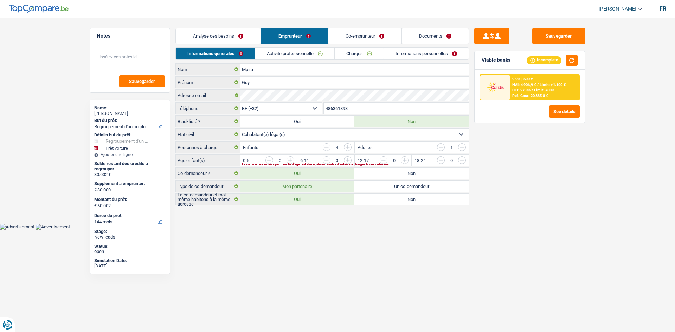
click at [322, 50] on link "Activité professionnelle" at bounding box center [294, 54] width 79 height 12
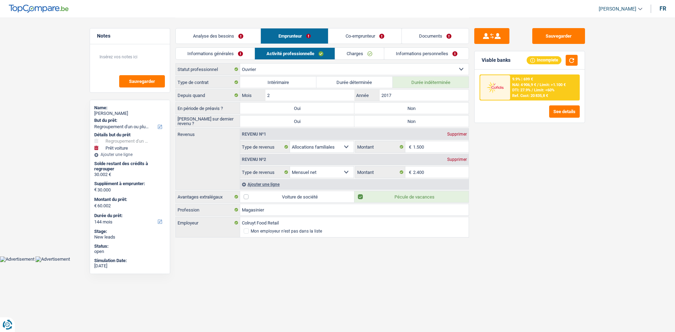
click at [213, 52] on link "Informations générales" at bounding box center [215, 54] width 79 height 12
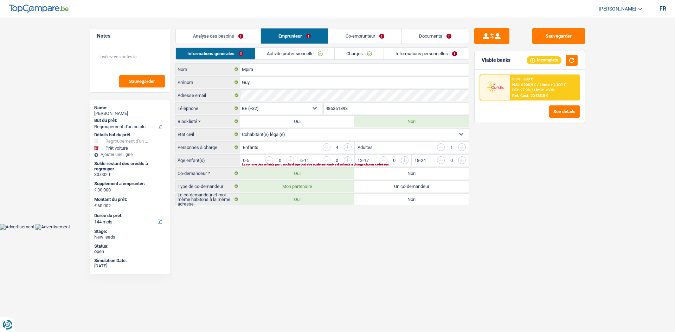
click at [269, 55] on link "Activité professionnelle" at bounding box center [294, 54] width 79 height 12
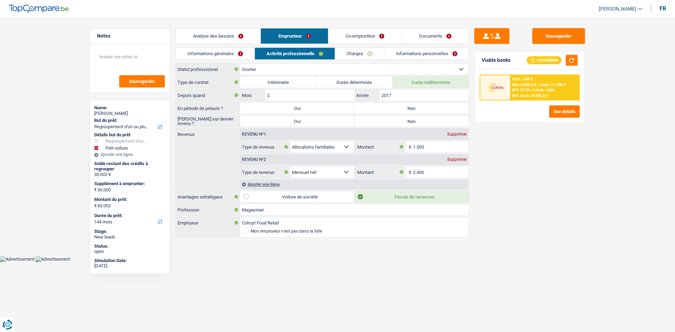
click at [457, 159] on div "Supprimer" at bounding box center [456, 159] width 23 height 4
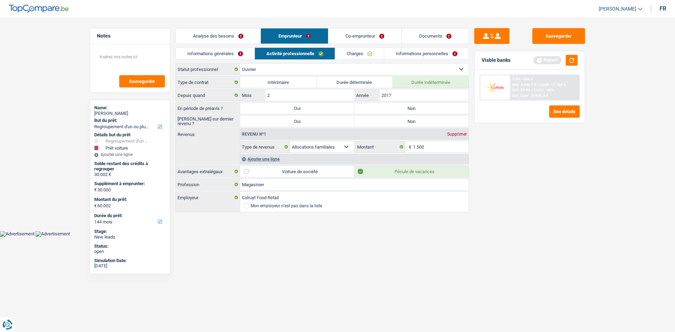
click at [260, 159] on div "Ajouter une ligne" at bounding box center [354, 159] width 228 height 10
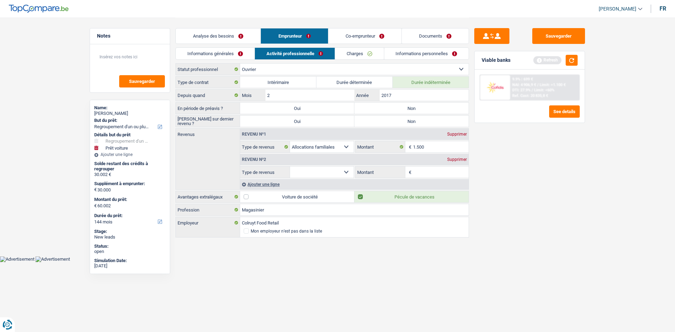
click at [332, 170] on select "Allocation d'handicap Allocations chômage Allocations familiales Chèques repas …" at bounding box center [322, 172] width 64 height 11
select select "netSalary"
click at [290, 167] on select "Allocation d'handicap Allocations chômage Allocations familiales Chèques repas …" at bounding box center [322, 172] width 64 height 11
click at [425, 166] on div "Revenu nº2 Supprimer Allocation d'handicap Allocations chômage Allocations fami…" at bounding box center [354, 165] width 228 height 25
click at [425, 172] on input "Montant" at bounding box center [441, 172] width 56 height 11
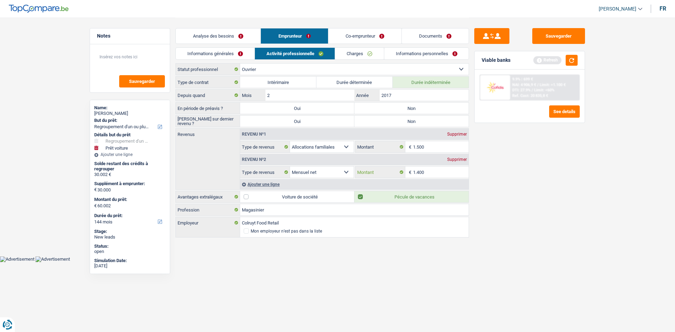
type input "1.400"
click at [274, 185] on div "Ajouter une ligne" at bounding box center [354, 184] width 228 height 10
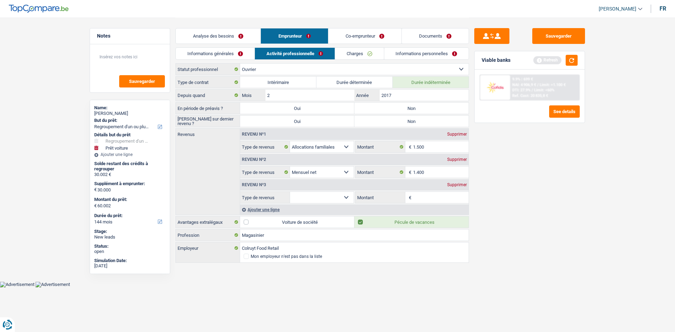
click at [341, 200] on select "Allocation d'handicap Allocations chômage Allocations familiales Chèques repas …" at bounding box center [322, 197] width 64 height 11
select select "mutualityIndemnity"
click at [290, 192] on select "Allocation d'handicap Allocations chômage Allocations familiales Chèques repas …" at bounding box center [322, 197] width 64 height 11
click at [418, 188] on div "Revenu nº3 Supprimer" at bounding box center [354, 184] width 228 height 11
click at [419, 193] on input "Montant" at bounding box center [441, 197] width 56 height 11
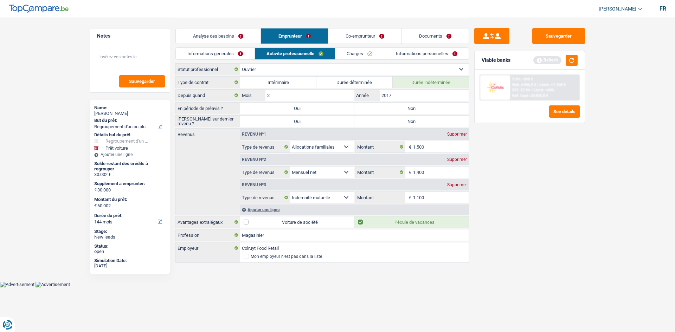
type input "1.100"
click at [533, 204] on div "Sauvegarder Viable banks Refresh 9.9% | 699 € NAI: 4 906,9 € / Limit: >1.100 € …" at bounding box center [529, 174] width 121 height 293
click at [235, 53] on link "Informations générales" at bounding box center [215, 54] width 79 height 12
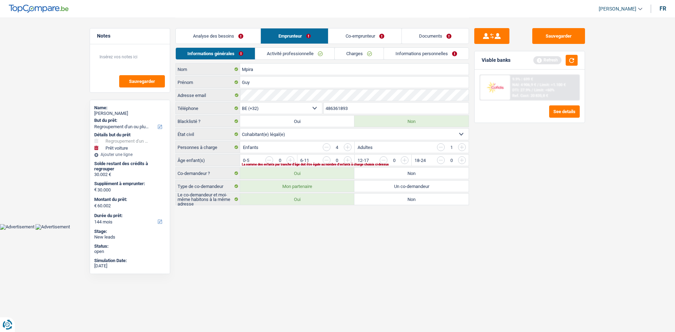
click at [345, 160] on input "button" at bounding box center [490, 161] width 293 height 11
click at [406, 158] on input "button" at bounding box center [547, 161] width 293 height 11
click at [403, 162] on input "button" at bounding box center [547, 161] width 293 height 11
click at [403, 160] on input "button" at bounding box center [547, 161] width 293 height 11
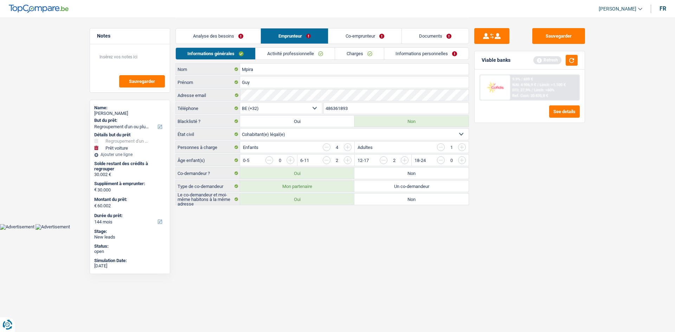
click at [348, 146] on input "button" at bounding box center [348, 147] width 8 height 8
click at [406, 159] on input "button" at bounding box center [547, 161] width 293 height 11
drag, startPoint x: 548, startPoint y: 278, endPoint x: 367, endPoint y: 230, distance: 187.7
click at [367, 230] on html "Vous avez le contrôle de vos données Nous utilisons des cookies, tout comme nos…" at bounding box center [337, 115] width 675 height 230
drag, startPoint x: 420, startPoint y: 225, endPoint x: 297, endPoint y: 49, distance: 215.8
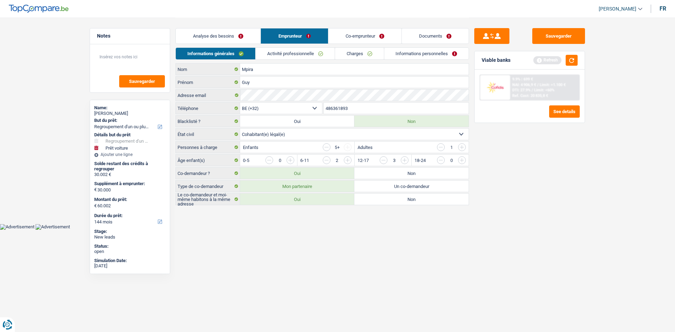
click at [297, 49] on link "Activité professionnelle" at bounding box center [295, 54] width 79 height 12
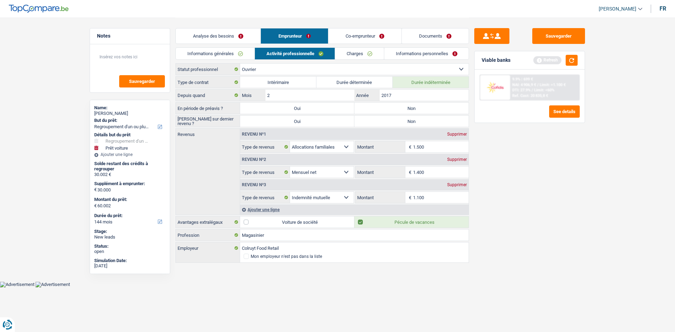
click at [429, 147] on input "1.500" at bounding box center [441, 146] width 56 height 11
type input "1"
type input "375"
click at [346, 32] on link "Co-emprunteur" at bounding box center [364, 35] width 73 height 15
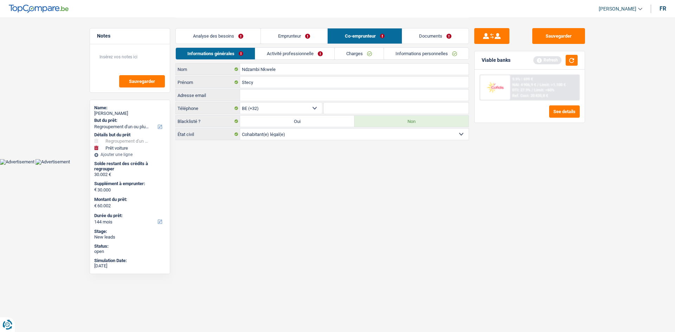
click at [290, 55] on link "Activité professionnelle" at bounding box center [294, 54] width 79 height 12
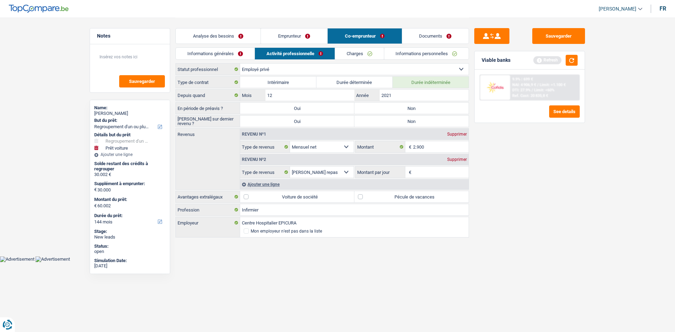
click at [416, 171] on input "Montant par jour" at bounding box center [441, 172] width 56 height 11
click at [266, 184] on div "Ajouter une ligne" at bounding box center [354, 184] width 228 height 10
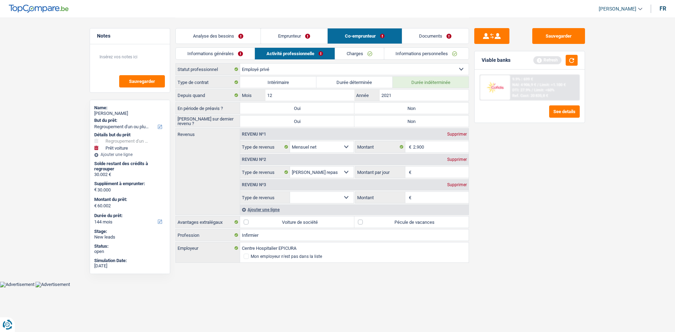
click at [302, 196] on select "Allocation d'handicap Allocations chômage Allocations familiales Chèques repas …" at bounding box center [322, 197] width 64 height 11
select select "familyAllowances"
click at [290, 192] on select "Allocation d'handicap Allocations chômage Allocations familiales Chèques repas …" at bounding box center [322, 197] width 64 height 11
click at [417, 195] on input "Montant" at bounding box center [441, 197] width 56 height 11
type input "1.150"
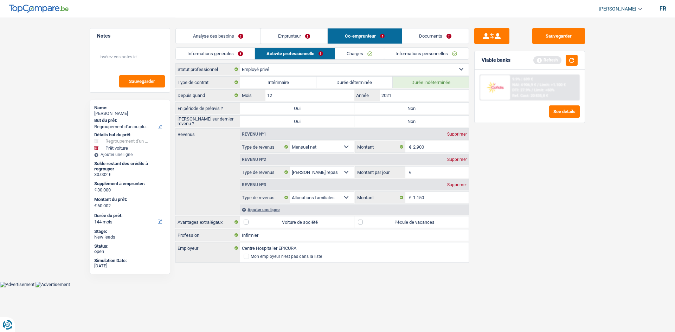
click at [258, 211] on div "Ajouter une ligne" at bounding box center [354, 210] width 228 height 10
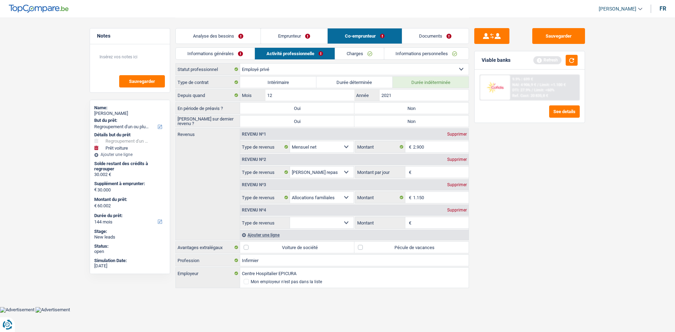
click at [309, 222] on select "Allocation d'handicap Allocations chômage Allocations familiales Chèques repas …" at bounding box center [322, 222] width 64 height 11
select select "other"
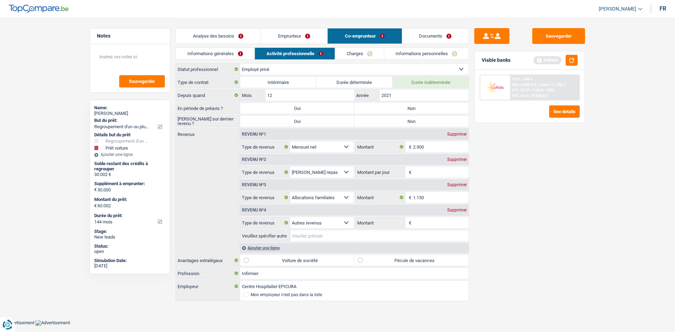
click at [311, 235] on input "Veuillez spécifier autre" at bounding box center [379, 235] width 178 height 11
type input "MAISON ACCEUIL"
click at [431, 224] on input "Montant" at bounding box center [441, 222] width 56 height 11
type input "500"
click at [373, 232] on input "MAISON ACCEUIL" at bounding box center [379, 235] width 178 height 11
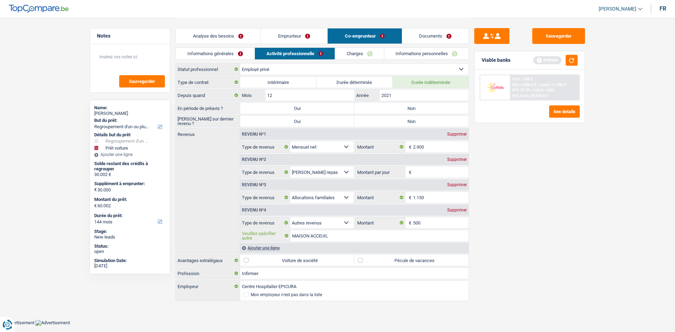
click at [361, 232] on input "MAISON ACCEUIL" at bounding box center [379, 235] width 178 height 11
click at [371, 263] on label "Pécule de vacances" at bounding box center [411, 260] width 114 height 11
click at [371, 263] on input "Pécule de vacances" at bounding box center [411, 260] width 114 height 11
click at [371, 263] on label "Pécule de vacances" at bounding box center [411, 260] width 114 height 11
click at [371, 263] on input "Pécule de vacances" at bounding box center [411, 260] width 114 height 11
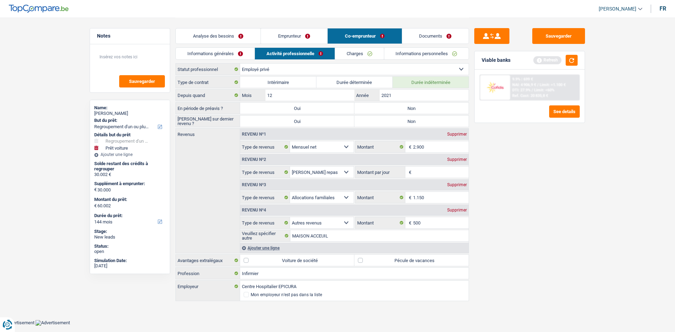
click at [363, 259] on label "Pécule de vacances" at bounding box center [411, 260] width 114 height 11
click at [363, 259] on input "Pécule de vacances" at bounding box center [411, 260] width 114 height 11
checkbox input "true"
click at [309, 32] on link "Emprunteur" at bounding box center [294, 35] width 66 height 15
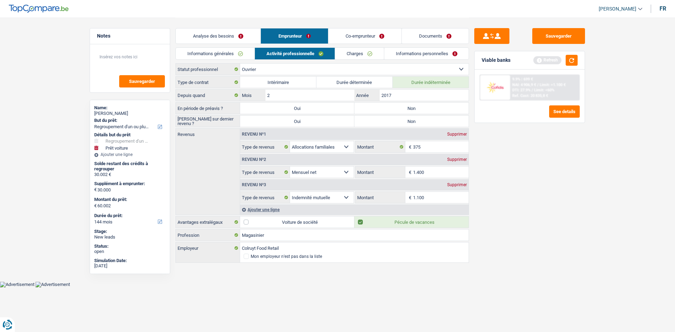
click at [384, 111] on label "Non" at bounding box center [411, 108] width 114 height 11
click at [384, 111] on input "Non" at bounding box center [411, 108] width 114 height 11
radio input "true"
click at [382, 120] on label "Non" at bounding box center [411, 121] width 114 height 11
click at [382, 120] on input "Non" at bounding box center [411, 121] width 114 height 11
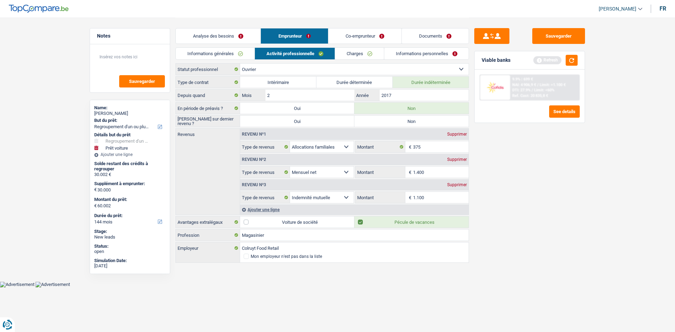
radio input "true"
click at [360, 54] on link "Charges" at bounding box center [359, 54] width 49 height 12
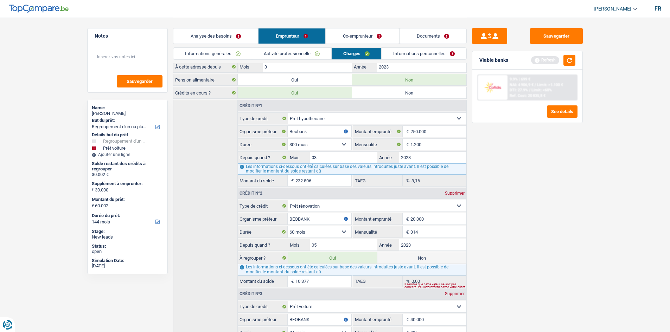
scroll to position [68, 0]
click at [414, 52] on link "Informations personnelles" at bounding box center [423, 54] width 85 height 12
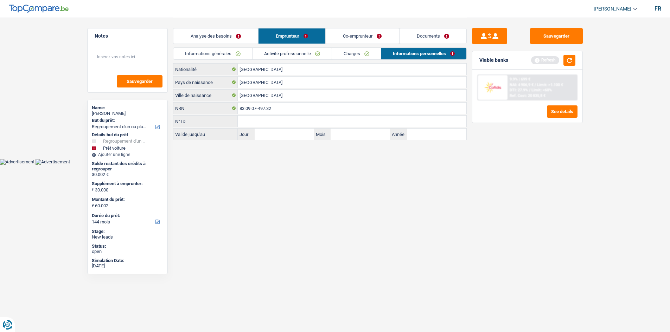
scroll to position [0, 0]
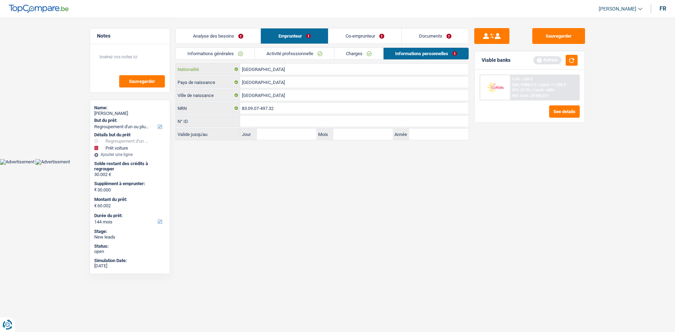
click at [364, 71] on input "[GEOGRAPHIC_DATA]" at bounding box center [354, 69] width 228 height 11
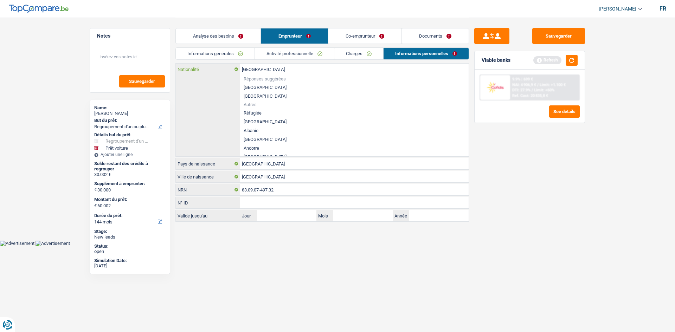
click at [249, 70] on input "[GEOGRAPHIC_DATA]" at bounding box center [354, 69] width 228 height 11
click at [537, 207] on div "Sauvegarder Viable banks Refresh 9.9% | 699 € NAI: 4 906,9 € / Limit: >1.100 € …" at bounding box center [529, 174] width 121 height 293
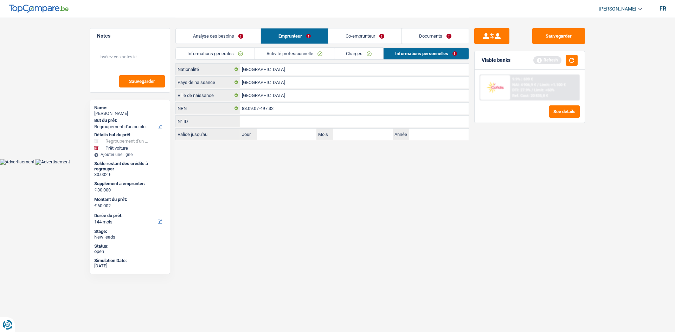
click at [356, 28] on li "Co-emprunteur" at bounding box center [364, 36] width 73 height 16
click at [361, 38] on link "Co-emprunteur" at bounding box center [364, 35] width 73 height 15
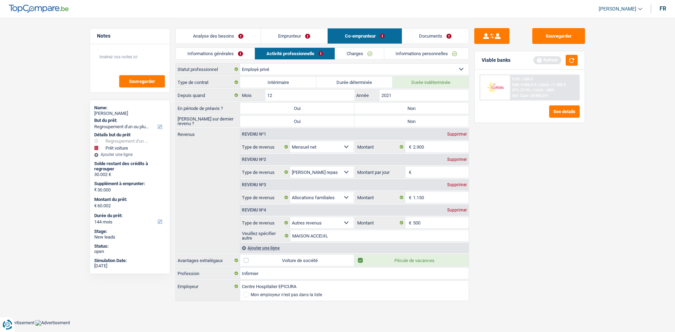
click at [211, 48] on link "Informations générales" at bounding box center [215, 54] width 79 height 12
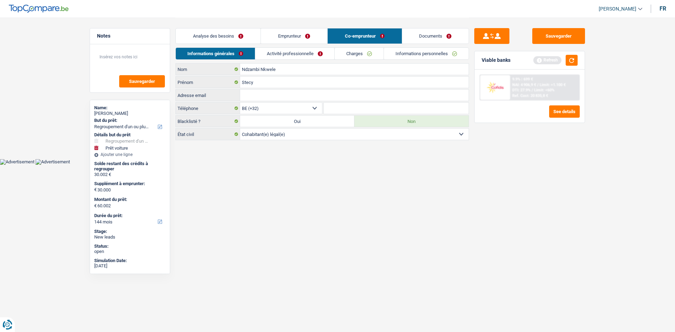
click at [290, 52] on link "Activité professionnelle" at bounding box center [294, 54] width 79 height 12
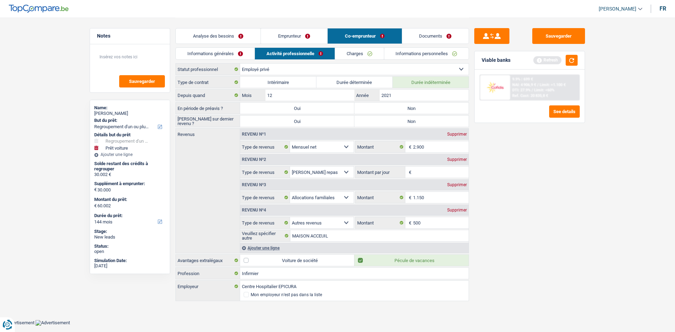
click at [456, 158] on div "Supprimer" at bounding box center [456, 159] width 23 height 4
select select "familyAllowances"
type input "8"
select select "other"
type input "500"
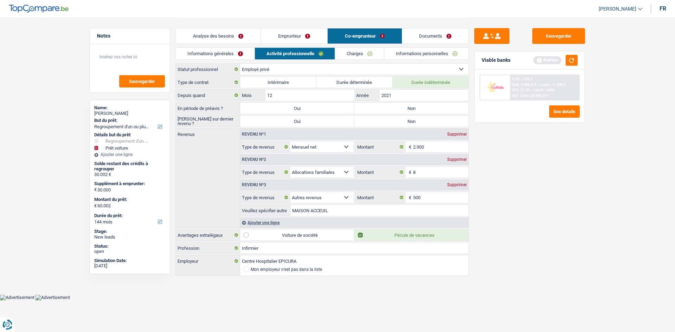
click at [245, 223] on div "Ajouter une ligne" at bounding box center [354, 223] width 228 height 10
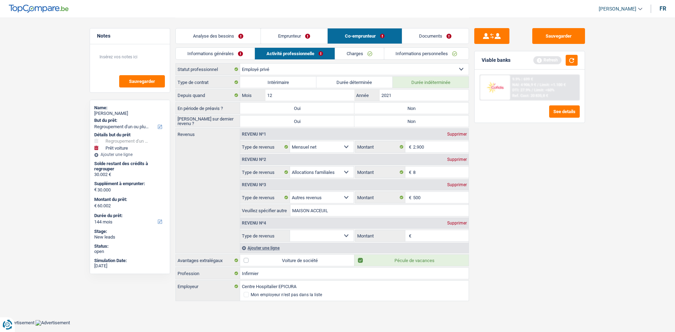
click at [321, 238] on select "Allocation d'handicap Allocations chômage Allocations familiales Chèques repas …" at bounding box center [322, 235] width 64 height 11
click at [446, 142] on input "2.900" at bounding box center [441, 146] width 56 height 11
type input "2"
click at [350, 234] on select "Allocation d'handicap Allocations chômage Allocations familiales Chèques repas …" at bounding box center [322, 235] width 64 height 11
click at [431, 148] on input "1.700" at bounding box center [441, 146] width 56 height 11
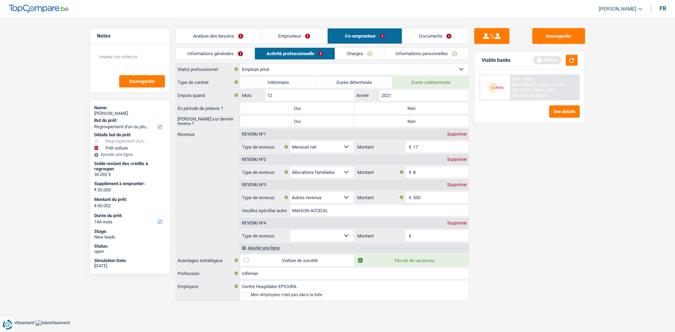
type input "1"
type input "2.700"
click at [347, 234] on select "Allocation d'handicap Allocations chômage Allocations familiales Chèques repas …" at bounding box center [322, 235] width 64 height 11
select select "unemployment"
click at [290, 230] on select "Allocation d'handicap Allocations chômage Allocations familiales Chèques repas …" at bounding box center [322, 235] width 64 height 11
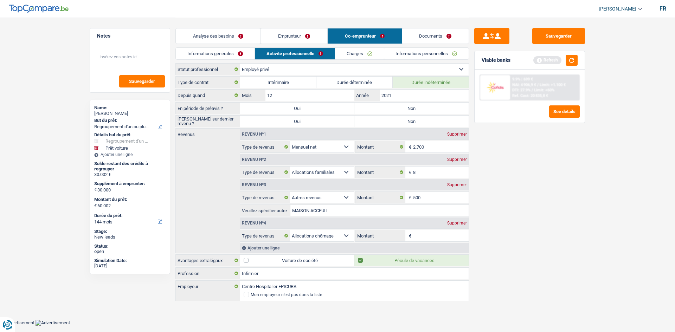
click at [439, 237] on input "Montant" at bounding box center [441, 235] width 56 height 11
type input "160"
click at [405, 106] on label "Non" at bounding box center [411, 108] width 114 height 11
click at [405, 106] on input "Non" at bounding box center [411, 108] width 114 height 11
radio input "true"
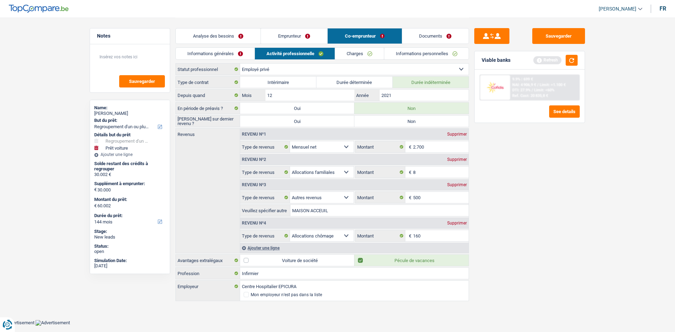
click at [391, 120] on label "Non" at bounding box center [411, 121] width 114 height 11
click at [391, 120] on input "Non" at bounding box center [411, 121] width 114 height 11
radio input "true"
click at [356, 54] on link "Charges" at bounding box center [359, 54] width 49 height 12
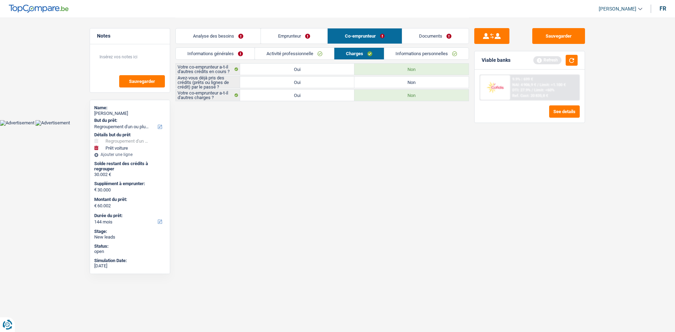
drag, startPoint x: 328, startPoint y: 79, endPoint x: 332, endPoint y: 83, distance: 5.2
click at [328, 79] on label "Oui" at bounding box center [297, 82] width 114 height 11
click at [328, 79] on input "Oui" at bounding box center [297, 82] width 114 height 11
radio input "true"
click at [448, 83] on label "Non" at bounding box center [411, 82] width 114 height 11
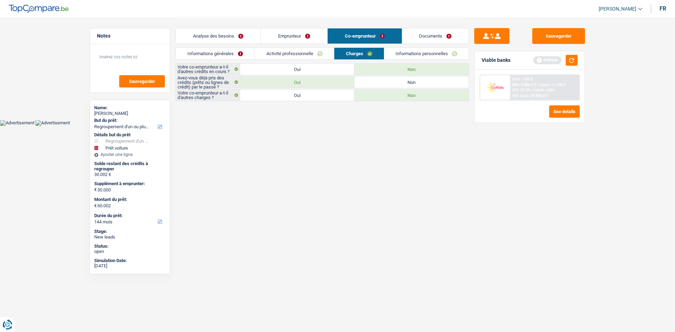
click at [448, 83] on input "Non" at bounding box center [411, 82] width 114 height 11
radio input "true"
click at [435, 56] on link "Informations personnelles" at bounding box center [426, 54] width 85 height 12
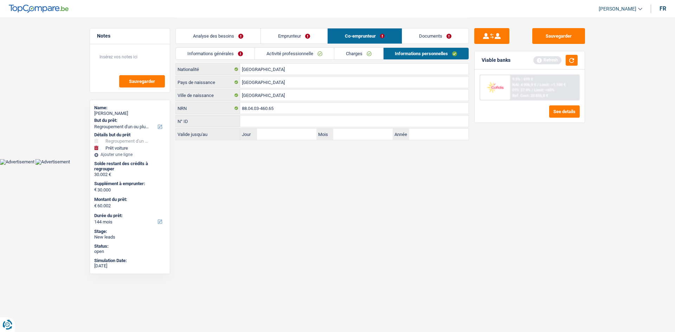
click at [420, 38] on link "Documents" at bounding box center [435, 35] width 67 height 15
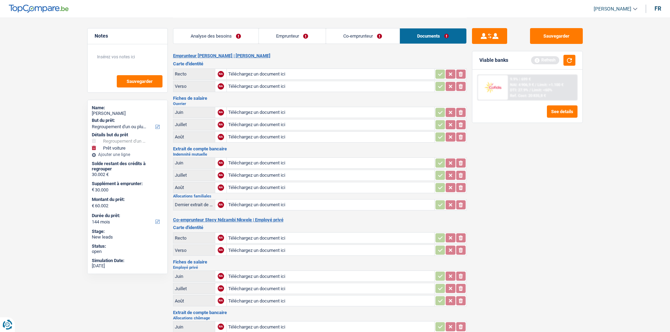
click at [244, 37] on link "Analyse des besoins" at bounding box center [215, 35] width 85 height 15
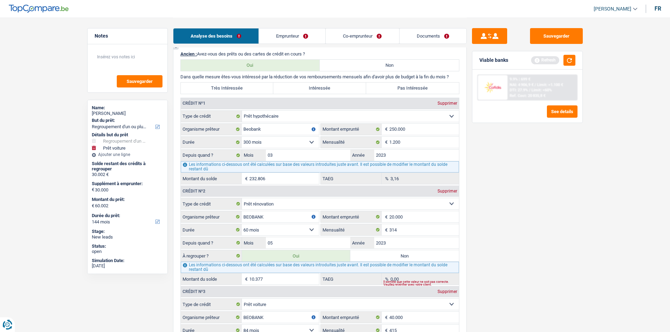
scroll to position [808, 0]
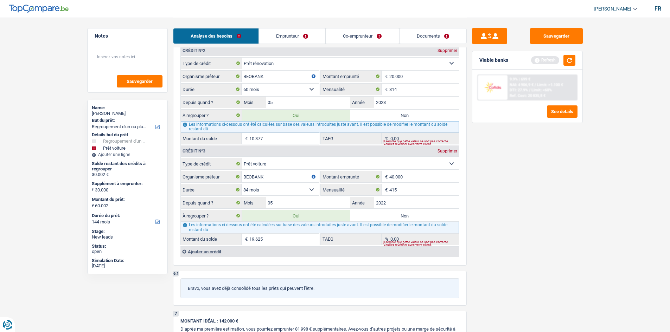
click at [375, 217] on label "Non" at bounding box center [404, 215] width 109 height 11
click at [375, 217] on input "Non" at bounding box center [404, 215] width 109 height 11
radio input "true"
type input "10.377"
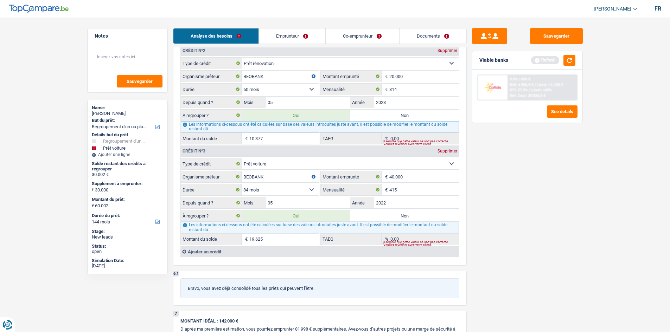
radio input "false"
type input "40.377"
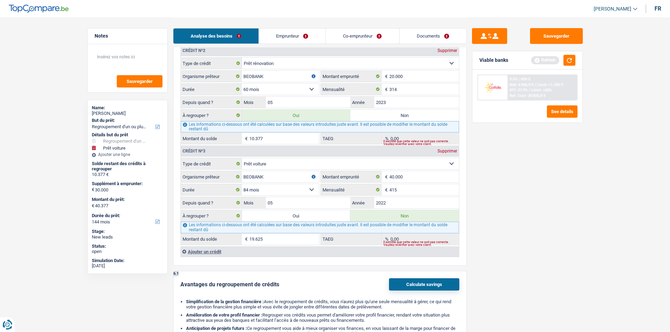
click at [395, 112] on label "Non" at bounding box center [404, 115] width 109 height 11
click at [395, 112] on input "Non" at bounding box center [404, 115] width 109 height 11
radio input "true"
select select "car"
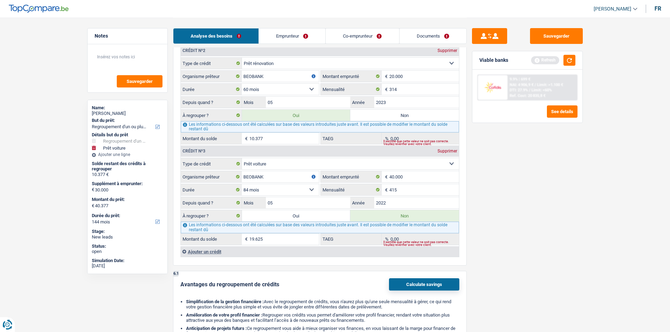
select select "60"
select select "car"
type input "30.000"
select select "yes"
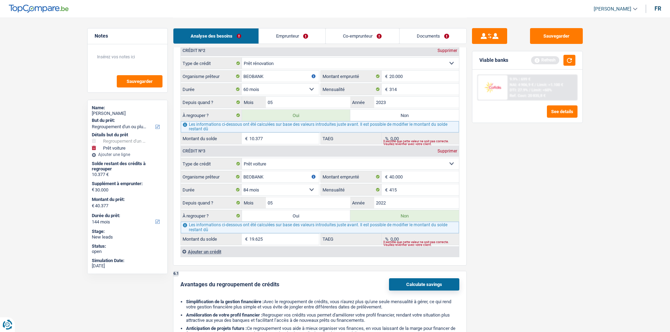
select select "60"
select select "car"
type input "30.000"
select select "yes"
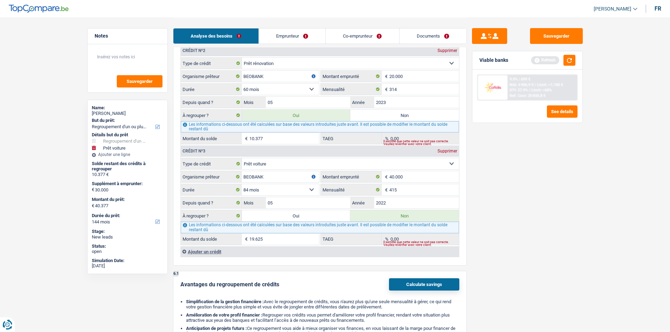
select select "60"
radio input "false"
type input "30.000"
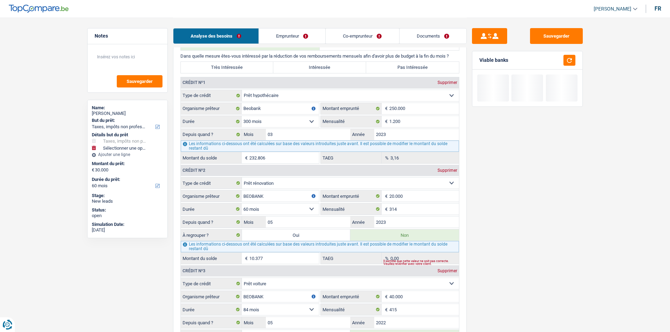
scroll to position [668, 0]
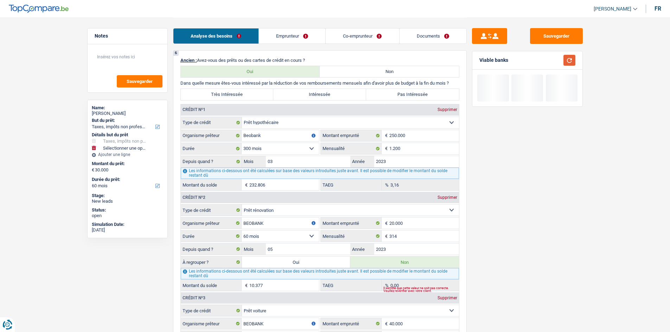
click at [567, 60] on button "button" at bounding box center [569, 60] width 12 height 11
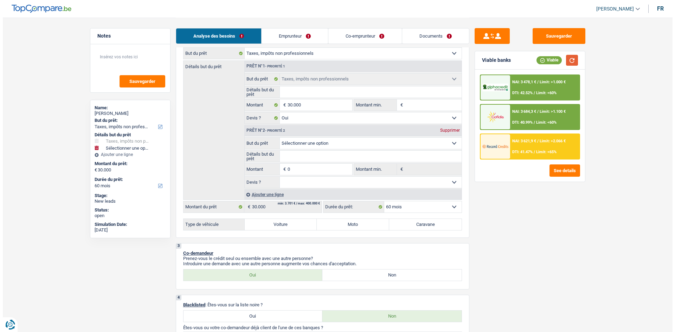
scroll to position [105, 0]
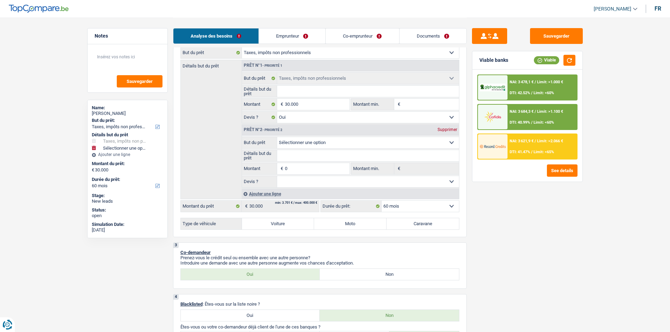
click at [440, 130] on div "Supprimer" at bounding box center [446, 130] width 23 height 4
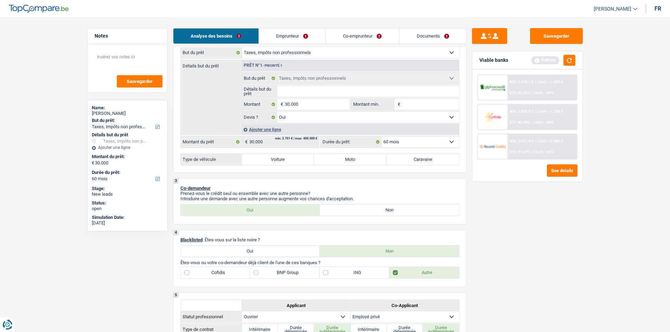
click at [283, 162] on label "Voiture" at bounding box center [278, 159] width 72 height 11
click at [283, 162] on input "Voiture" at bounding box center [278, 159] width 72 height 11
radio input "true"
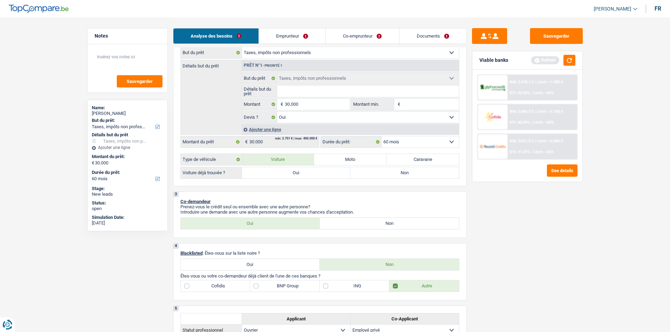
click at [317, 175] on label "Oui" at bounding box center [296, 172] width 109 height 11
click at [317, 175] on input "Oui" at bounding box center [296, 172] width 109 height 11
radio input "true"
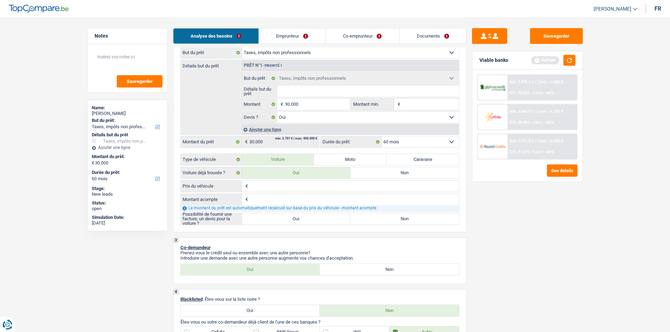
drag, startPoint x: 280, startPoint y: 191, endPoint x: 275, endPoint y: 190, distance: 5.3
click at [279, 191] on input "Prix du véhicule" at bounding box center [354, 186] width 209 height 11
type input "2"
type input "29"
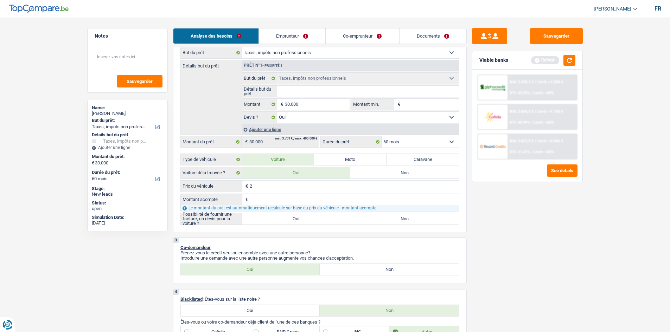
type input "29"
type input "290"
type input "2.900"
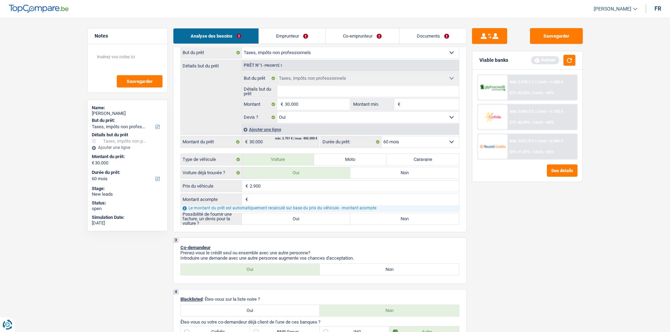
type input "2.900"
click at [311, 202] on input "Montant acompte" at bounding box center [354, 199] width 209 height 11
type input "0"
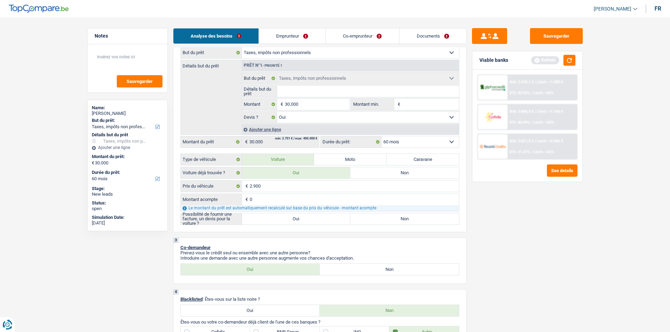
click at [318, 220] on label "Oui" at bounding box center [296, 218] width 109 height 11
click at [318, 220] on input "Oui" at bounding box center [296, 218] width 109 height 11
radio input "true"
select select "30"
type input "2.900"
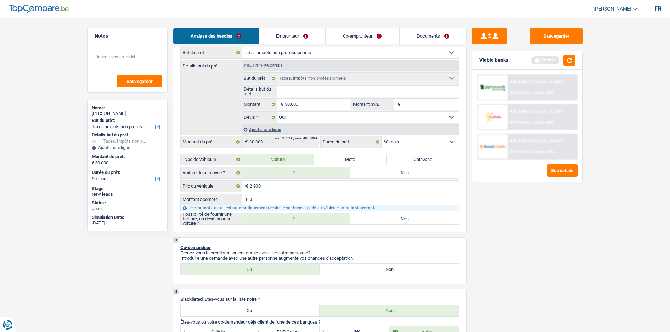
select select "30"
type input "2.900"
select select "30"
type input "2.900"
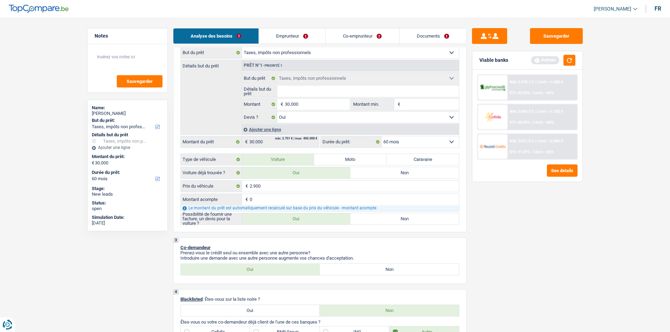
type input "2.900"
radio input "true"
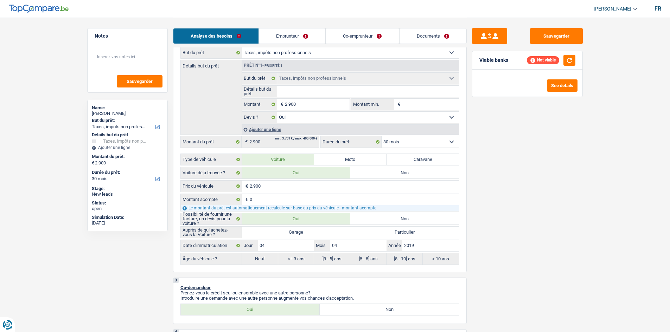
click at [317, 232] on label "Garage" at bounding box center [296, 232] width 109 height 11
click at [317, 232] on input "Garage" at bounding box center [296, 232] width 109 height 11
radio input "true"
click at [414, 142] on select "12 mois 18 mois 24 mois 30 mois Sélectionner une option" at bounding box center [419, 141] width 77 height 11
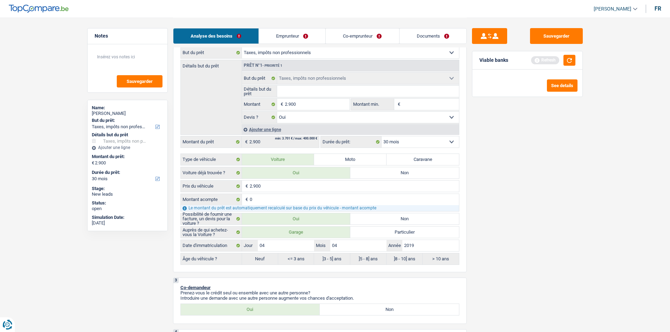
click at [490, 176] on div "Sauvegarder Viable banks Refresh See details" at bounding box center [526, 174] width 121 height 293
type input "29.000"
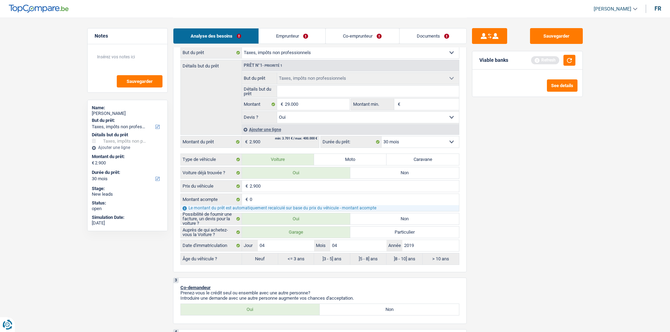
type input "29.000"
click at [490, 229] on div "Sauvegarder Viable banks Refresh See details" at bounding box center [526, 174] width 121 height 293
select select "60"
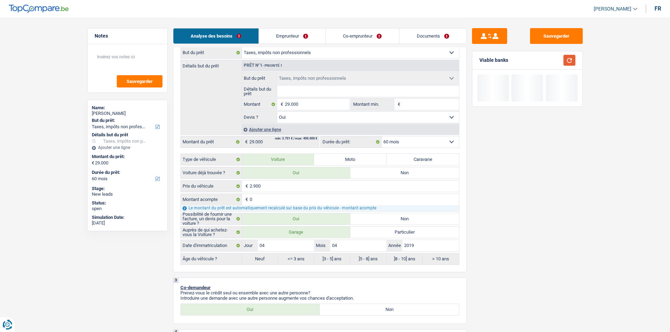
click at [571, 62] on button "button" at bounding box center [569, 60] width 12 height 11
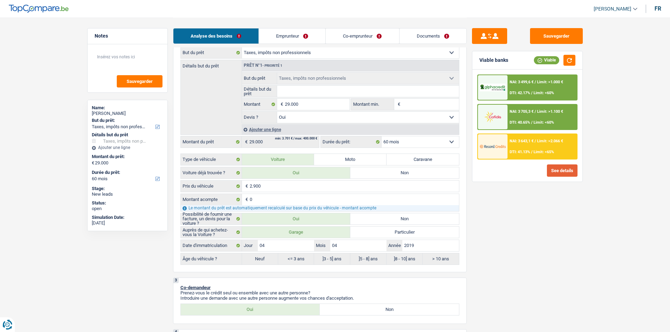
click at [551, 172] on button "See details" at bounding box center [562, 170] width 31 height 12
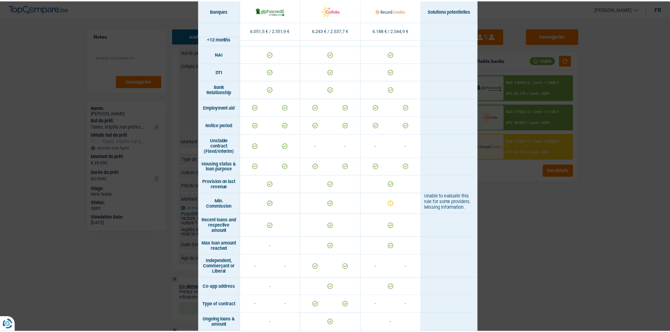
scroll to position [376, 0]
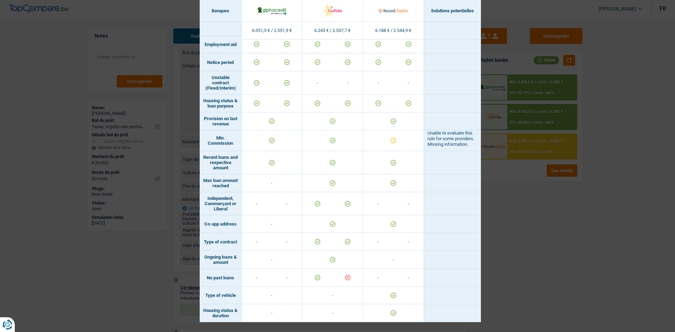
drag, startPoint x: 539, startPoint y: 257, endPoint x: 536, endPoint y: 251, distance: 6.9
click at [540, 257] on div "Banks conditions × Banques Solutions potentielles Revenus / Charges 6.051,5 € /…" at bounding box center [337, 166] width 675 height 332
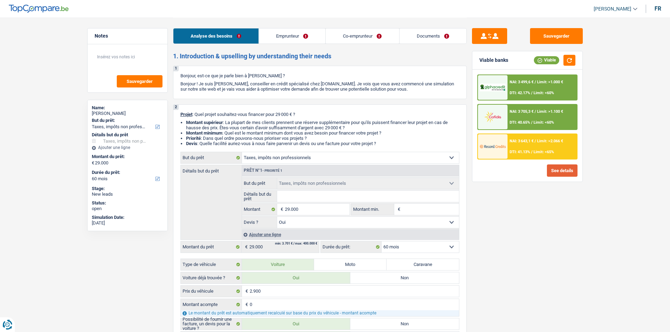
scroll to position [0, 0]
click at [536, 153] on span "Limit: <65%" at bounding box center [543, 152] width 20 height 5
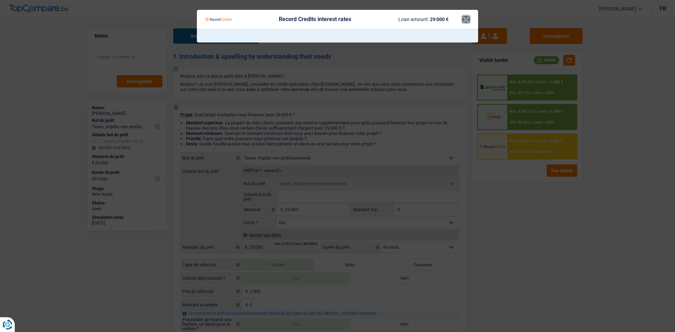
drag, startPoint x: 464, startPoint y: 19, endPoint x: 524, endPoint y: 81, distance: 86.5
click at [465, 18] on button "×" at bounding box center [465, 19] width 7 height 7
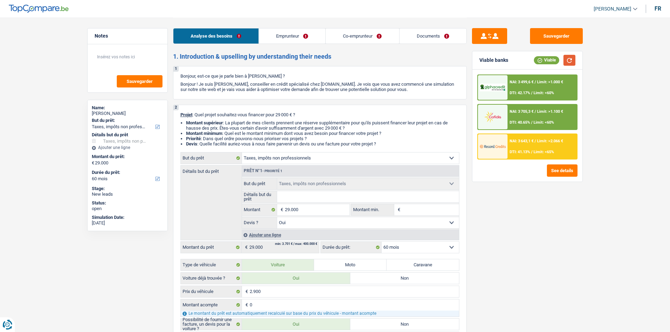
click at [565, 56] on button "button" at bounding box center [569, 60] width 12 height 11
click at [527, 147] on div "NAI: 3 643,1 € / Limit: >2.066 € DTI: 41.13% / Limit: <65%" at bounding box center [541, 146] width 69 height 25
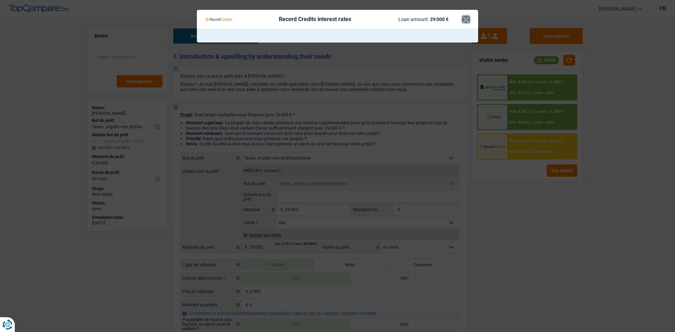
click at [467, 21] on button "×" at bounding box center [465, 19] width 7 height 7
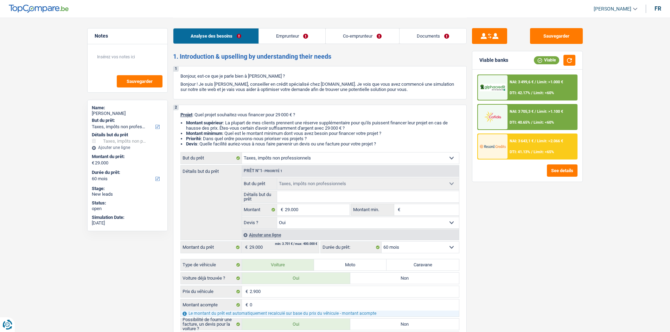
click at [512, 120] on span "DTI: 40.65%" at bounding box center [519, 122] width 20 height 5
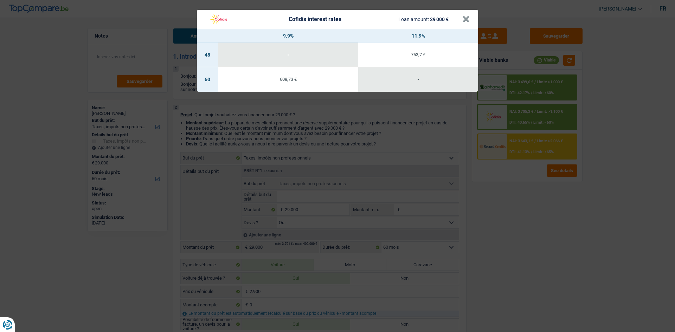
click at [461, 19] on div "Cofidis interest rates Loan amount: 29 000 €" at bounding box center [333, 19] width 257 height 13
click at [468, 19] on button "×" at bounding box center [465, 19] width 7 height 7
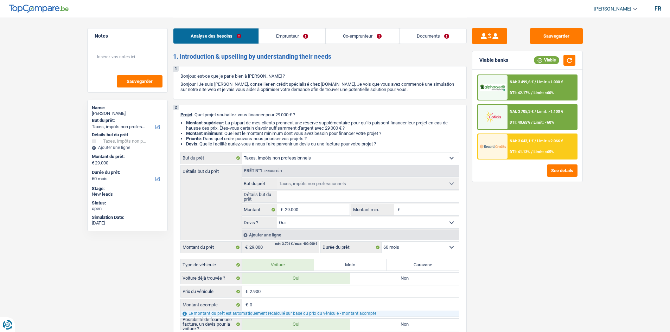
click at [511, 86] on div "NAI: 3 499,6 € / Limit: >1.000 € DTI: 42.17% / Limit: <60%" at bounding box center [541, 87] width 69 height 25
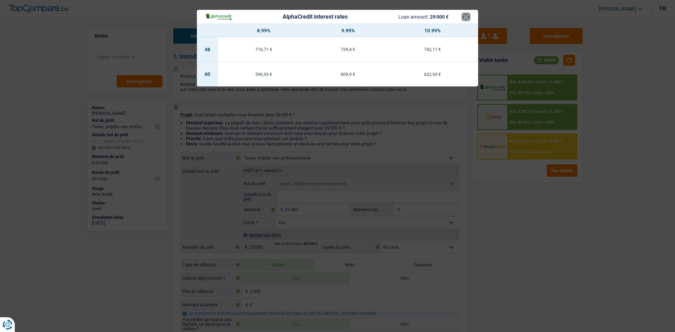
click at [467, 14] on button "×" at bounding box center [465, 16] width 7 height 7
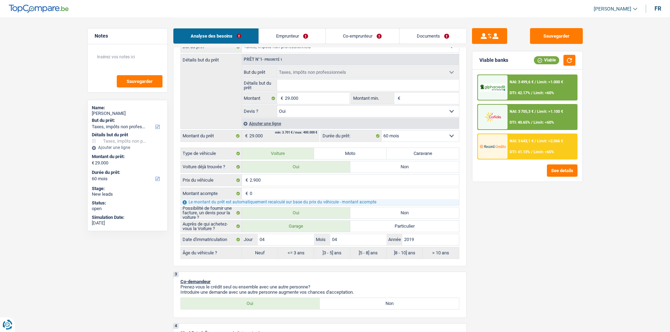
scroll to position [176, 0]
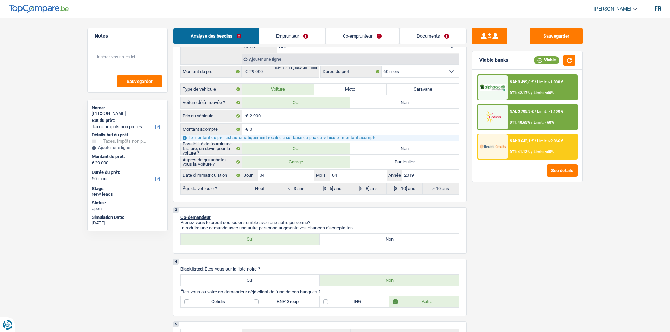
drag, startPoint x: 498, startPoint y: 133, endPoint x: 501, endPoint y: 133, distance: 3.6
click at [498, 133] on div "NAI: 3 499,6 € / Limit: >1.000 € DTI: 42.17% / Limit: <60% NAI: 3 705,3 € / Lim…" at bounding box center [527, 117] width 100 height 85
click at [506, 136] on div at bounding box center [493, 146] width 30 height 25
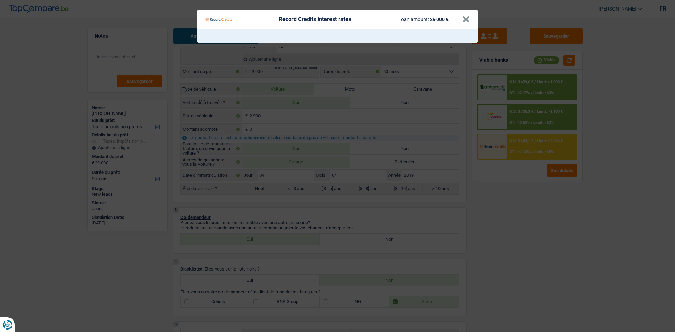
click at [513, 140] on Credits "Record Credits interest rates Loan amount: 29 000 € ×" at bounding box center [337, 166] width 675 height 332
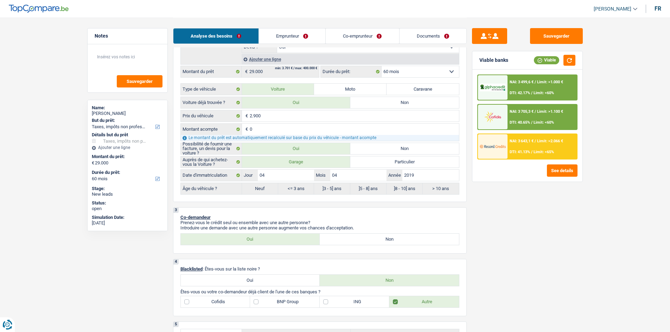
click at [543, 151] on span "Limit: <65%" at bounding box center [543, 152] width 20 height 5
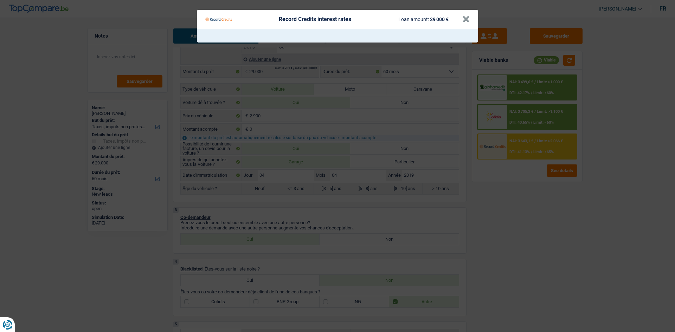
click at [471, 21] on Credits___BV_modal_header_ "Record Credits interest rates Loan amount: 29 000 € ×" at bounding box center [337, 19] width 281 height 19
click at [465, 19] on button "×" at bounding box center [465, 19] width 7 height 7
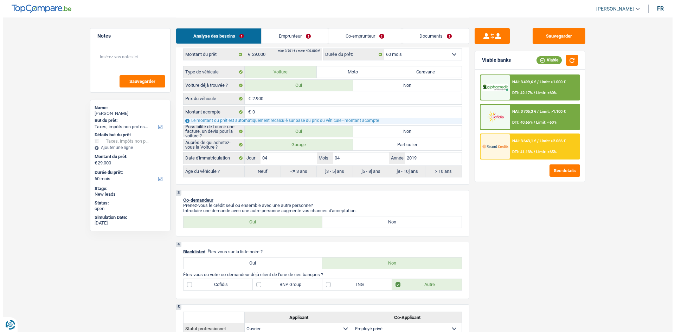
scroll to position [211, 0]
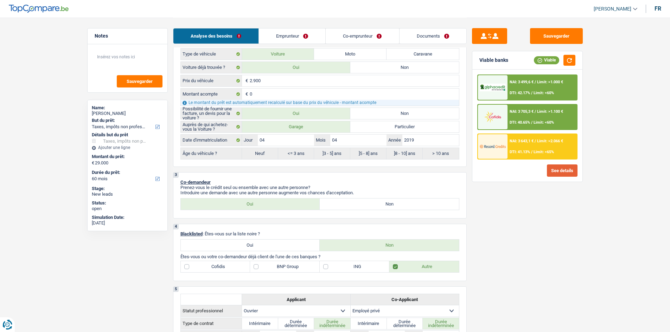
click at [561, 172] on button "See details" at bounding box center [562, 170] width 31 height 12
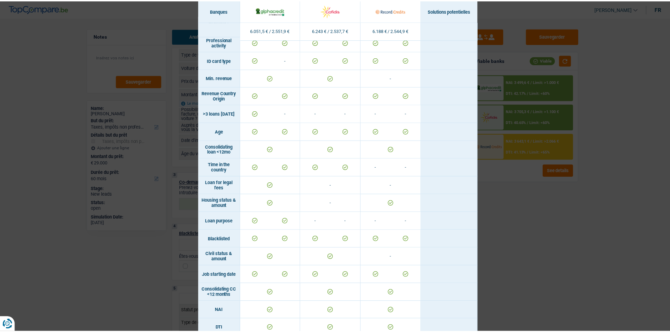
scroll to position [0, 0]
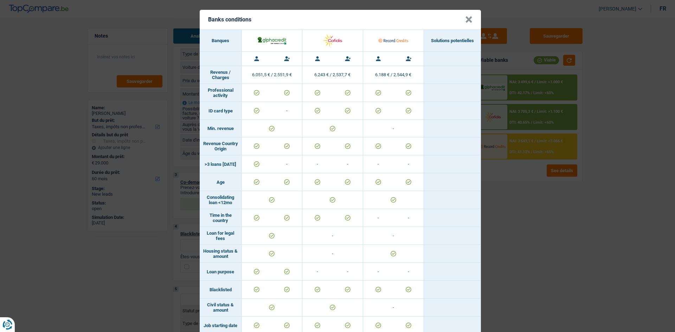
click at [496, 197] on div "Banks conditions × Banques Solutions potentielles Revenus / Charges 6.051,5 € /…" at bounding box center [337, 166] width 675 height 332
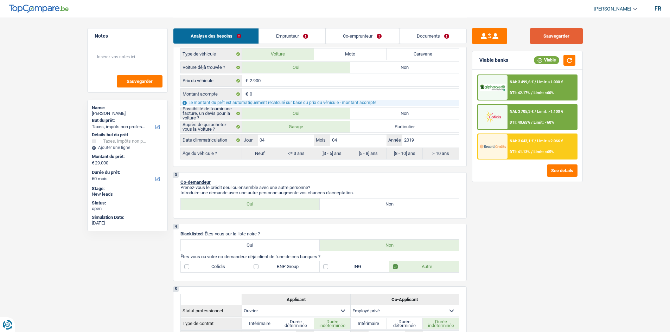
click at [535, 34] on button "Sauvegarder" at bounding box center [556, 36] width 53 height 16
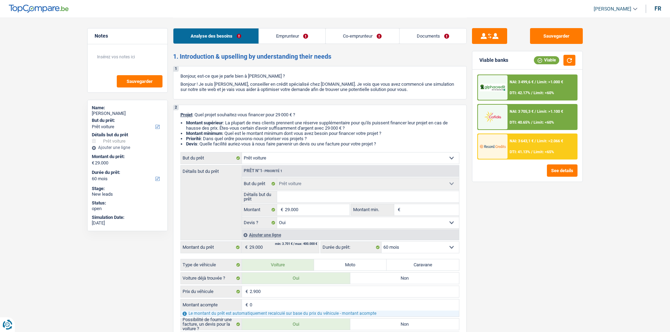
select select "car"
select select "60"
select select "car"
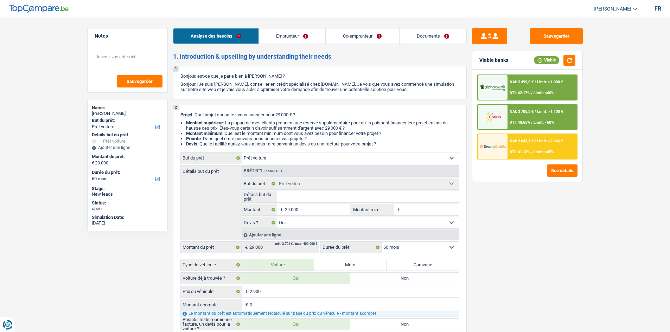
select select "yes"
select select "60"
select select "worker"
select select "privateEmployee"
select select "familyAllowances"
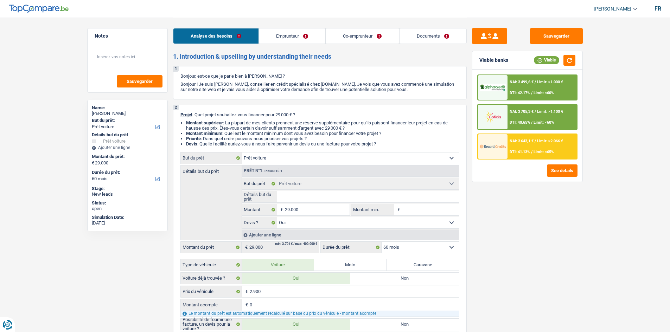
select select "netSalary"
select select "mutualityIndemnity"
select select "netSalary"
select select "familyAllowances"
select select "other"
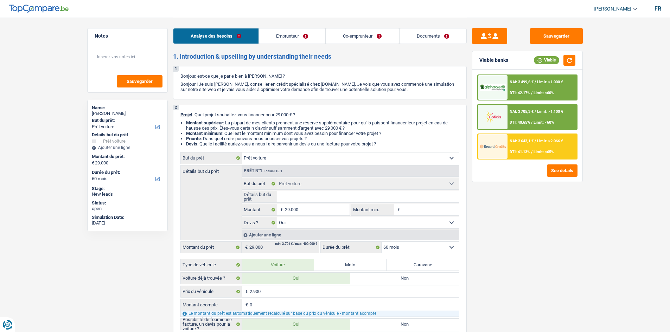
select select "unemployment"
select select "mealVouchers"
select select "ownerWithMortgage"
select select "mortgage"
select select "300"
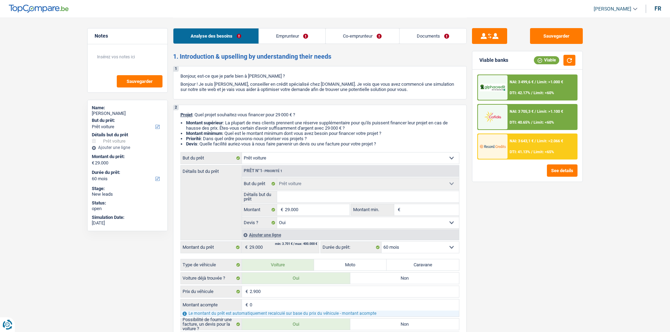
select select "renovationLoan"
select select "60"
select select "carLoan"
select select "84"
select select "car"
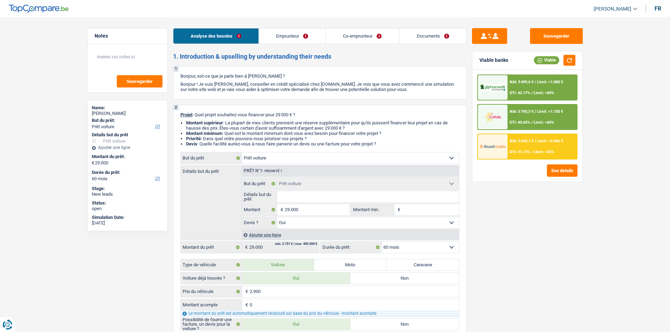
select select "car"
select select "yes"
select select "60"
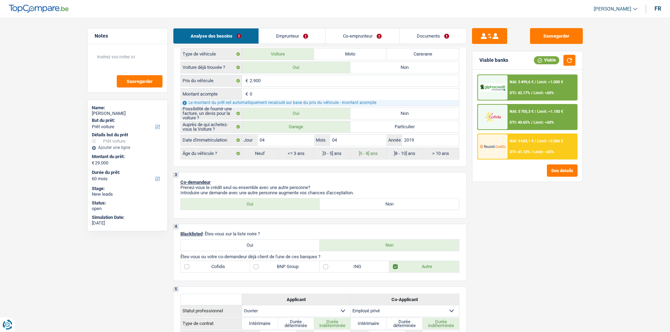
click at [497, 148] on img at bounding box center [492, 146] width 26 height 13
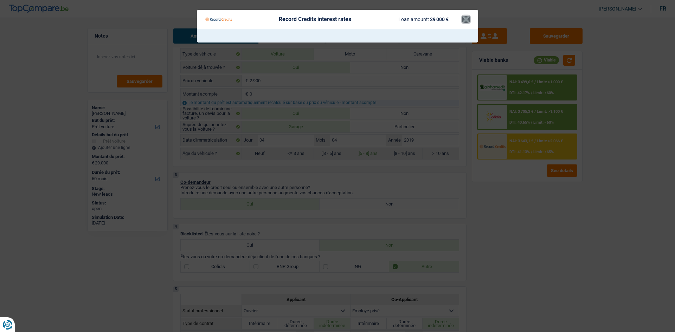
click at [463, 16] on button "×" at bounding box center [465, 19] width 7 height 7
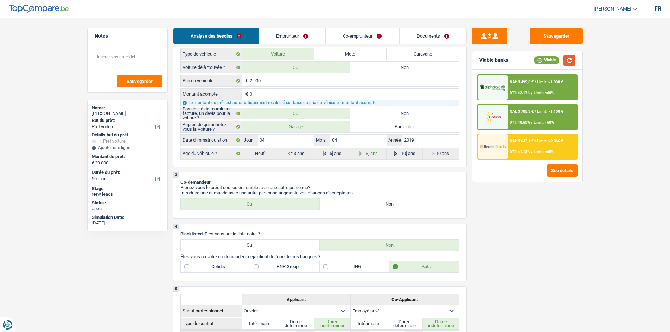
click at [569, 60] on button "button" at bounding box center [569, 60] width 12 height 11
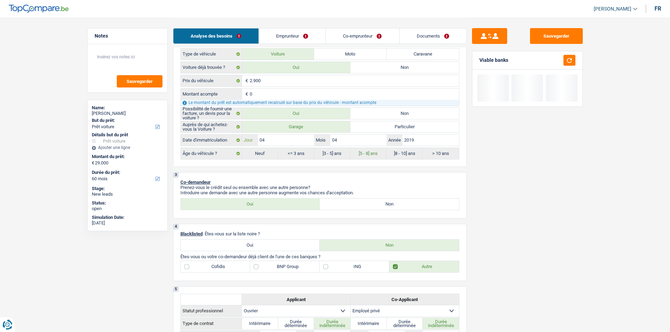
click at [296, 143] on input "04" at bounding box center [286, 140] width 56 height 11
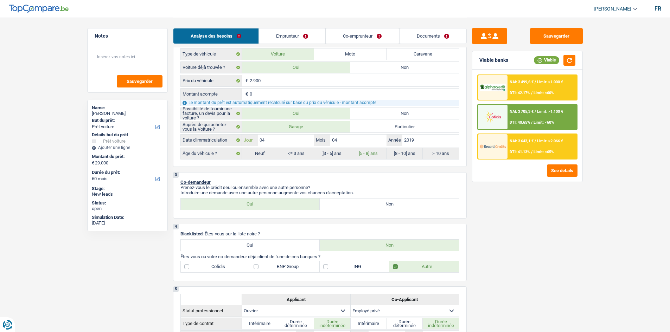
type input "0"
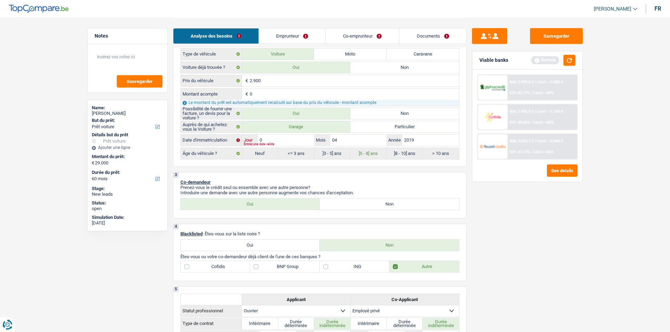
type input "01"
click at [549, 169] on button "See details" at bounding box center [562, 170] width 31 height 12
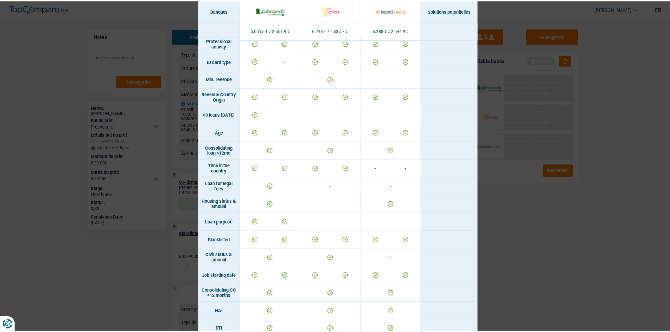
scroll to position [211, 0]
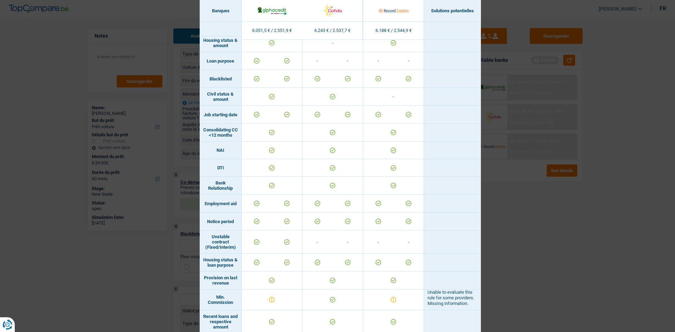
click at [535, 271] on div "Banks conditions × Banques Solutions potentielles Revenus / Charges 6.051,5 € /…" at bounding box center [337, 166] width 675 height 332
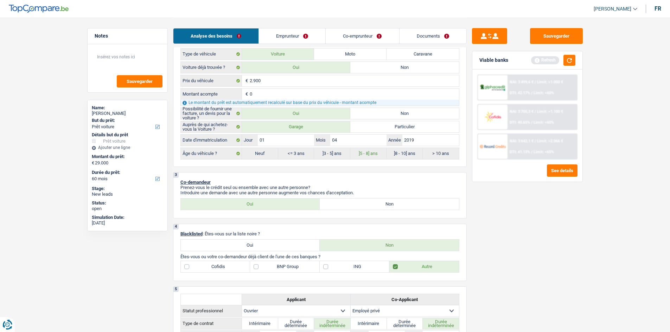
click at [575, 59] on div "Viable banks Refresh" at bounding box center [527, 60] width 110 height 18
click at [568, 57] on button "button" at bounding box center [569, 60] width 12 height 11
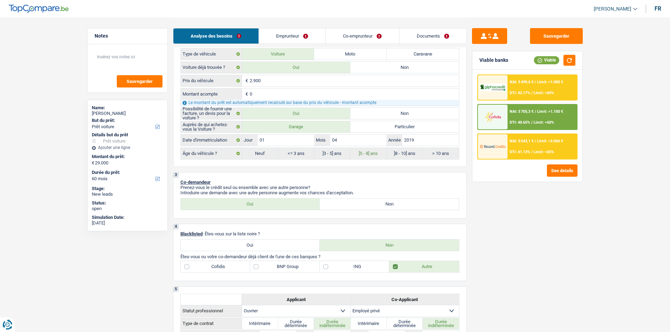
click at [527, 89] on div "NAI: 3 499,6 € / Limit: >1.000 € DTI: 42.17% / Limit: <60%" at bounding box center [541, 87] width 69 height 25
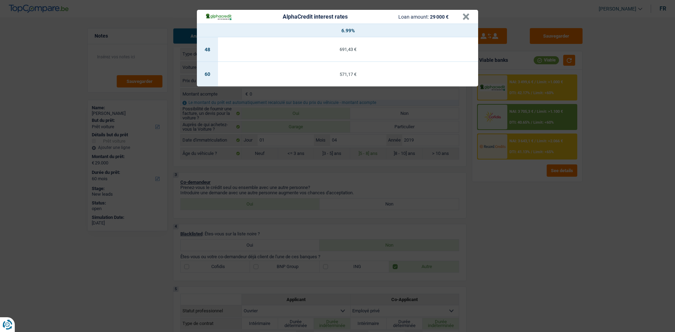
click at [507, 154] on div "AlphaCredit interest rates Loan amount: 29 000 € × 6.99% 48 691,43 € 60 571,17 €" at bounding box center [337, 166] width 675 height 332
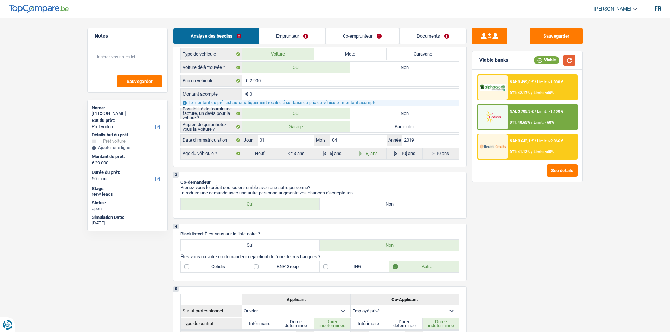
click at [575, 56] on div "Viable banks Viable" at bounding box center [527, 60] width 110 height 18
click at [568, 59] on button "button" at bounding box center [569, 60] width 12 height 11
click at [537, 150] on span "Limit: <65%" at bounding box center [543, 152] width 20 height 5
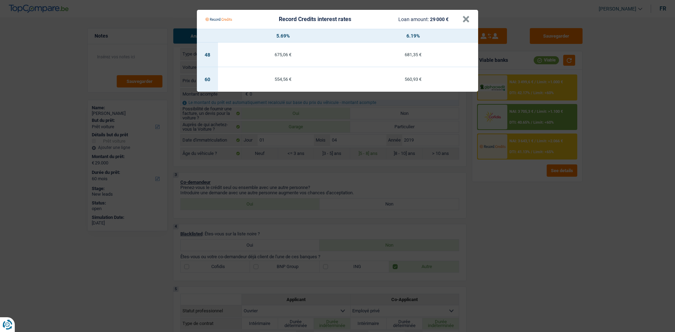
click at [563, 259] on Credits "Record Credits interest rates Loan amount: 29 000 € × 5.69% 6.19% 48 675,06 € 6…" at bounding box center [337, 166] width 675 height 332
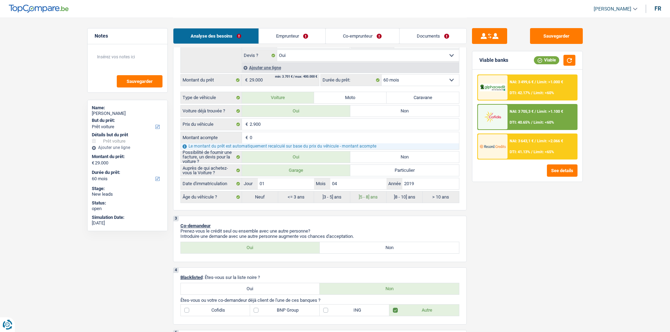
scroll to position [70, 0]
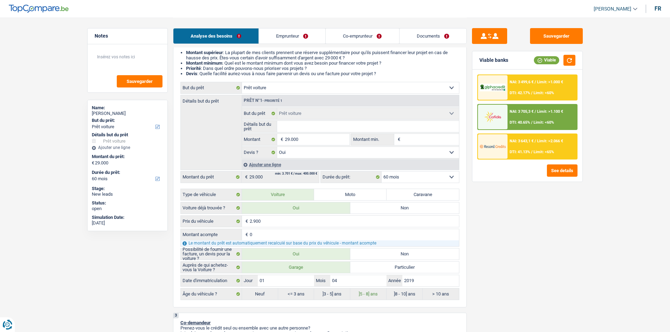
click at [520, 146] on div "NAI: 3 643,1 € / Limit: >2.066 € DTI: 41.13% / Limit: <65%" at bounding box center [541, 146] width 69 height 25
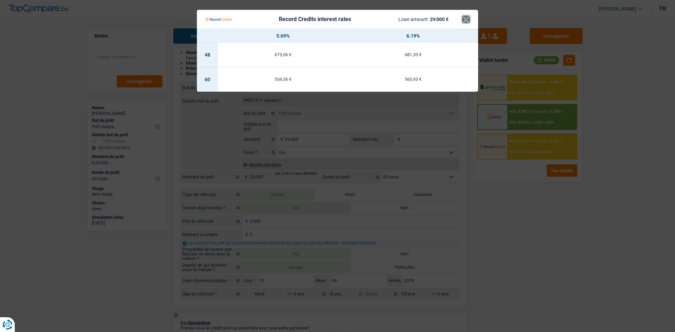
click at [465, 23] on button "×" at bounding box center [465, 19] width 7 height 7
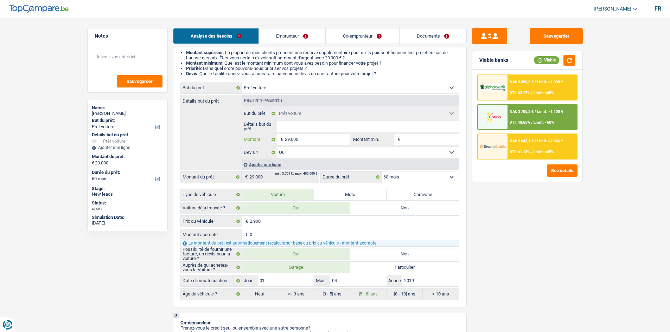
click at [316, 136] on input "29.000" at bounding box center [317, 139] width 64 height 11
type input "2.900"
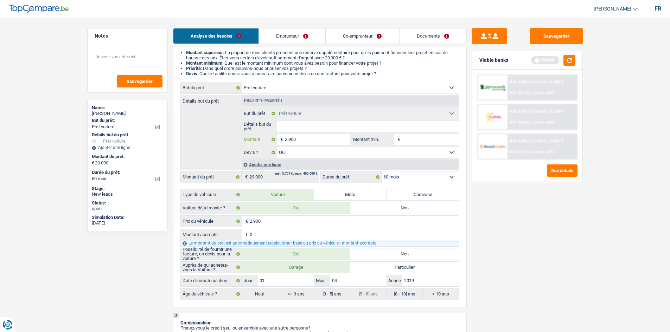
type input "290"
type input "29"
type input "2"
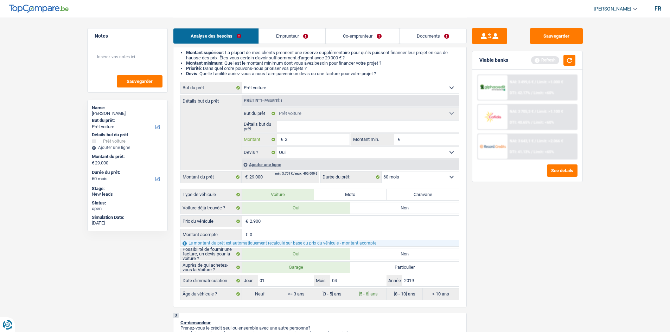
type input "2"
type input "3"
type input "30"
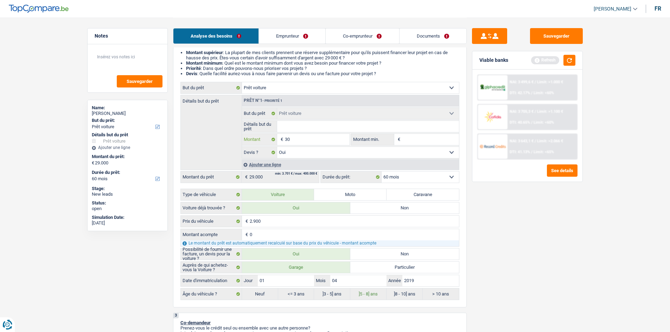
type input "300"
type input "3.000"
type input "30.000"
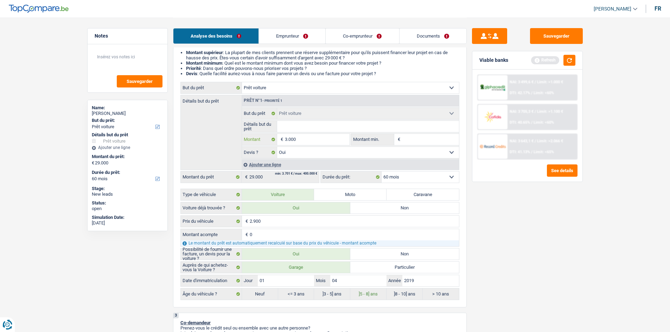
type input "30.000"
click at [495, 212] on div "Sauvegarder Viable banks Refresh NAI: 3 499,6 € / Limit: >1.000 € DTI: 42.17% /…" at bounding box center [526, 174] width 121 height 293
type input "30.000"
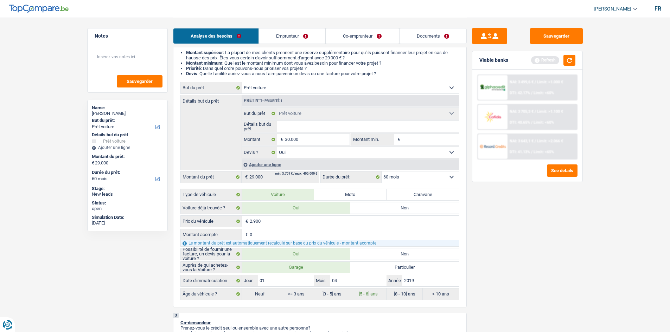
type input "30.000"
drag, startPoint x: 564, startPoint y: 58, endPoint x: 568, endPoint y: 63, distance: 6.3
click at [565, 59] on button "button" at bounding box center [569, 60] width 12 height 11
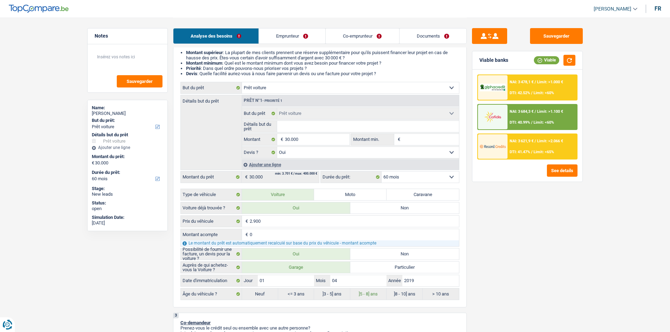
click at [546, 152] on span "Limit: <65%" at bounding box center [543, 152] width 20 height 5
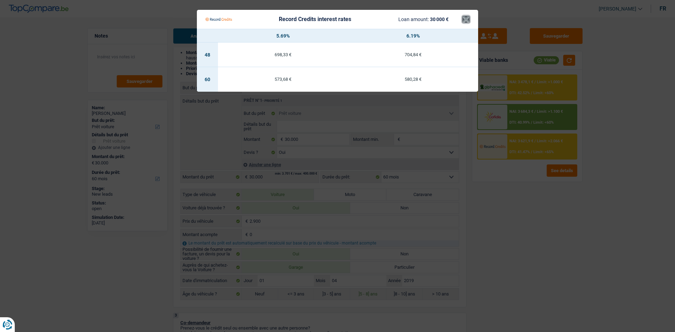
click at [464, 20] on button "×" at bounding box center [465, 19] width 7 height 7
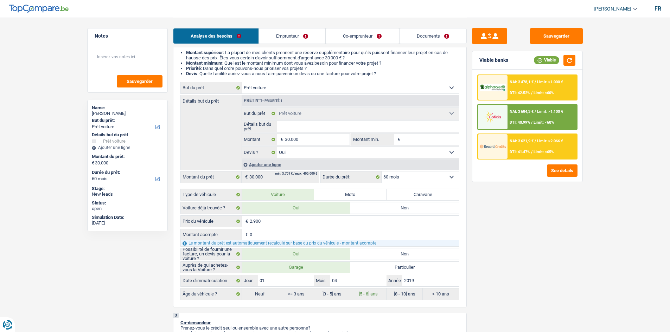
click at [307, 37] on link "Emprunteur" at bounding box center [292, 35] width 66 height 15
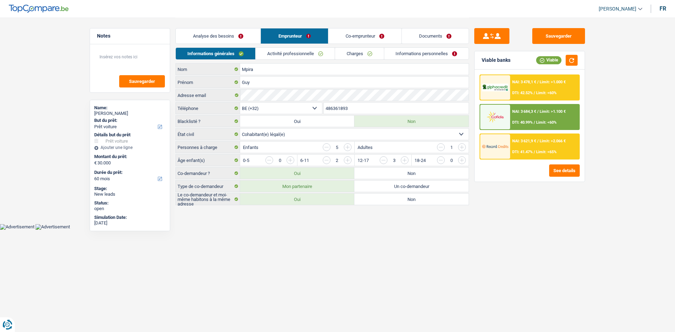
click at [454, 230] on html "Vous avez le contrôle de vos données Nous utilisons des cookies, tout comme nos…" at bounding box center [337, 115] width 675 height 230
click at [304, 52] on link "Activité professionnelle" at bounding box center [295, 54] width 79 height 12
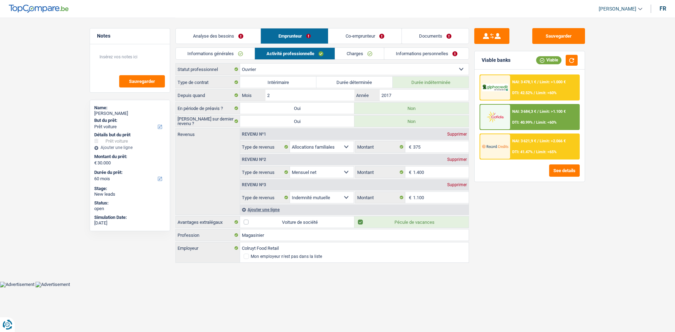
click at [353, 53] on link "Charges" at bounding box center [359, 54] width 49 height 12
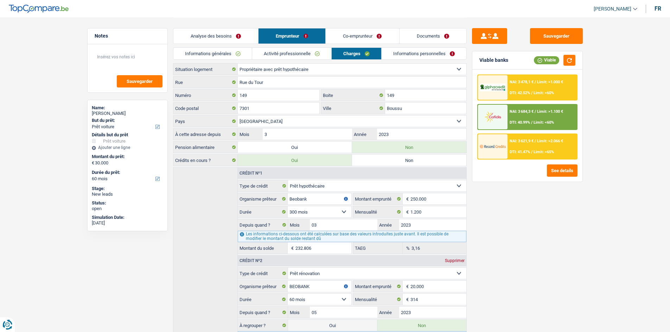
click at [275, 49] on link "Activité professionnelle" at bounding box center [291, 54] width 79 height 12
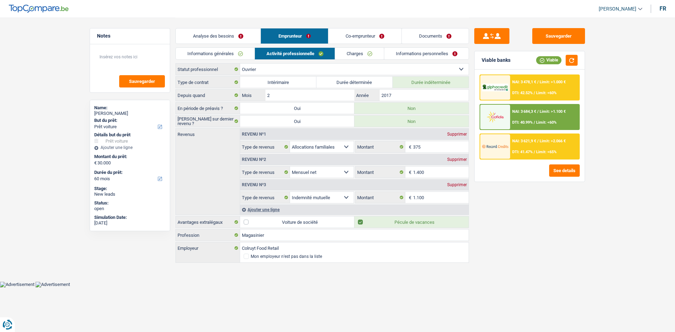
click at [346, 59] on link "Charges" at bounding box center [359, 54] width 49 height 12
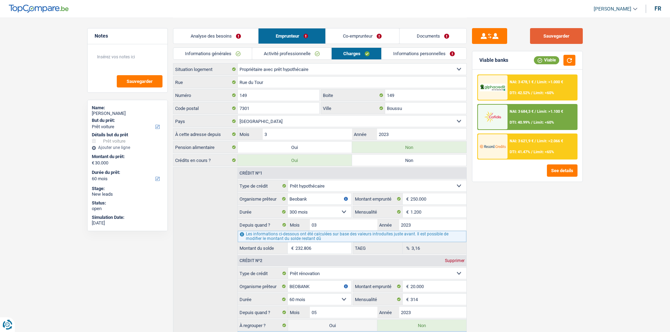
click at [536, 41] on button "Sauvegarder" at bounding box center [556, 36] width 53 height 16
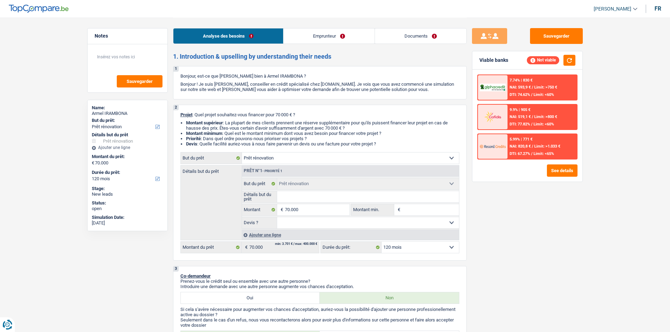
select select "renovation"
select select "120"
select select "renovation"
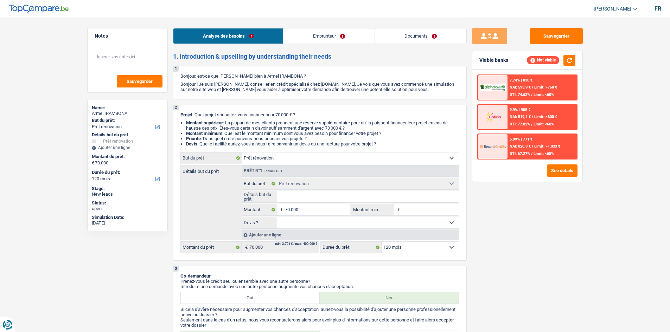
select select "120"
select select "worker"
select select "netSalary"
select select "other"
select select "ownerWithMortgage"
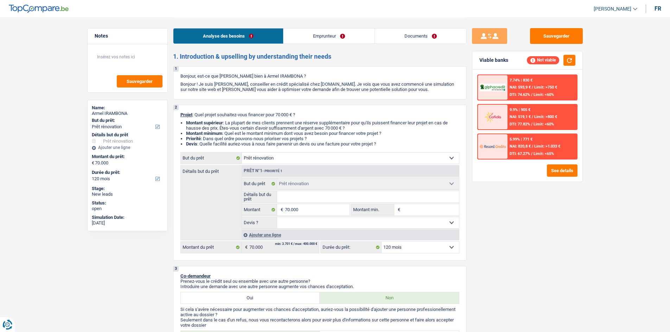
select select "mortgage"
select select "300"
select select "renovation"
select select "120"
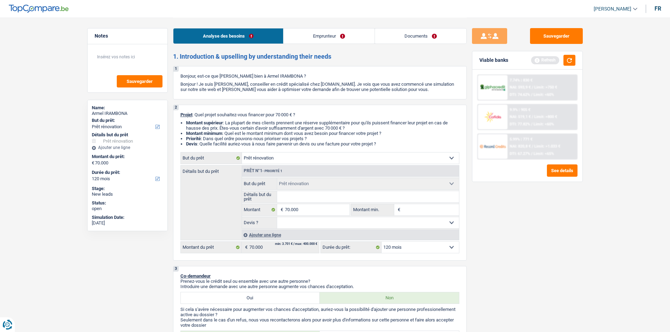
type input "c"
type input "ch"
type input "cha"
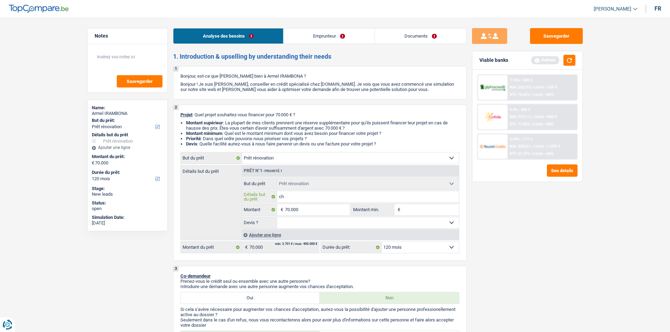
type input "cha"
type input "chas"
type input "chass"
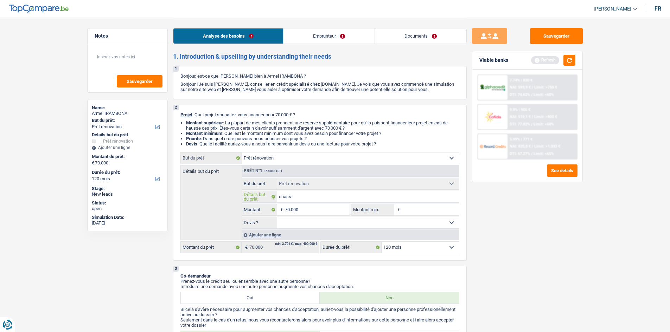
type input "[DEMOGRAPHIC_DATA]"
type input "chassis"
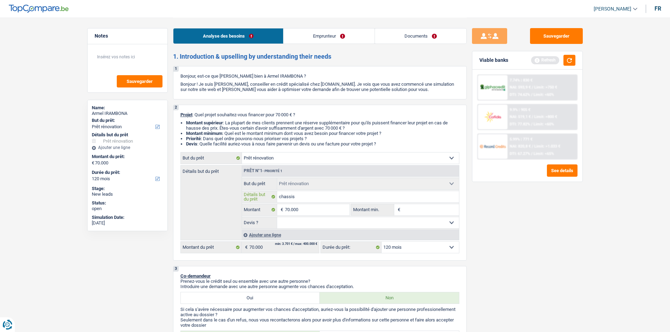
type input "chassis"
type input "chassis +"
type input "chassis +g"
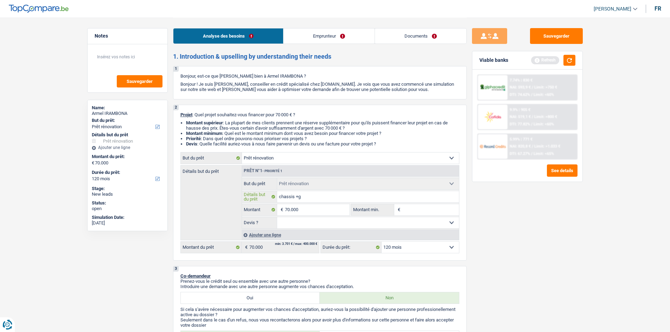
type input "chassis +ge"
type input "chassis +gen"
type input "chassis +geni"
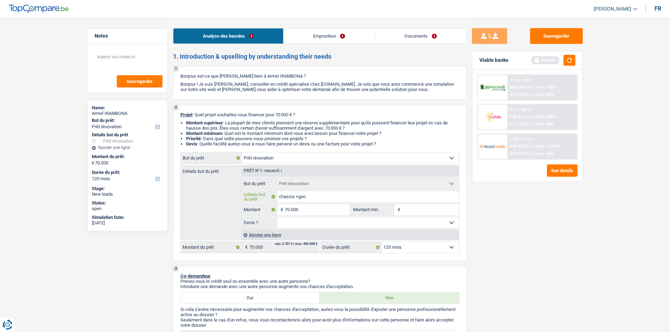
type input "chassis +geni"
type input "chassis +genie"
type input "chassis +[PERSON_NAME]"
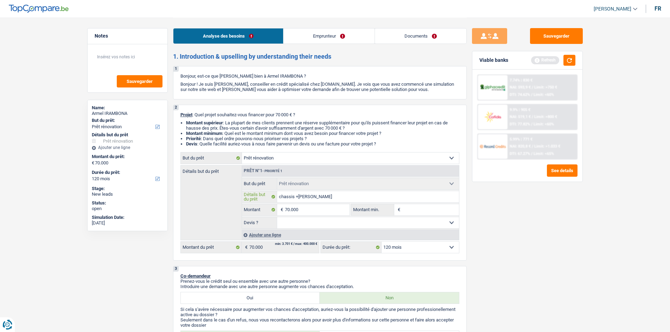
type input "chassis +[PERSON_NAME]"
type input "chassis +[PERSON_NAME] +"
type input "chassis +[PERSON_NAME] +c"
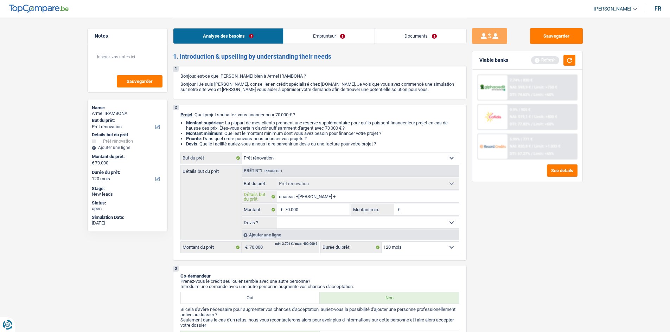
type input "chassis +[PERSON_NAME] +c"
type input "chassis +[PERSON_NAME] +ca"
type input "chassis +[PERSON_NAME] +cag"
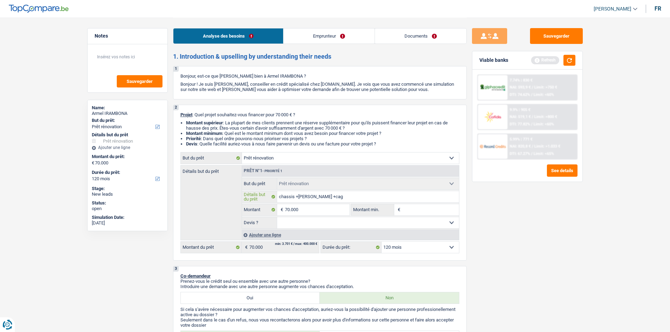
type input "chassis +[PERSON_NAME] +cage"
type input "chassis +[PERSON_NAME] +cage d"
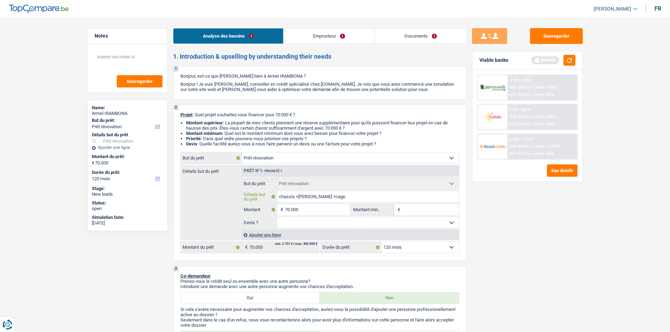
type input "chassis +[PERSON_NAME] +cage d"
type input "chassis +[PERSON_NAME] +cage d'"
type input "chassis +[PERSON_NAME] +cage d'e"
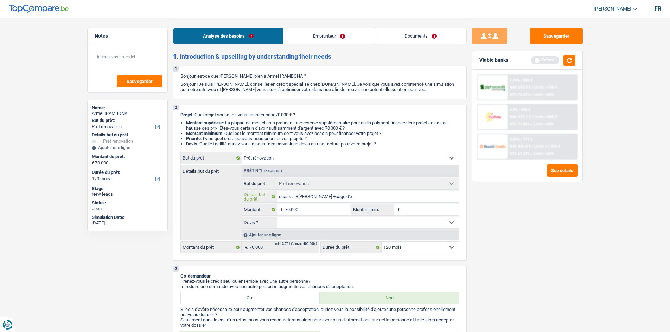
type input "chassis +[PERSON_NAME] +cage d'es"
type input "chassis +[PERSON_NAME] +cage d'esc"
type input "chassis +[PERSON_NAME] +cage d'esca"
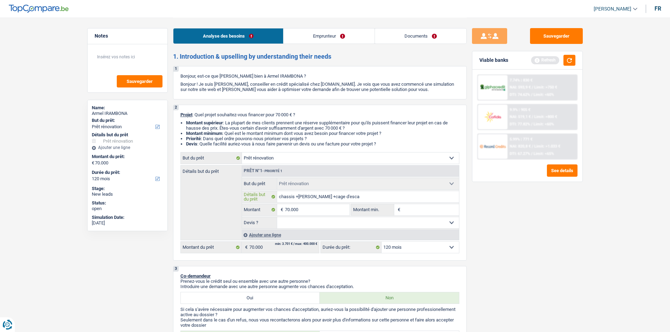
type input "chassis +[PERSON_NAME] +cage d'esca"
type input "chassis +[PERSON_NAME] +cage d'escat"
type input "chassis +[PERSON_NAME] +cage d'escati"
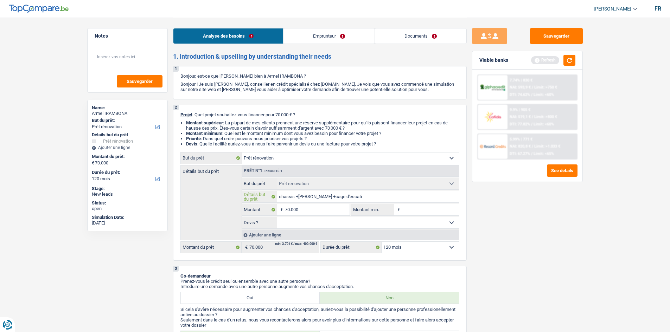
type input "chassis +[PERSON_NAME] +cage d'escat"
type input "chassis +[PERSON_NAME] +cage d'esca"
type input "chassis +[PERSON_NAME] +cage d'escal"
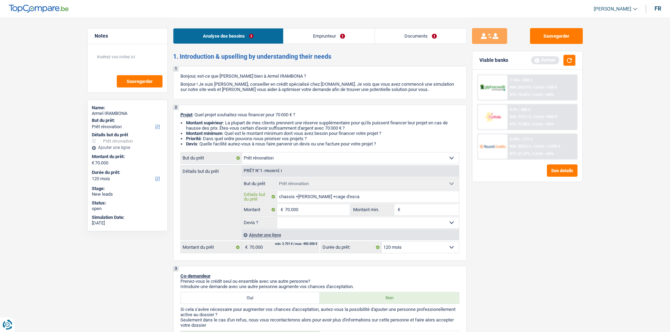
type input "chassis +[PERSON_NAME] +cage d'escal"
type input "chassis +[PERSON_NAME] +cage d'escali"
type input "chassis +[PERSON_NAME] +cage d'escalie"
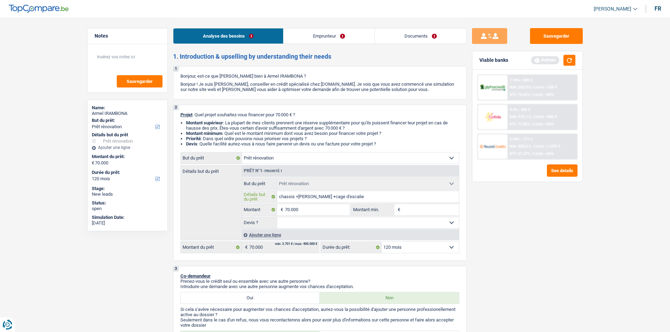
type input "chassis +[PERSON_NAME] +cage d'escalier"
click at [394, 194] on input "chassis +[PERSON_NAME] +cage d'escalier" at bounding box center [368, 196] width 182 height 11
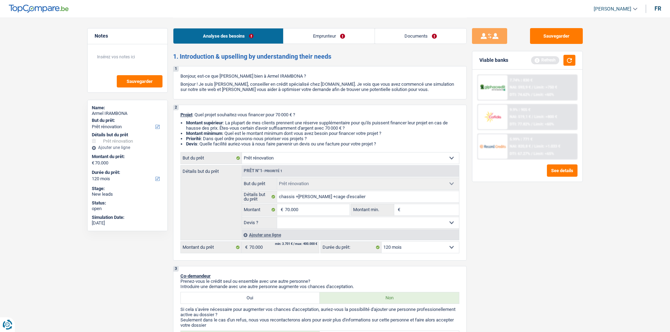
click at [419, 211] on input "Montant min." at bounding box center [430, 209] width 57 height 11
click at [354, 196] on input "chassis +[PERSON_NAME] +cage d'escalier" at bounding box center [368, 196] width 182 height 11
type input "chassis +[PERSON_NAME] +cage d'escalier +"
type input "chassis +[PERSON_NAME] +cage d'escalier +c"
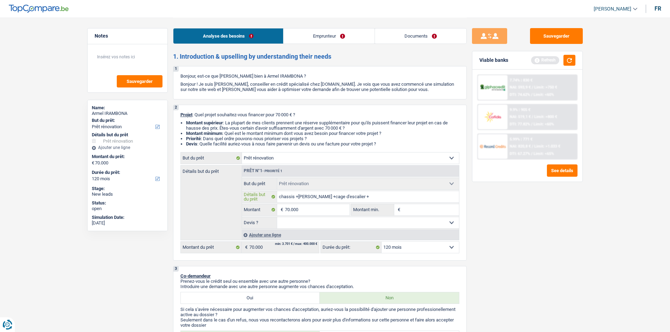
type input "chassis +[PERSON_NAME] +cage d'escalier +c"
type input "chassis +[PERSON_NAME] +cage d'escalier +cu"
type input "chassis +[PERSON_NAME] +cage d'escalier +cui"
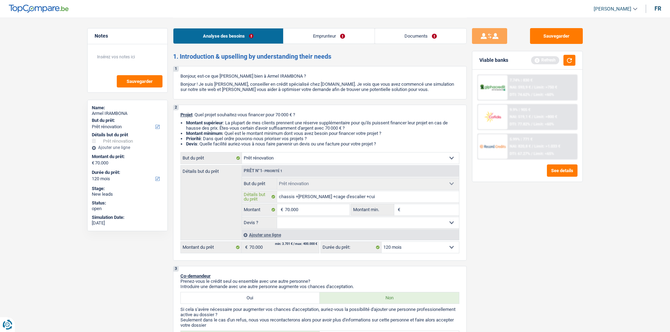
type input "chassis +[PERSON_NAME] +cage d'escalier +cuin"
type input "chassis +[PERSON_NAME] +cage d'escalier +cuine"
type input "chassis +[PERSON_NAME] +cage d'escalier +cuin"
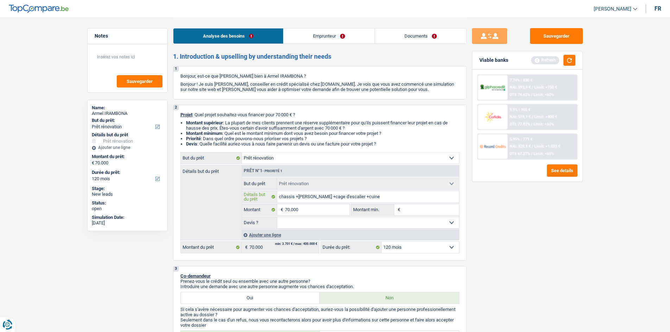
type input "chassis +[PERSON_NAME] +cage d'escalier +cuin"
type input "chassis +[PERSON_NAME] +cage d'escalier +cui"
type input "chassis +[PERSON_NAME] +cage d'escalier +cu"
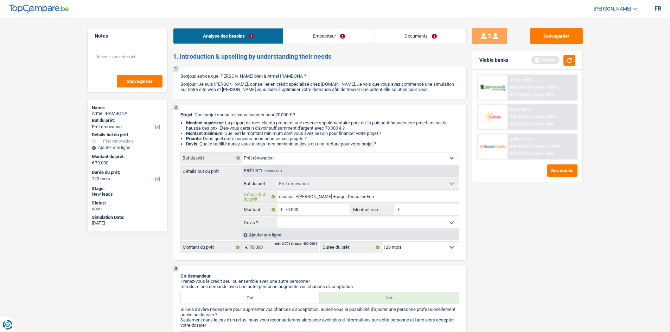
type input "chassis +[PERSON_NAME] +cage d'escalier +cui"
type input "chassis +[PERSON_NAME] +cage d'escalier +cuis"
type input "chassis +[PERSON_NAME] +cage d'escalier +cuise"
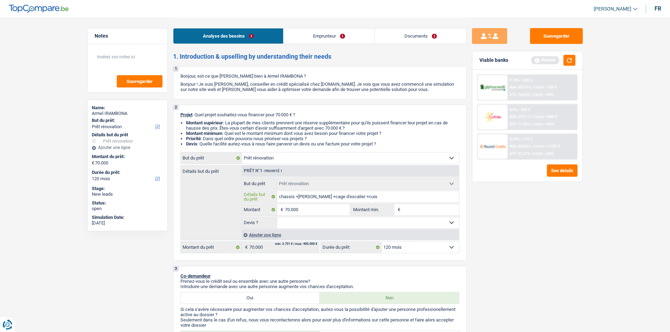
type input "chassis +[PERSON_NAME] +cage d'escalier +cuise"
type input "chassis +[PERSON_NAME] +cage d'escalier +cuis"
type input "chassis +[PERSON_NAME] +cage d'escalier +cuisi"
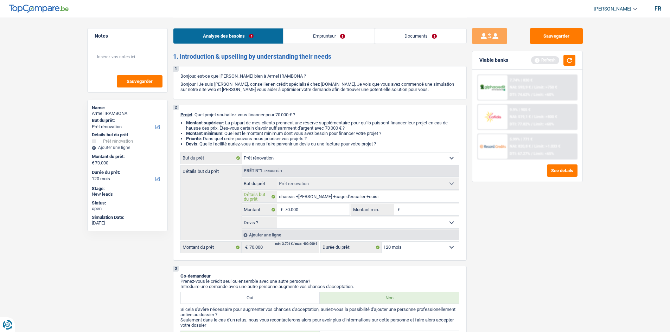
type input "chassis +[PERSON_NAME] +cage d'escalier +cuisin"
type input "chassis +genier +cage d'escalier +cuisine"
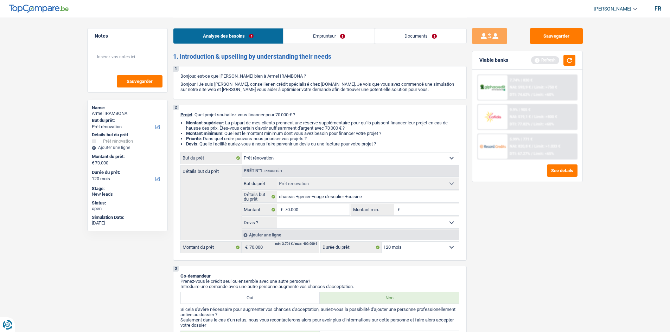
click at [413, 205] on input "Montant min." at bounding box center [430, 209] width 57 height 11
type input "7"
type input "70"
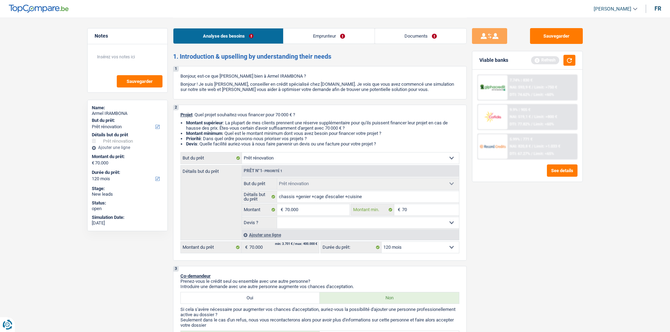
type input "700"
type input "7.000"
type input "70.000"
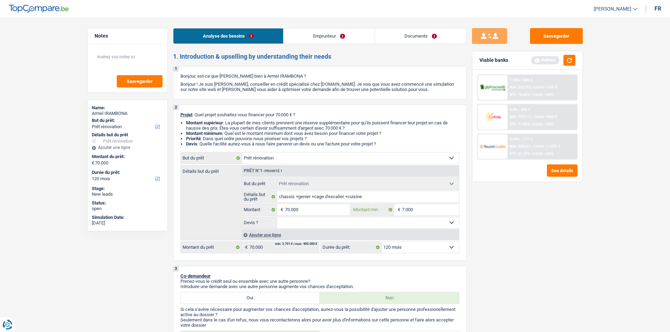
type input "70.000"
click at [338, 228] on select "Oui Non Non répondu Sélectionner une option" at bounding box center [368, 222] width 182 height 11
select select "yes"
click at [277, 217] on select "Oui Non Non répondu Sélectionner une option" at bounding box center [368, 222] width 182 height 11
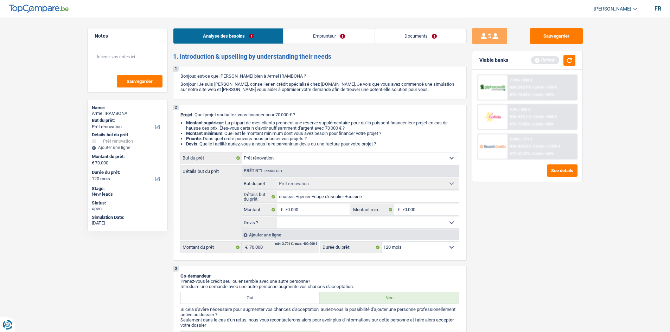
select select "yes"
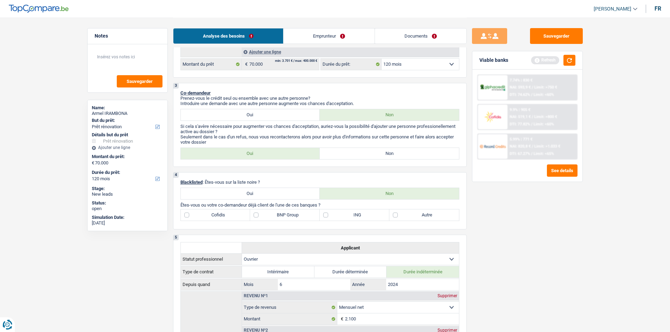
scroll to position [183, 0]
click at [339, 151] on label "Non" at bounding box center [388, 153] width 139 height 11
click at [339, 151] on input "Non" at bounding box center [388, 153] width 139 height 11
radio input "true"
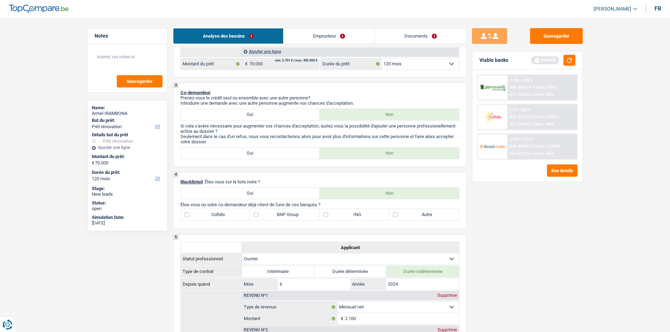
click at [323, 31] on link "Emprunteur" at bounding box center [328, 35] width 91 height 15
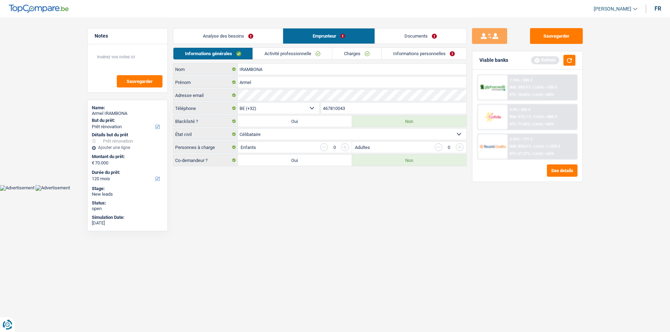
scroll to position [0, 0]
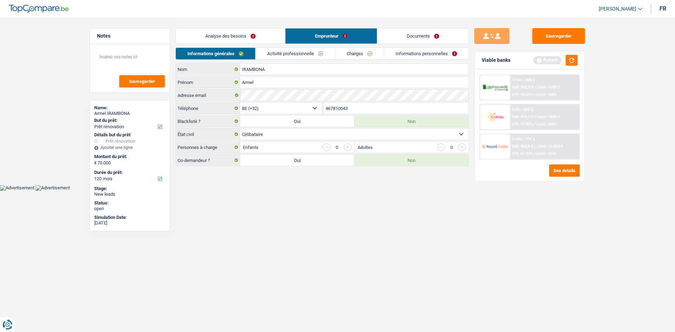
click at [251, 34] on link "Analyse des besoins" at bounding box center [230, 35] width 109 height 15
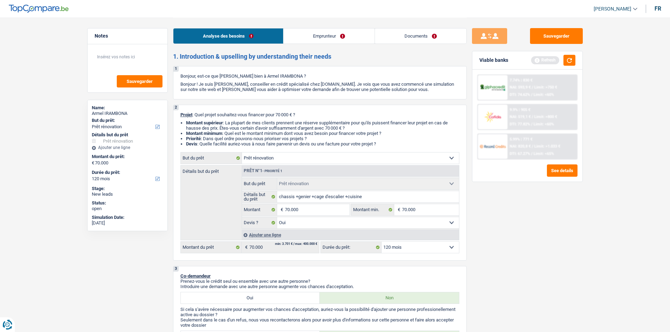
click at [320, 35] on link "Emprunteur" at bounding box center [328, 35] width 91 height 15
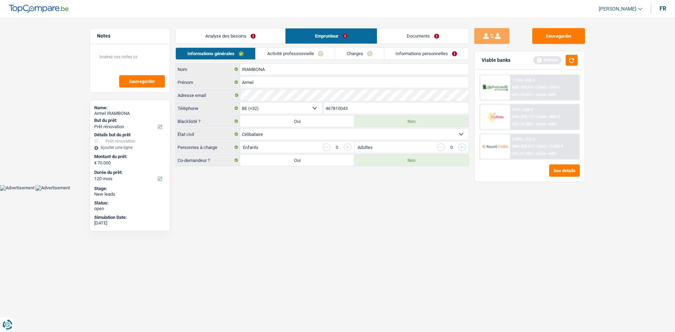
click at [303, 52] on link "Activité professionnelle" at bounding box center [295, 54] width 79 height 12
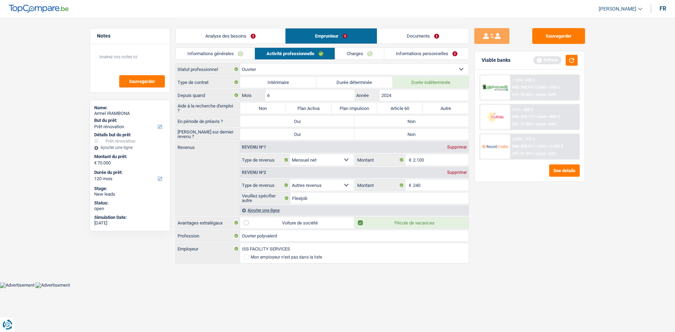
click at [244, 50] on link "Informations générales" at bounding box center [215, 54] width 79 height 12
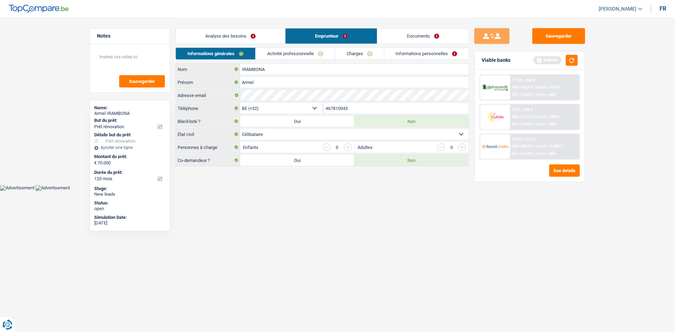
click at [248, 36] on link "Analyse des besoins" at bounding box center [230, 35] width 109 height 15
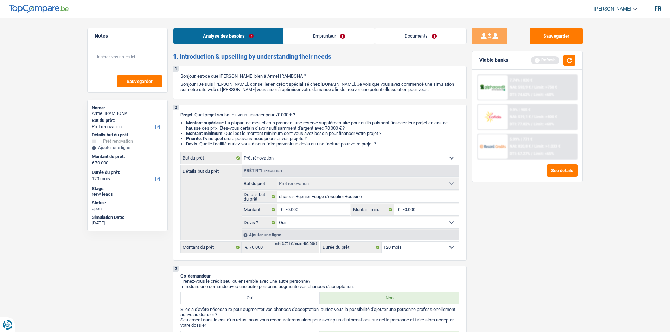
click at [305, 34] on link "Emprunteur" at bounding box center [328, 35] width 91 height 15
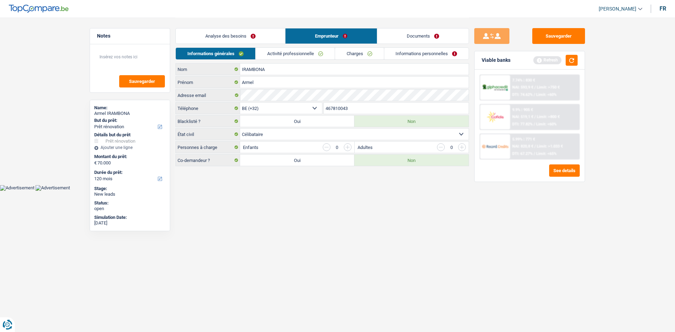
click at [219, 33] on link "Analyse des besoins" at bounding box center [230, 35] width 109 height 15
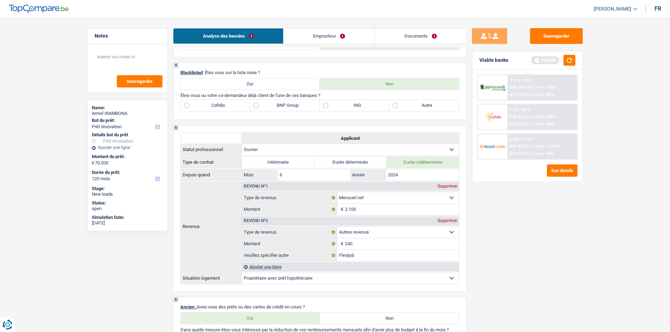
scroll to position [292, 0]
click at [284, 110] on label "BNP Group" at bounding box center [285, 106] width 70 height 11
click at [284, 110] on input "BNP Group" at bounding box center [285, 106] width 70 height 11
checkbox input "true"
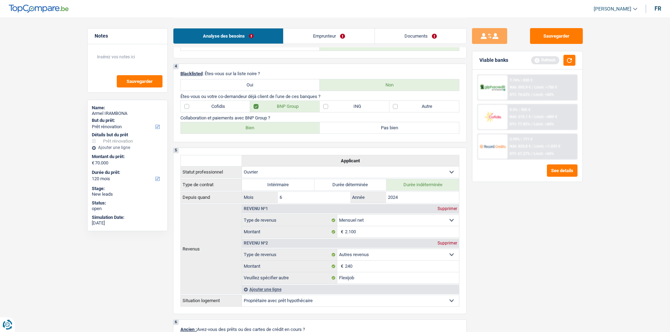
click at [411, 108] on label "Autre" at bounding box center [424, 106] width 70 height 11
click at [411, 108] on input "Autre" at bounding box center [424, 106] width 70 height 11
checkbox input "true"
click at [268, 126] on label "Bien" at bounding box center [250, 127] width 139 height 11
click at [268, 126] on input "Bien" at bounding box center [250, 127] width 139 height 11
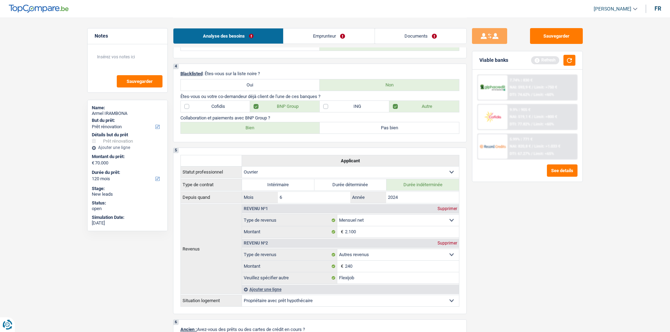
radio input "true"
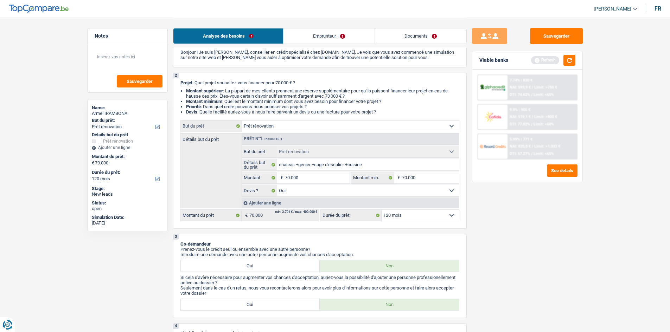
scroll to position [0, 0]
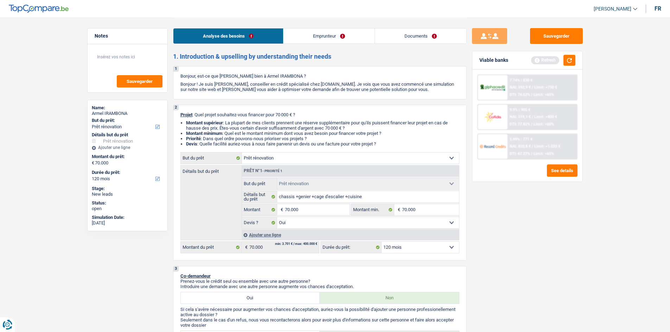
click at [313, 34] on link "Emprunteur" at bounding box center [328, 35] width 91 height 15
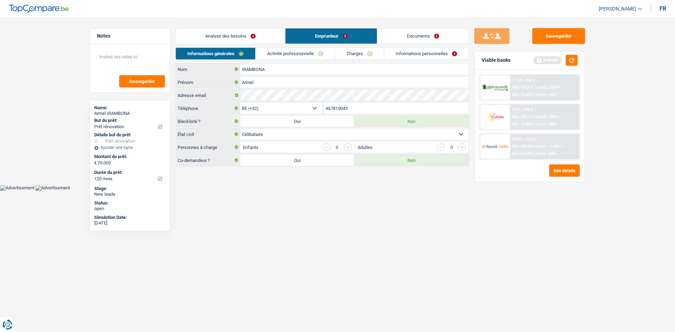
click at [247, 136] on select "Célibataire Marié(e) Cohabitant(e) légal(e) Divorcé(e) Veuf(ve) Séparé (de fait…" at bounding box center [354, 134] width 228 height 11
click at [255, 135] on select "Célibataire Marié(e) Cohabitant(e) légal(e) Divorcé(e) Veuf(ve) Séparé (de fait…" at bounding box center [354, 134] width 228 height 11
click at [265, 191] on html "Vous avez le contrôle de vos données Nous utilisons des cookies, tout comme nos…" at bounding box center [337, 95] width 675 height 191
click at [239, 34] on link "Analyse des besoins" at bounding box center [230, 35] width 109 height 15
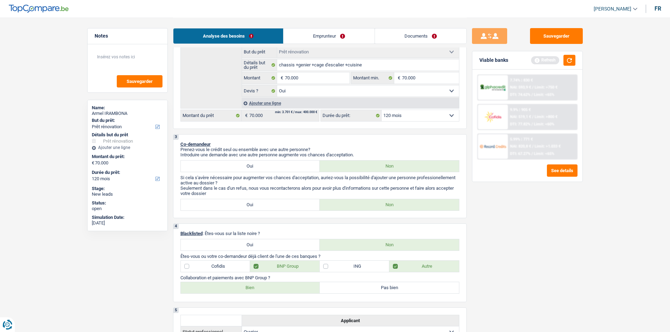
scroll to position [138, 0]
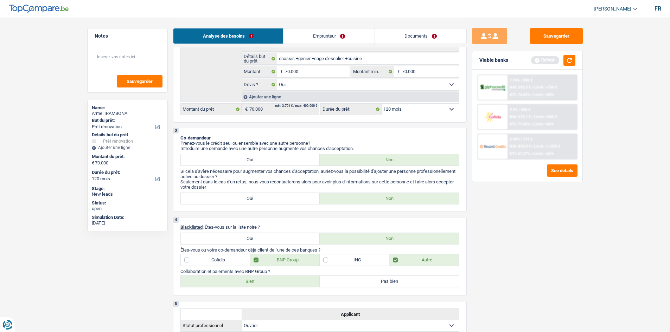
click at [244, 159] on label "Oui" at bounding box center [250, 159] width 139 height 11
click at [244, 159] on input "Oui" at bounding box center [250, 159] width 139 height 11
radio input "true"
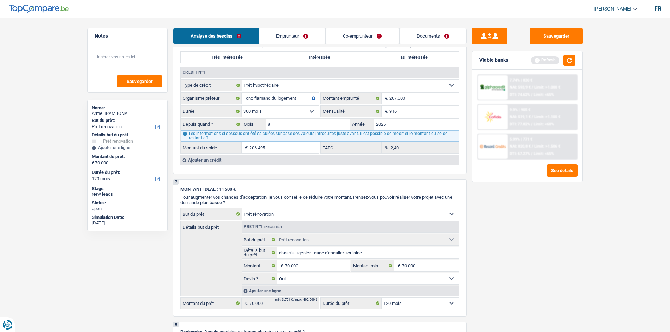
scroll to position [577, 0]
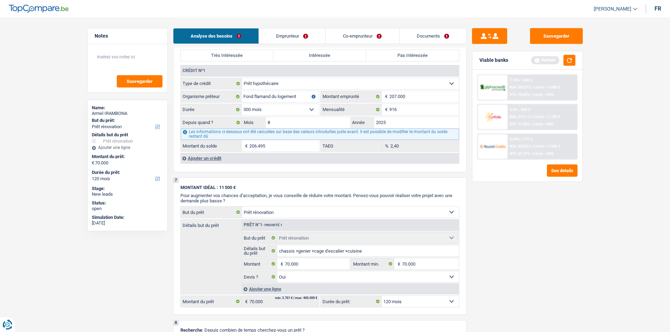
click at [202, 159] on div "Ajouter un crédit" at bounding box center [319, 158] width 278 height 11
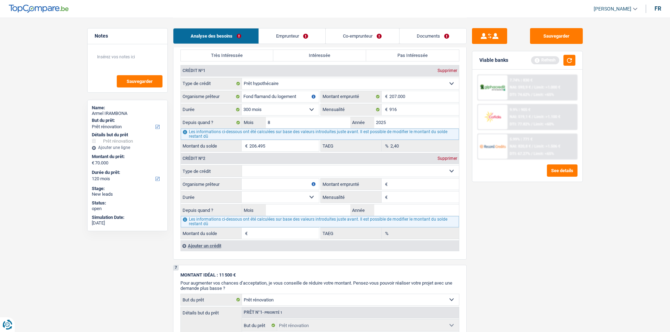
click at [441, 158] on div "Supprimer" at bounding box center [446, 158] width 23 height 4
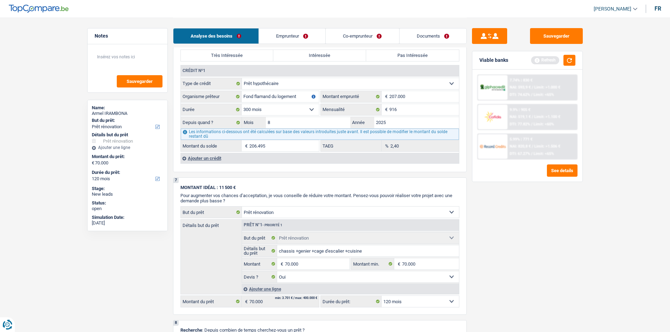
click at [353, 38] on link "Co-emprunteur" at bounding box center [361, 35] width 73 height 15
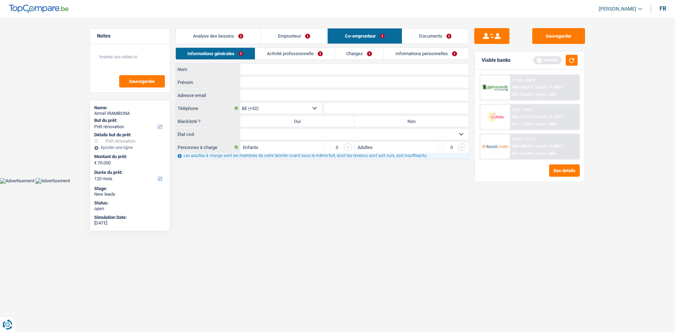
click at [285, 52] on link "Activité professionnelle" at bounding box center [294, 54] width 79 height 12
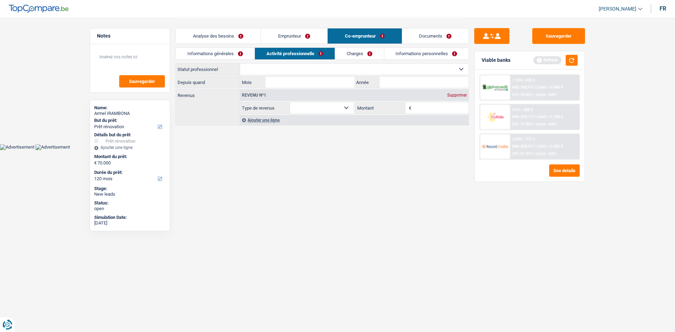
click at [205, 40] on link "Analyse des besoins" at bounding box center [218, 35] width 85 height 15
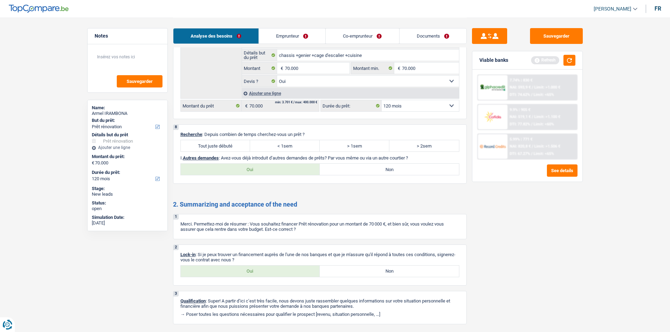
scroll to position [794, 0]
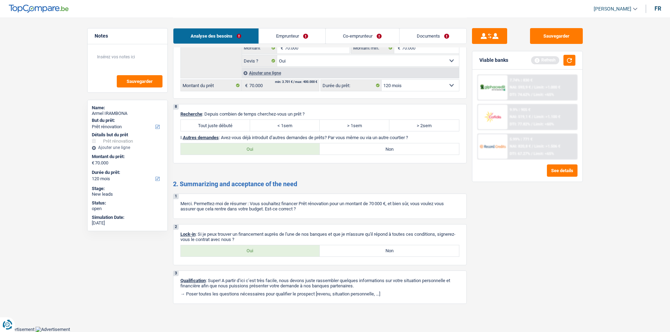
drag, startPoint x: 363, startPoint y: 143, endPoint x: 325, endPoint y: 103, distance: 55.0
click at [363, 144] on label "Non" at bounding box center [388, 148] width 139 height 11
click at [363, 144] on input "Non" at bounding box center [388, 148] width 139 height 11
radio input "true"
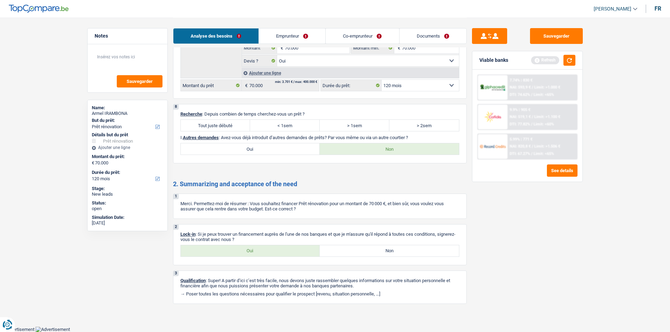
click at [284, 37] on link "Emprunteur" at bounding box center [292, 35] width 66 height 15
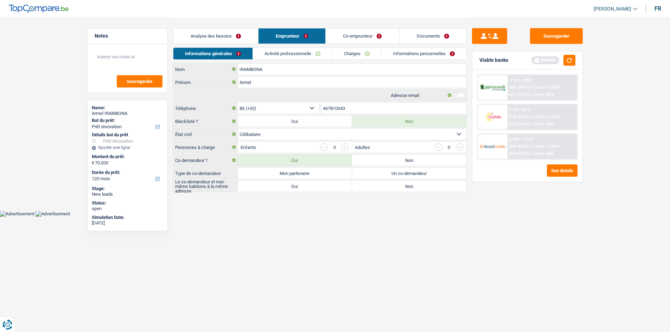
scroll to position [0, 0]
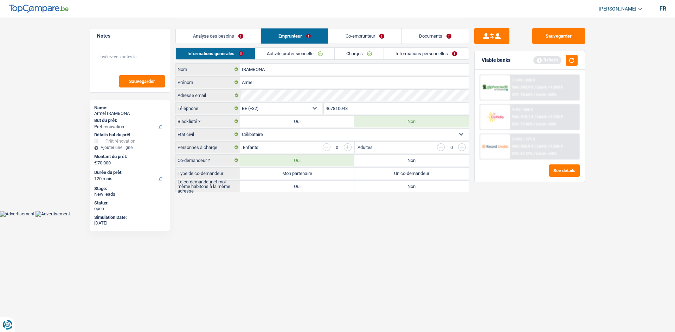
click at [294, 183] on label "Oui" at bounding box center [297, 186] width 114 height 11
click at [294, 183] on input "Oui" at bounding box center [297, 186] width 114 height 11
radio input "true"
click at [286, 174] on label "Mon partenaire" at bounding box center [297, 173] width 114 height 11
click at [286, 174] on input "Mon partenaire" at bounding box center [297, 173] width 114 height 11
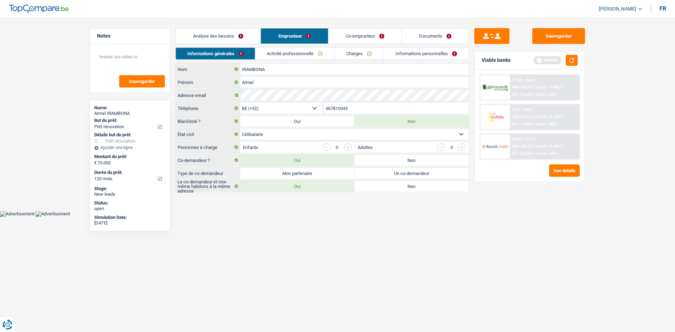
radio input "true"
click at [288, 54] on link "Activité professionnelle" at bounding box center [295, 54] width 79 height 12
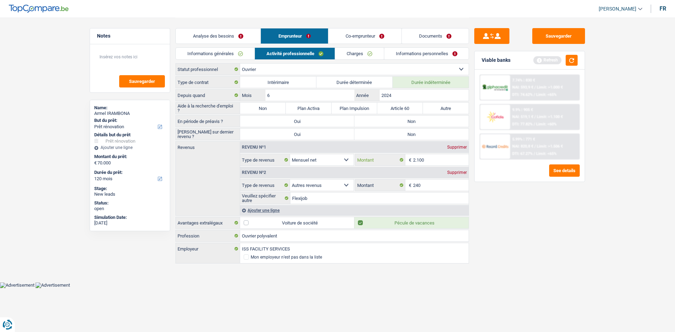
click at [433, 160] on input "2.100" at bounding box center [441, 159] width 56 height 11
click at [261, 111] on label "Non" at bounding box center [263, 108] width 46 height 11
click at [261, 111] on input "Non" at bounding box center [263, 108] width 46 height 11
radio input "true"
click at [378, 131] on label "Non" at bounding box center [411, 134] width 114 height 11
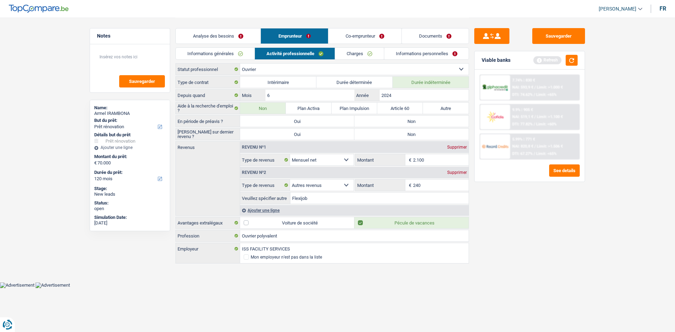
click at [378, 131] on input "Non" at bounding box center [411, 134] width 114 height 11
radio input "true"
click at [372, 122] on label "Non" at bounding box center [411, 121] width 114 height 11
click at [372, 122] on input "Non" at bounding box center [411, 121] width 114 height 11
radio input "true"
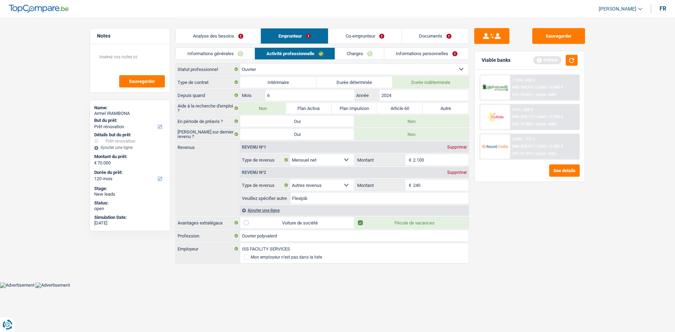
click at [343, 50] on link "Charges" at bounding box center [359, 54] width 49 height 12
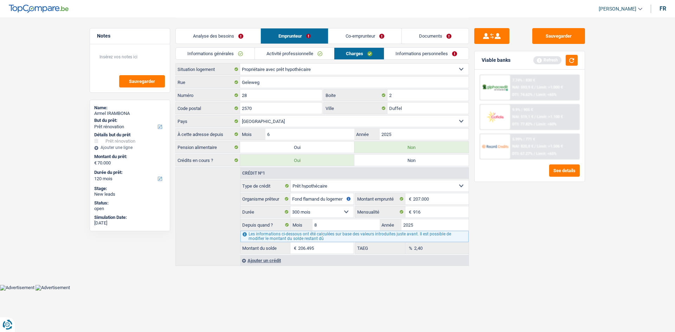
click at [404, 53] on link "Informations personnelles" at bounding box center [426, 54] width 85 height 12
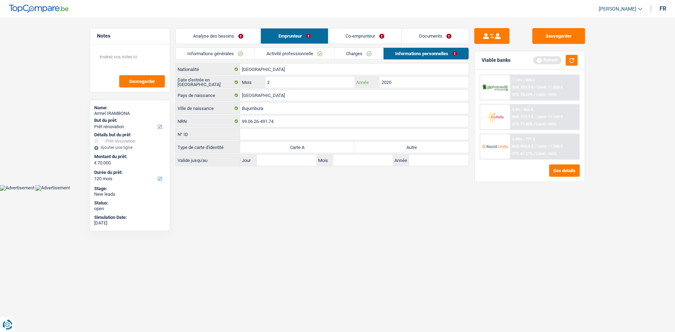
click at [406, 86] on input "2020" at bounding box center [424, 82] width 89 height 11
click at [407, 147] on label "Autre" at bounding box center [411, 147] width 114 height 11
click at [380, 148] on label "Autre" at bounding box center [411, 147] width 114 height 11
click at [380, 148] on input "Autre" at bounding box center [411, 147] width 114 height 11
radio input "true"
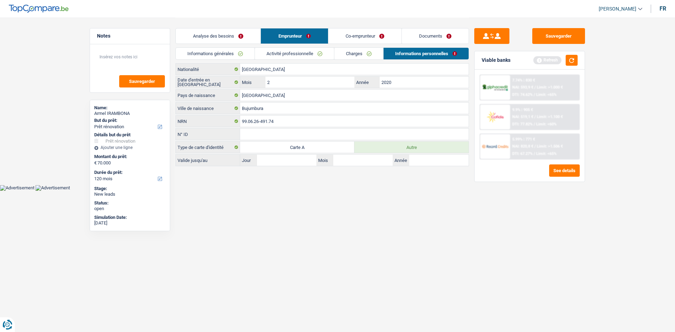
click at [366, 34] on link "Co-emprunteur" at bounding box center [364, 35] width 73 height 15
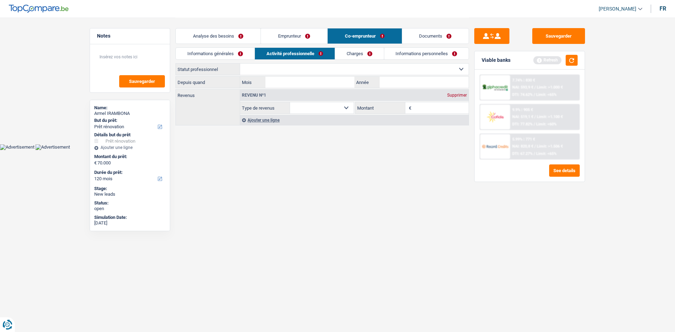
click at [219, 50] on link "Informations générales" at bounding box center [215, 54] width 79 height 12
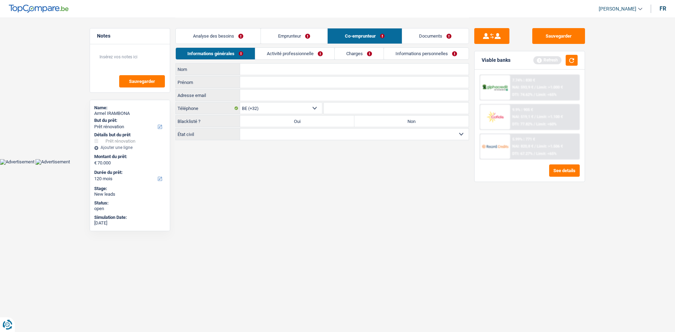
click at [264, 70] on input "Nom" at bounding box center [354, 69] width 228 height 11
type input "v"
type input "Vigi"
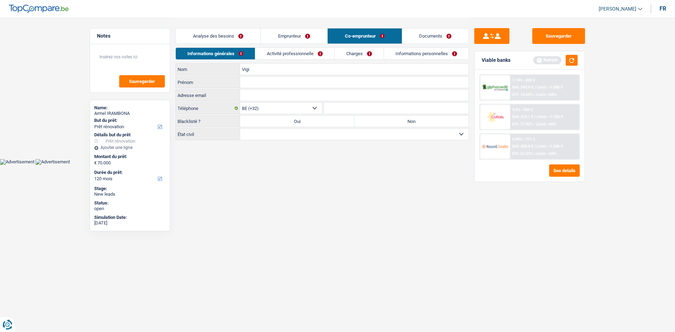
click at [253, 83] on input "Prénom" at bounding box center [354, 82] width 228 height 11
type input "[PERSON_NAME]"
click at [277, 56] on link "Activité professionnelle" at bounding box center [294, 54] width 79 height 12
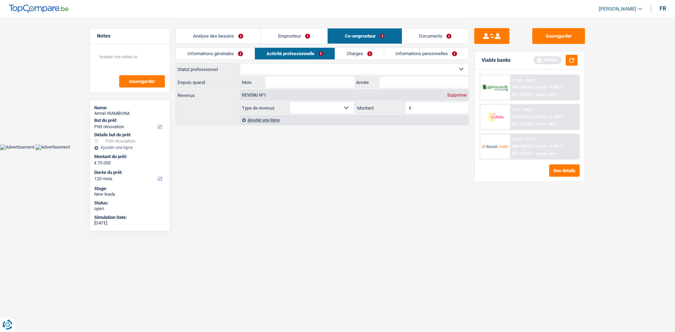
click at [254, 69] on select "Ouvrier Employé privé Employé public Invalide Indépendant Pensionné Chômeur Mut…" at bounding box center [354, 69] width 228 height 11
select select "privateEmployee"
click at [240, 64] on select "Ouvrier Employé privé Employé public Invalide Indépendant Pensionné Chômeur Mut…" at bounding box center [354, 69] width 228 height 11
select select "netSalary"
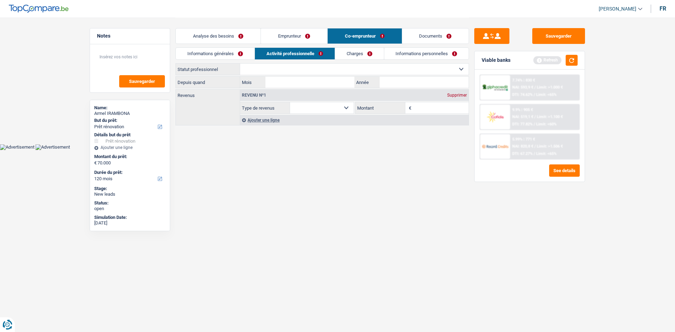
select select "mealVouchers"
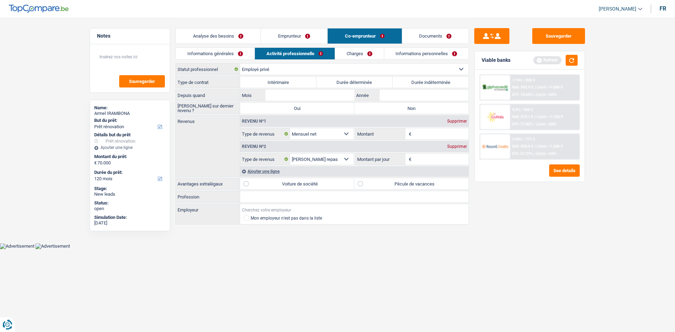
click at [250, 207] on input "Employeur" at bounding box center [354, 209] width 228 height 11
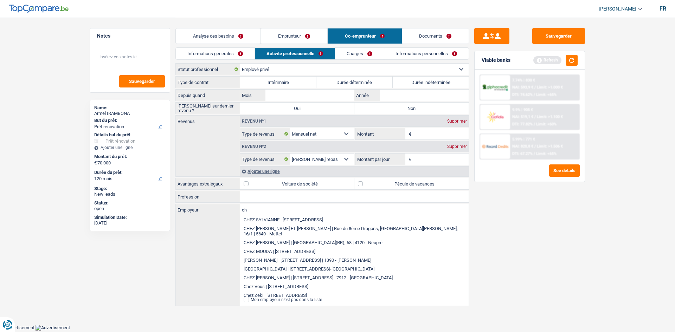
type input "c"
click at [245, 197] on input "Profession" at bounding box center [354, 196] width 228 height 11
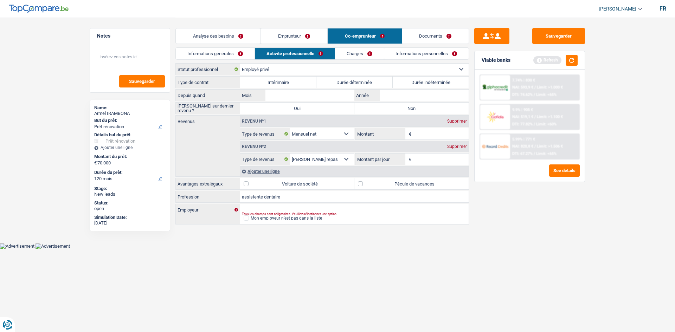
type input "assistente dentaire"
click at [375, 181] on label "Pécule de vacances" at bounding box center [411, 183] width 114 height 11
click at [375, 181] on input "Pécule de vacances" at bounding box center [411, 183] width 114 height 11
checkbox input "true"
click at [425, 133] on input "Montant" at bounding box center [441, 133] width 56 height 11
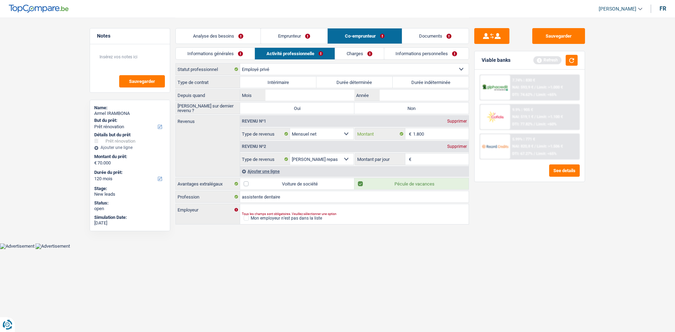
type input "1.800"
click at [446, 154] on input "Montant par jour" at bounding box center [441, 159] width 56 height 11
type input "7,5"
drag, startPoint x: 400, startPoint y: 96, endPoint x: 411, endPoint y: 91, distance: 12.1
click at [400, 96] on input "Année" at bounding box center [424, 95] width 89 height 11
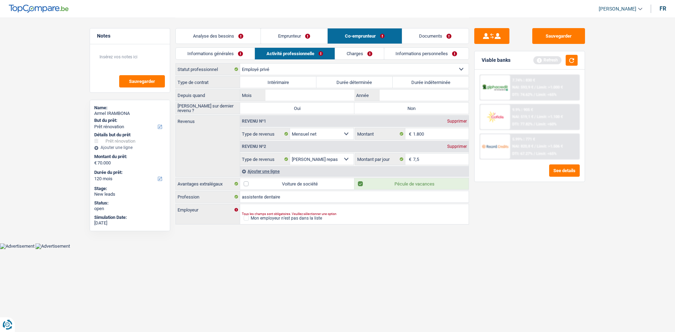
click at [411, 80] on label "Durée indéterminée" at bounding box center [431, 82] width 76 height 11
click at [411, 80] on input "Durée indéterminée" at bounding box center [431, 82] width 76 height 11
radio input "true"
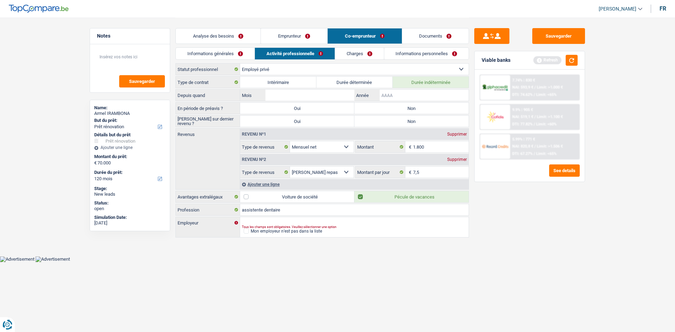
click at [406, 98] on input "Année" at bounding box center [424, 95] width 89 height 11
type input "2025"
click at [337, 93] on input "Mois" at bounding box center [309, 95] width 89 height 11
type input "06"
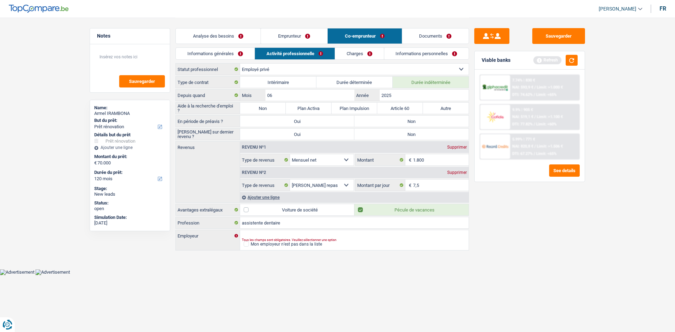
drag, startPoint x: 383, startPoint y: 122, endPoint x: 384, endPoint y: 147, distance: 25.7
click at [383, 122] on label "Non" at bounding box center [411, 121] width 114 height 11
click at [383, 122] on input "Non" at bounding box center [411, 121] width 114 height 11
radio input "true"
click at [376, 136] on label "Non" at bounding box center [411, 134] width 114 height 11
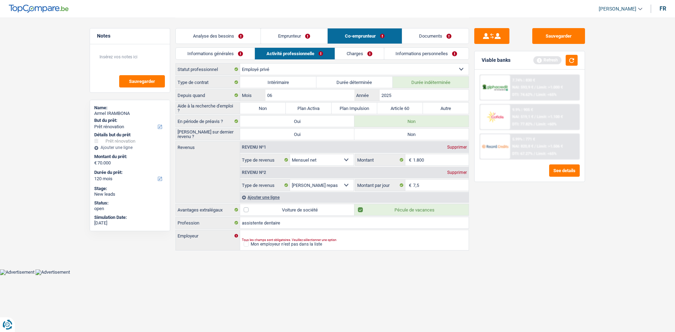
click at [376, 136] on input "Non" at bounding box center [411, 134] width 114 height 11
radio input "true"
click at [258, 104] on label "Non" at bounding box center [263, 108] width 46 height 11
click at [258, 104] on input "Non" at bounding box center [263, 108] width 46 height 11
radio input "true"
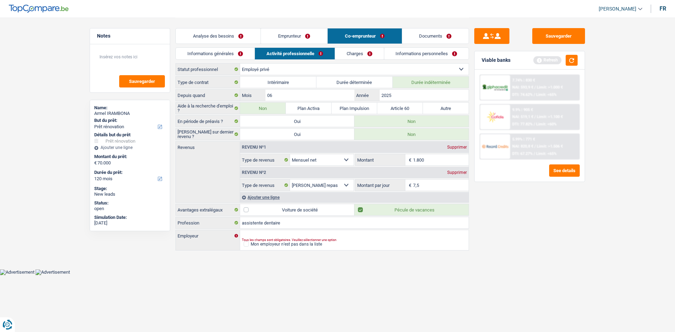
click at [294, 35] on link "Emprunteur" at bounding box center [294, 35] width 66 height 15
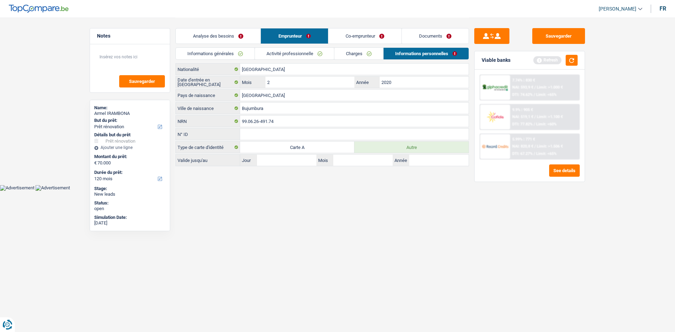
click at [283, 54] on link "Activité professionnelle" at bounding box center [294, 54] width 79 height 12
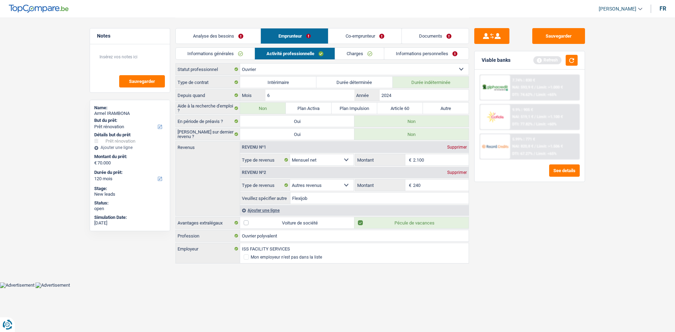
click at [364, 37] on link "Co-emprunteur" at bounding box center [364, 35] width 73 height 15
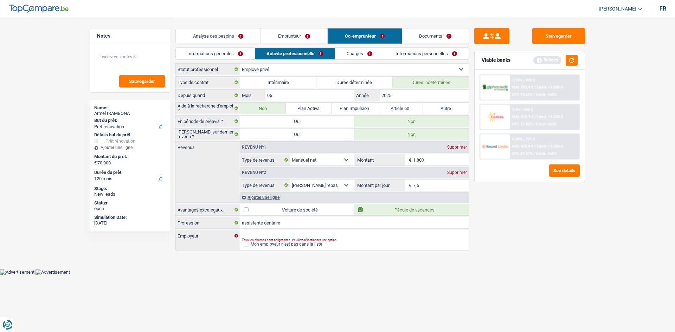
click at [345, 53] on link "Charges" at bounding box center [359, 54] width 49 height 12
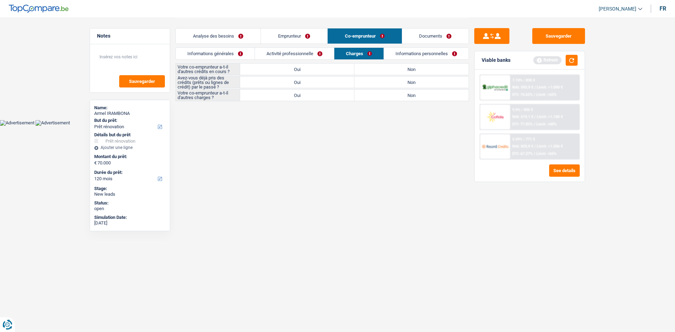
click at [374, 70] on label "Non" at bounding box center [411, 69] width 114 height 11
click at [374, 70] on input "Non" at bounding box center [411, 69] width 114 height 11
radio input "true"
click at [365, 81] on label "Non" at bounding box center [411, 82] width 114 height 11
click at [365, 81] on input "Non" at bounding box center [411, 82] width 114 height 11
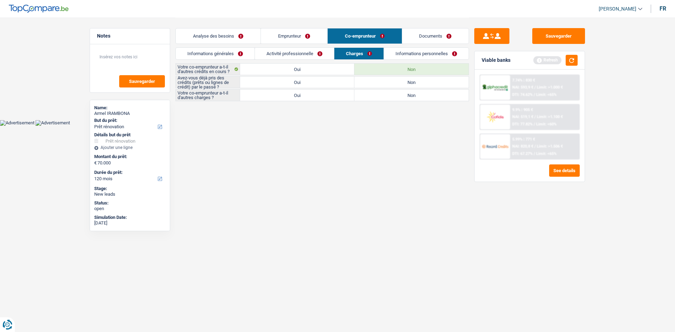
radio input "true"
click at [366, 92] on label "Non" at bounding box center [411, 95] width 114 height 11
click at [366, 92] on input "Non" at bounding box center [411, 95] width 114 height 11
radio input "true"
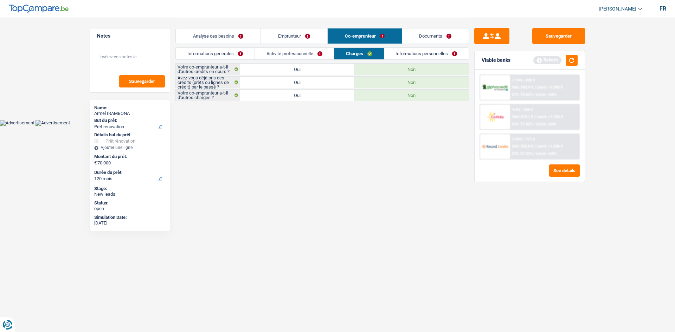
click at [301, 77] on label "Oui" at bounding box center [297, 82] width 114 height 11
click at [301, 77] on input "Oui" at bounding box center [297, 82] width 114 height 11
radio input "true"
click at [413, 53] on link "Informations personnelles" at bounding box center [426, 54] width 85 height 12
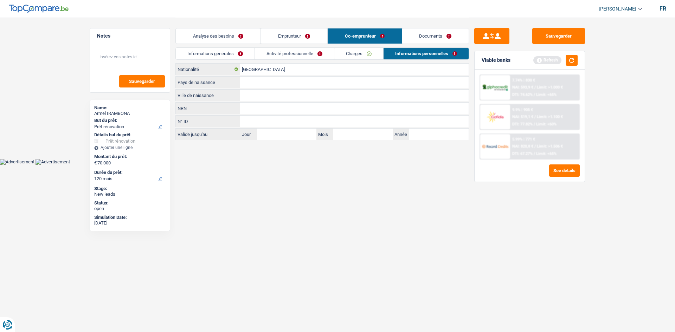
drag, startPoint x: 350, startPoint y: 53, endPoint x: 346, endPoint y: 53, distance: 3.9
click at [350, 53] on link "Charges" at bounding box center [358, 54] width 49 height 12
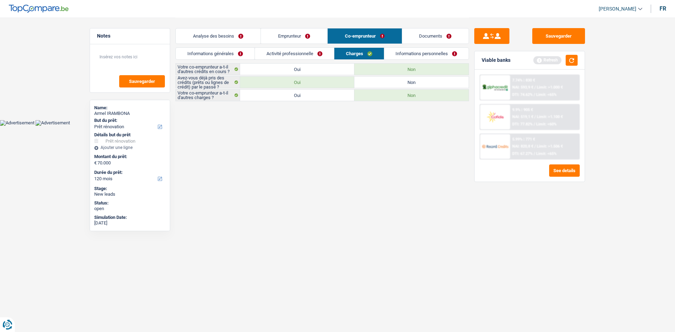
click at [376, 79] on label "Non" at bounding box center [411, 82] width 114 height 11
click at [376, 79] on input "Non" at bounding box center [411, 82] width 114 height 11
radio input "true"
click at [427, 52] on link "Informations personnelles" at bounding box center [426, 54] width 85 height 12
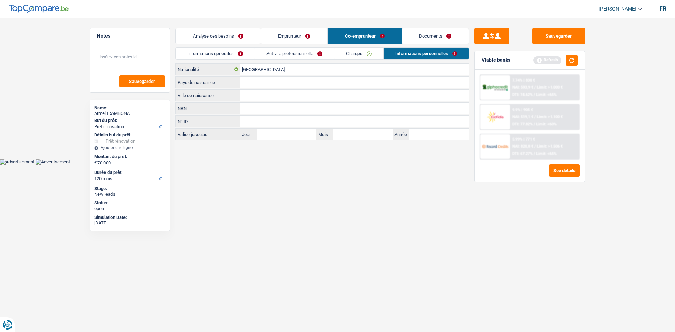
click at [253, 98] on input "Ville de naissance" at bounding box center [354, 95] width 228 height 11
click at [248, 85] on input "Pays de naissance" at bounding box center [354, 82] width 228 height 11
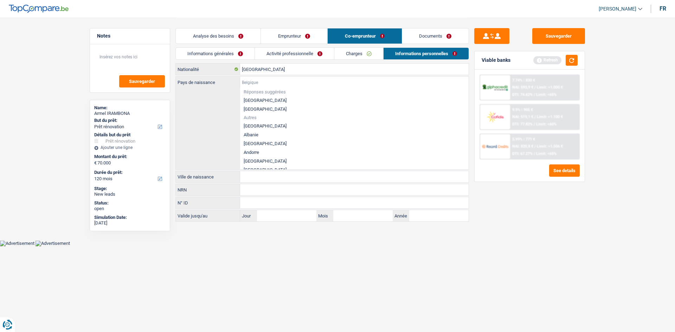
type input "c"
click at [246, 175] on input "Ville de naissance" at bounding box center [354, 176] width 228 height 11
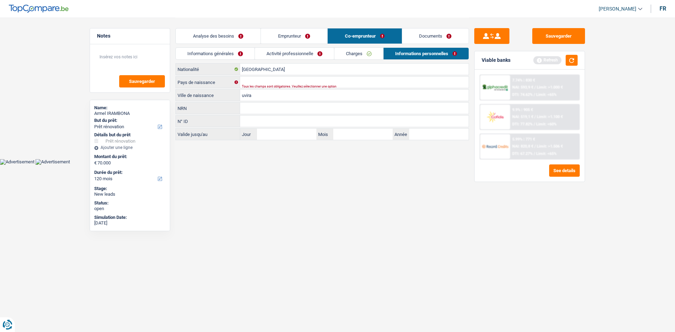
type input "uvira"
click at [254, 81] on input "Pays de naissance" at bounding box center [354, 82] width 228 height 11
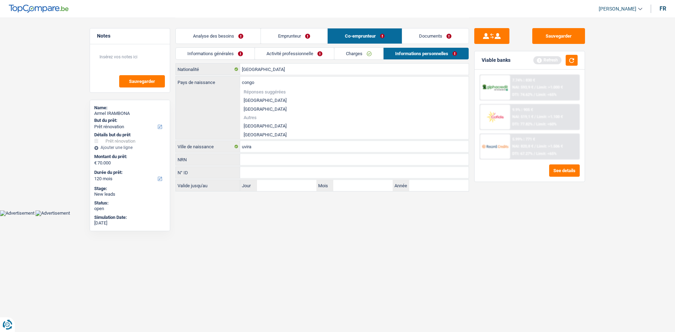
click at [286, 125] on li "[GEOGRAPHIC_DATA]" at bounding box center [354, 126] width 228 height 9
type input "[GEOGRAPHIC_DATA]"
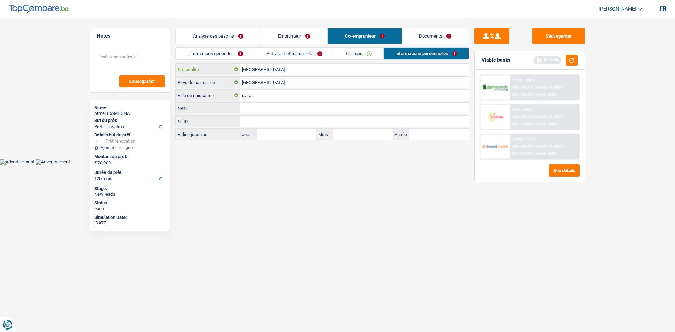
click at [316, 73] on input "[GEOGRAPHIC_DATA]" at bounding box center [354, 69] width 228 height 11
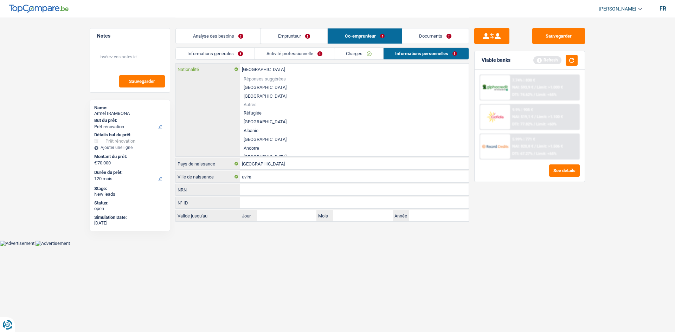
type input "Belgiqu"
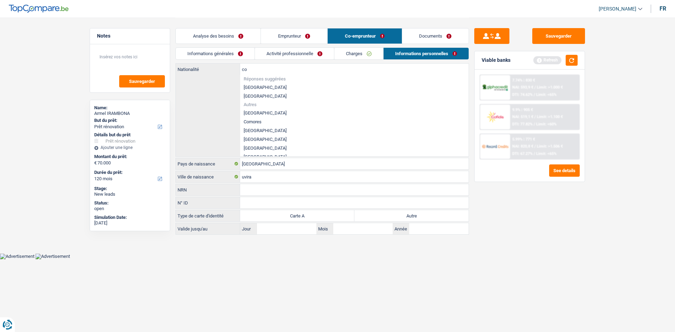
click at [260, 138] on li "[GEOGRAPHIC_DATA]" at bounding box center [354, 139] width 228 height 9
type input "[GEOGRAPHIC_DATA]"
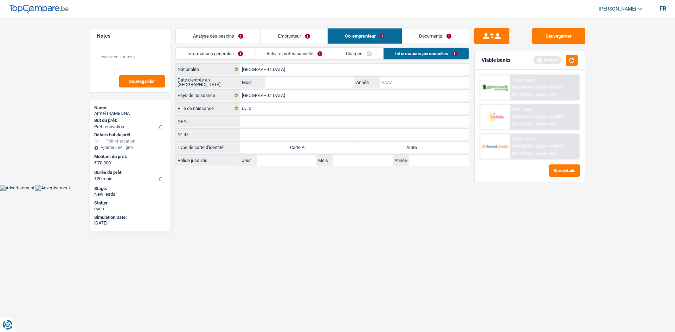
click at [389, 85] on input "Année" at bounding box center [424, 82] width 89 height 11
type input "20"
click at [392, 152] on label "Autre" at bounding box center [411, 147] width 114 height 11
click at [392, 152] on input "Autre" at bounding box center [411, 147] width 114 height 11
radio input "true"
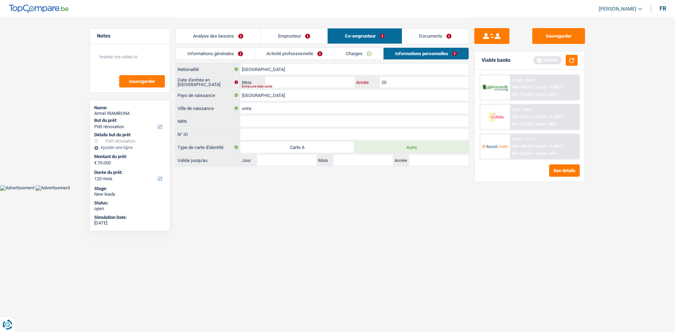
click at [392, 82] on input "20" at bounding box center [424, 82] width 89 height 11
type input "2"
type input "2014"
click at [332, 82] on input "Mois" at bounding box center [309, 82] width 89 height 11
type input "05"
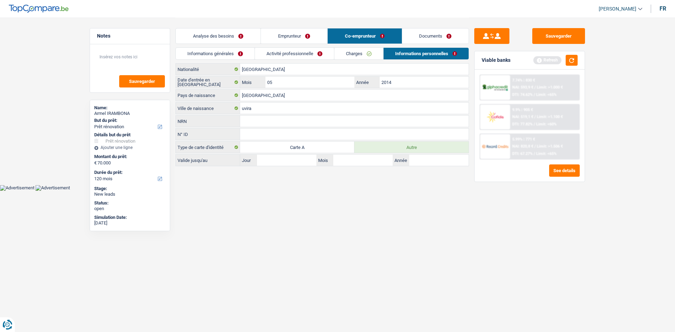
click at [479, 246] on div "Sauvegarder Viable banks Refresh 7.74% | 830 € NAI: 593,9 € / Limit: >1.000 € D…" at bounding box center [529, 174] width 121 height 293
click at [571, 58] on button "button" at bounding box center [572, 60] width 12 height 11
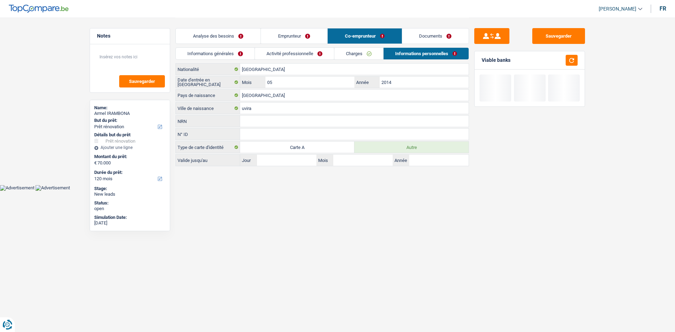
click at [218, 44] on li "Analyse des besoins" at bounding box center [217, 36] width 85 height 16
click at [217, 38] on link "Analyse des besoins" at bounding box center [218, 35] width 85 height 15
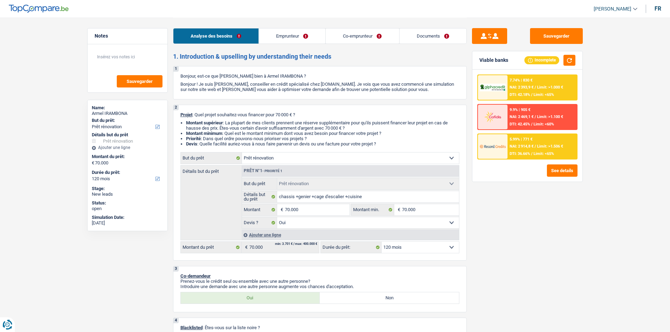
click at [567, 230] on div "Sauvegarder Viable banks Incomplete 7.74% | 830 € NAI: 2 393,9 € / Limit: >1.00…" at bounding box center [526, 174] width 121 height 293
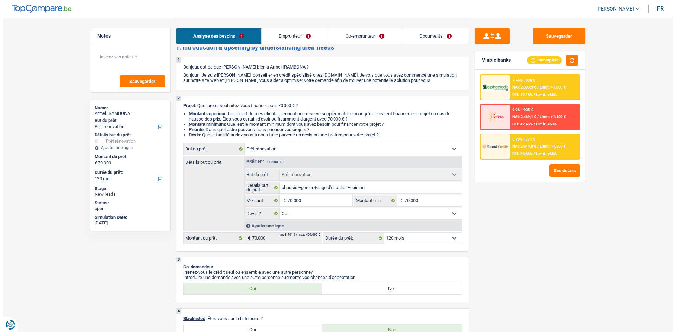
scroll to position [4, 0]
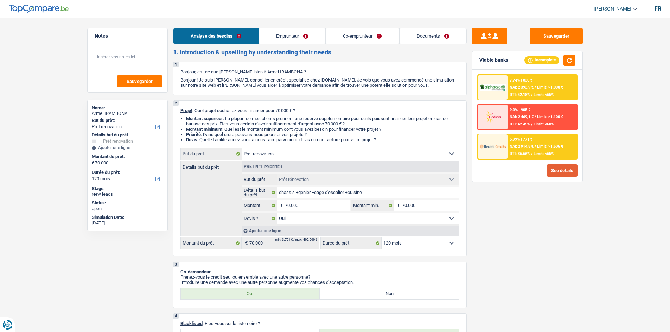
click at [557, 173] on button "See details" at bounding box center [562, 170] width 31 height 12
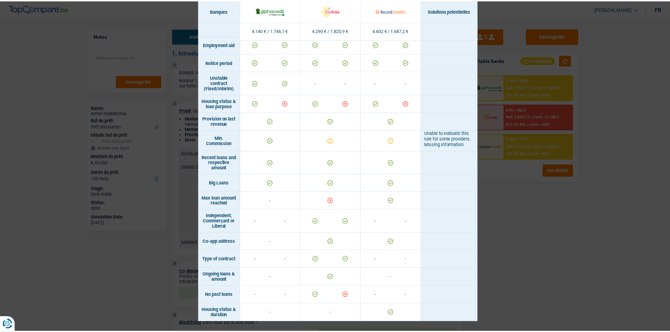
scroll to position [375, 0]
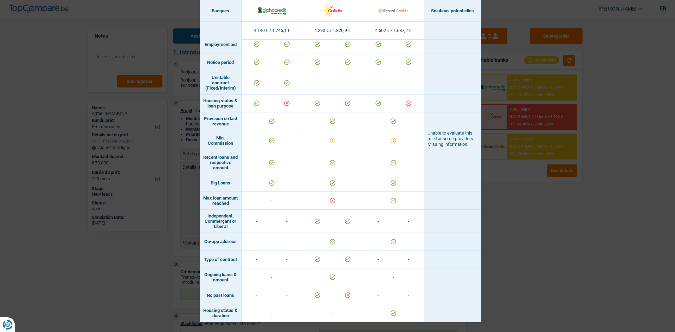
click at [554, 263] on div "Banks conditions × Banques Solutions potentielles Revenus / Charges 4.140 € / 1…" at bounding box center [337, 166] width 675 height 332
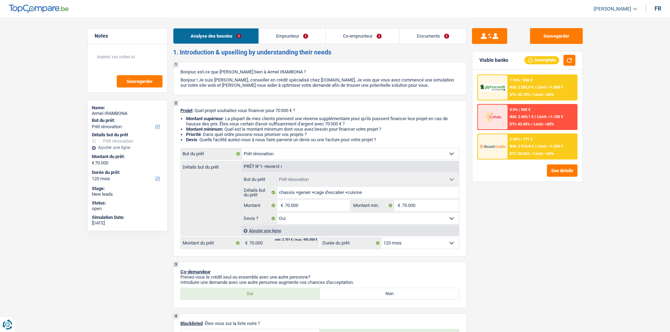
click at [299, 38] on link "Emprunteur" at bounding box center [292, 35] width 66 height 15
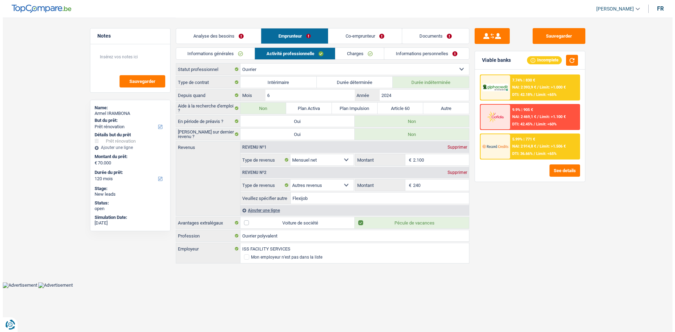
scroll to position [0, 0]
click at [403, 52] on link "Informations personnelles" at bounding box center [426, 54] width 85 height 12
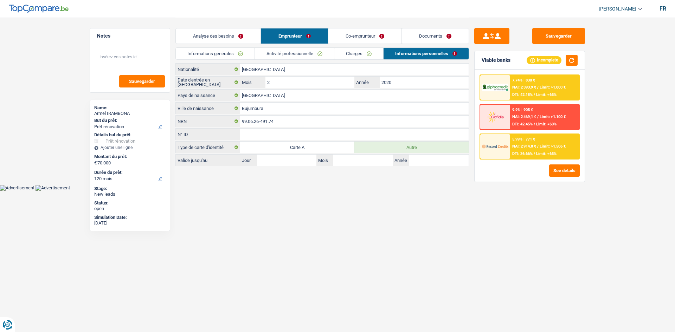
click at [357, 52] on link "Charges" at bounding box center [358, 54] width 49 height 12
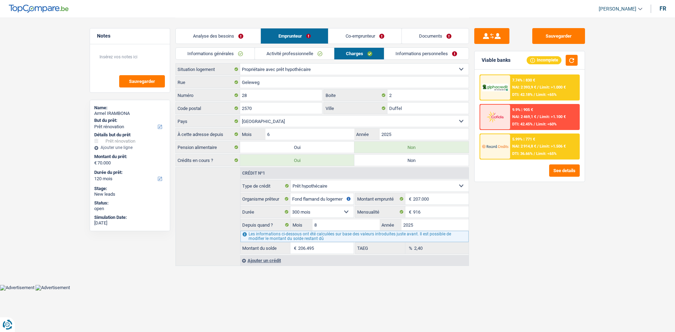
click at [230, 35] on link "Analyse des besoins" at bounding box center [218, 35] width 85 height 15
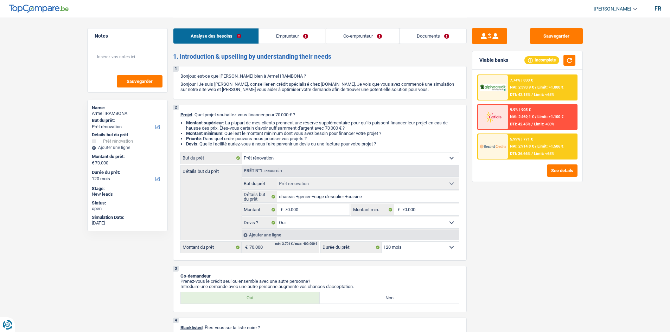
click at [346, 31] on link "Co-emprunteur" at bounding box center [361, 35] width 73 height 15
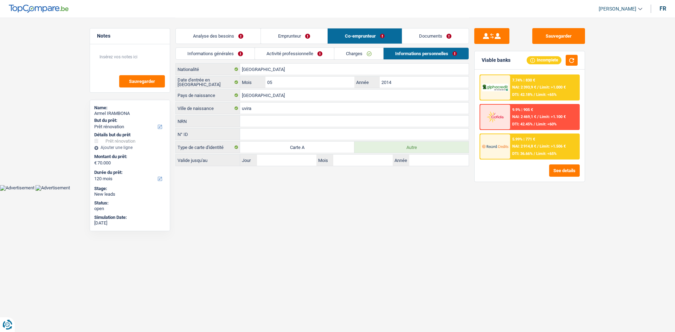
click at [224, 56] on link "Informations générales" at bounding box center [215, 54] width 79 height 12
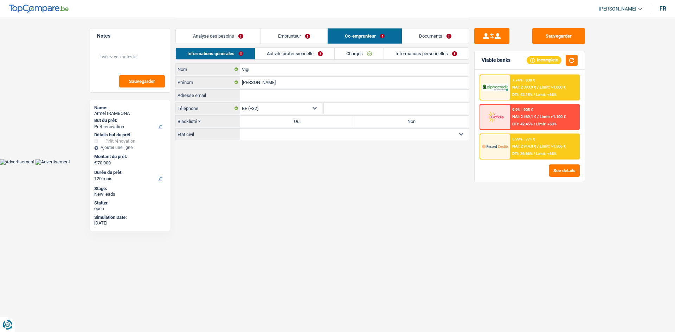
click at [394, 119] on label "Non" at bounding box center [411, 121] width 114 height 11
click at [394, 119] on input "Non" at bounding box center [411, 121] width 114 height 11
radio input "true"
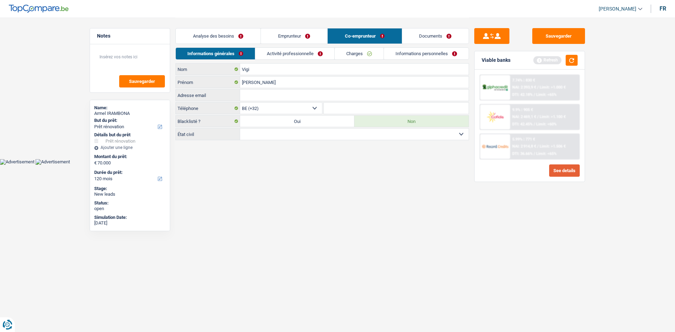
click at [551, 169] on button "See details" at bounding box center [564, 170] width 31 height 12
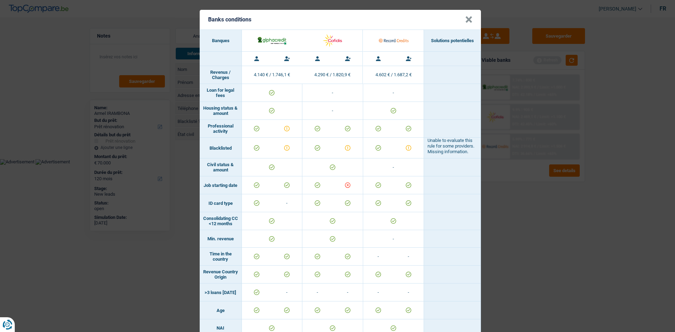
click at [546, 225] on div "Banks conditions × Banques Solutions potentielles Revenus / Charges 4.140 € / 1…" at bounding box center [337, 166] width 675 height 332
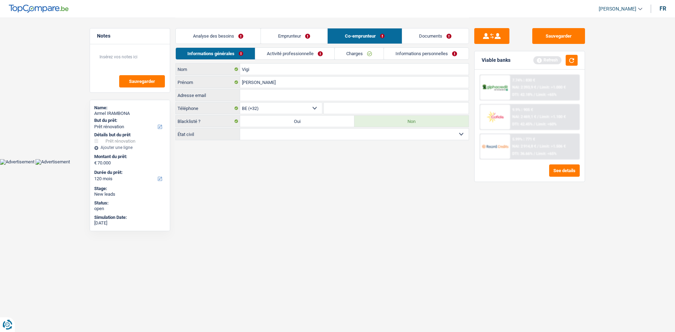
click at [234, 32] on link "Analyse des besoins" at bounding box center [218, 35] width 85 height 15
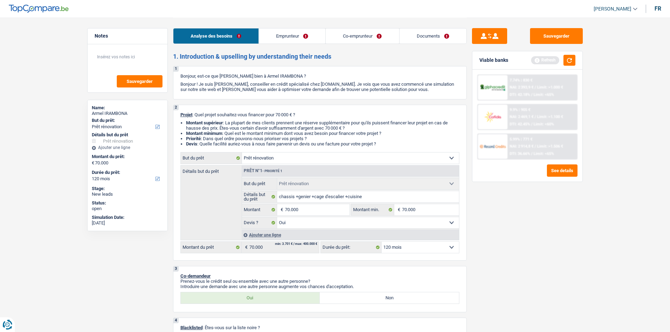
click at [433, 248] on select "12 mois 18 mois 24 mois 30 mois 36 mois 42 mois 48 mois 60 mois 72 mois 84 mois…" at bounding box center [419, 247] width 77 height 11
select select "60"
click at [381, 242] on select "12 mois 18 mois 24 mois 30 mois 36 mois 42 mois 48 mois 60 mois 72 mois 84 mois…" at bounding box center [419, 247] width 77 height 11
select select "60"
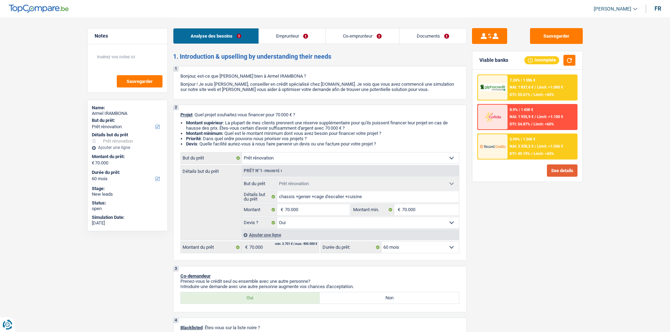
click at [563, 174] on button "See details" at bounding box center [562, 170] width 31 height 12
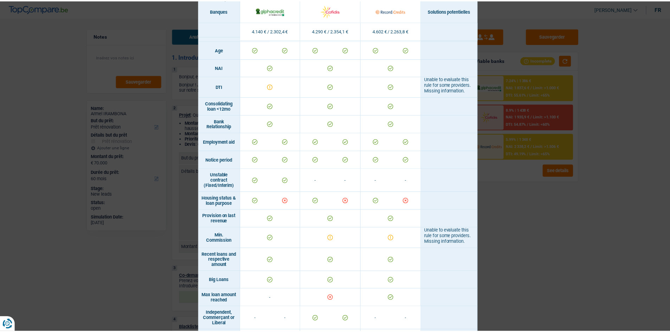
scroll to position [367, 0]
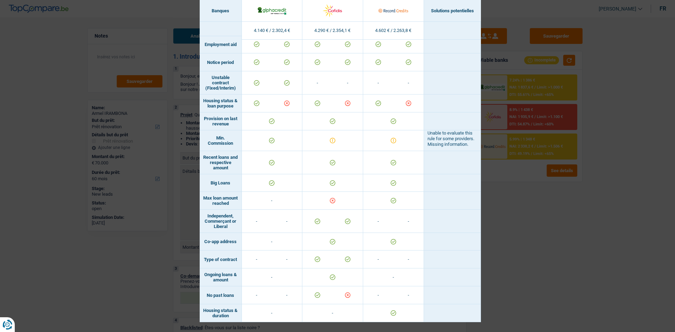
click at [529, 246] on div "Banks conditions × Banques Solutions potentielles Revenus / Charges 4.140 € / 2…" at bounding box center [337, 166] width 675 height 332
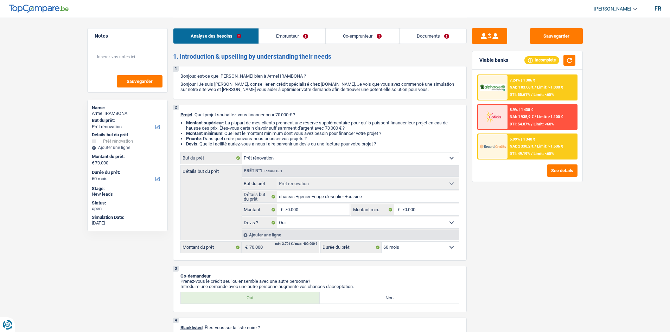
click at [506, 149] on div at bounding box center [493, 146] width 30 height 25
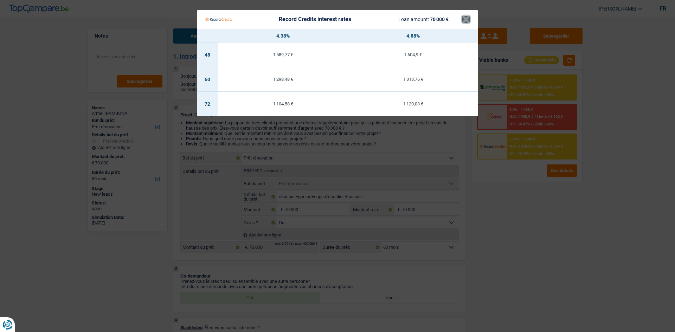
click at [463, 17] on button "×" at bounding box center [465, 19] width 7 height 7
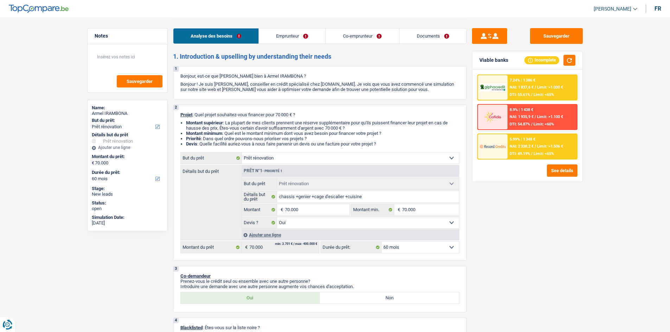
click at [443, 247] on select "12 mois 18 mois 24 mois 30 mois 36 mois 42 mois 48 mois 60 mois 72 mois 84 mois…" at bounding box center [419, 247] width 77 height 11
select select "84"
click at [381, 242] on select "12 mois 18 mois 24 mois 30 mois 36 mois 42 mois 48 mois 60 mois 72 mois 84 mois…" at bounding box center [419, 247] width 77 height 11
select select "84"
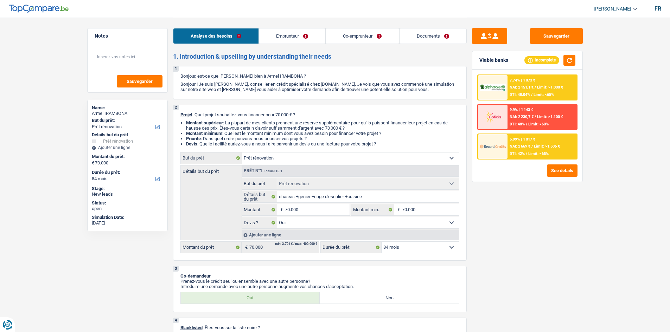
click at [536, 144] on div "5.99% | 1 017 € NAI: 2 669 € / Limit: >1.506 € DTI: 42% / Limit: <65%" at bounding box center [541, 146] width 69 height 25
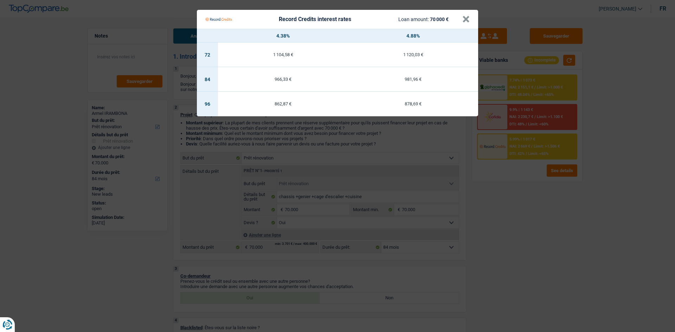
click at [550, 231] on Credits "Record Credits interest rates Loan amount: 70 000 € × 4.38% 4.88% 72 1 104,58 €…" at bounding box center [337, 166] width 675 height 332
